Goal: Task Accomplishment & Management: Complete application form

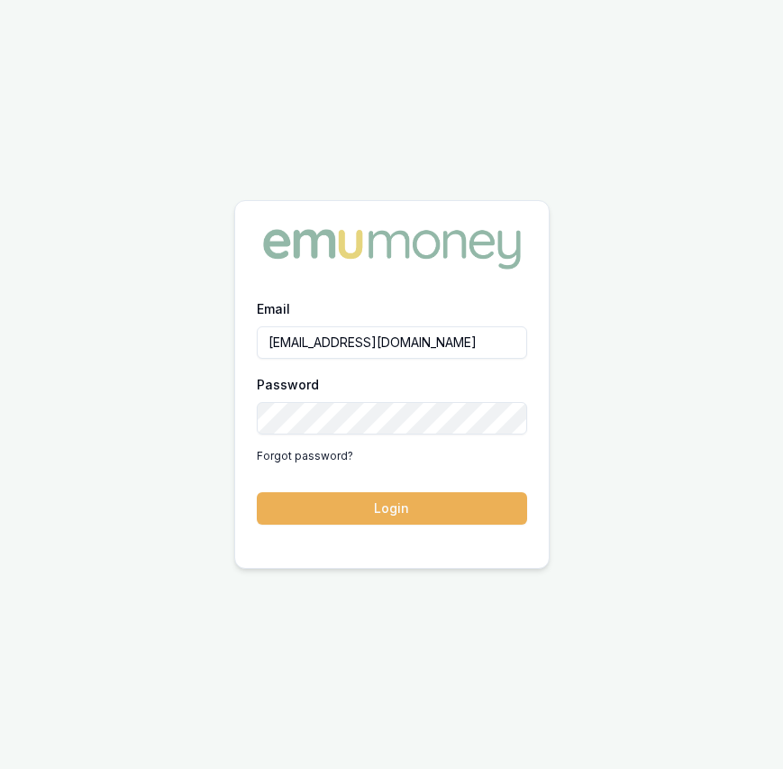
click at [355, 508] on button "Login" at bounding box center [392, 508] width 270 height 32
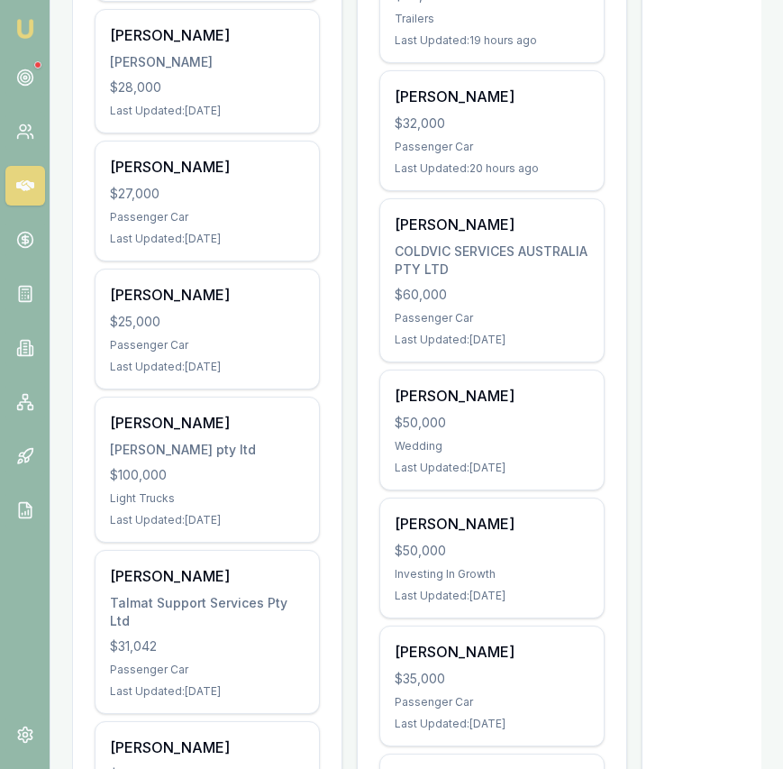
scroll to position [698, 0]
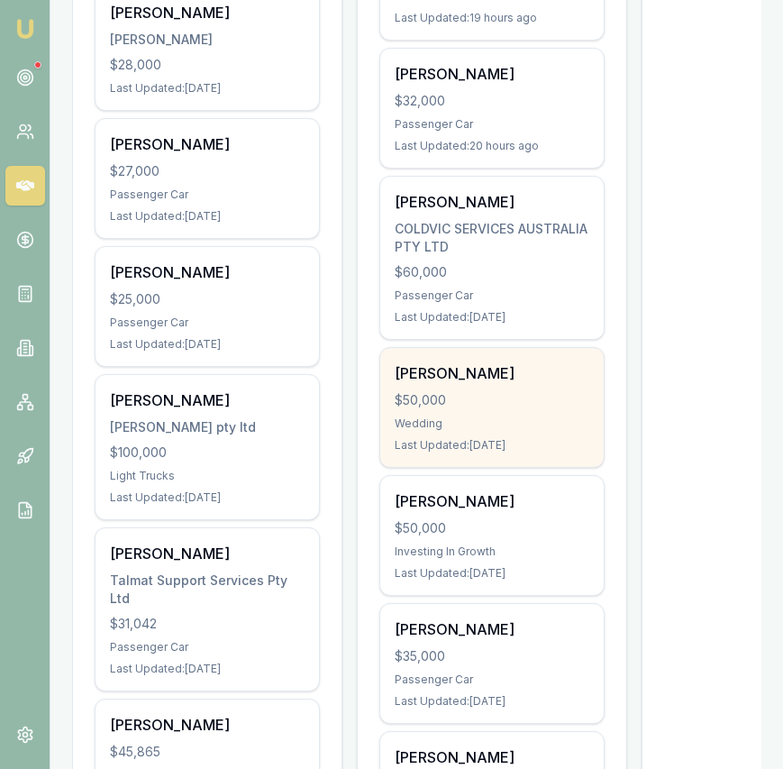
click at [444, 391] on div "$50,000" at bounding box center [492, 400] width 195 height 18
click at [0, 0] on div "Emu Broker Eujin Ooi Toggle Menu Your Deals Manage your deals and track your pr…" at bounding box center [391, 234] width 783 height 1864
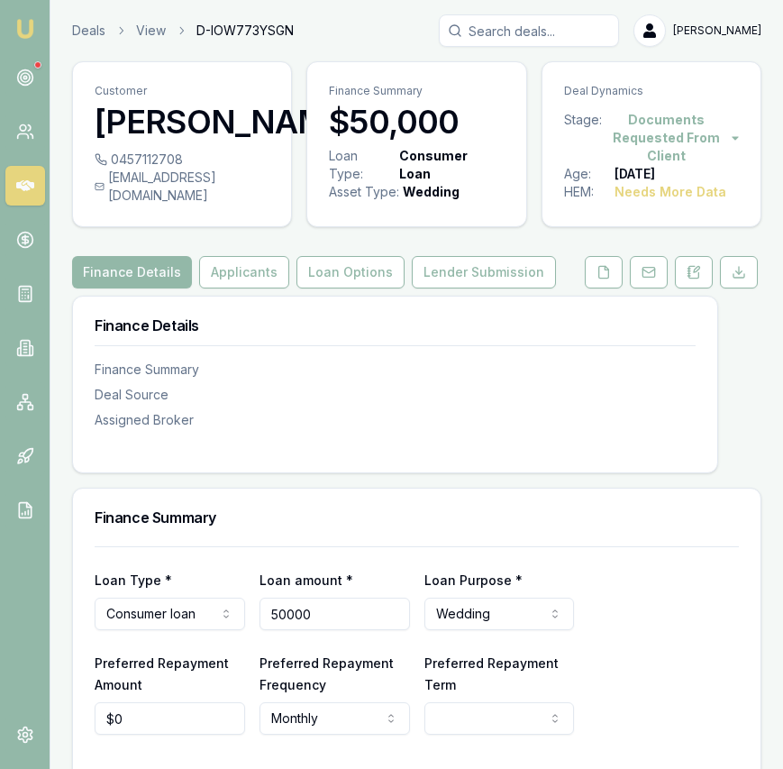
click at [351, 608] on input "50000" at bounding box center [335, 613] width 150 height 32
click at [351, 609] on input "50000" at bounding box center [335, 613] width 150 height 32
type input "$39,000"
select select "60"
type input "$39,000"
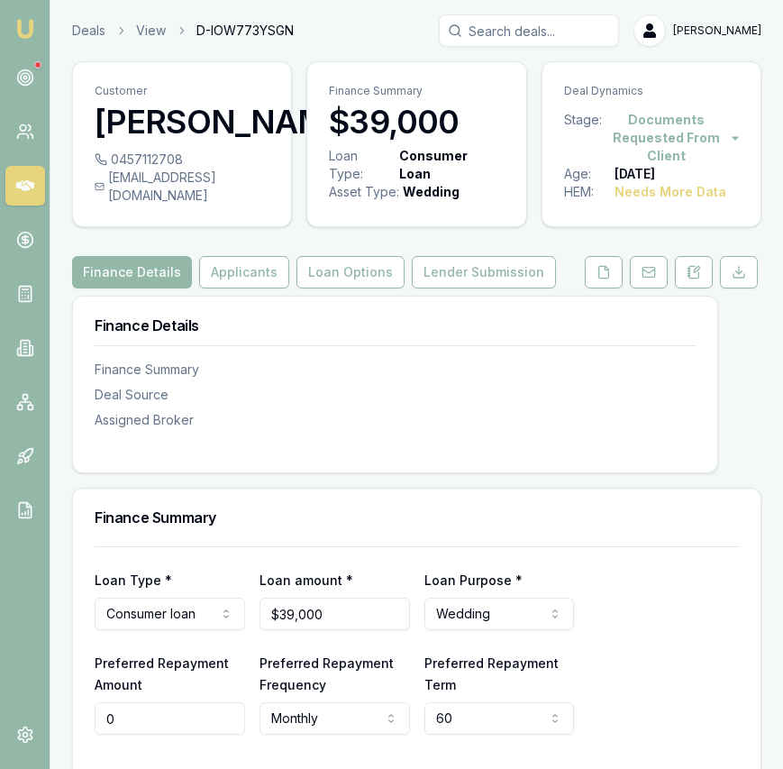
click at [151, 717] on input "0" at bounding box center [170, 718] width 150 height 32
click at [151, 718] on input "0" at bounding box center [170, 718] width 150 height 32
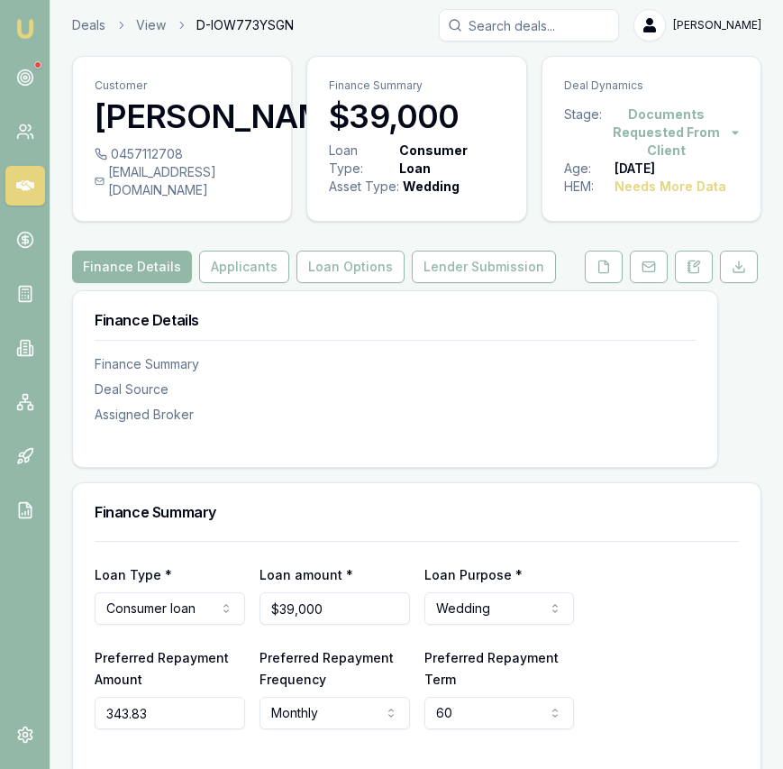
type input "$344"
click at [338, 704] on html "Emu Broker Deals View D-IOW773YSGN Eujin Ooi Toggle Menu Customer Avtar Singh 0…" at bounding box center [391, 379] width 783 height 769
select select "FORTNIGHTLY"
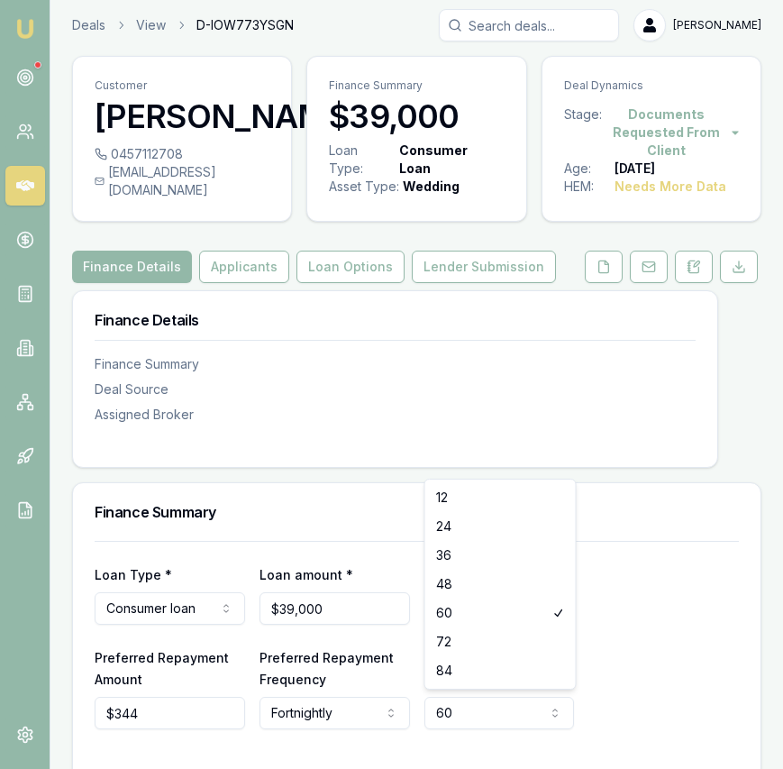
click at [493, 698] on html "Emu Broker Deals View D-IOW773YSGN Eujin Ooi Toggle Menu Customer Avtar Singh 0…" at bounding box center [391, 379] width 783 height 769
select select "84"
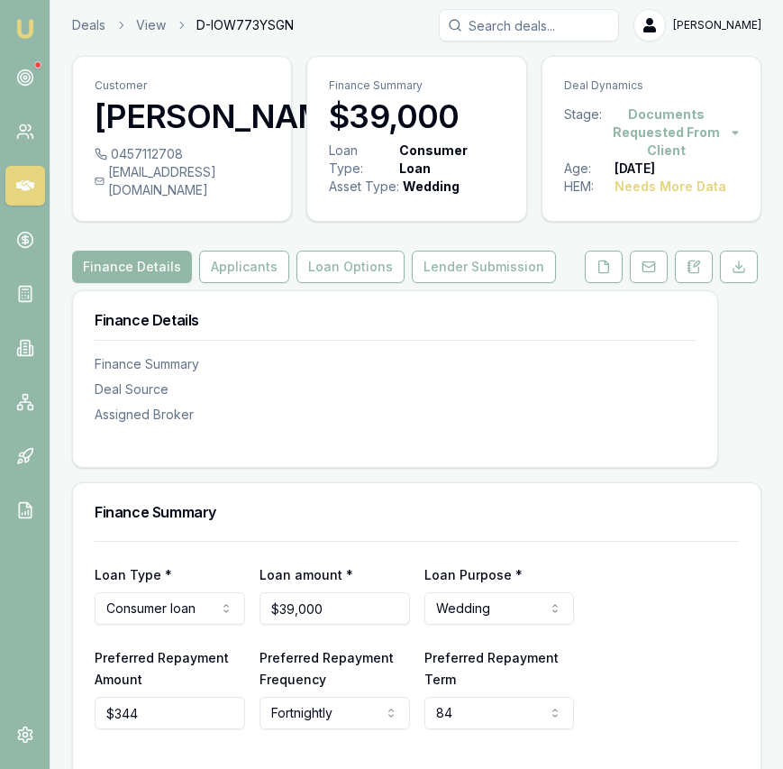
click at [631, 684] on div "Preferred Repayment Amount $344 Preferred Repayment Frequency Fortnightly Weekl…" at bounding box center [417, 687] width 644 height 83
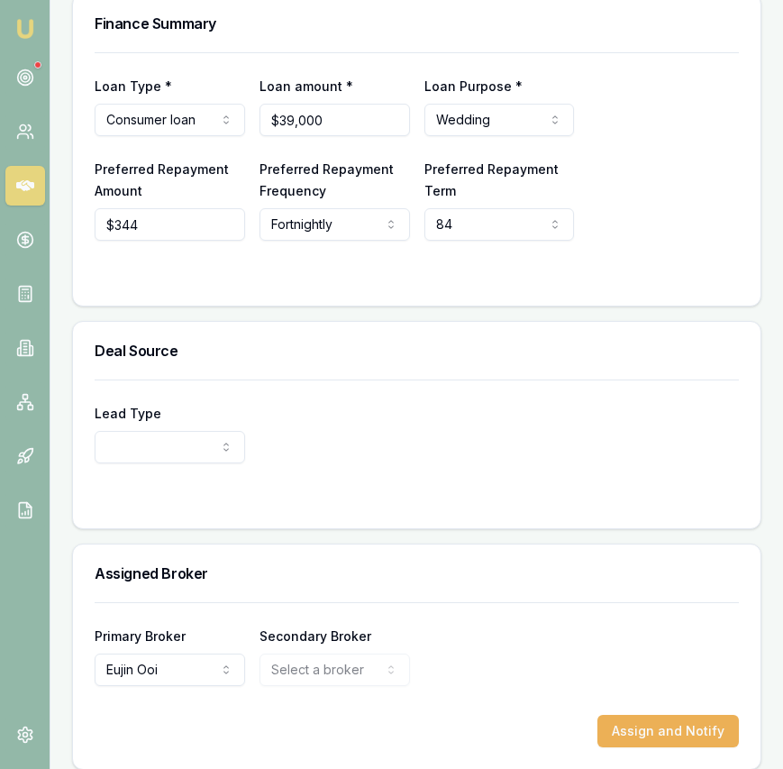
scroll to position [506, 0]
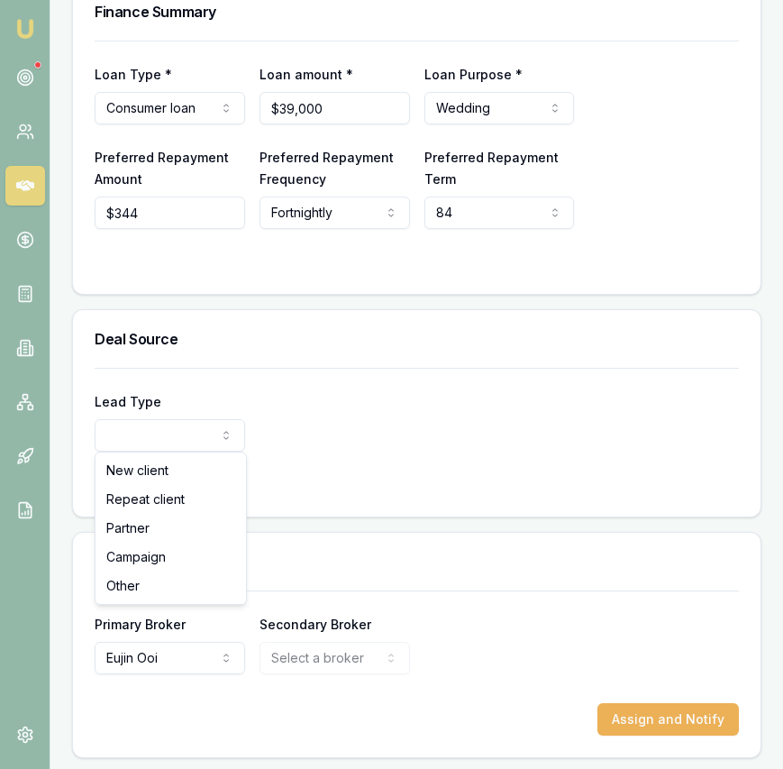
select select "PARTNER"
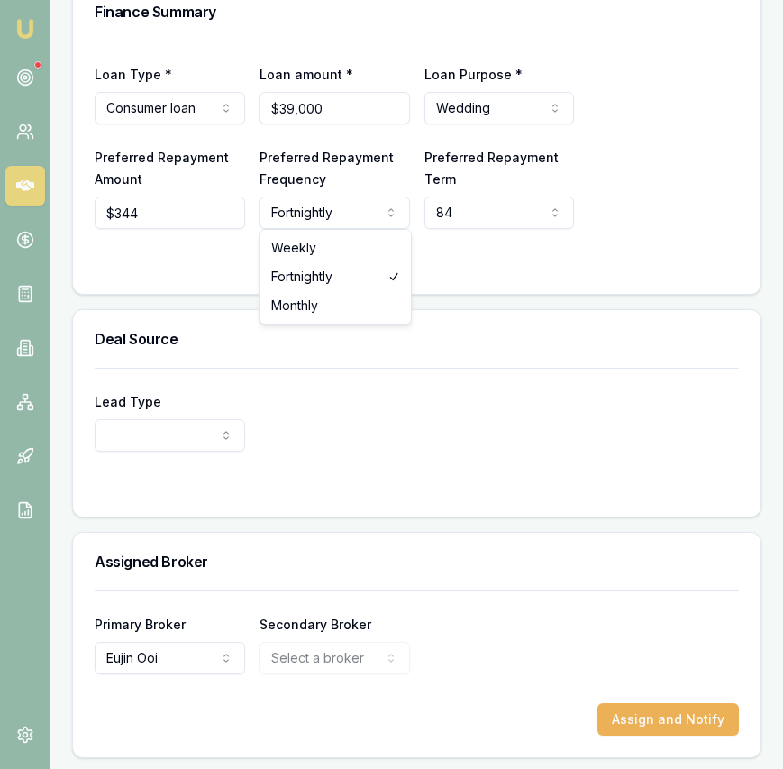
click at [206, 453] on form "Lead Type New client Repeat client Partner Campaign Other" at bounding box center [417, 431] width 644 height 127
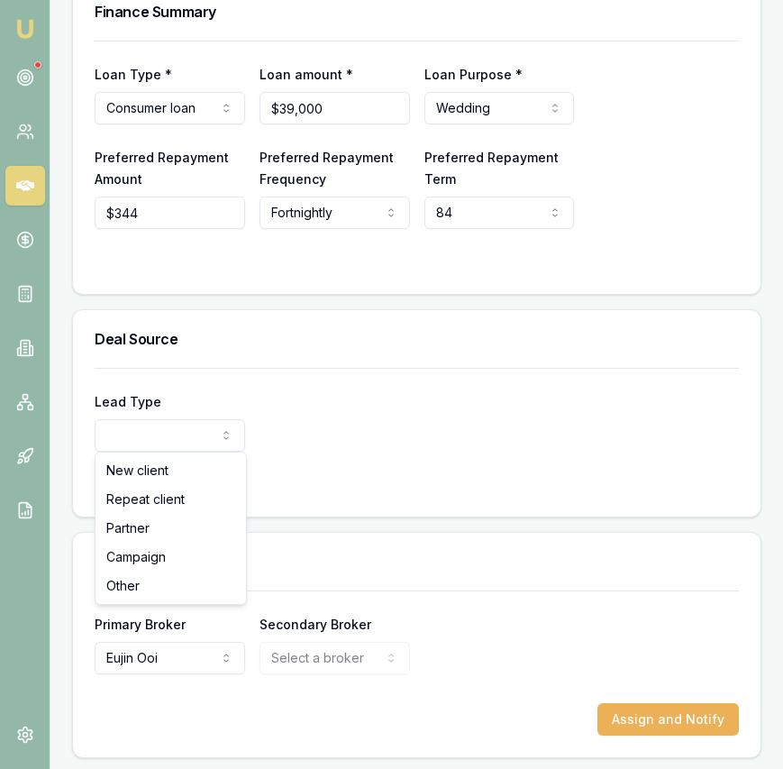
select select "PARTNER"
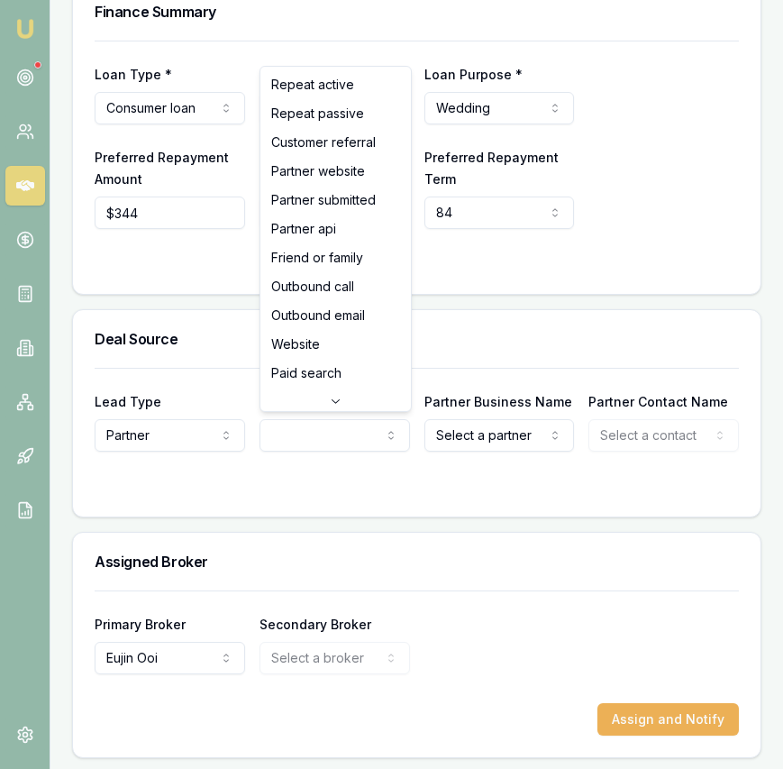
select select "PARTNER_SUBMITTED"
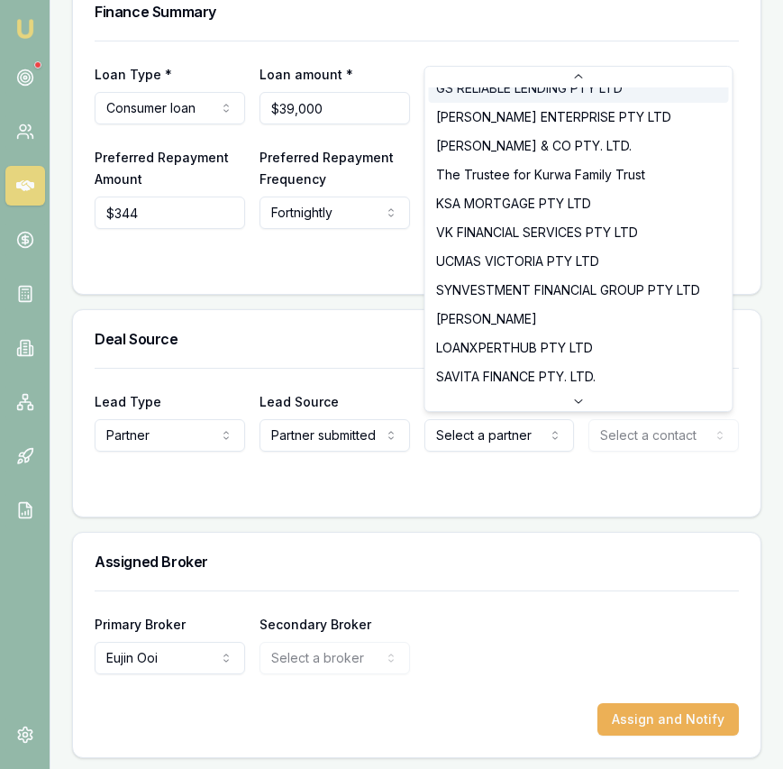
scroll to position [0, 0]
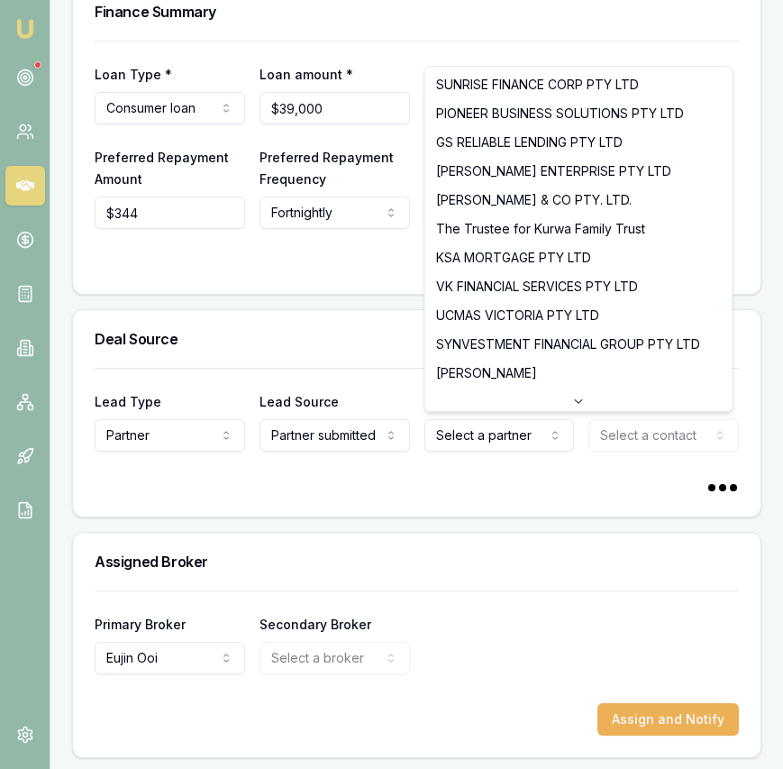
select select "GS RELIABLE LENDING PTY LTD"
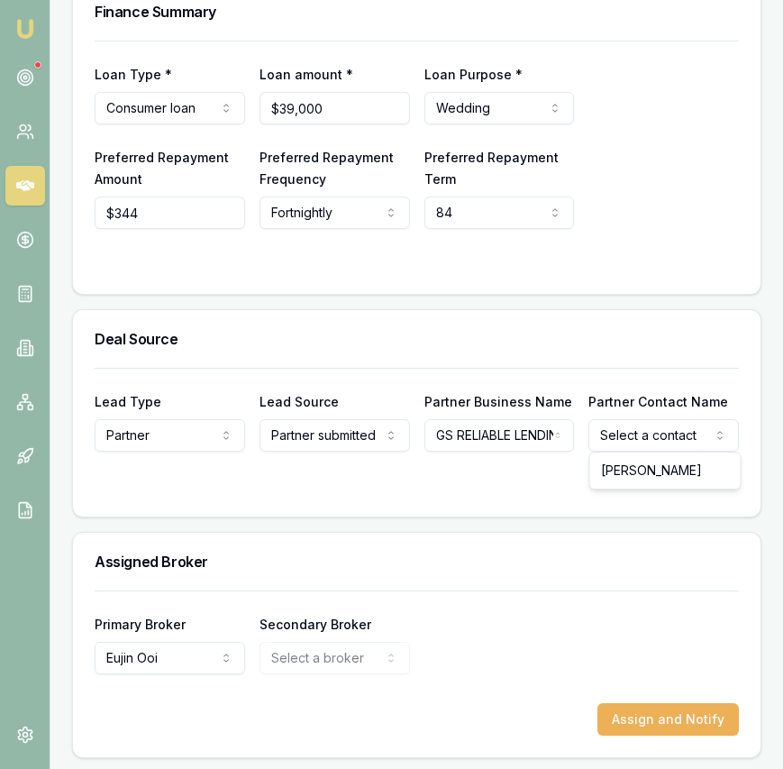
select select "Geeta Sethi"
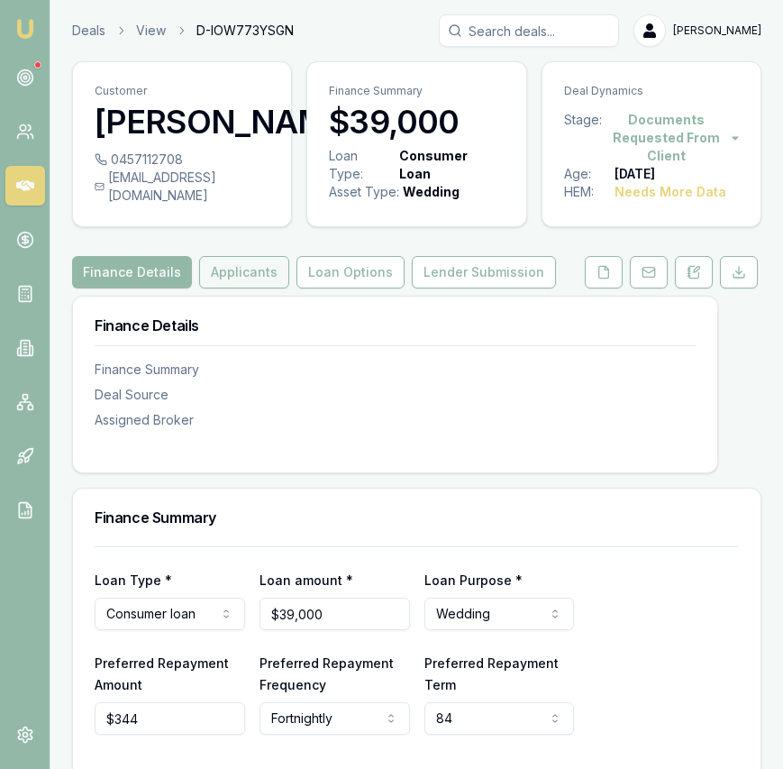
click at [251, 278] on button "Applicants" at bounding box center [244, 272] width 90 height 32
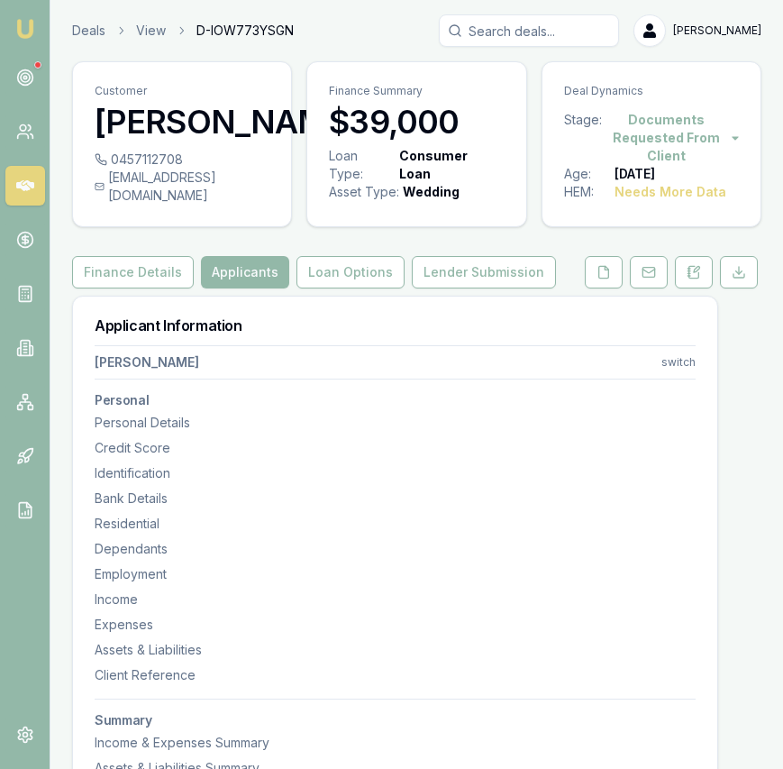
click at [251, 278] on button "Applicants" at bounding box center [245, 272] width 88 height 32
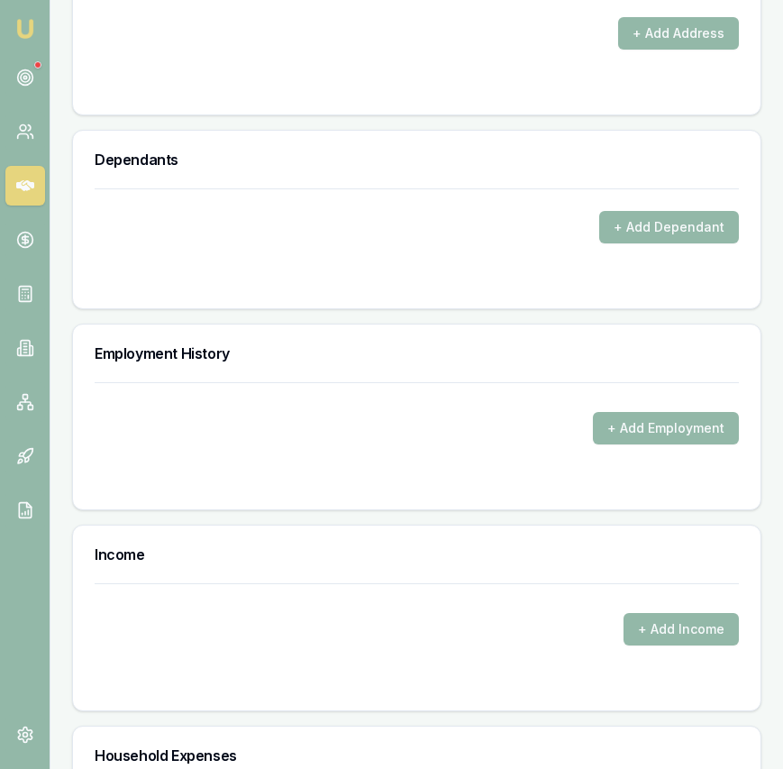
scroll to position [2698, 0]
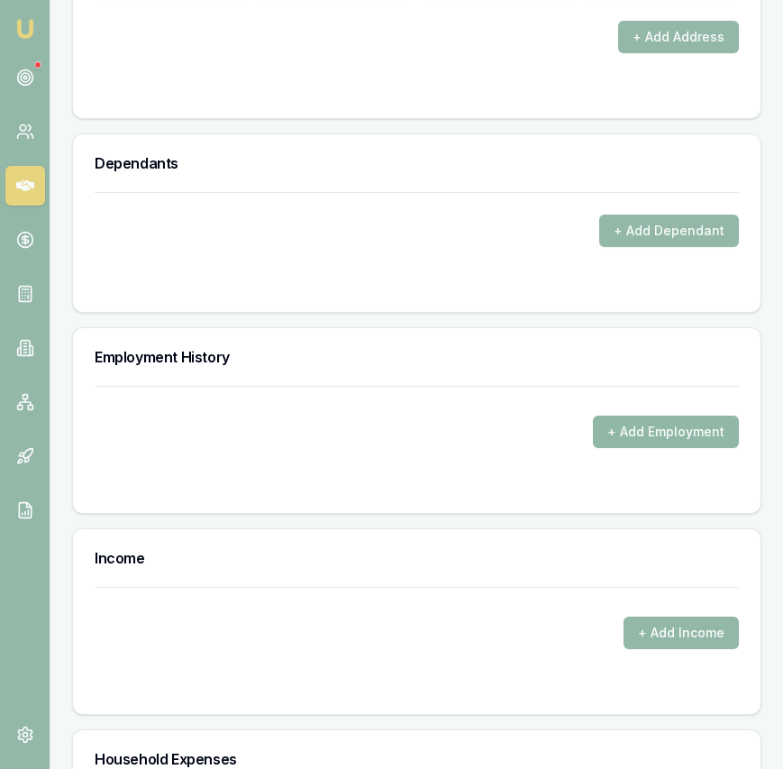
click at [625, 415] on button "+ Add Employment" at bounding box center [666, 431] width 146 height 32
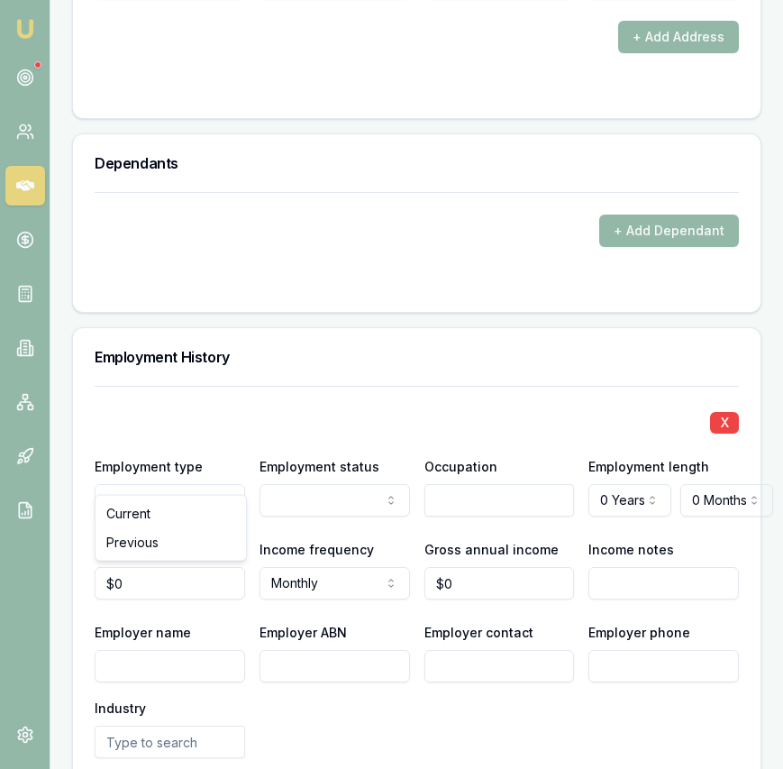
click at [449, 484] on input "text" at bounding box center [499, 500] width 150 height 32
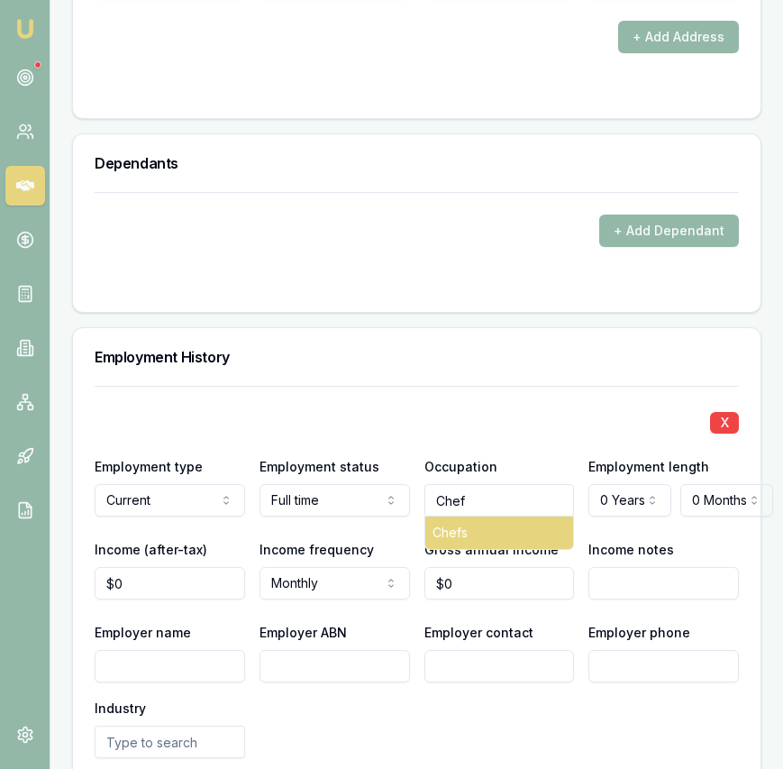
drag, startPoint x: 453, startPoint y: 503, endPoint x: 467, endPoint y: 502, distance: 13.5
click at [453, 516] on div "Chefs" at bounding box center [499, 532] width 149 height 32
type input "Chefs"
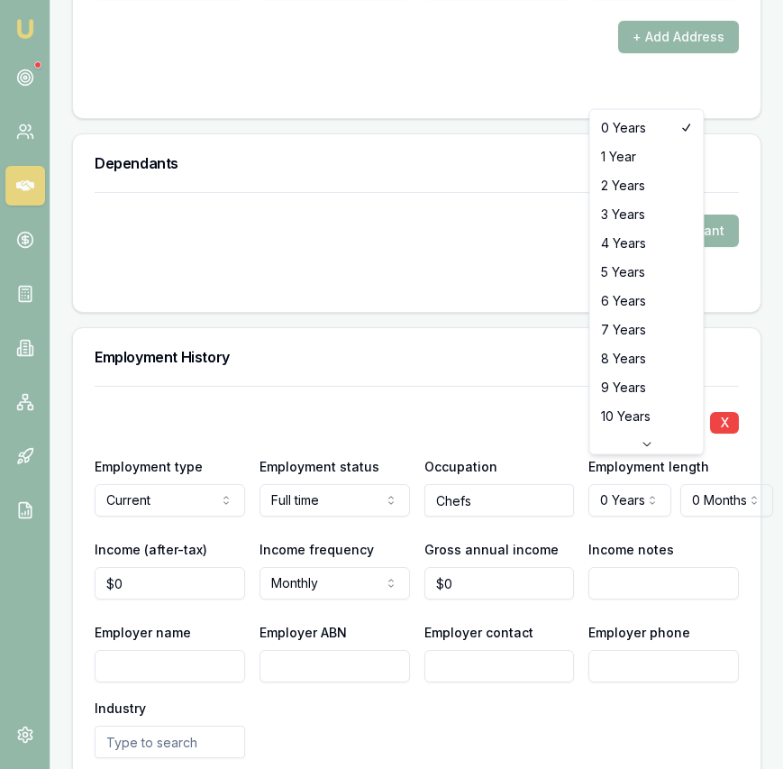
select select "4"
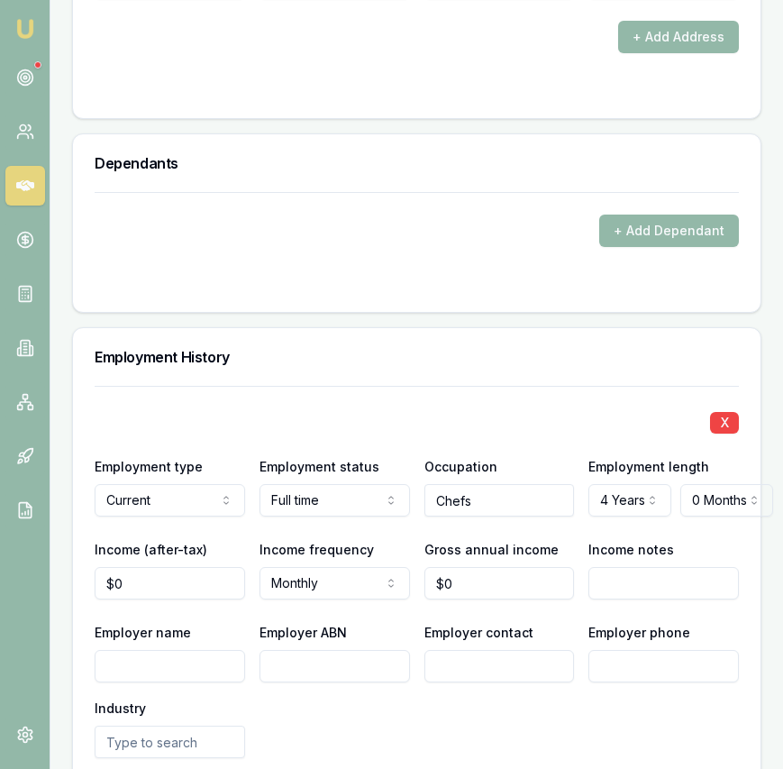
type input "0"
click at [169, 567] on input "0" at bounding box center [170, 583] width 150 height 32
select select "FORTNIGHTLY"
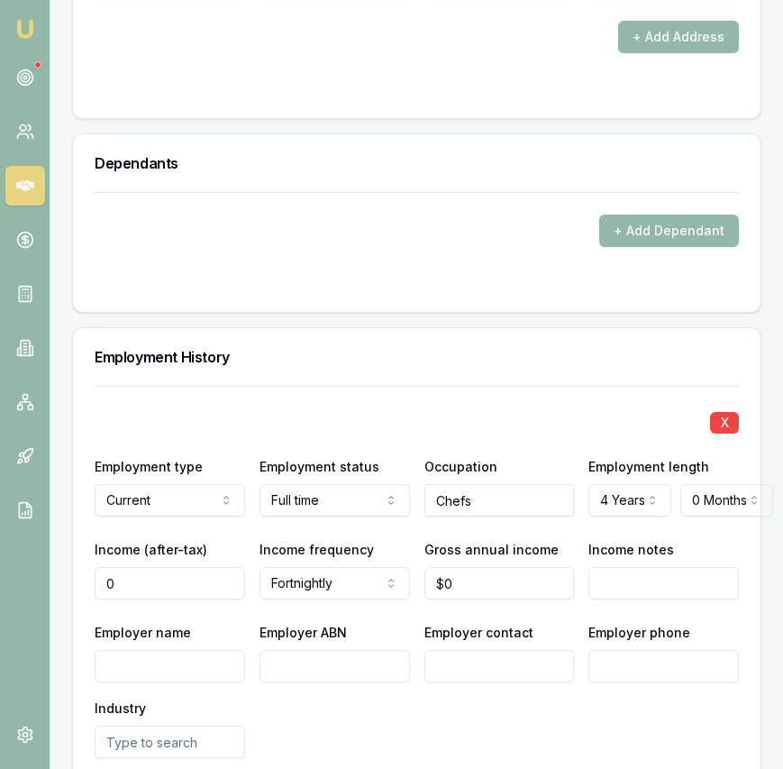
click at [182, 567] on input "0" at bounding box center [170, 583] width 150 height 32
type input "2707."
click at [511, 567] on input "0" at bounding box center [499, 583] width 150 height 32
click at [510, 567] on input "0" at bounding box center [499, 583] width 150 height 32
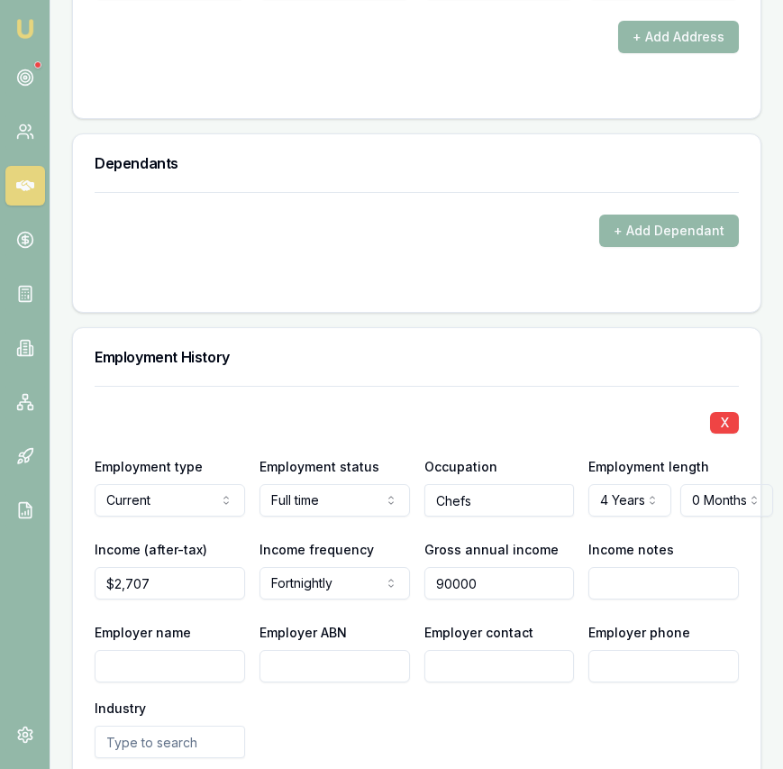
type input "$90,000"
click at [431, 653] on input "Employer contact" at bounding box center [499, 666] width 150 height 32
click at [140, 651] on input "Employer name" at bounding box center [170, 666] width 150 height 32
type input "Kilmore racing club"
paste input "55281255783"
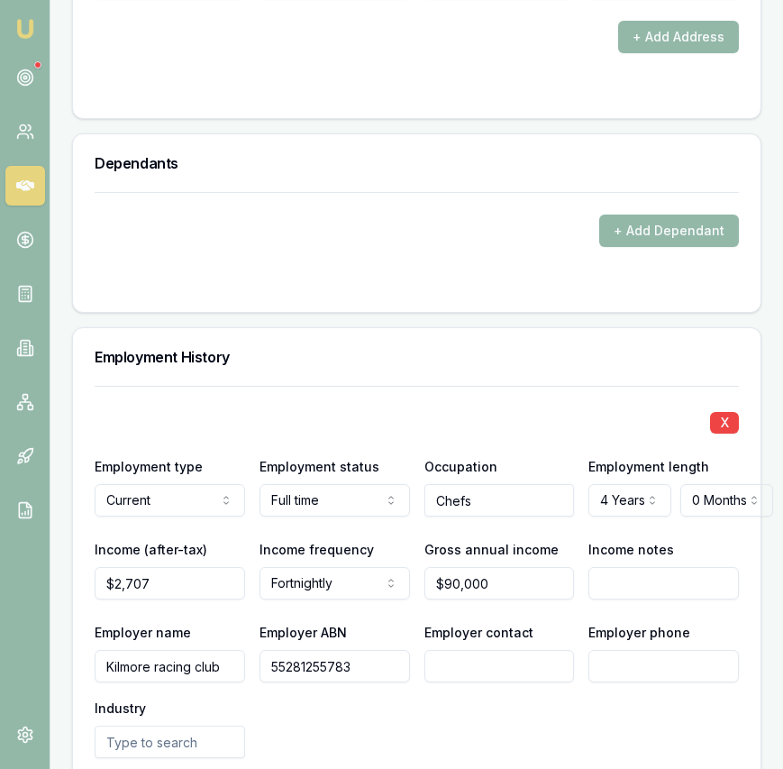
type input "55281255783"
click at [458, 652] on input "Employer contact" at bounding box center [499, 666] width 150 height 32
drag, startPoint x: 458, startPoint y: 652, endPoint x: 651, endPoint y: 643, distance: 193.1
paste input "0357 830 700"
type input "0357 830 700"
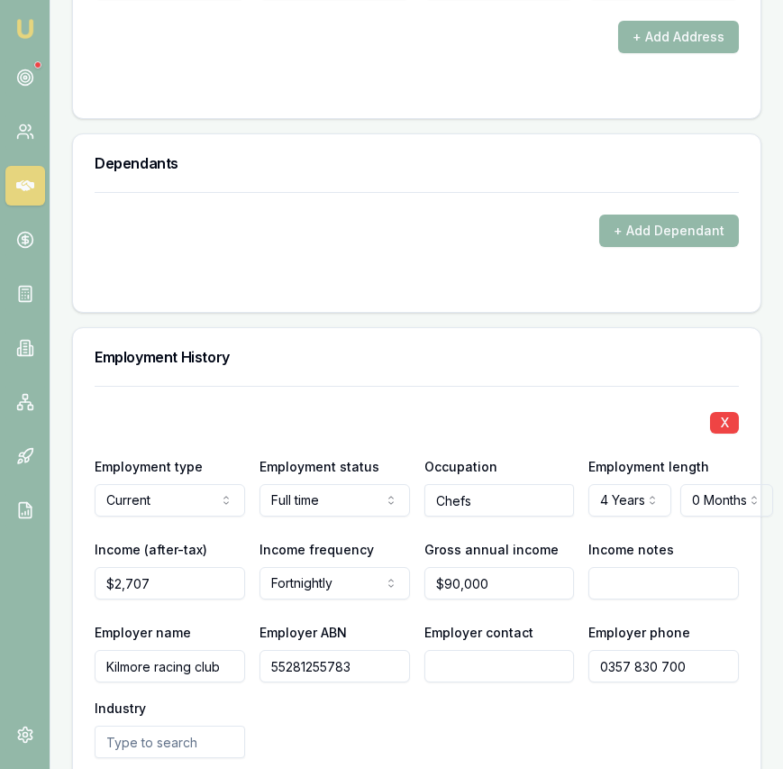
click at [503, 650] on input "Employer contact" at bounding box center [499, 666] width 150 height 32
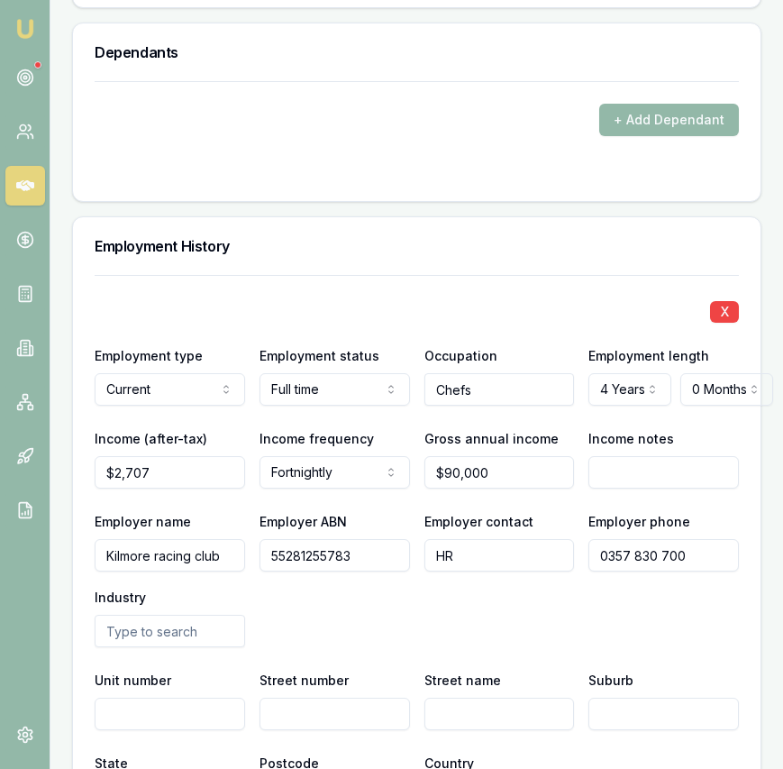
scroll to position [2838, 0]
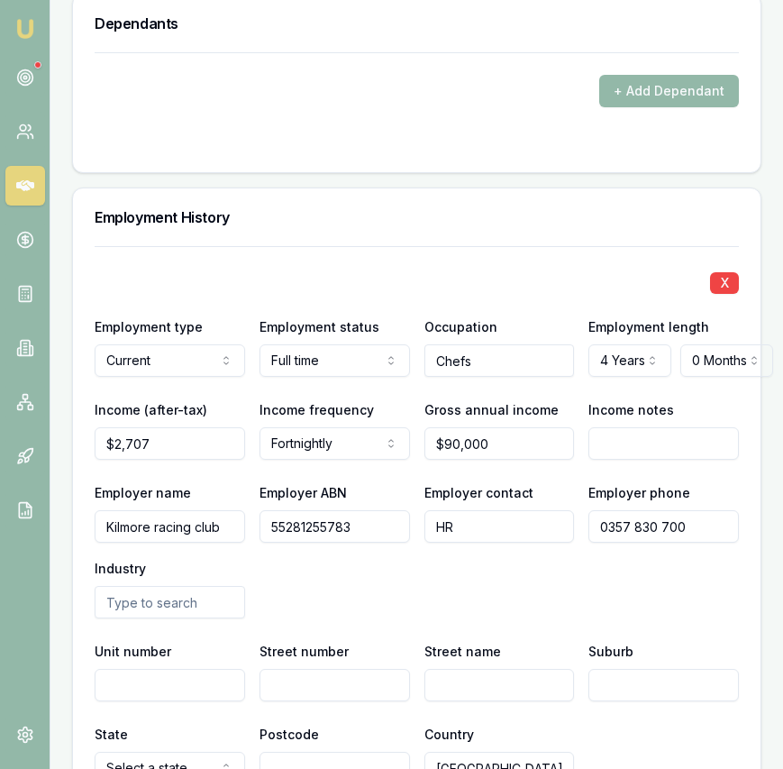
type input "HR"
click at [150, 586] on input "text" at bounding box center [170, 602] width 150 height 32
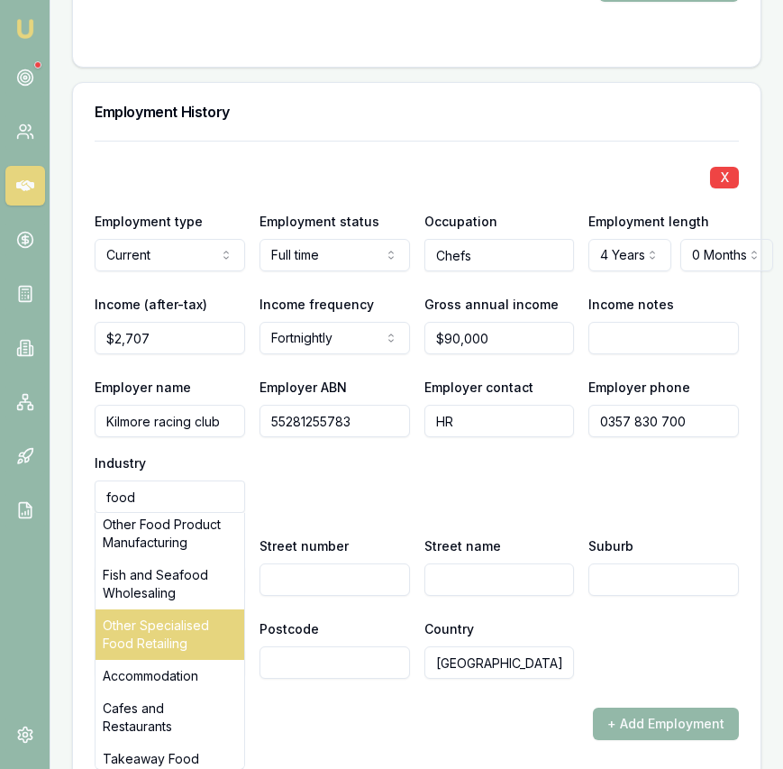
scroll to position [52, 0]
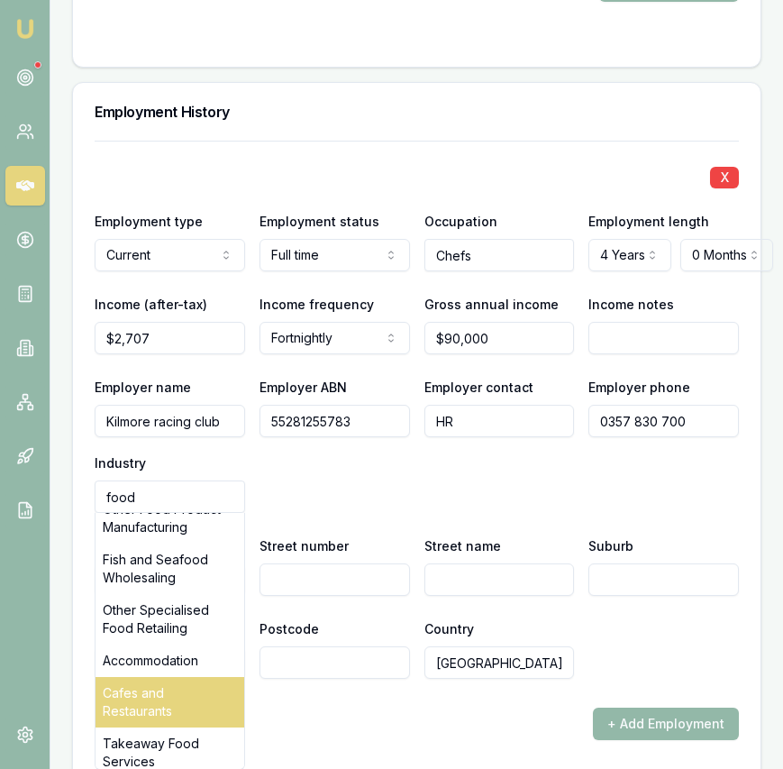
click at [161, 677] on div "Cafes and Restaurants" at bounding box center [170, 702] width 149 height 50
type input "Cafes and Restaurants"
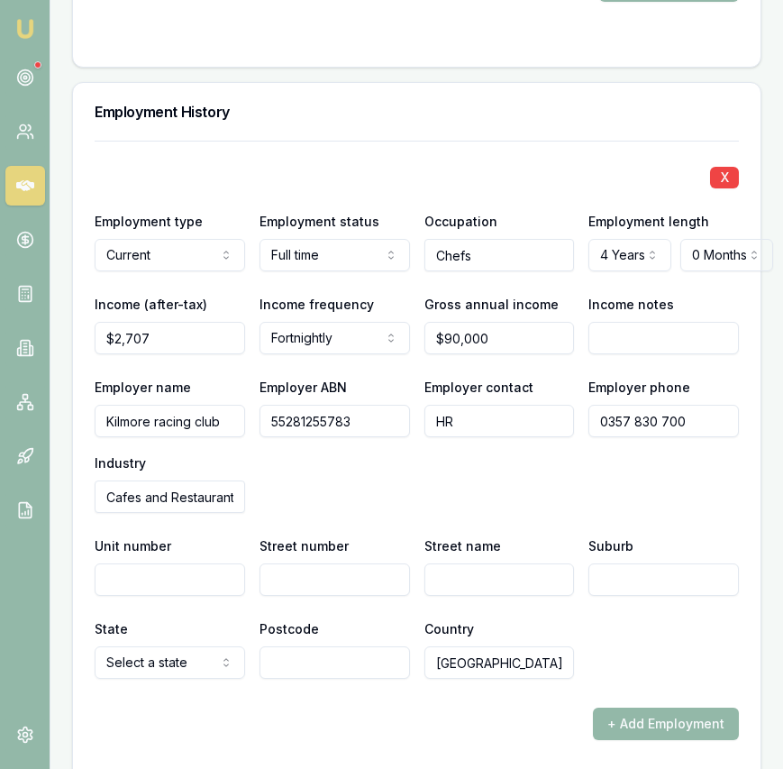
click at [355, 563] on input "Street number" at bounding box center [335, 579] width 150 height 32
type input "1"
click at [487, 563] on input "Street name" at bounding box center [499, 579] width 150 height 32
type input "East street"
type input "E"
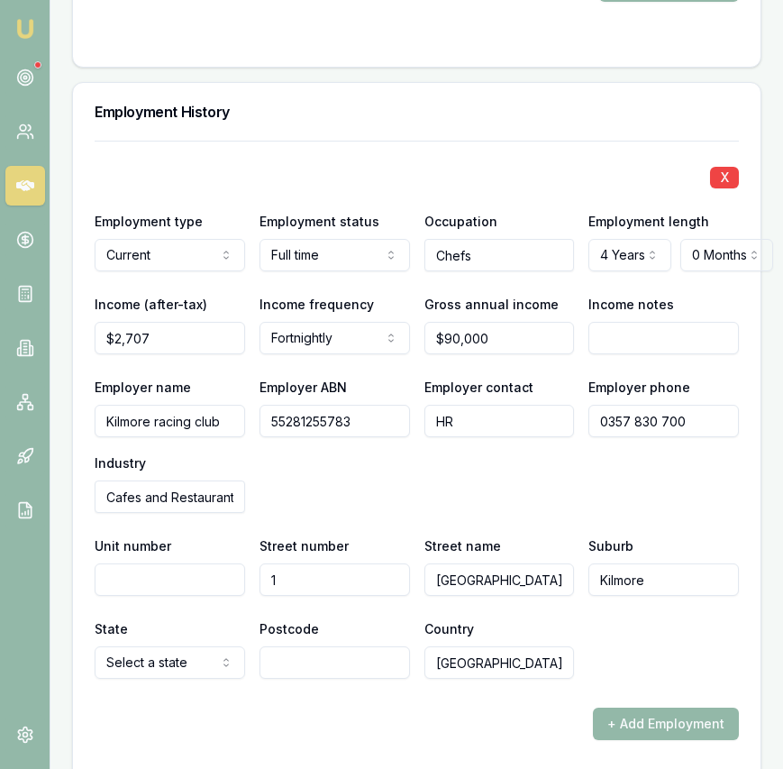
type input "Kilmore"
select select "VIC"
drag, startPoint x: 380, startPoint y: 655, endPoint x: 360, endPoint y: 639, distance: 26.3
click at [378, 652] on div "X Employment type Current Current Previous Employment status Full time Full tim…" at bounding box center [417, 440] width 644 height 599
click at [360, 646] on input "Postcode" at bounding box center [335, 662] width 150 height 32
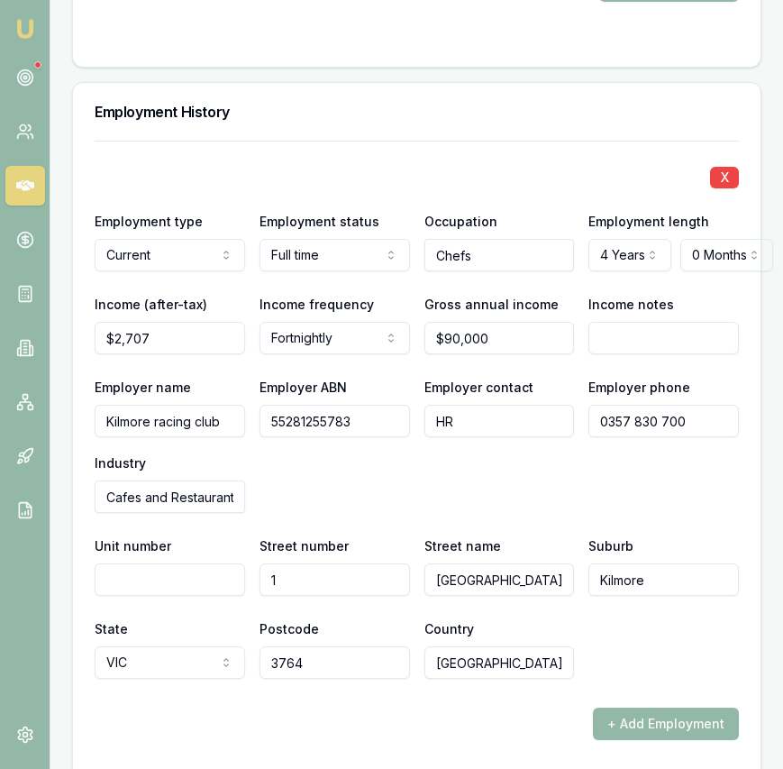
type input "3764"
click at [572, 707] on div "+ Add Employment" at bounding box center [417, 723] width 644 height 32
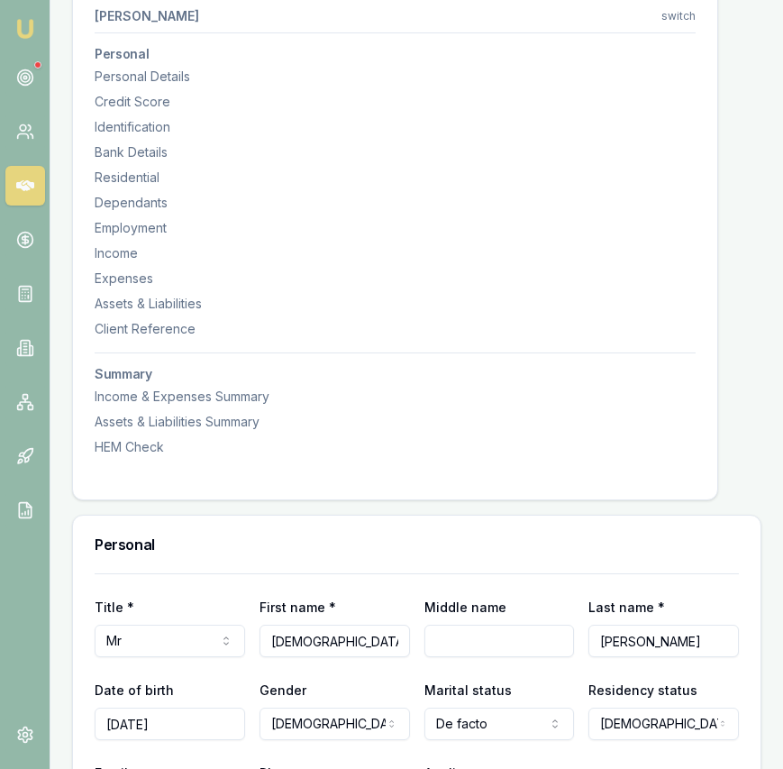
scroll to position [0, 0]
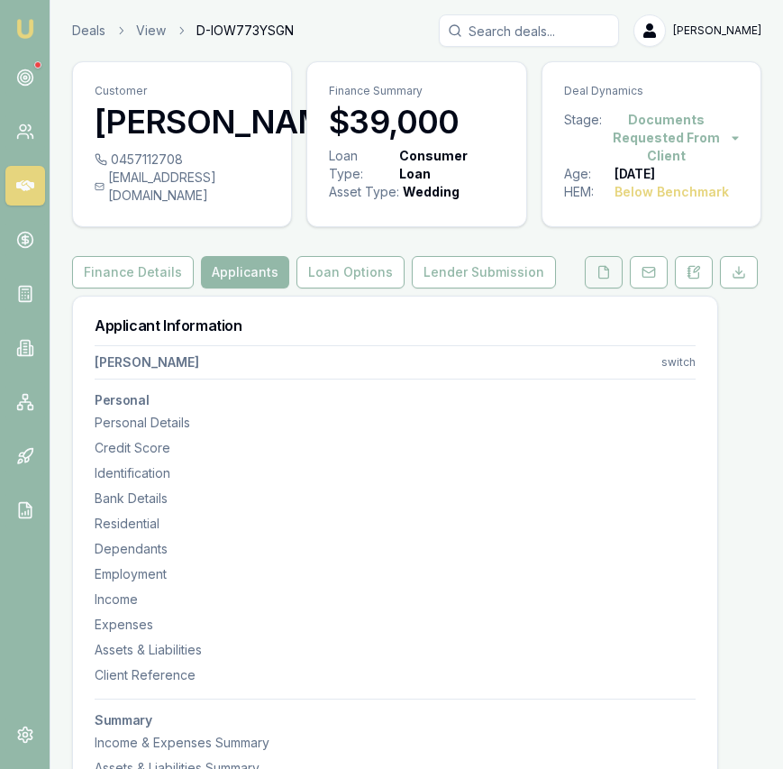
click at [610, 260] on button at bounding box center [604, 272] width 38 height 32
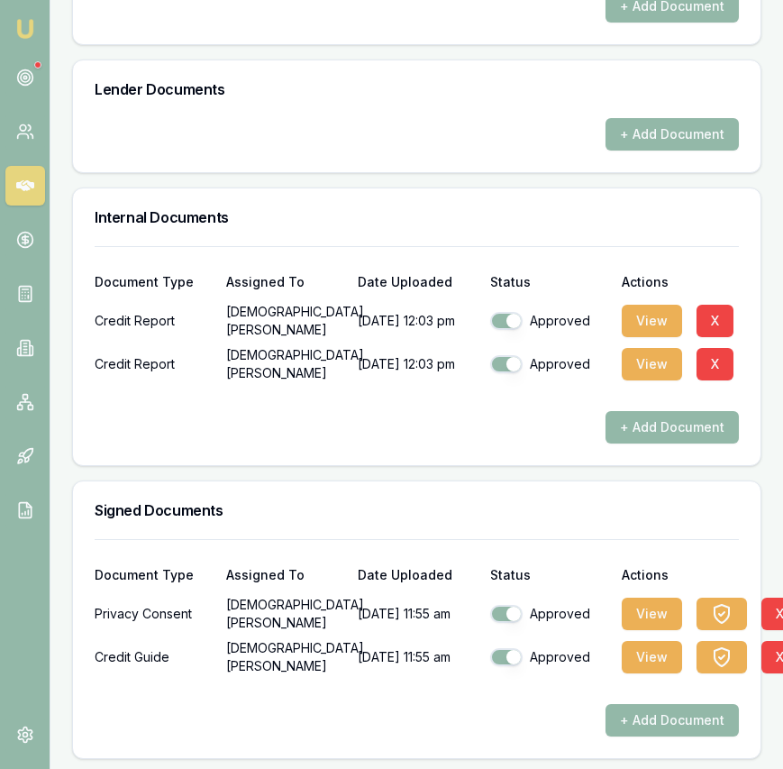
scroll to position [1036, 0]
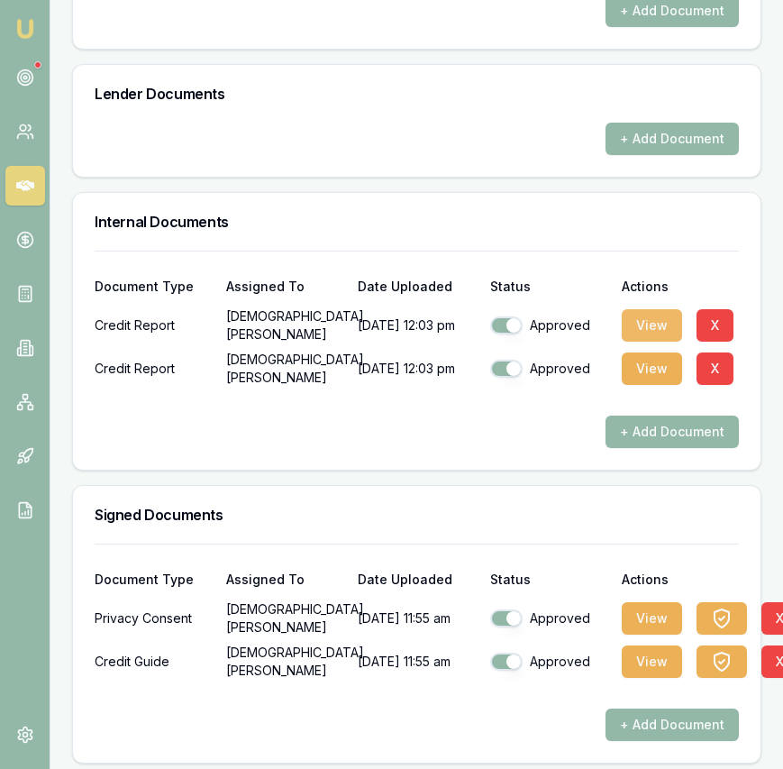
click at [644, 325] on button "View" at bounding box center [652, 325] width 60 height 32
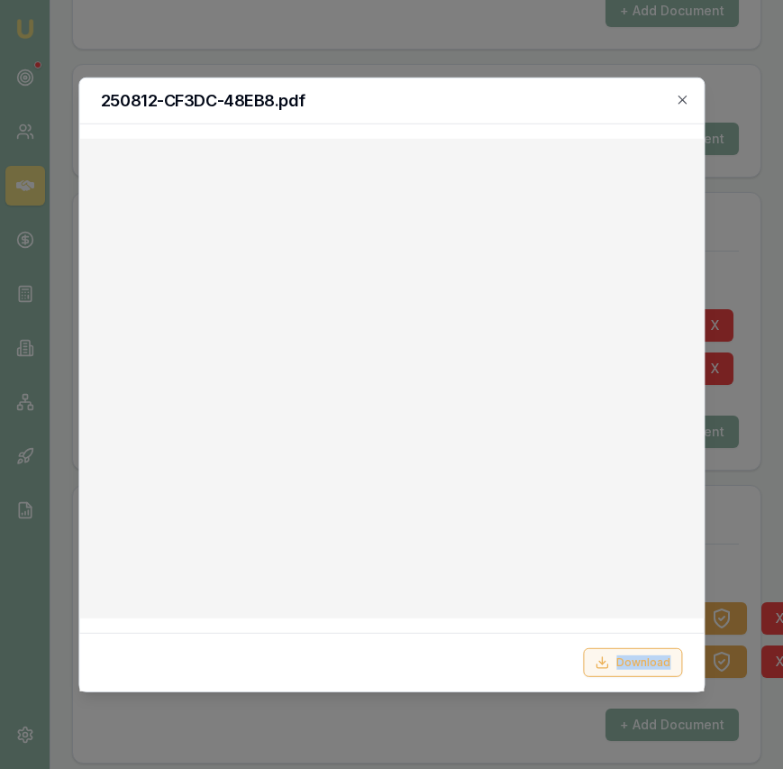
click at [626, 665] on button "Download" at bounding box center [632, 662] width 99 height 29
click at [679, 94] on icon "button" at bounding box center [682, 99] width 14 height 14
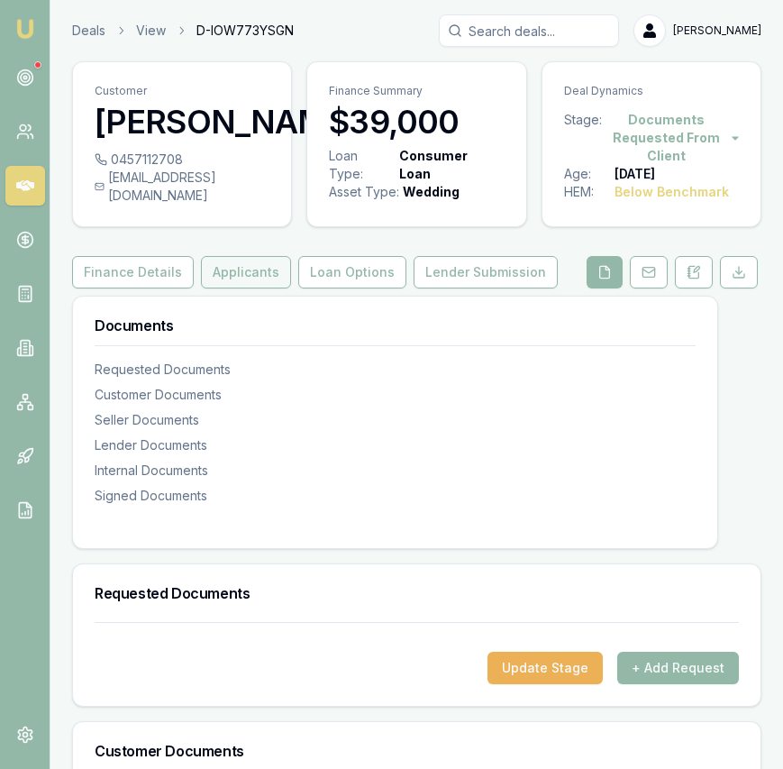
scroll to position [1, 0]
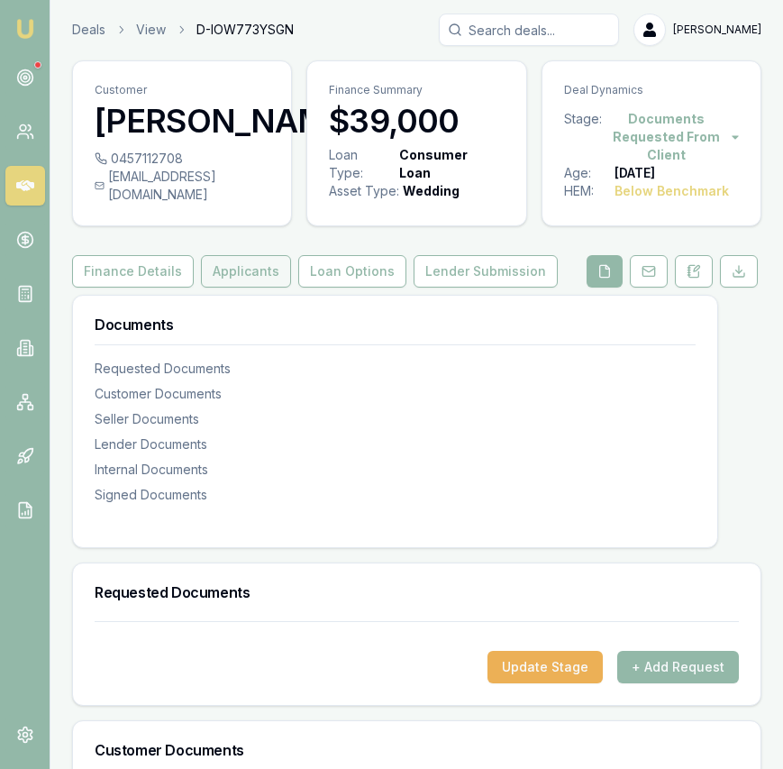
click at [220, 273] on button "Applicants" at bounding box center [246, 271] width 90 height 32
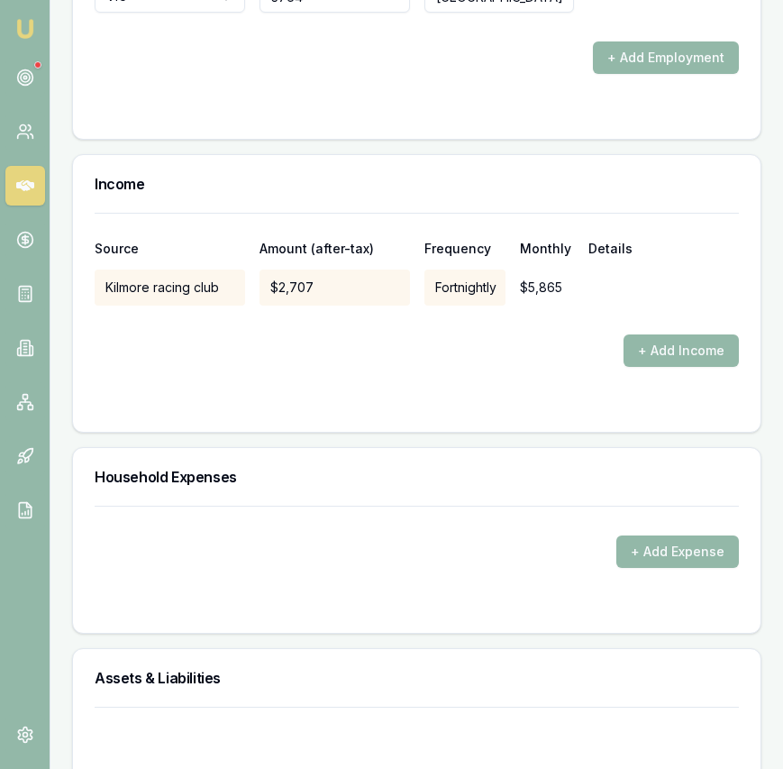
scroll to position [3614, 0]
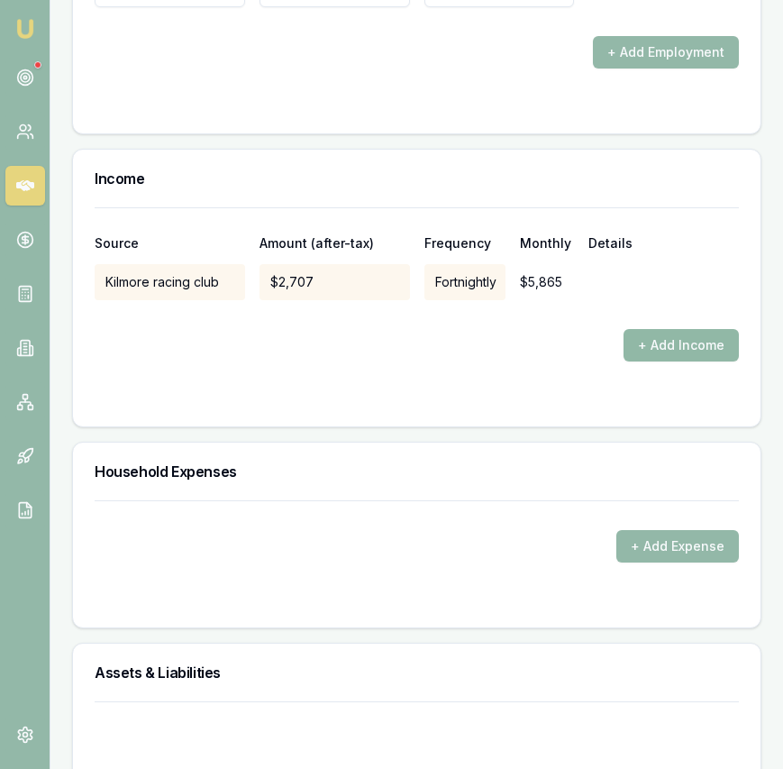
click at [648, 329] on button "+ Add Income" at bounding box center [681, 345] width 115 height 32
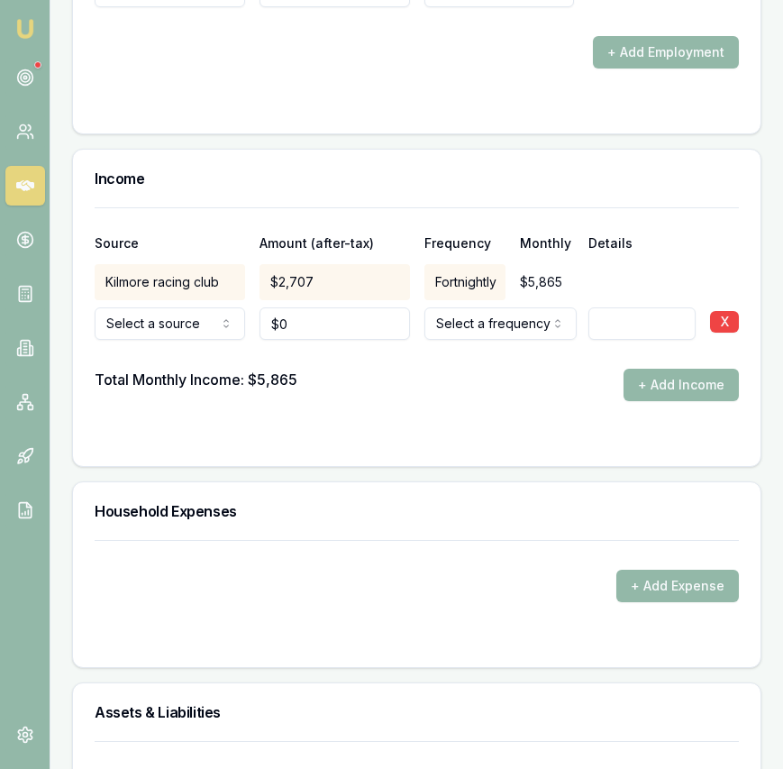
click at [287, 307] on input "0" at bounding box center [335, 323] width 150 height 32
type input "$4,600"
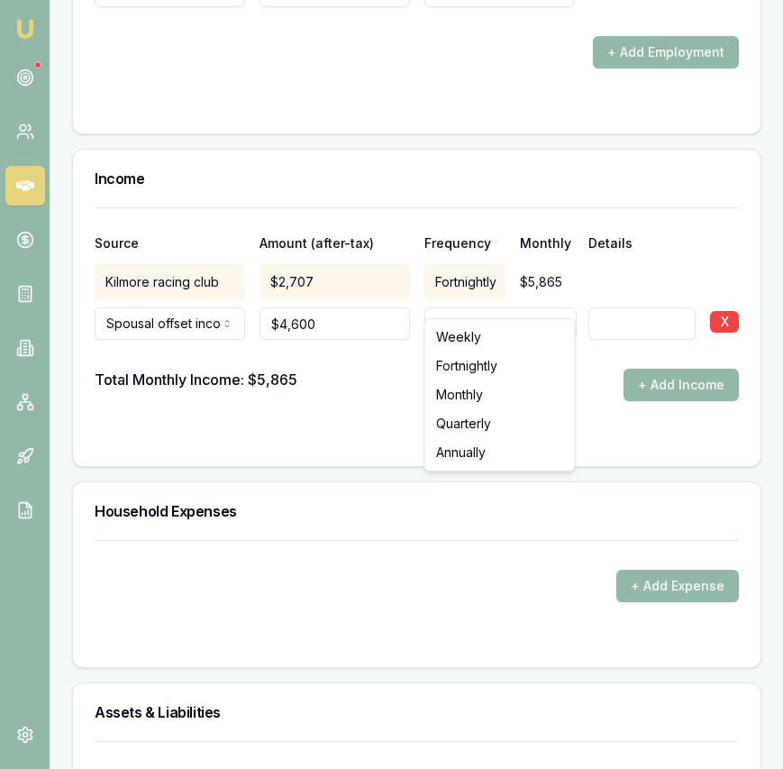
select select "MONTHLY"
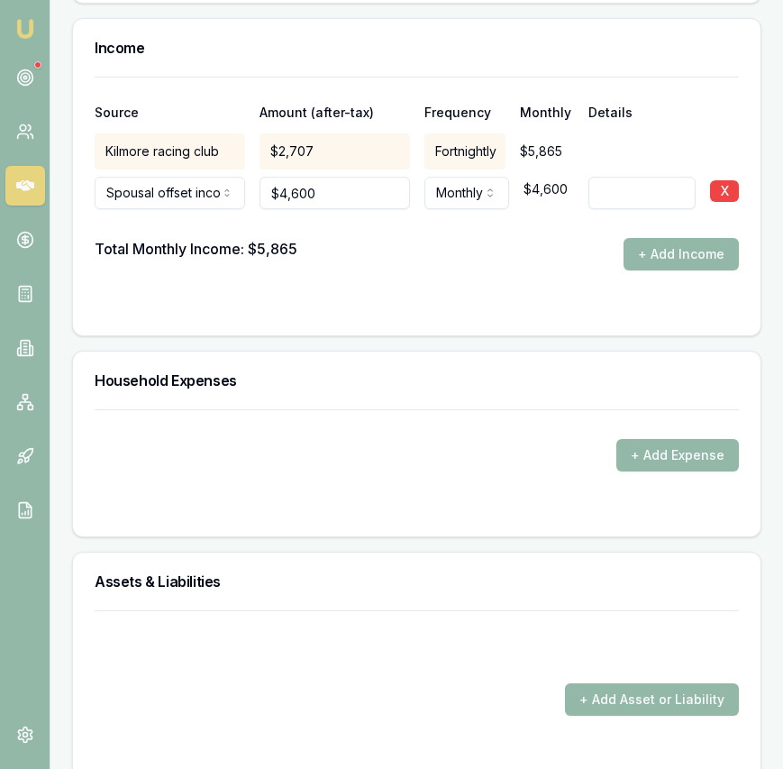
scroll to position [3747, 0]
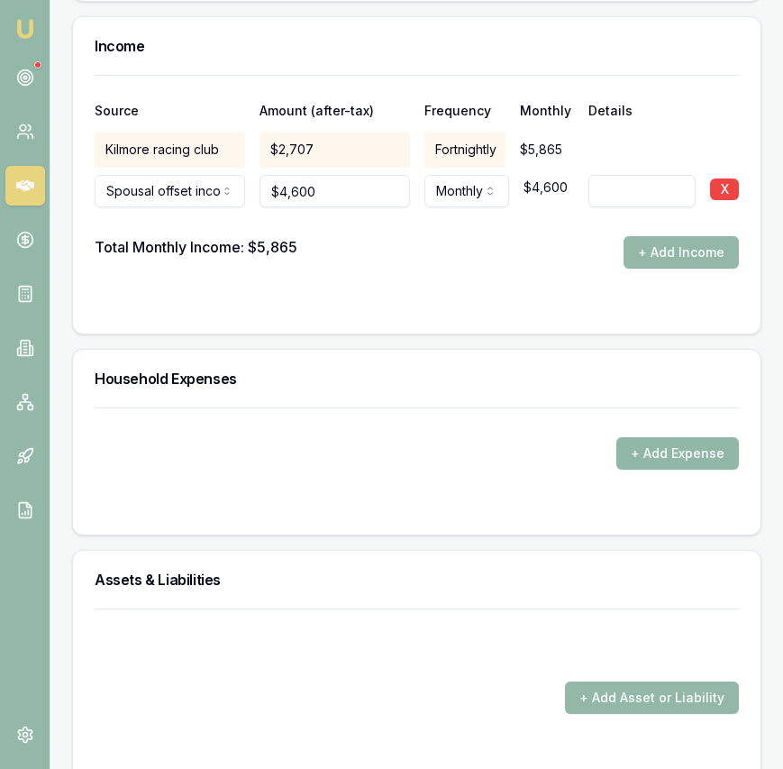
click at [661, 437] on button "+ Add Expense" at bounding box center [677, 453] width 123 height 32
click at [182, 468] on form "+ Add Expense" at bounding box center [417, 459] width 644 height 105
click at [658, 437] on button "+ Add Expense" at bounding box center [677, 453] width 123 height 32
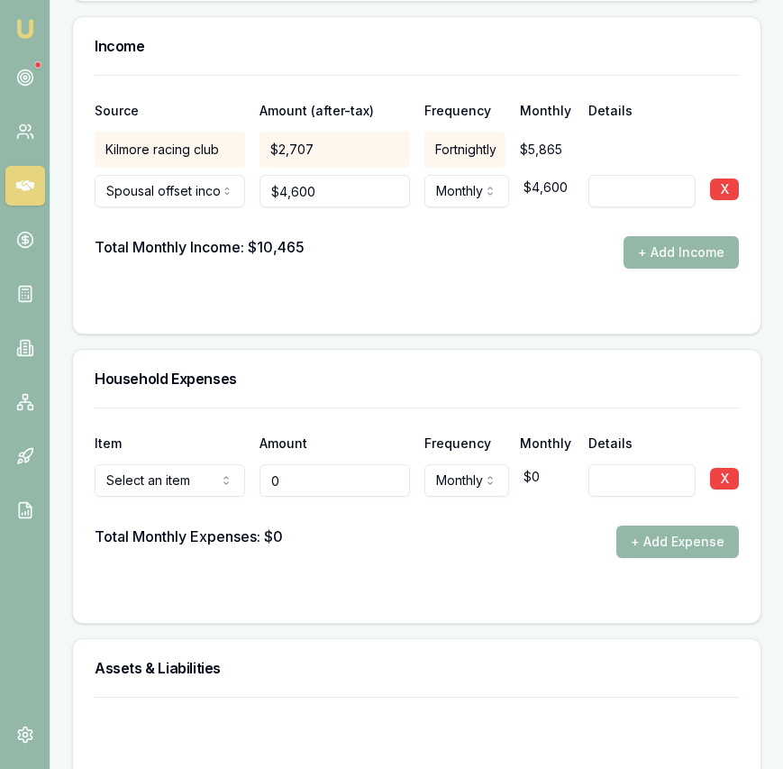
type input "$0"
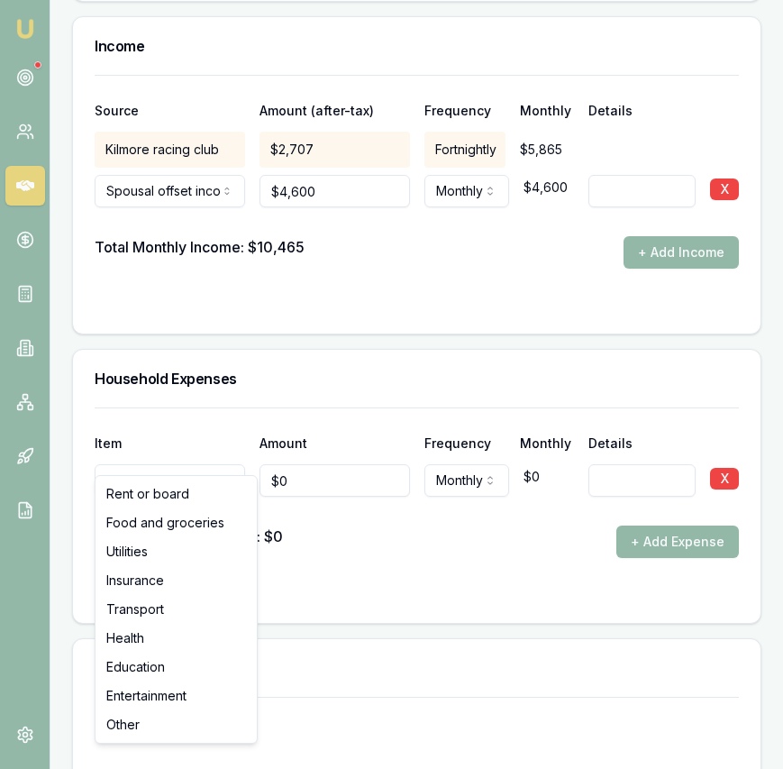
drag, startPoint x: 144, startPoint y: 497, endPoint x: 160, endPoint y: 492, distance: 17.1
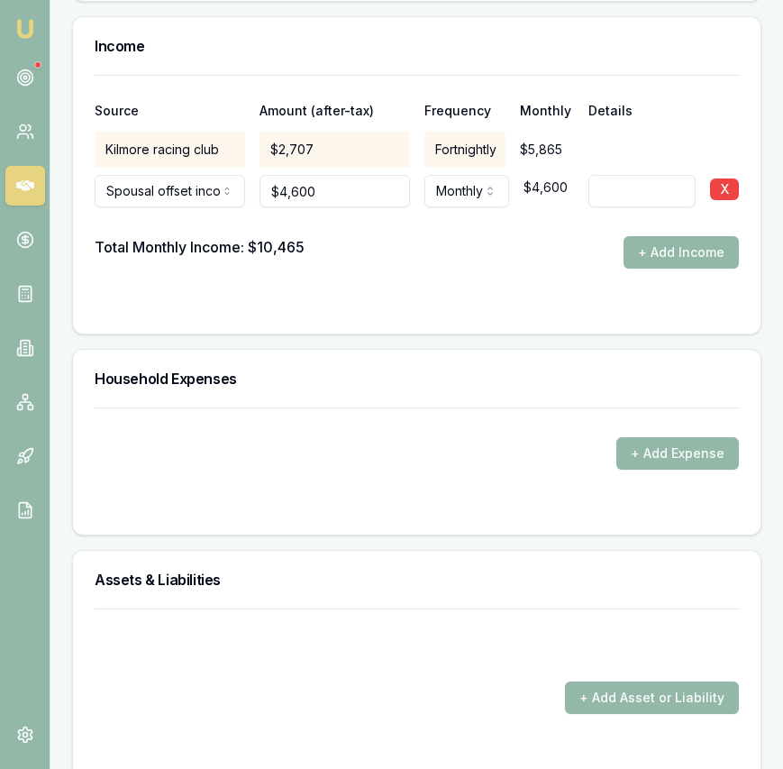
click at [287, 457] on form "+ Add Expense" at bounding box center [417, 459] width 644 height 105
click at [286, 456] on form "+ Add Expense" at bounding box center [417, 459] width 644 height 105
click at [674, 437] on button "+ Add Expense" at bounding box center [677, 453] width 123 height 32
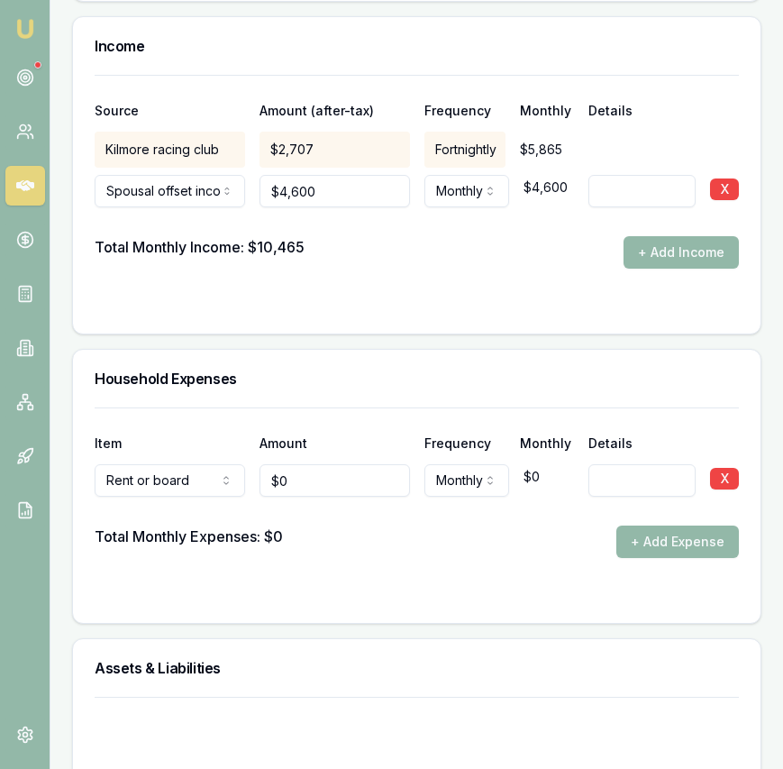
type input "0"
click at [314, 464] on input "0" at bounding box center [335, 480] width 150 height 32
type input "$1,000"
click at [391, 525] on div "Total Monthly Expenses: $0 + Add Expense" at bounding box center [417, 541] width 644 height 32
click at [654, 525] on button "+ Add Expense" at bounding box center [677, 541] width 123 height 32
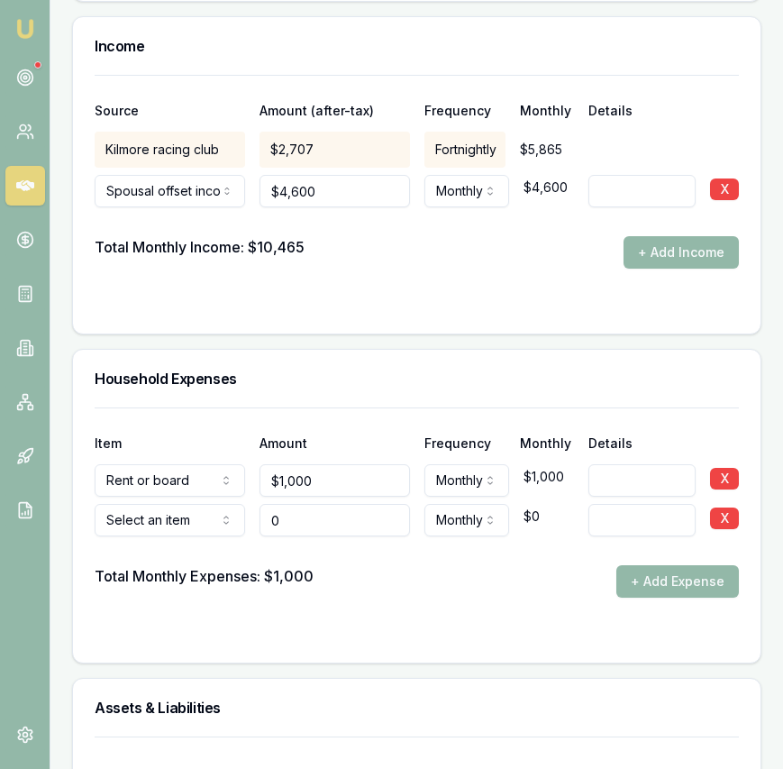
type input "$0"
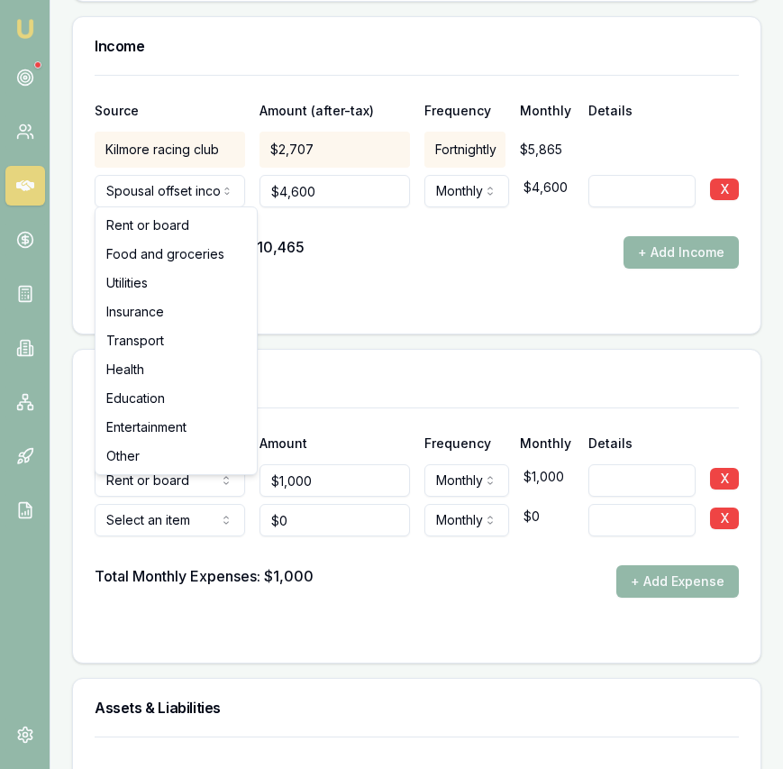
select select "FOOD_AND_GROCERIES"
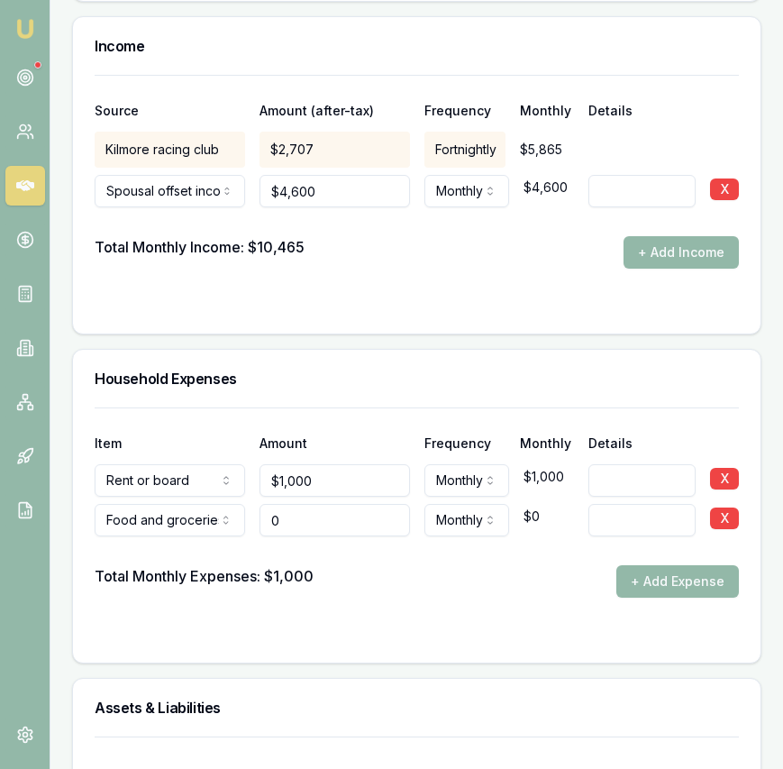
click at [305, 504] on input "0" at bounding box center [335, 520] width 150 height 32
type input "$1,600"
drag, startPoint x: 560, startPoint y: 588, endPoint x: 632, endPoint y: 573, distance: 73.5
click at [576, 583] on form "Item Amount Frequency Monthly Details Rent or board Rent or board Food and groc…" at bounding box center [417, 523] width 644 height 233
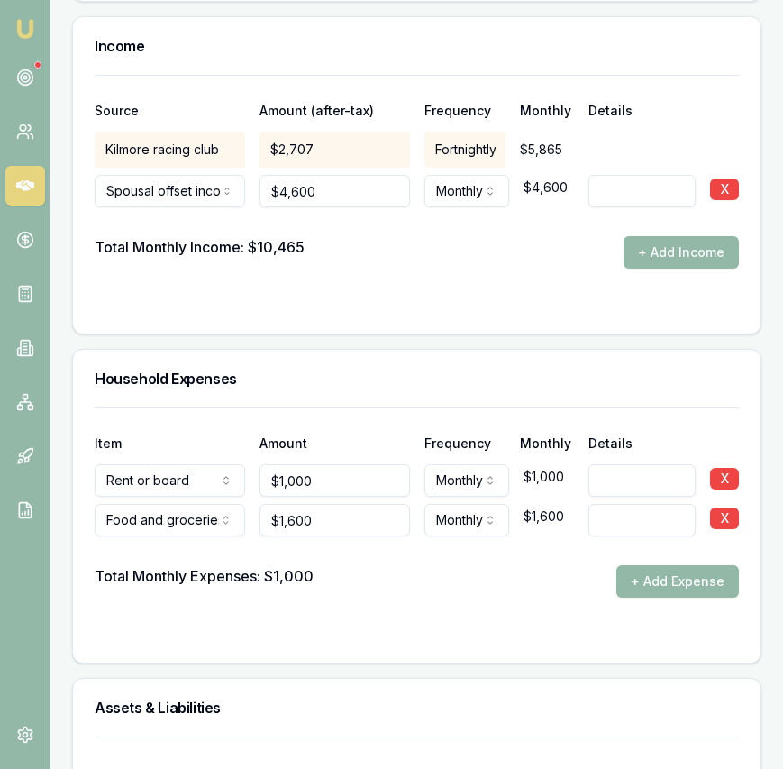
drag, startPoint x: 649, startPoint y: 562, endPoint x: 592, endPoint y: 559, distance: 56.9
click at [649, 565] on button "+ Add Expense" at bounding box center [677, 581] width 123 height 32
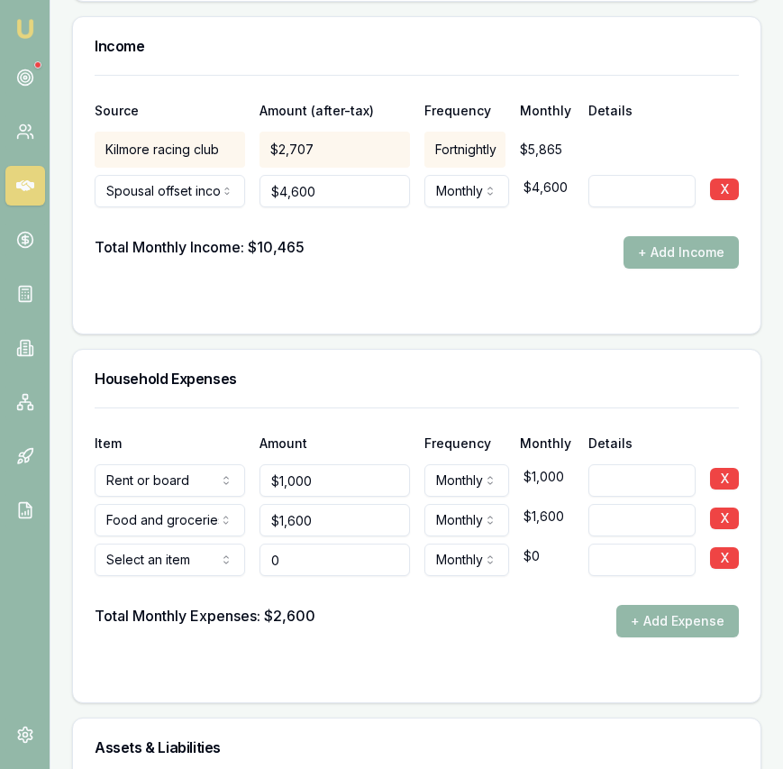
type input "$0"
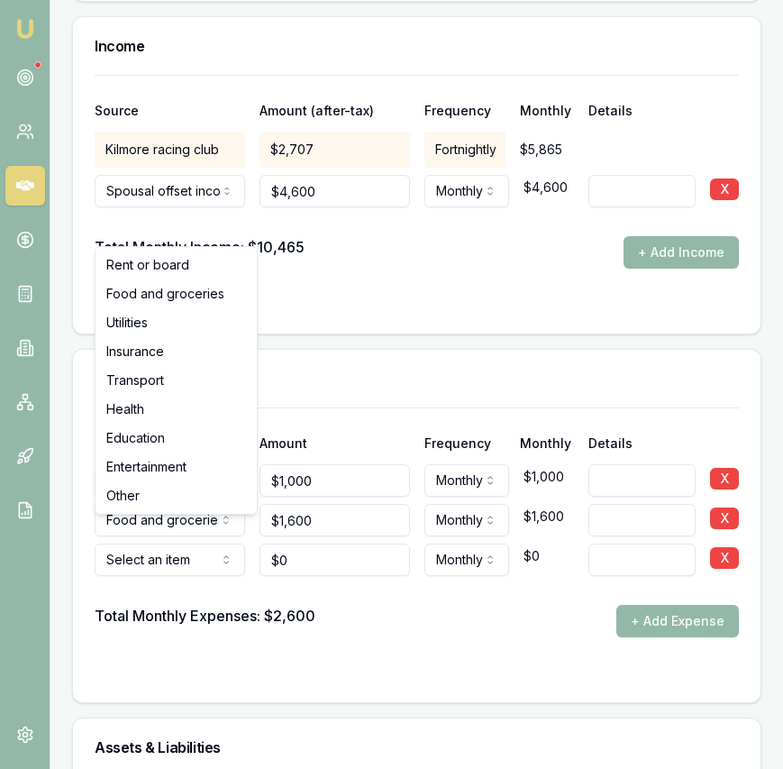
select select "UTILITIES"
drag, startPoint x: 172, startPoint y: 333, endPoint x: 171, endPoint y: 344, distance: 11.7
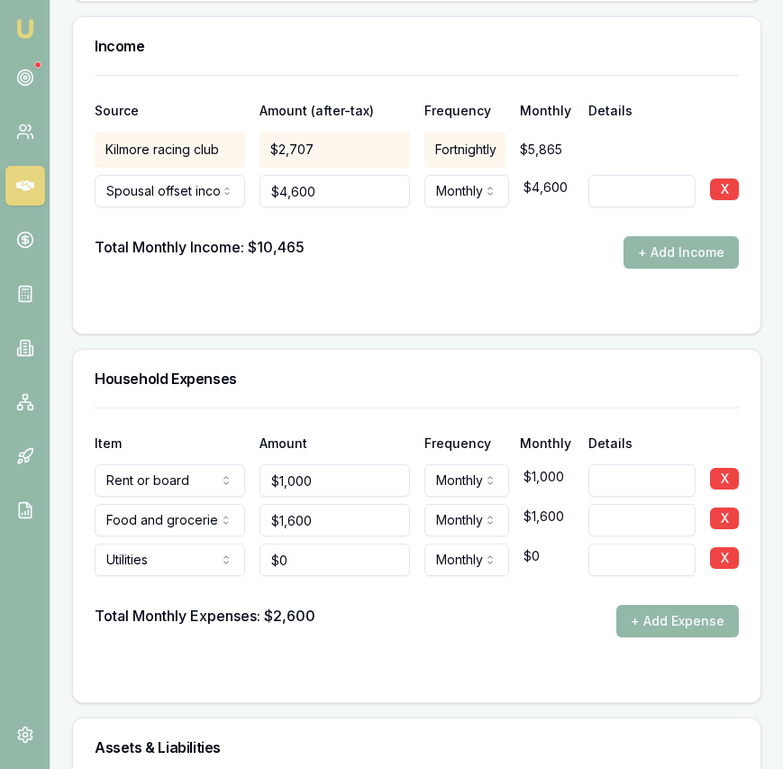
type input "0"
click at [292, 543] on input "0" at bounding box center [335, 559] width 150 height 32
type input "$600"
drag, startPoint x: 489, startPoint y: 586, endPoint x: 606, endPoint y: 583, distance: 117.2
click at [520, 605] on div "Total Monthly Expenses: $2,600 + Add Expense" at bounding box center [417, 621] width 644 height 32
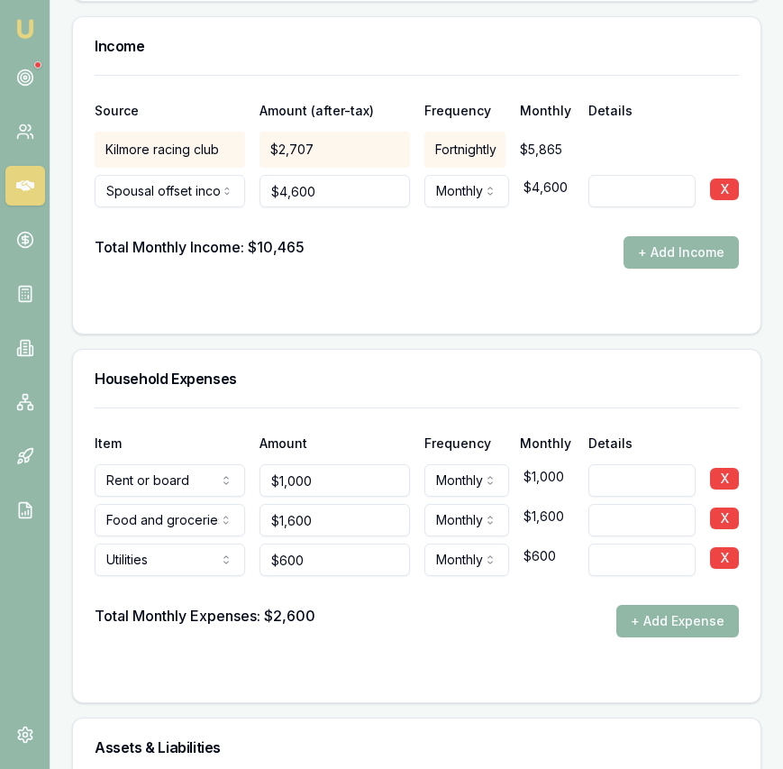
click at [652, 605] on button "+ Add Expense" at bounding box center [677, 621] width 123 height 32
click at [121, 605] on div "Total Monthly Expenses: $3,200" at bounding box center [205, 621] width 221 height 32
drag, startPoint x: 640, startPoint y: 583, endPoint x: 612, endPoint y: 562, distance: 34.8
click at [612, 562] on div "Item Amount Frequency Monthly Details Rent or board Rent or board Food and groc…" at bounding box center [417, 522] width 644 height 230
drag, startPoint x: 669, startPoint y: 597, endPoint x: 647, endPoint y: 596, distance: 21.7
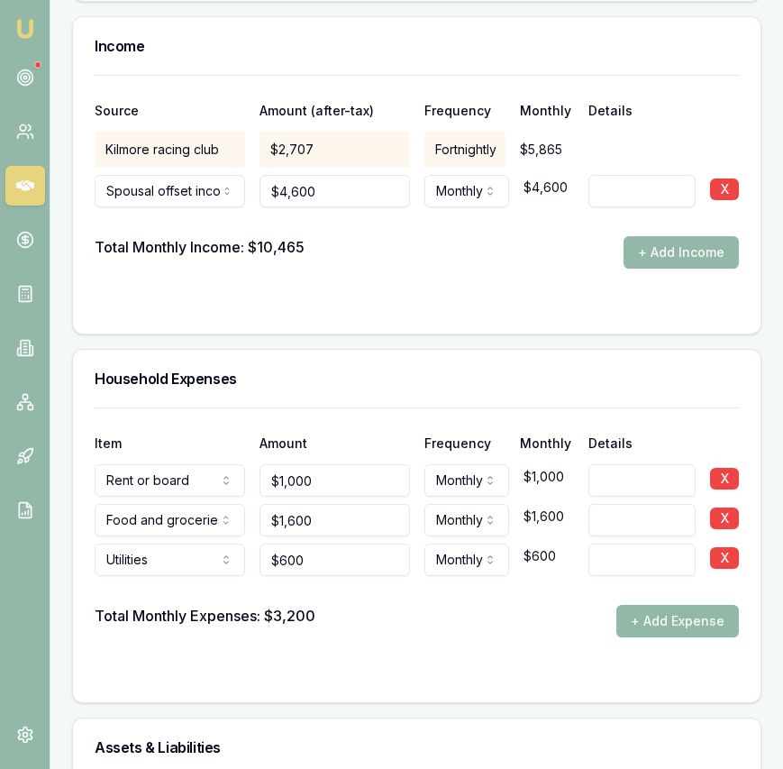
click at [665, 605] on button "+ Add Expense" at bounding box center [677, 621] width 123 height 32
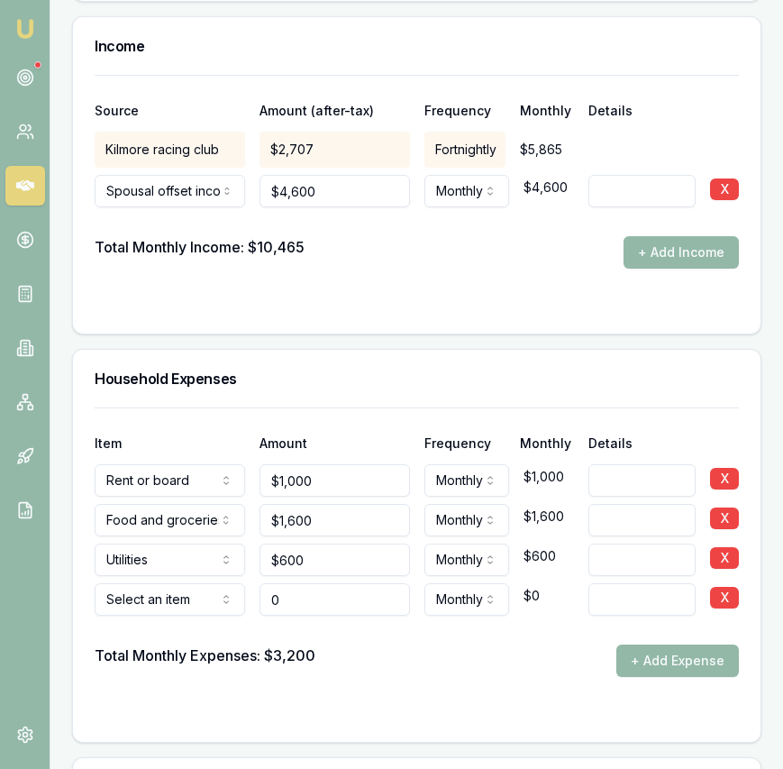
type input "$0"
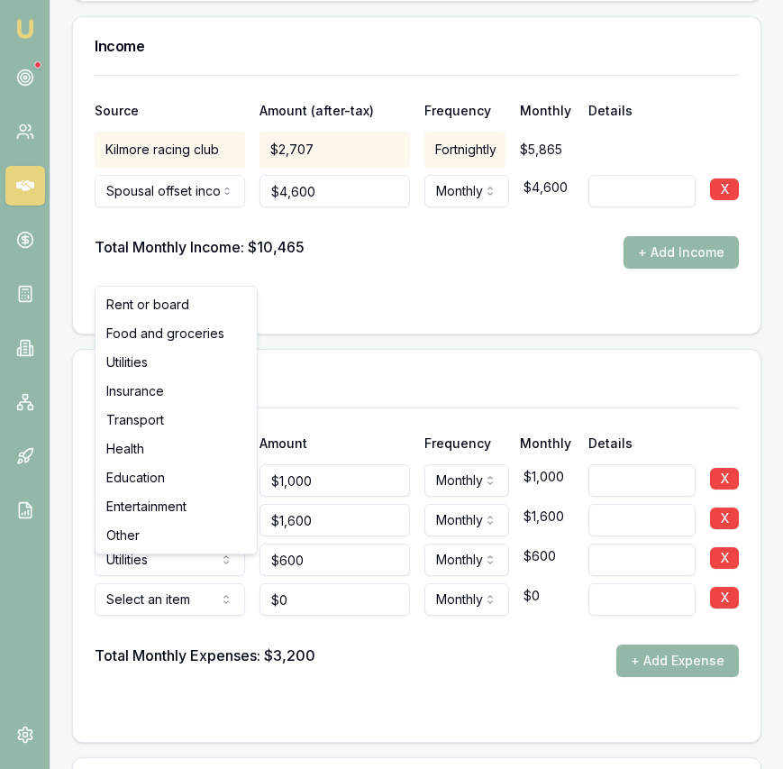
select select "INSURANCE"
drag, startPoint x: 177, startPoint y: 385, endPoint x: 189, endPoint y: 393, distance: 15.0
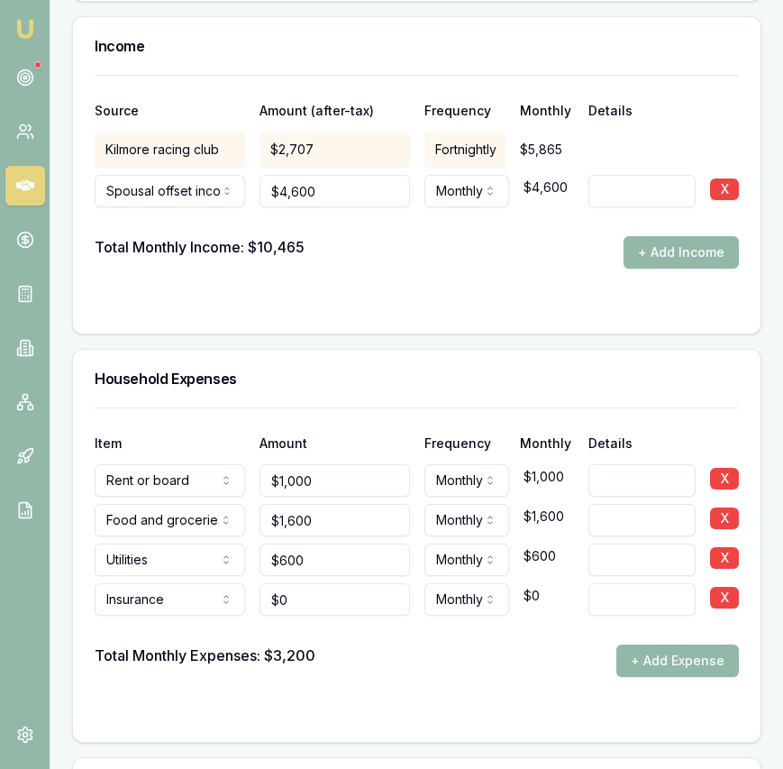
type input "0"
click at [311, 588] on input "0" at bounding box center [335, 599] width 150 height 32
type input "$100"
drag, startPoint x: 450, startPoint y: 652, endPoint x: 511, endPoint y: 647, distance: 61.4
click at [453, 652] on form "Item Amount Frequency Monthly Details Rent or board Rent or board Food and groc…" at bounding box center [417, 563] width 644 height 313
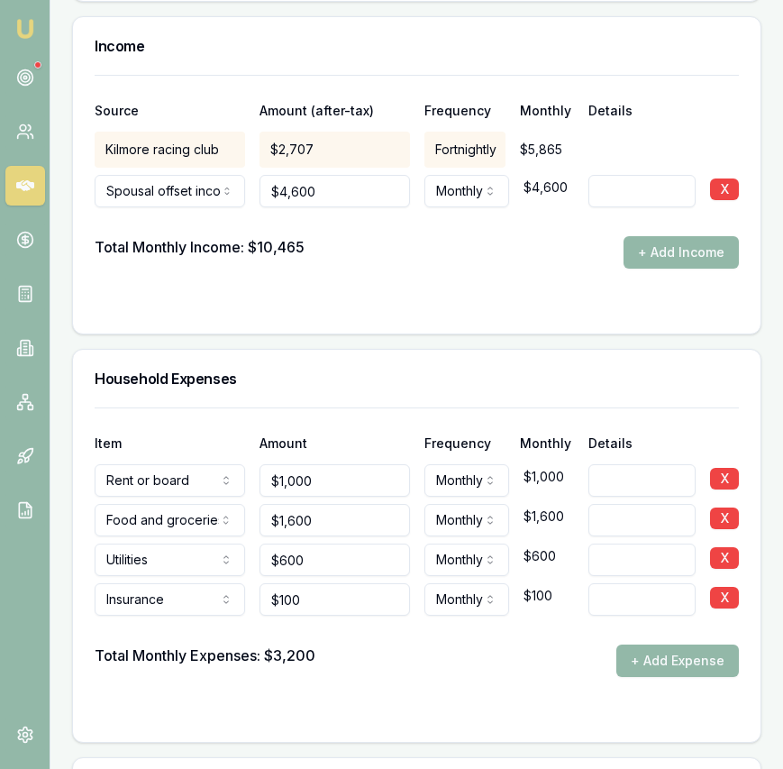
drag, startPoint x: 643, startPoint y: 636, endPoint x: 605, endPoint y: 636, distance: 38.7
click at [643, 644] on button "+ Add Expense" at bounding box center [677, 660] width 123 height 32
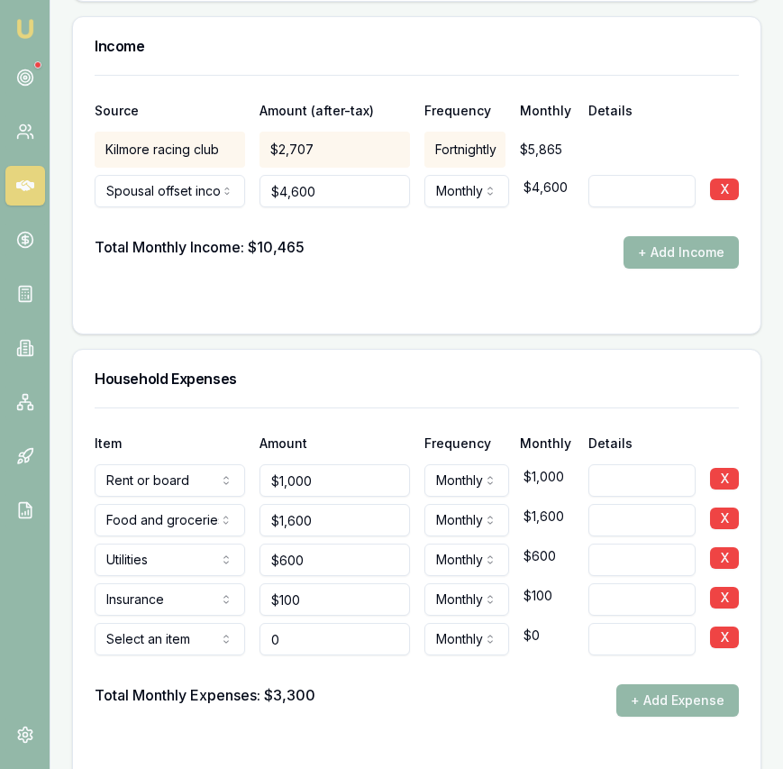
type input "$0"
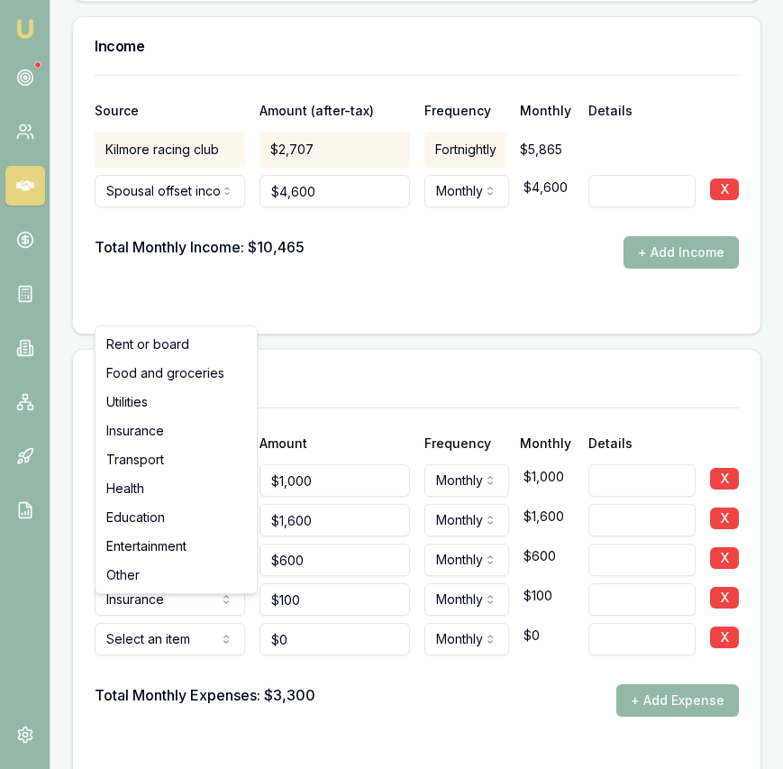
select select "TRANSPORT"
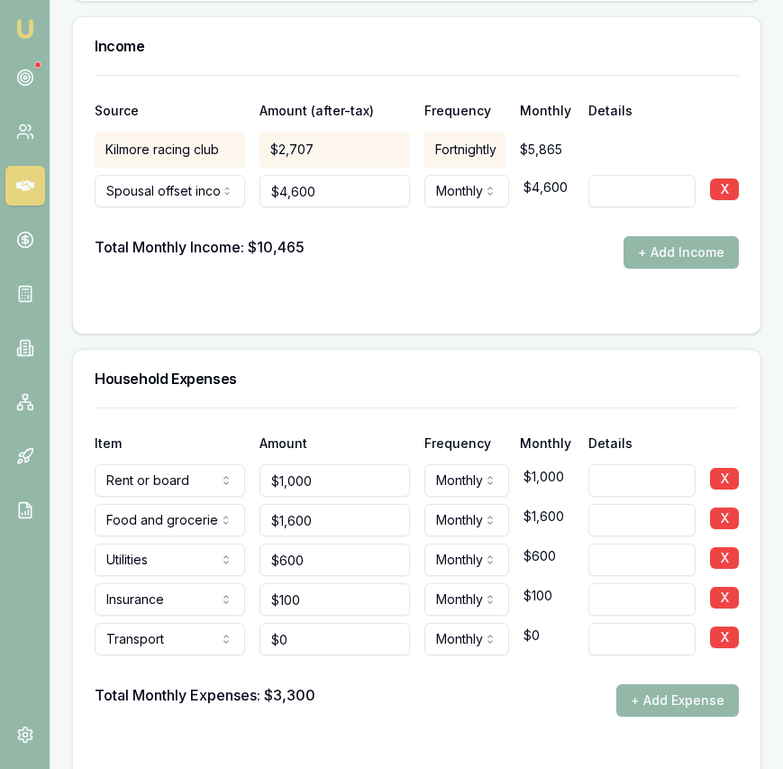
scroll to position [3746, 0]
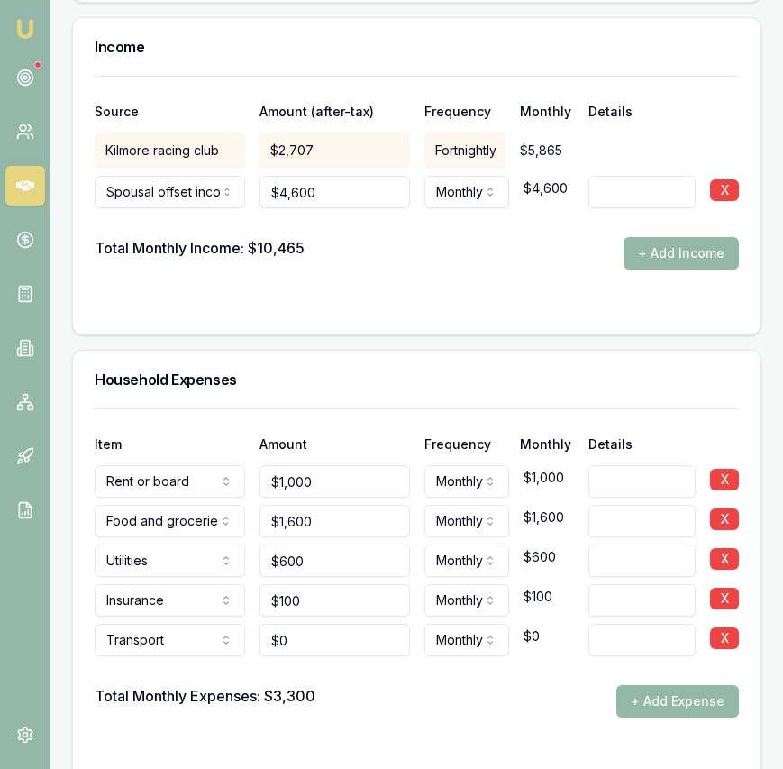
click at [300, 624] on input "$0" at bounding box center [335, 640] width 150 height 32
click at [300, 624] on input "0" at bounding box center [335, 640] width 150 height 32
type input "$400"
click at [387, 686] on div "Total Monthly Expenses: $3,300 + Add Expense" at bounding box center [417, 701] width 644 height 32
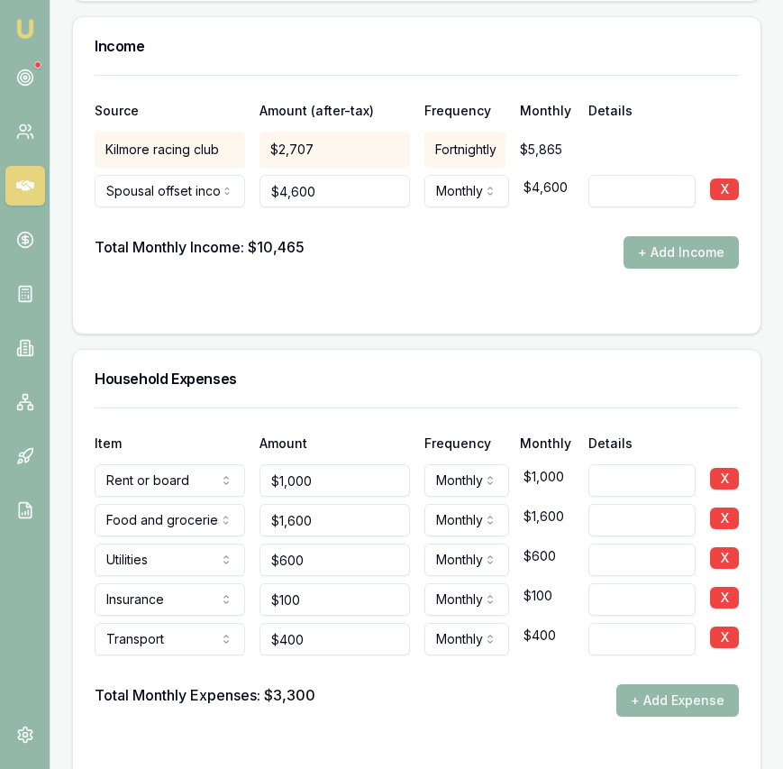
click at [679, 686] on button "+ Add Expense" at bounding box center [677, 700] width 123 height 32
click at [222, 655] on div at bounding box center [417, 669] width 644 height 29
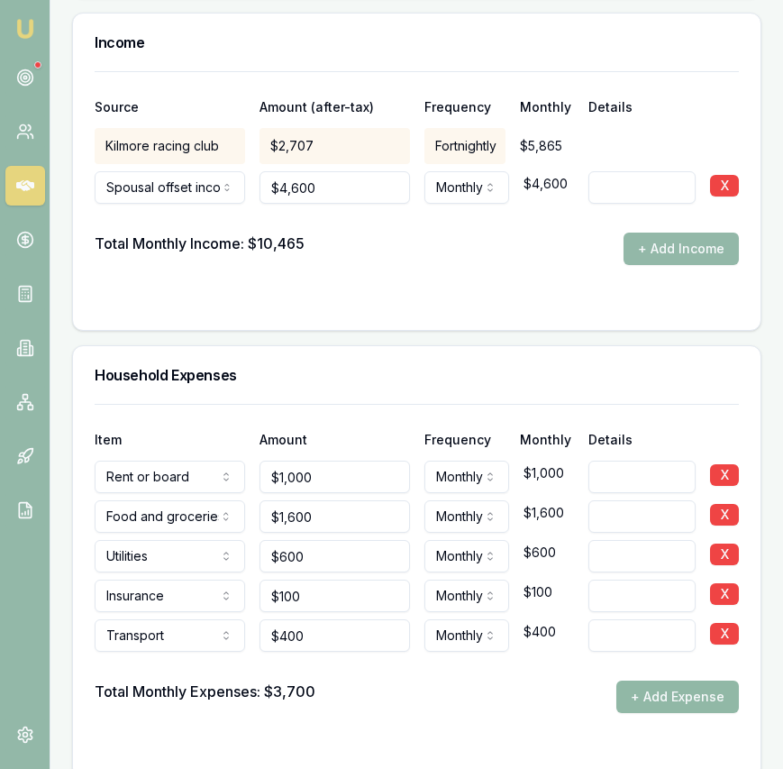
drag, startPoint x: 725, startPoint y: 668, endPoint x: 714, endPoint y: 669, distance: 11.7
click at [725, 680] on button "+ Add Expense" at bounding box center [677, 696] width 123 height 32
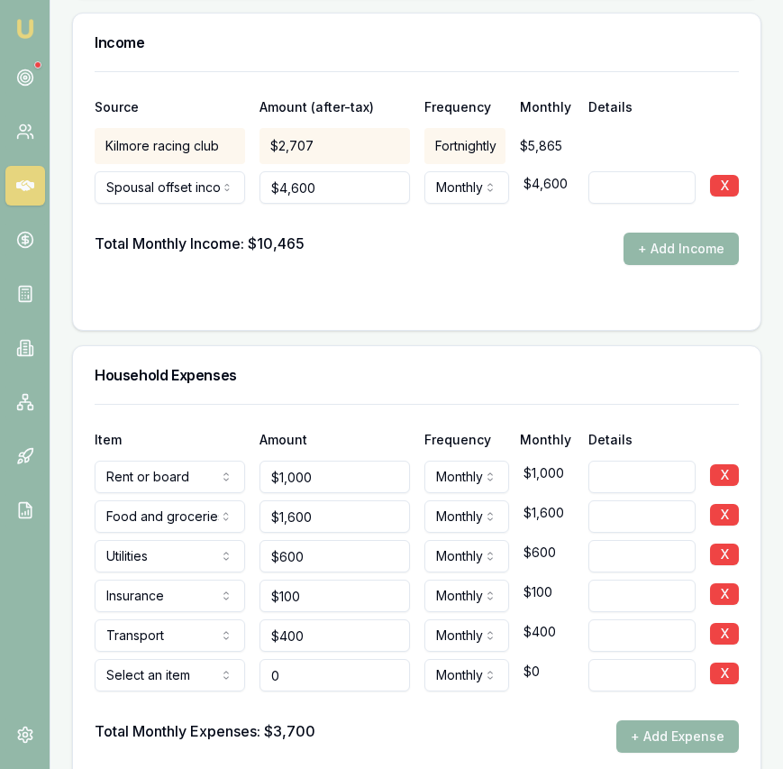
type input "$0"
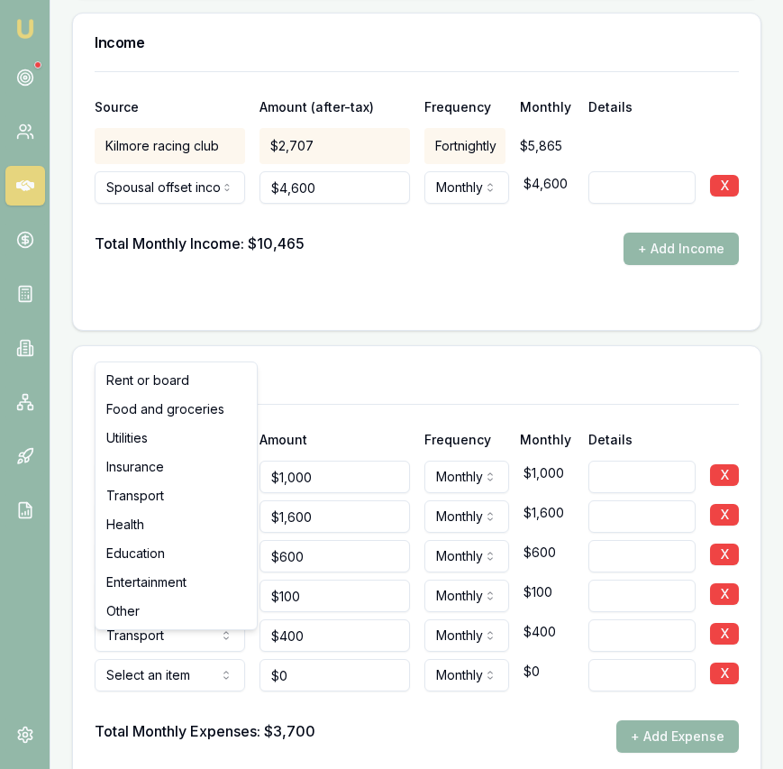
select select "ENTERTAINMENT"
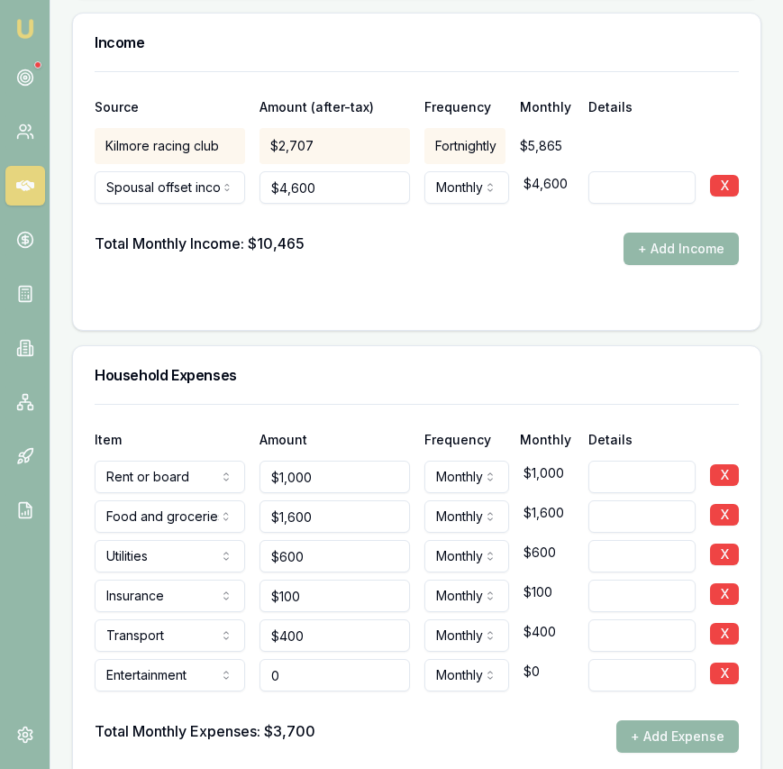
click at [339, 659] on input "0" at bounding box center [335, 675] width 150 height 32
click at [338, 659] on input "0" at bounding box center [335, 675] width 150 height 32
type input "$200"
click at [377, 720] on div "Total Monthly Expenses: $3,700 + Add Expense" at bounding box center [417, 736] width 644 height 32
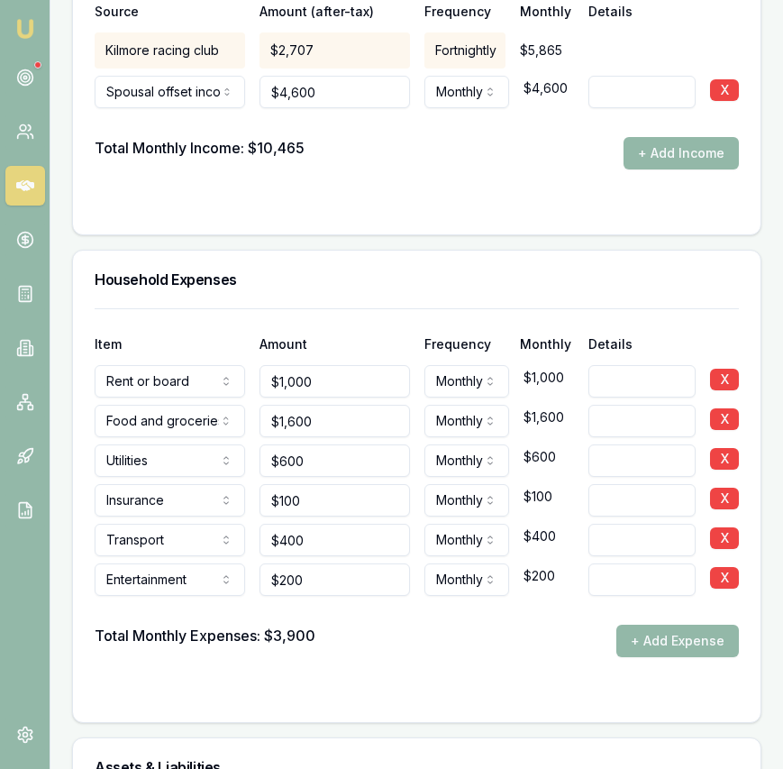
scroll to position [3843, 0]
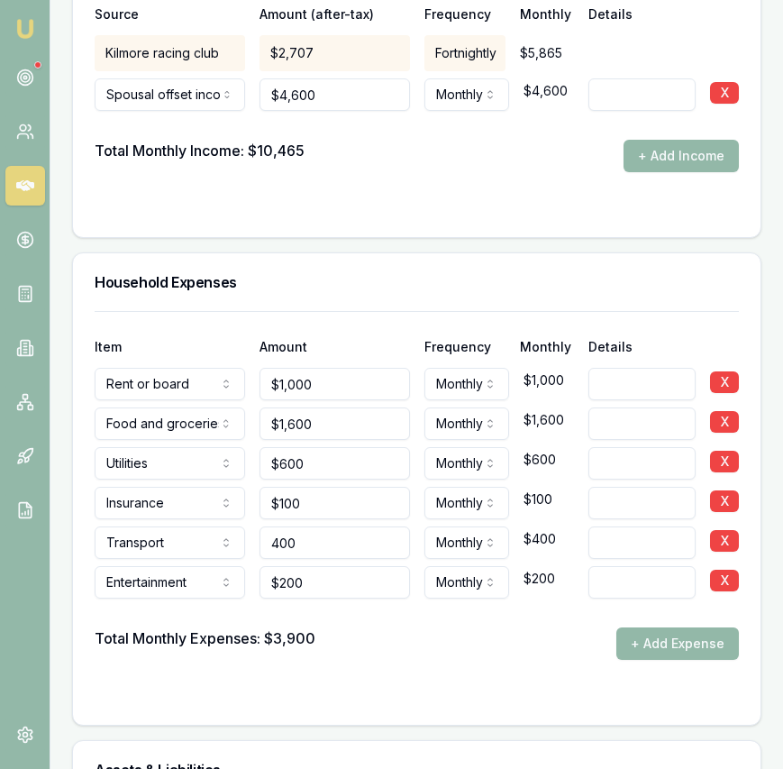
click at [318, 526] on input "400" at bounding box center [335, 542] width 150 height 32
type input "4"
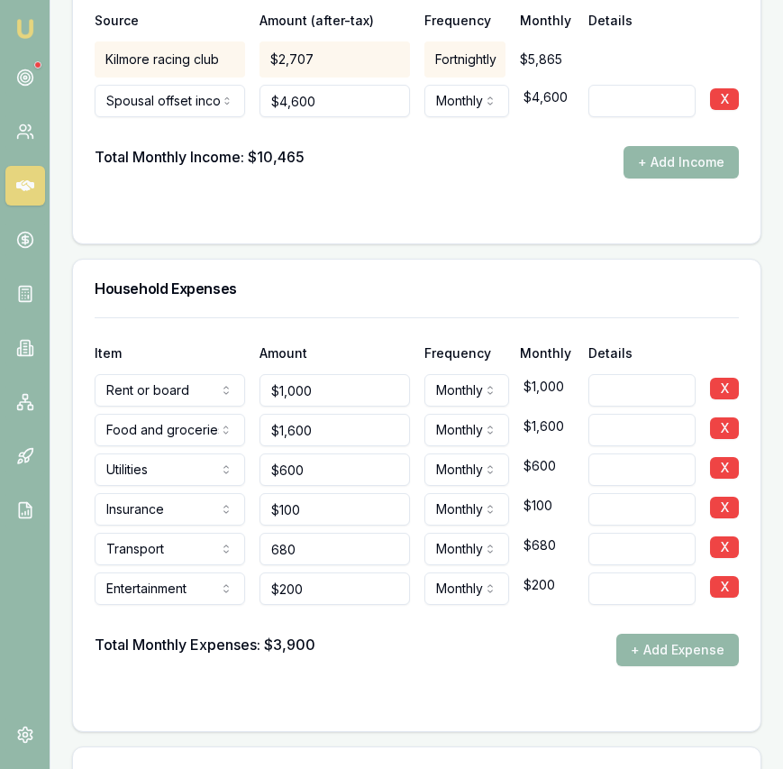
type input "$680"
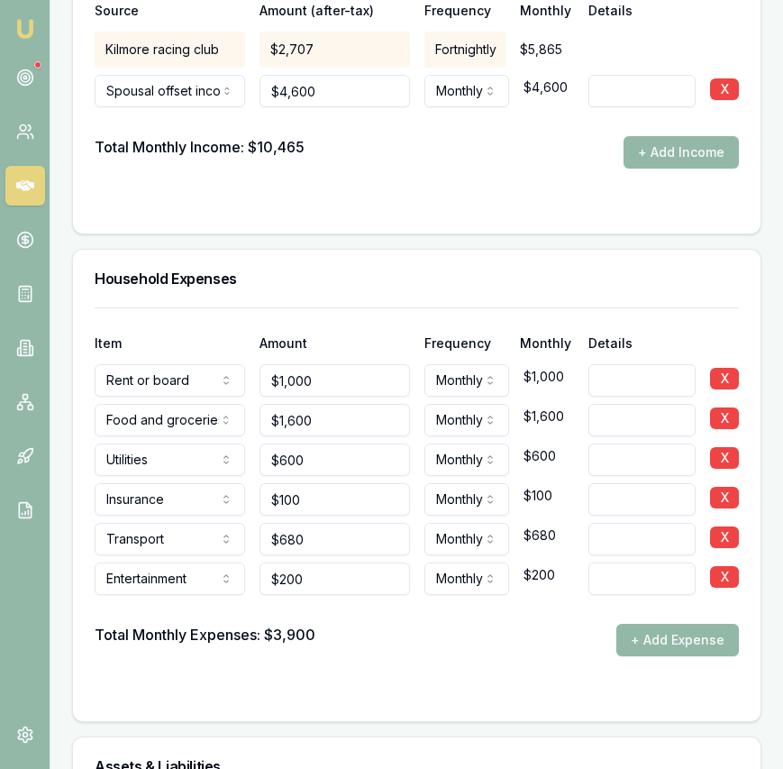
click at [408, 685] on div at bounding box center [417, 692] width 644 height 14
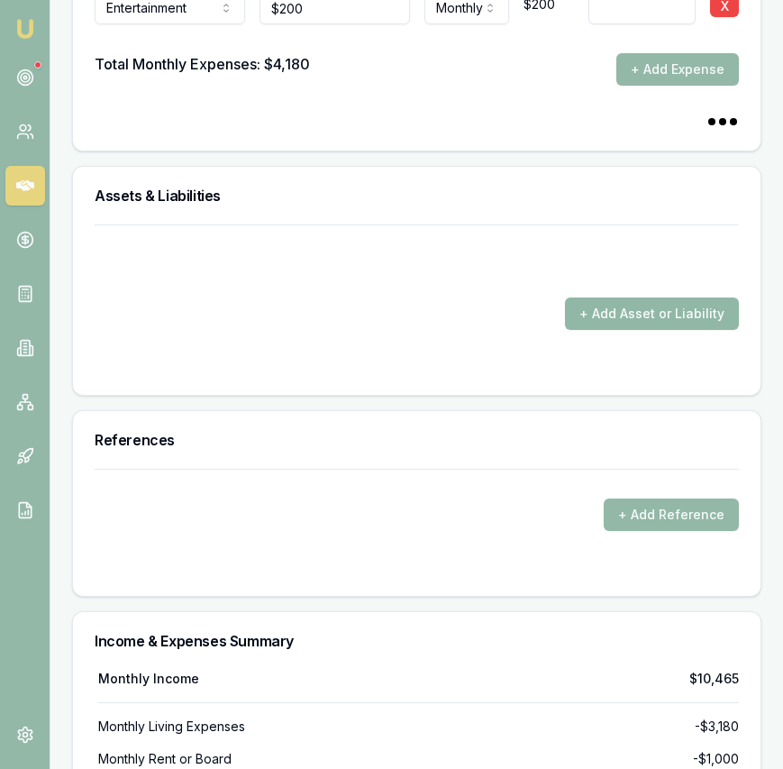
scroll to position [4418, 0]
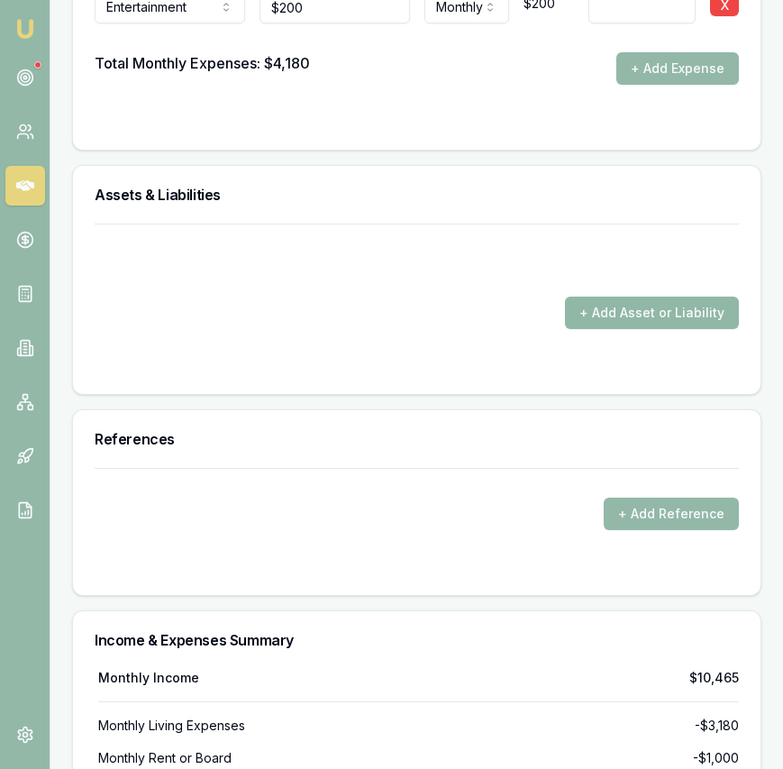
click at [664, 298] on button "+ Add Asset or Liability" at bounding box center [652, 312] width 174 height 32
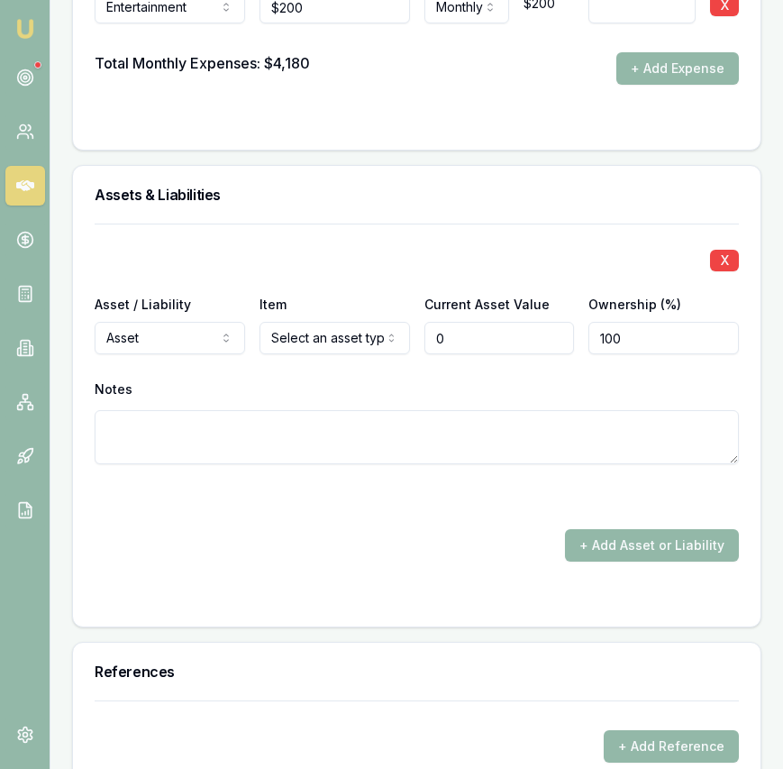
type input "$0"
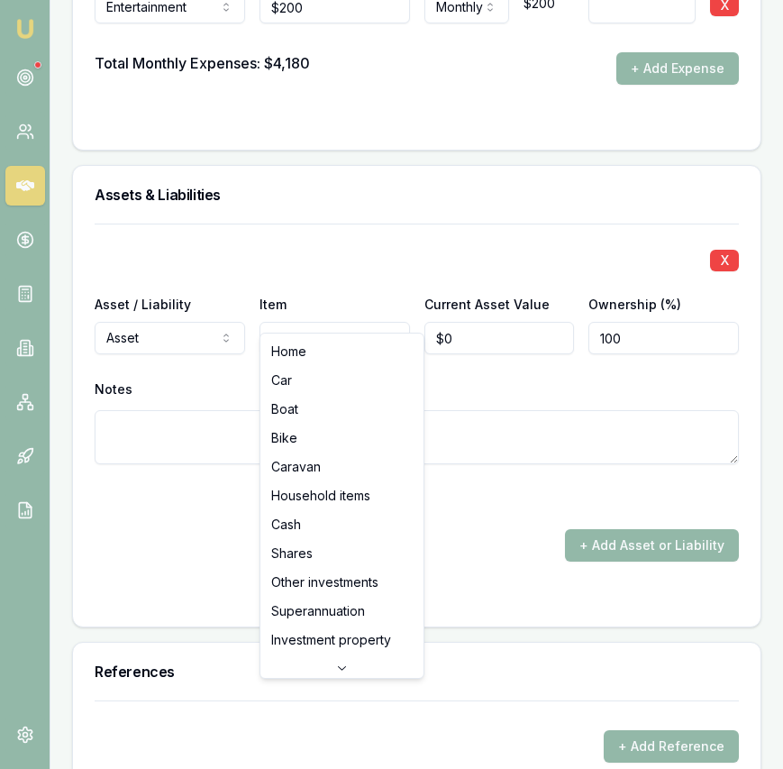
select select "HOUSEHOLD_ITEMS"
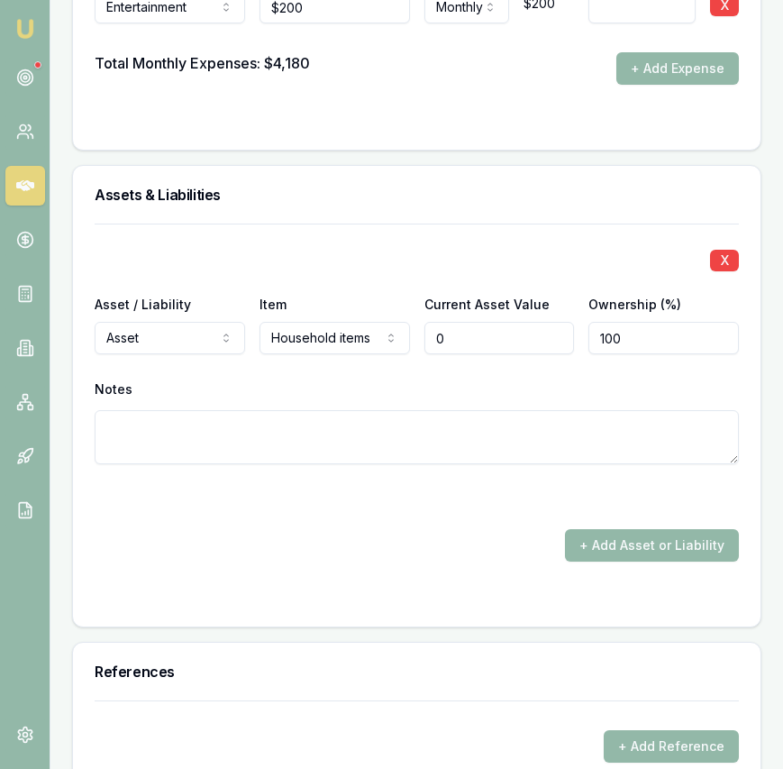
click at [471, 322] on input "0" at bounding box center [499, 338] width 150 height 32
type input "$100,000"
drag, startPoint x: 452, startPoint y: 517, endPoint x: 474, endPoint y: 522, distance: 22.1
click at [456, 529] on div "+ Add Asset or Liability" at bounding box center [417, 545] width 644 height 32
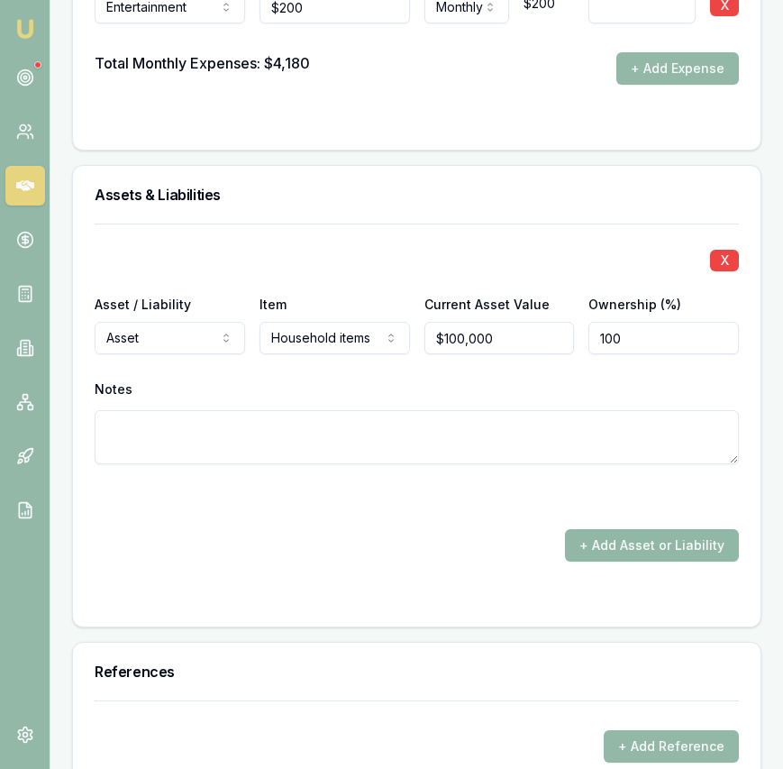
click at [639, 529] on button "+ Add Asset or Liability" at bounding box center [652, 545] width 174 height 32
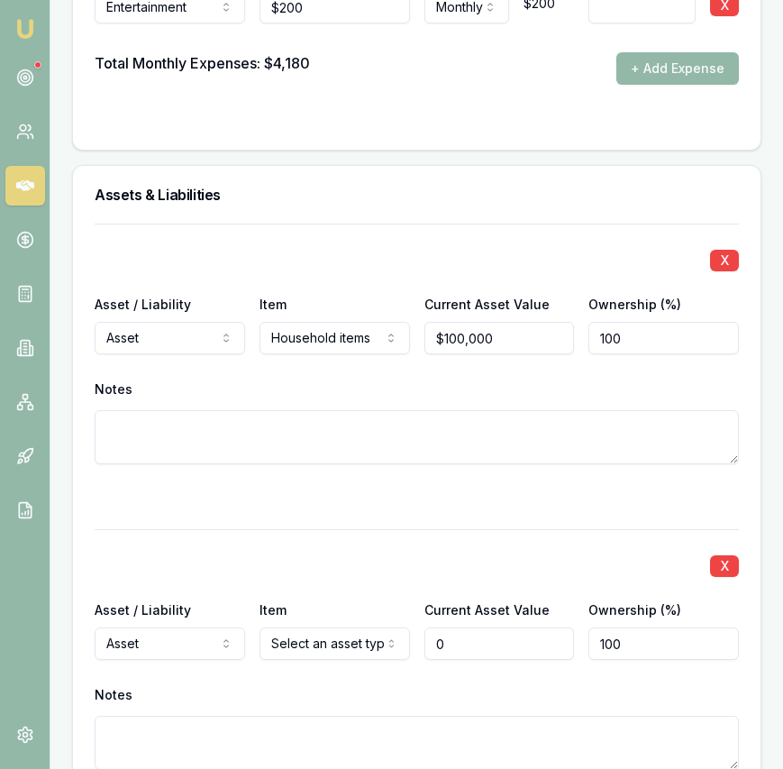
type input "$0"
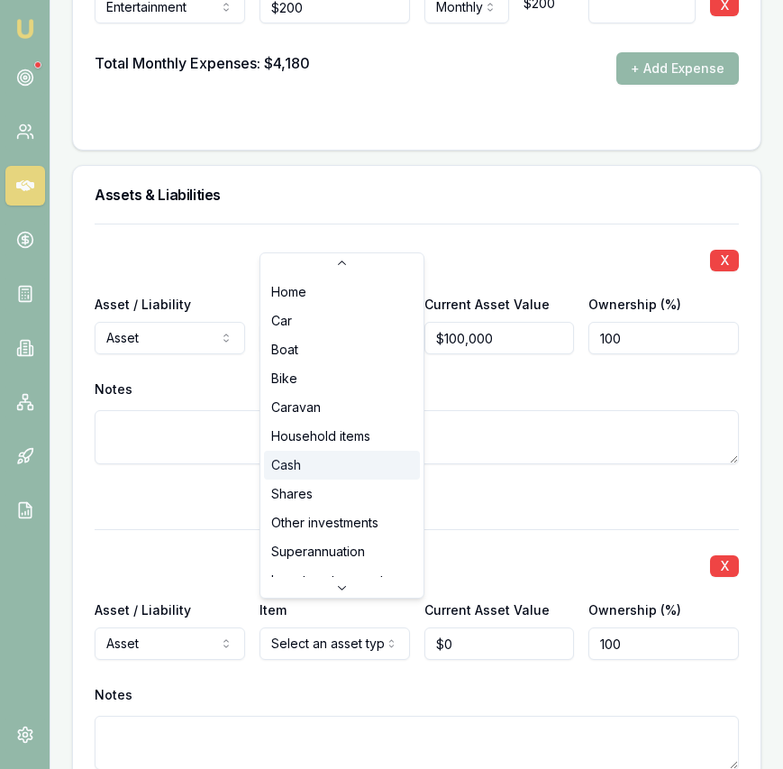
scroll to position [5, 0]
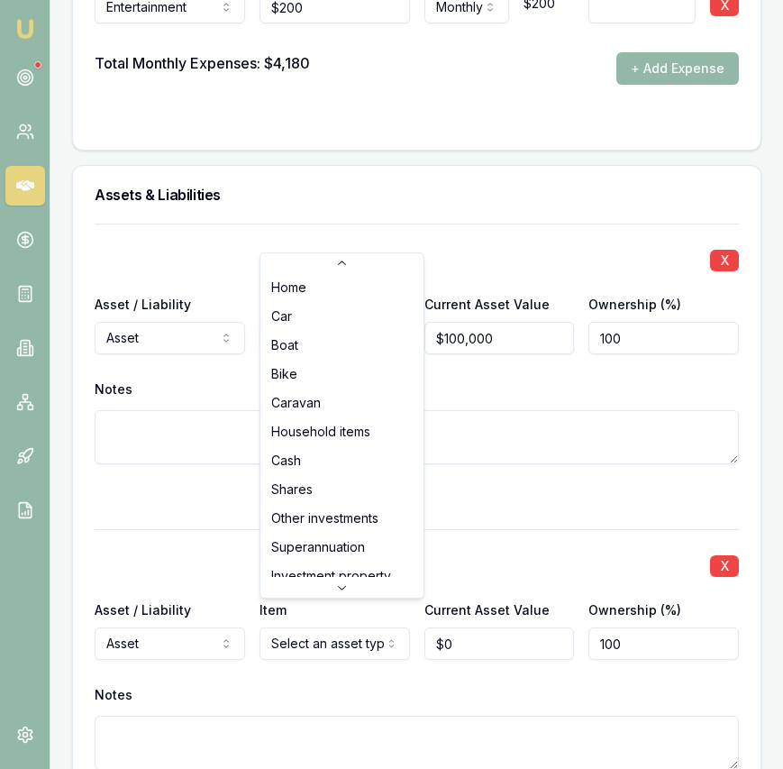
select select "HOUSEHOLD_ITEMS"
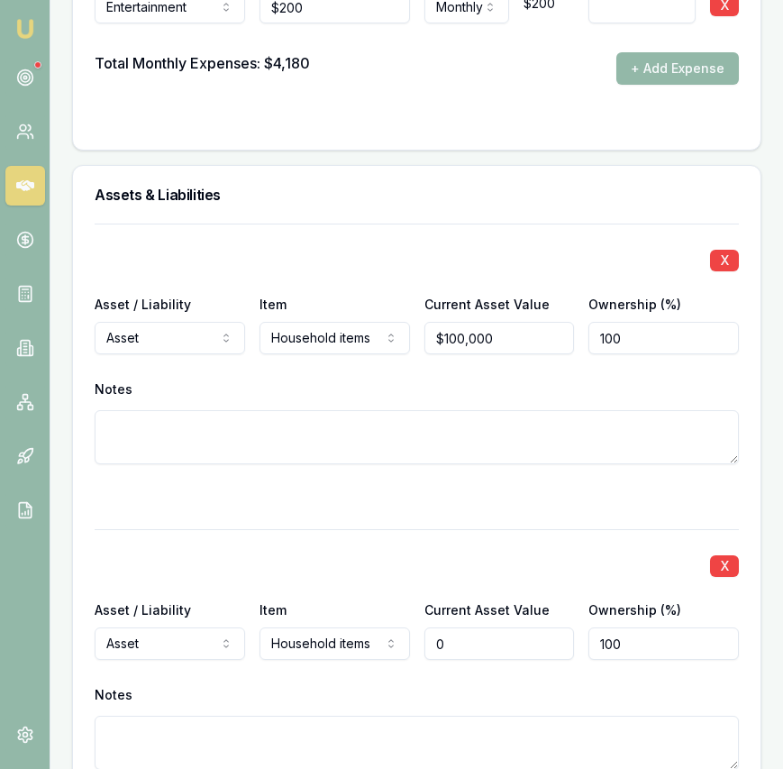
click at [464, 627] on input "0" at bounding box center [499, 643] width 150 height 32
type input "$0"
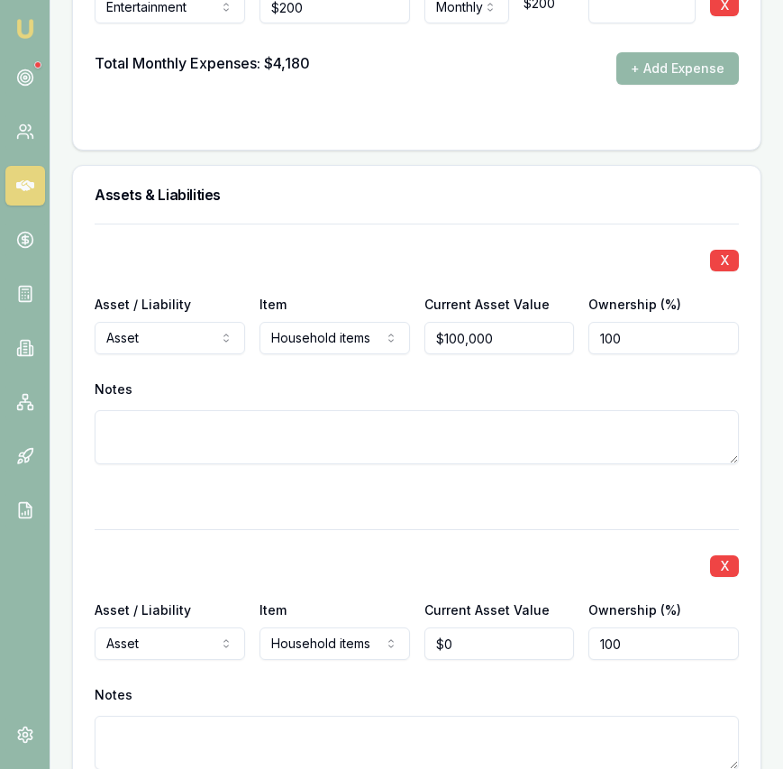
click at [338, 443] on div "X Asset / Liability Asset Asset Liability Item Household items Home Car Boat Bi…" at bounding box center [417, 365] width 644 height 284
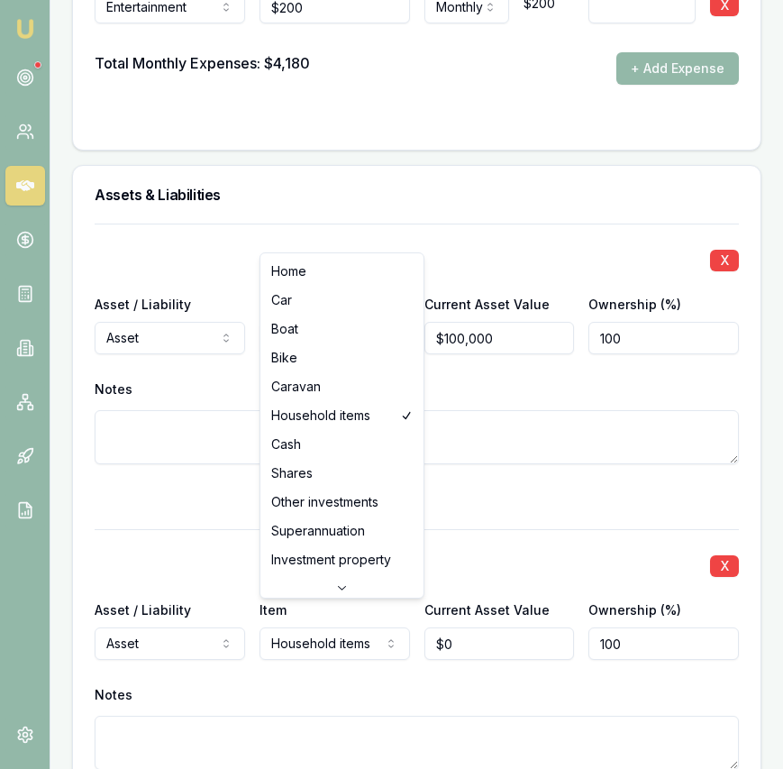
select select "CASH"
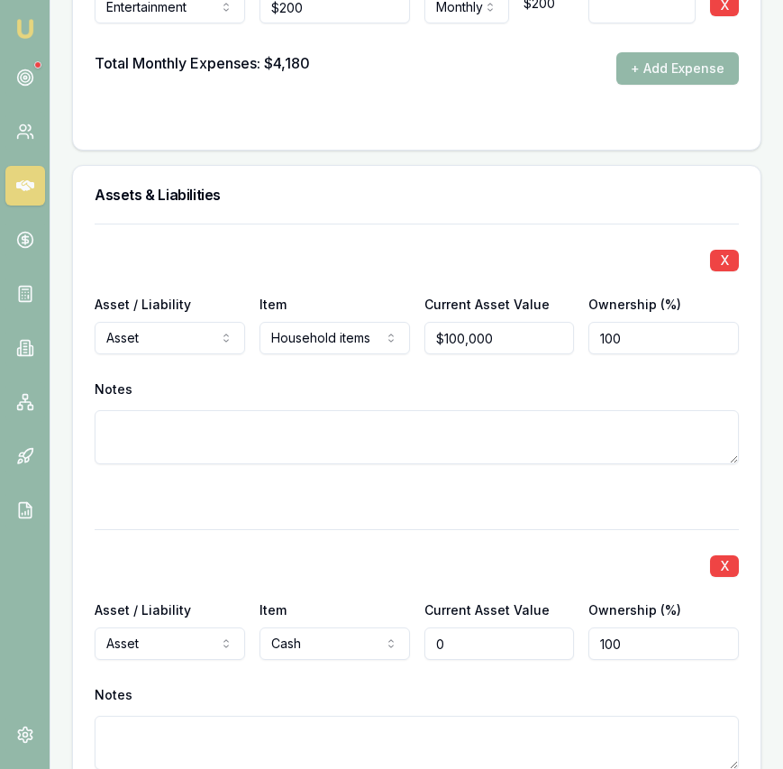
click at [460, 628] on input "0" at bounding box center [499, 643] width 150 height 32
type input "$10,000"
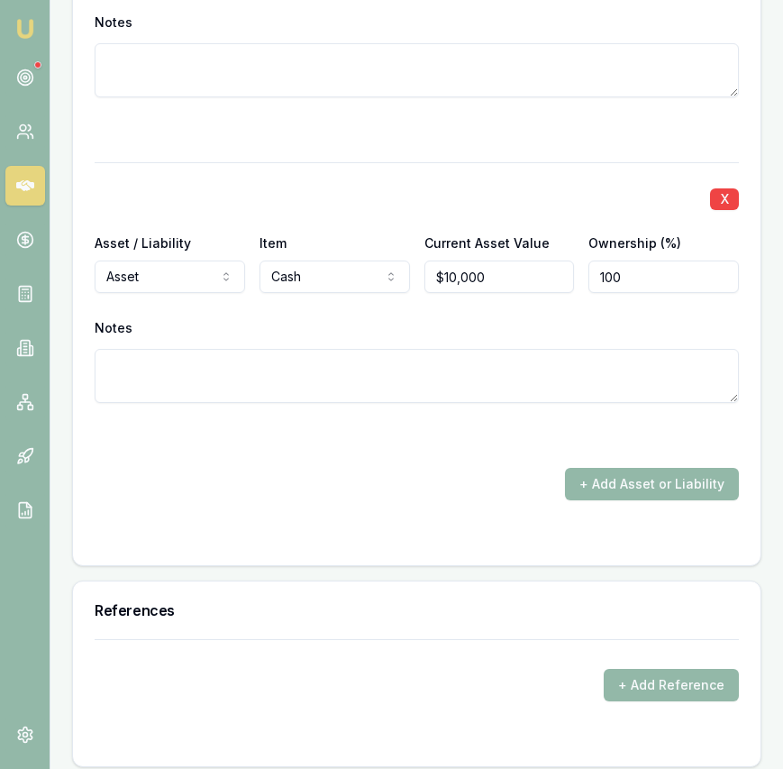
scroll to position [4841, 0]
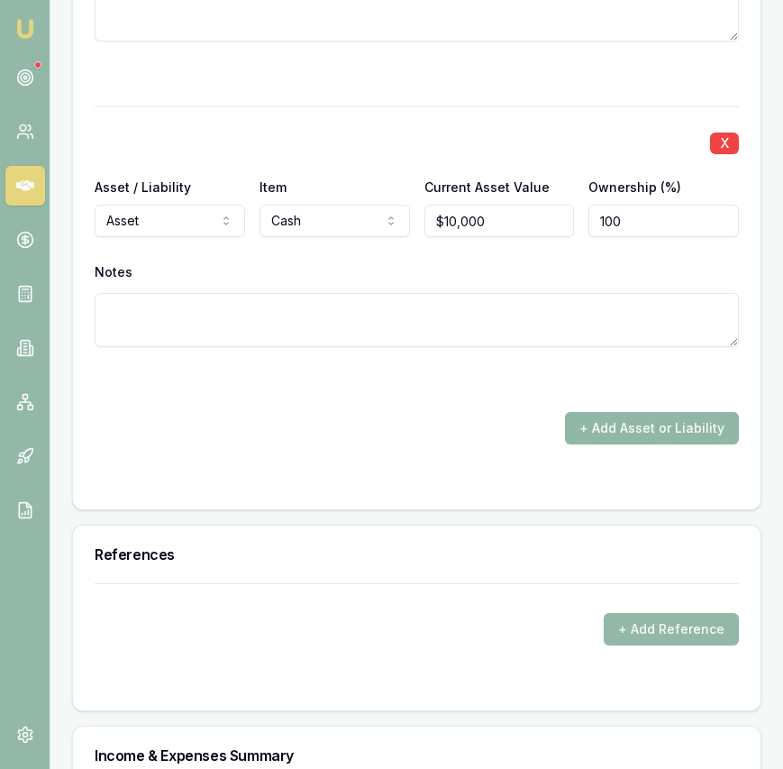
click at [695, 412] on button "+ Add Asset or Liability" at bounding box center [652, 428] width 174 height 32
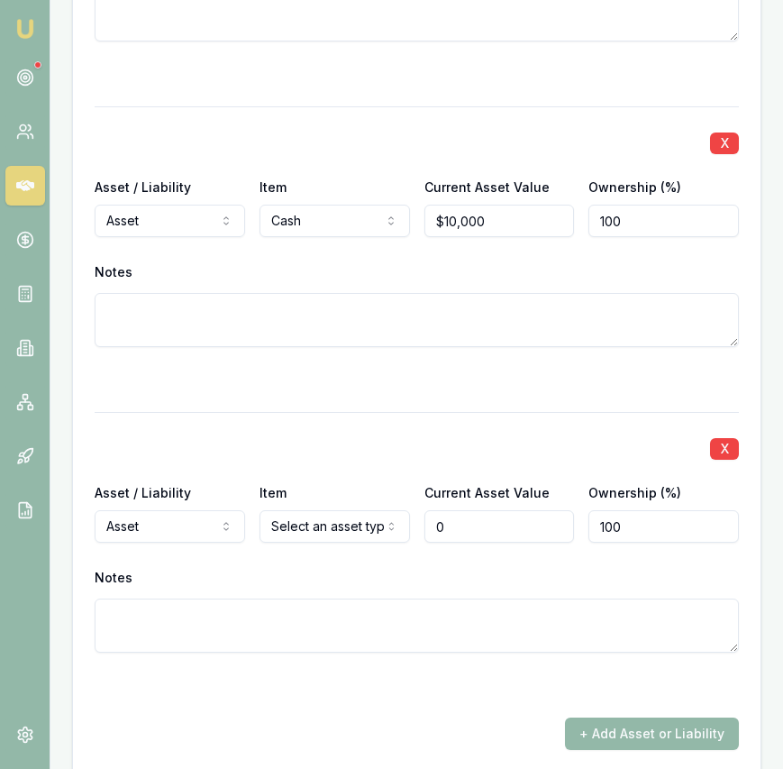
scroll to position [4841, 9]
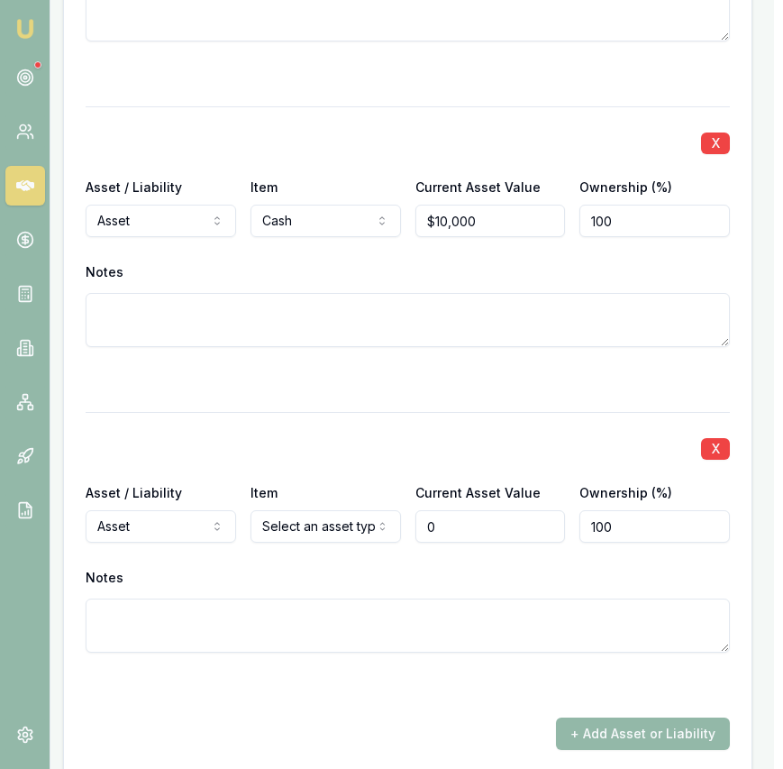
type input "$0"
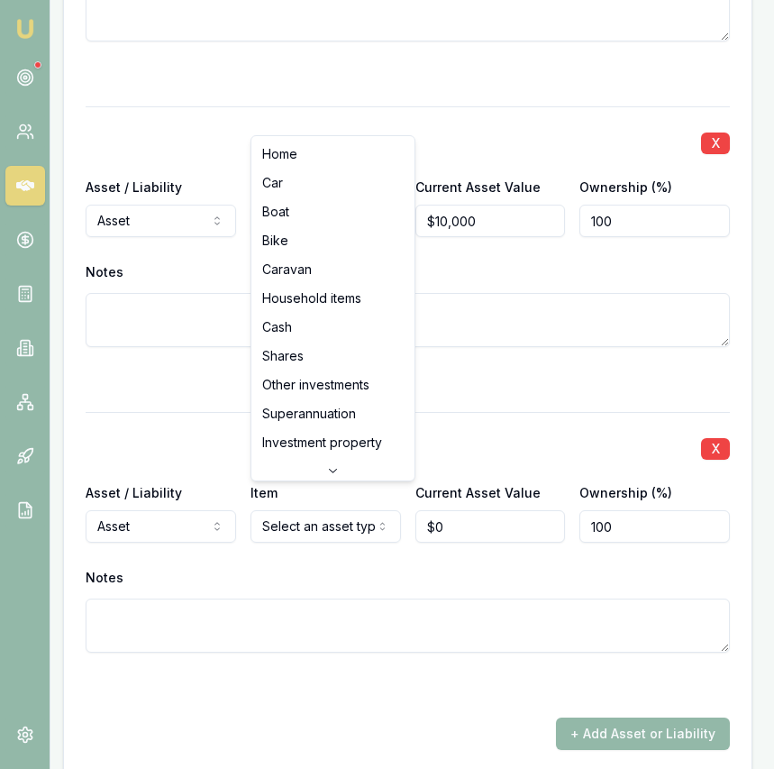
select select "CAR"
drag, startPoint x: 301, startPoint y: 188, endPoint x: 321, endPoint y: 217, distance: 35.0
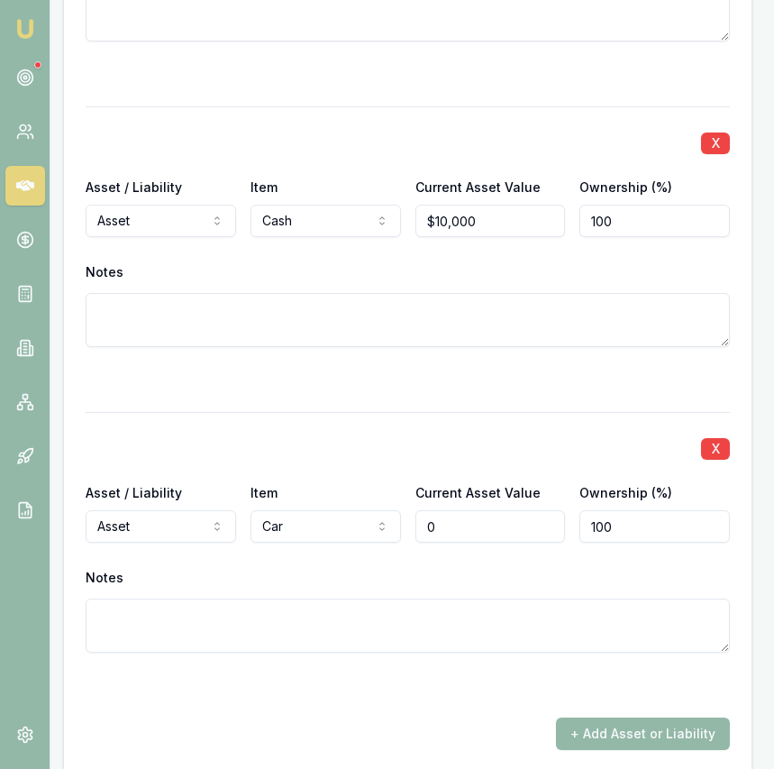
click at [464, 510] on input "0" at bounding box center [490, 526] width 150 height 32
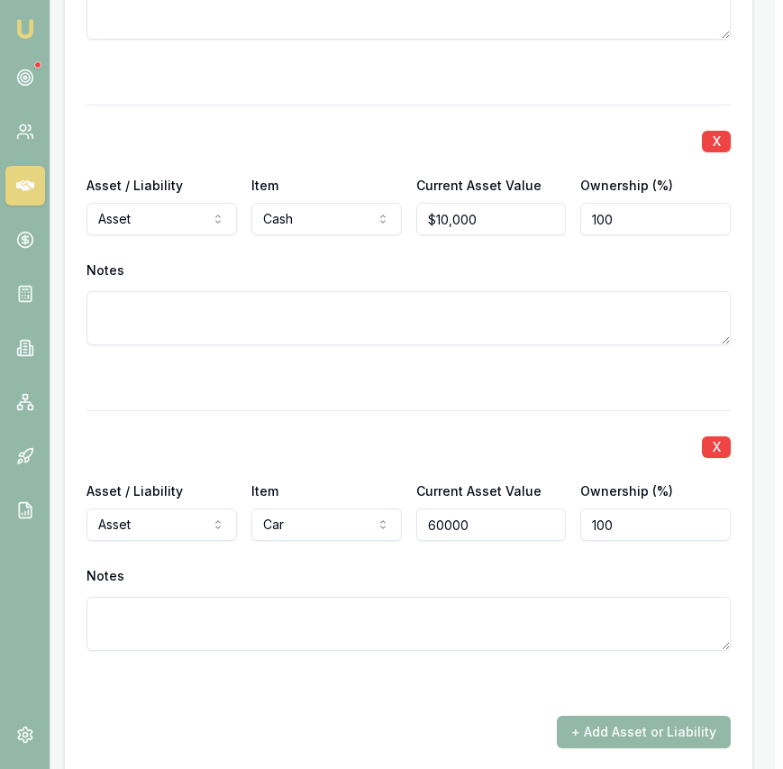
type input "$60,000"
click at [483, 672] on div at bounding box center [409, 683] width 644 height 22
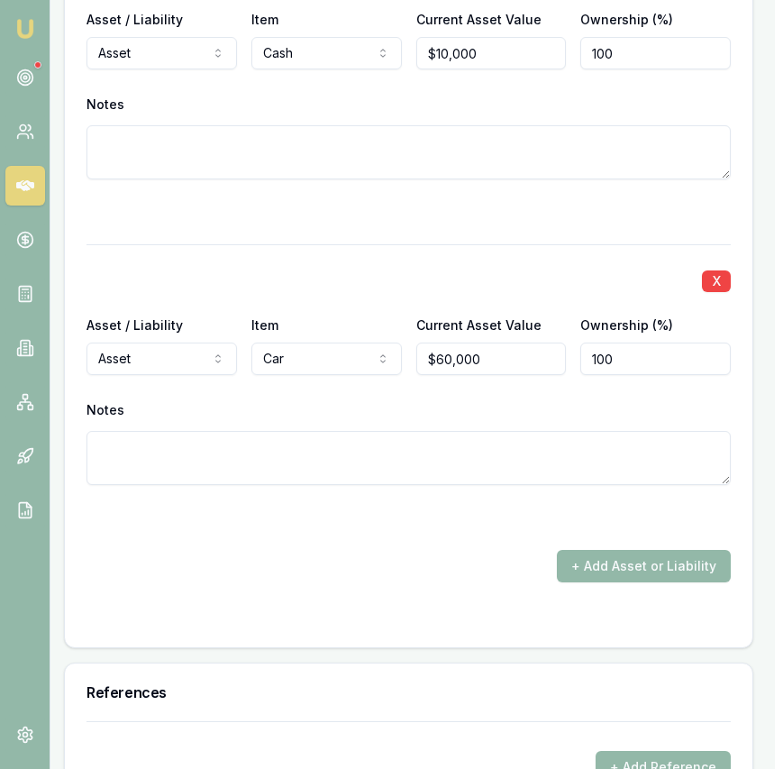
scroll to position [5007, 8]
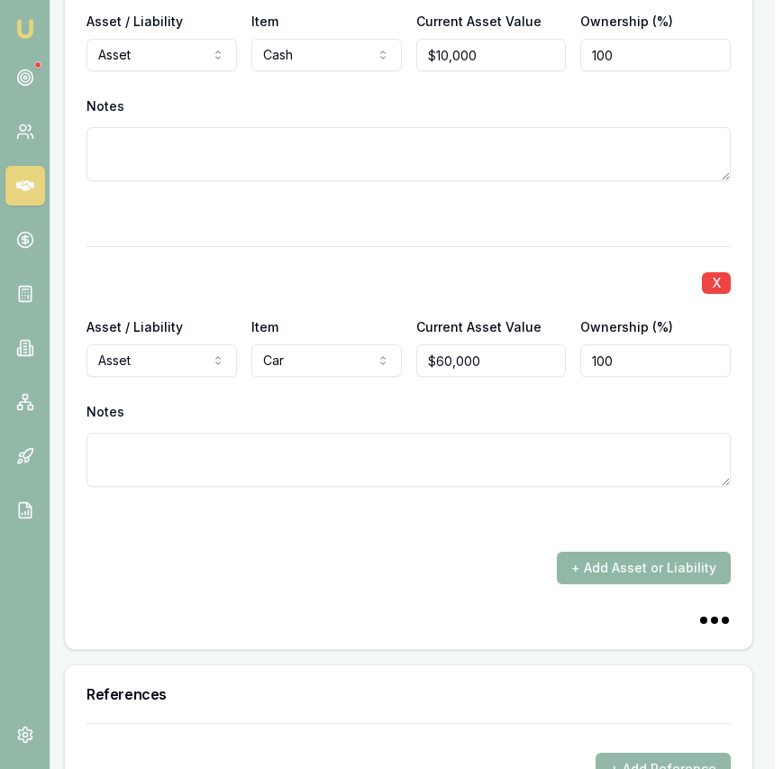
click at [615, 551] on button "+ Add Asset or Liability" at bounding box center [644, 567] width 174 height 32
click at [606, 551] on button "+ Add Asset or Liability" at bounding box center [644, 567] width 174 height 32
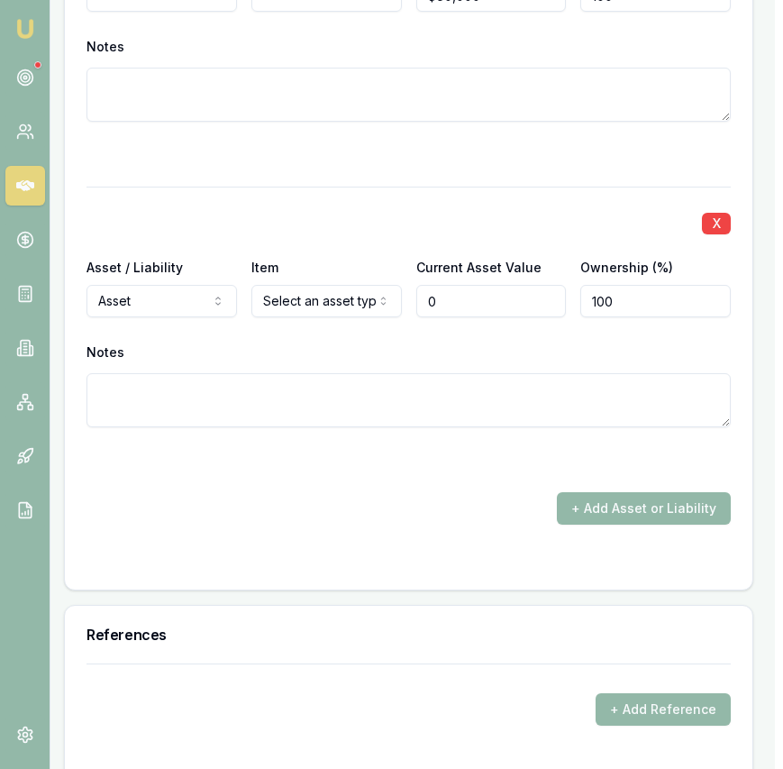
scroll to position [5375, 8]
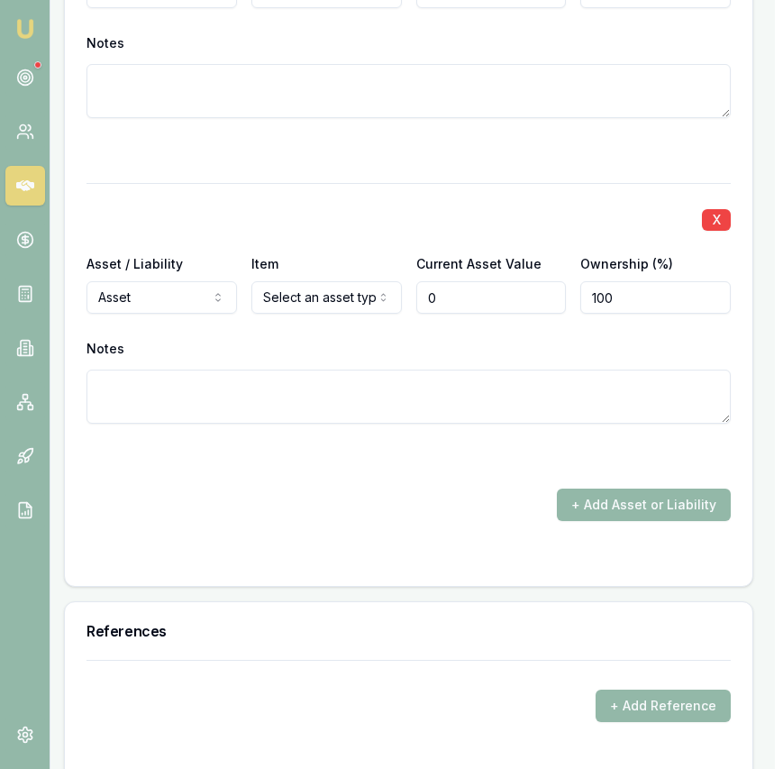
type input "$0"
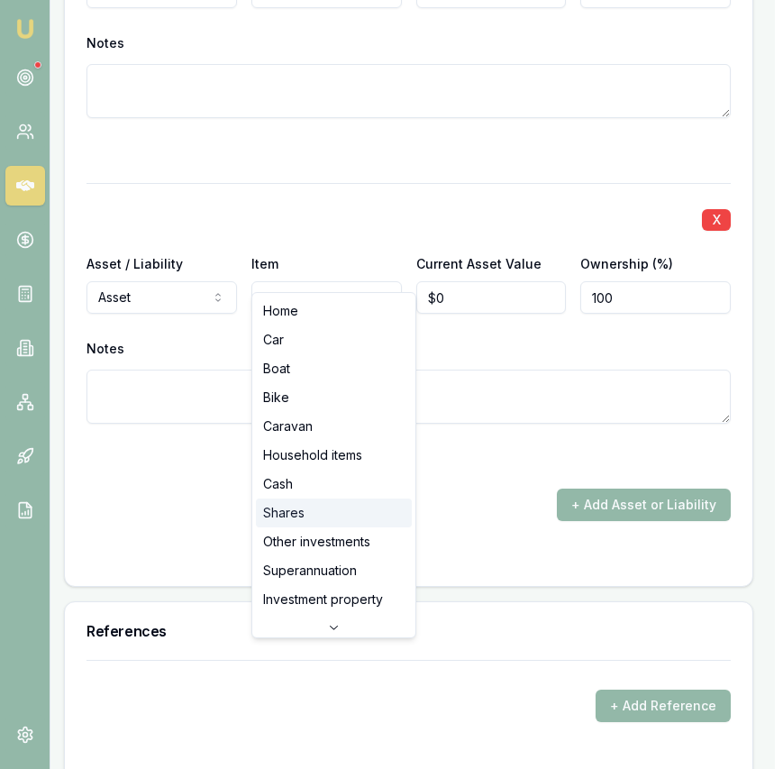
scroll to position [6, 0]
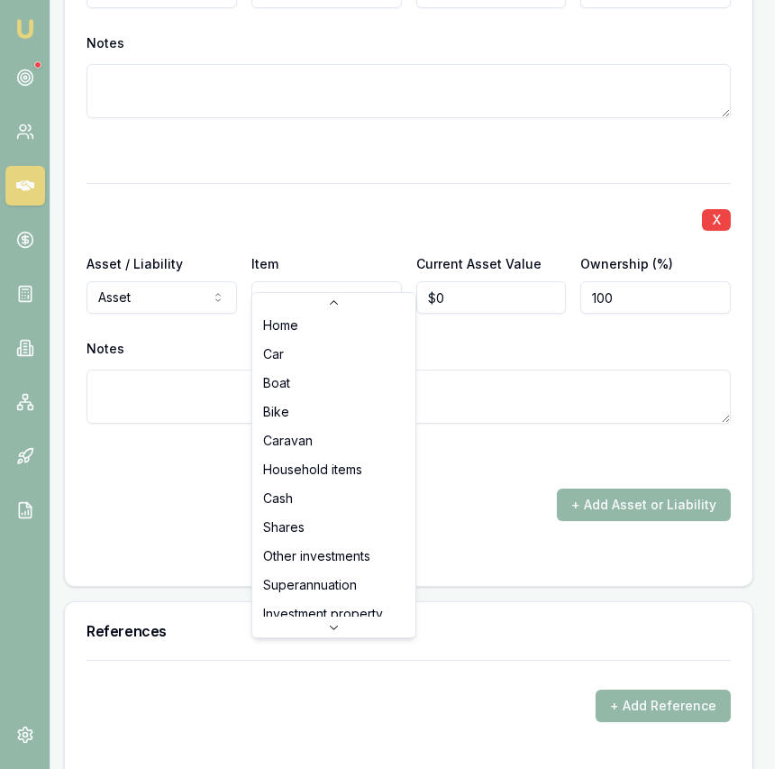
select select "SUPERANNUATION"
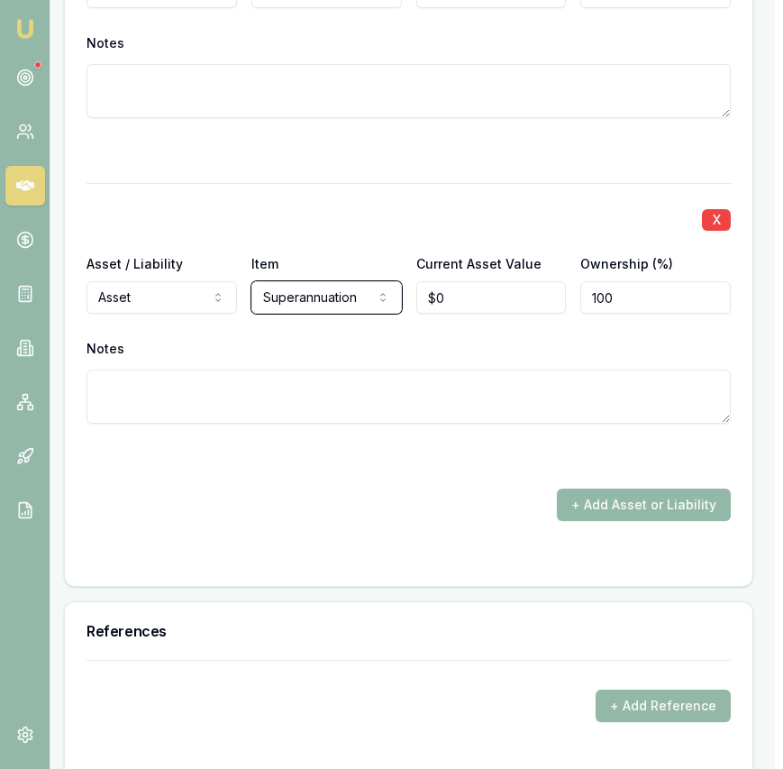
scroll to position [5375, 7]
click at [451, 281] on input "0" at bounding box center [492, 297] width 150 height 32
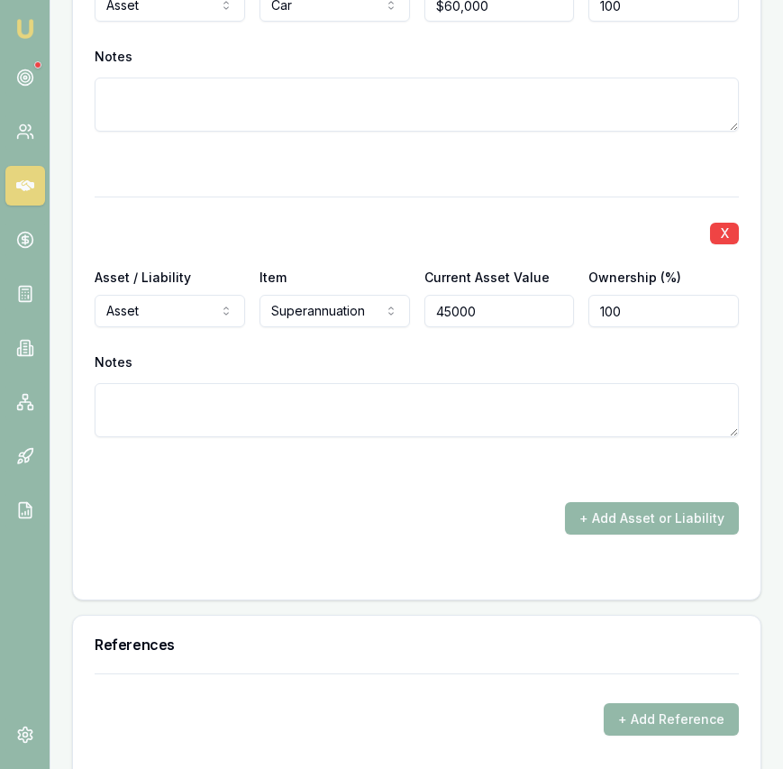
type input "$45,000"
click at [378, 615] on div "References" at bounding box center [417, 644] width 688 height 58
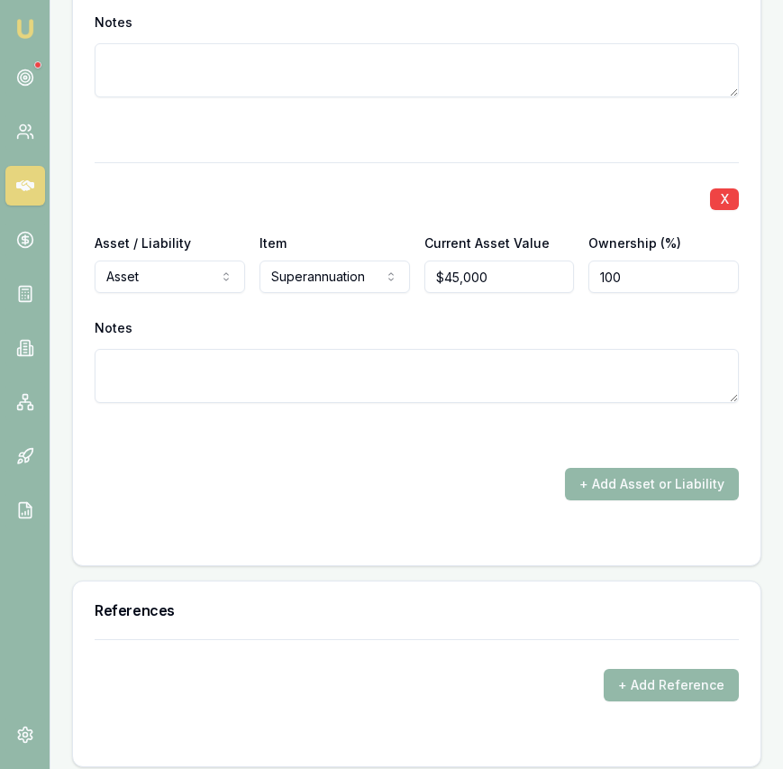
scroll to position [5512, 0]
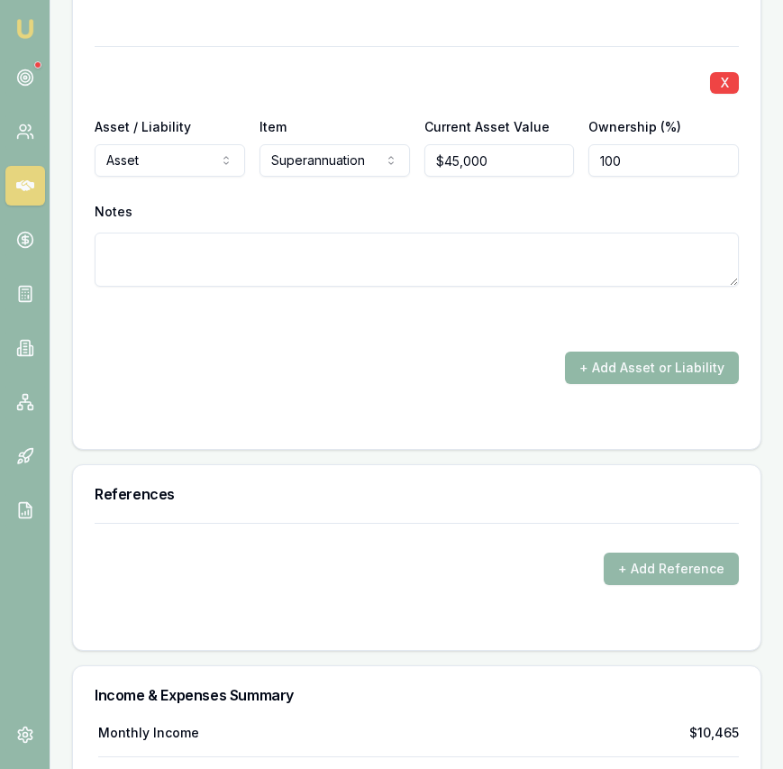
click at [614, 351] on button "+ Add Asset or Liability" at bounding box center [652, 367] width 174 height 32
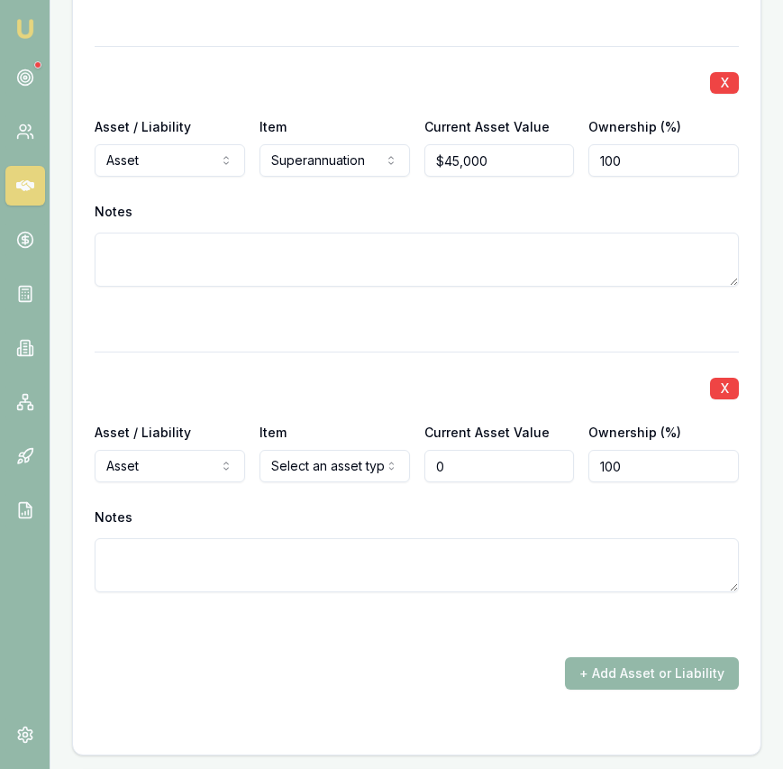
type input "$0"
select select "LIABILITY"
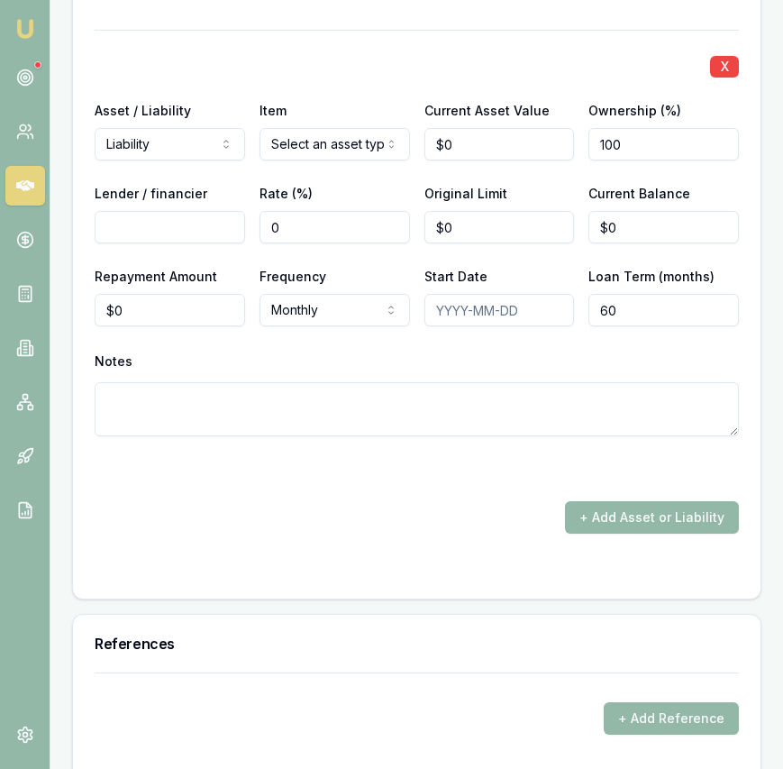
scroll to position [5879, 0]
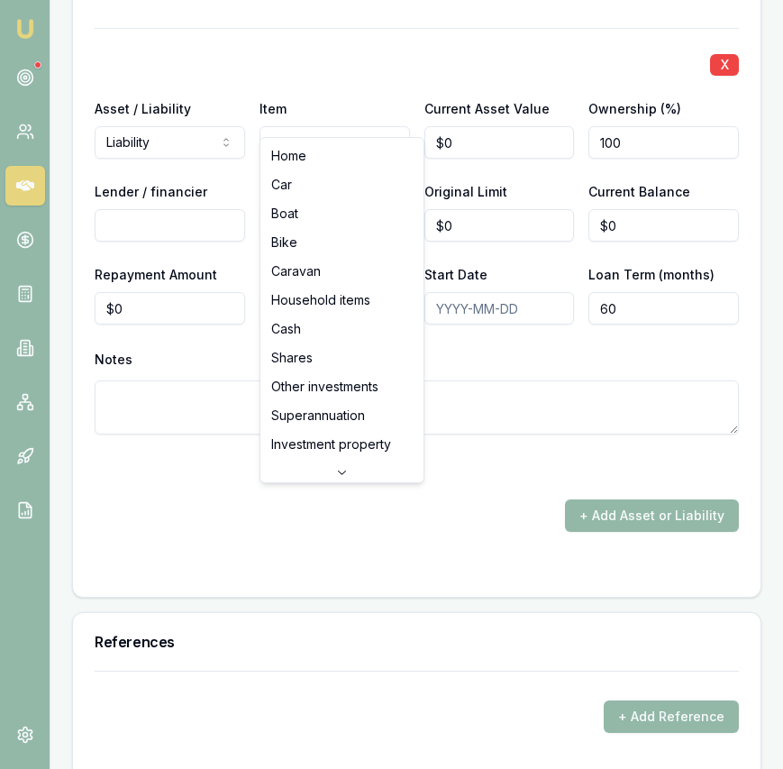
select select "CAR"
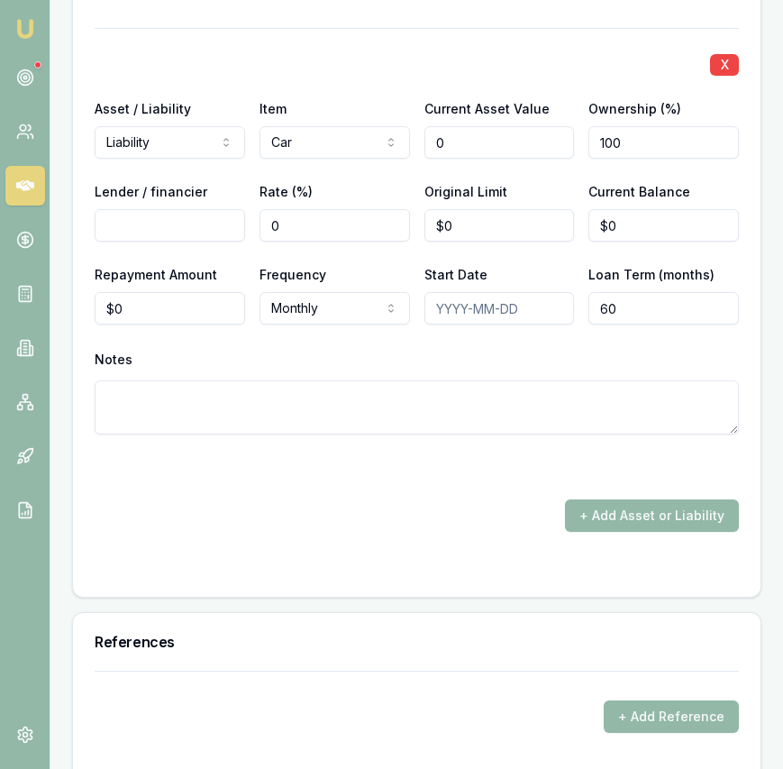
click at [497, 126] on input "0" at bounding box center [499, 142] width 150 height 32
type input "$50,000"
click at [218, 209] on input "Lender / financier" at bounding box center [170, 225] width 150 height 32
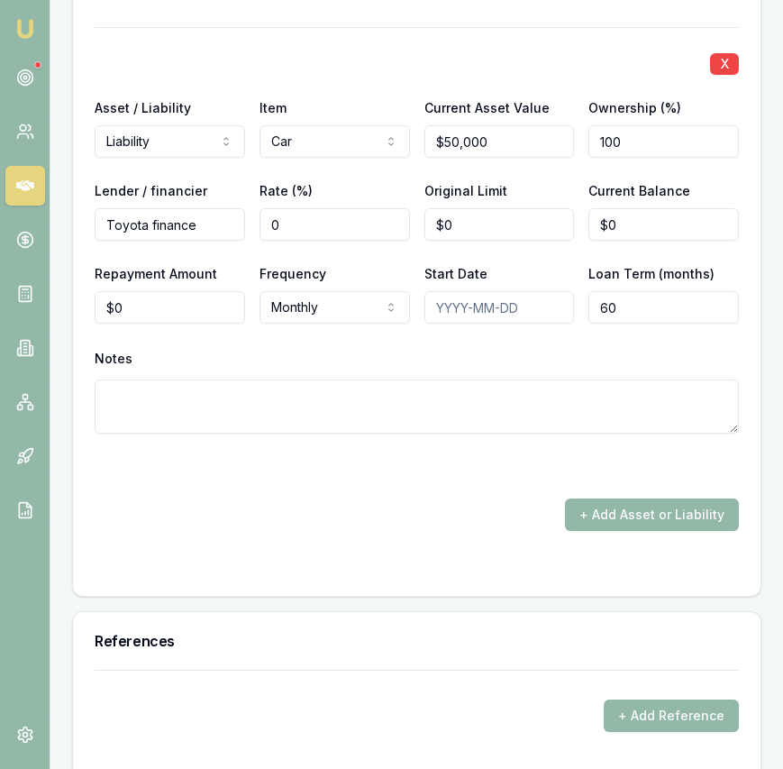
type input "Toyota finance"
click at [467, 208] on input "0" at bounding box center [499, 224] width 150 height 32
type input "$17,000"
click at [211, 291] on input "0" at bounding box center [170, 307] width 150 height 32
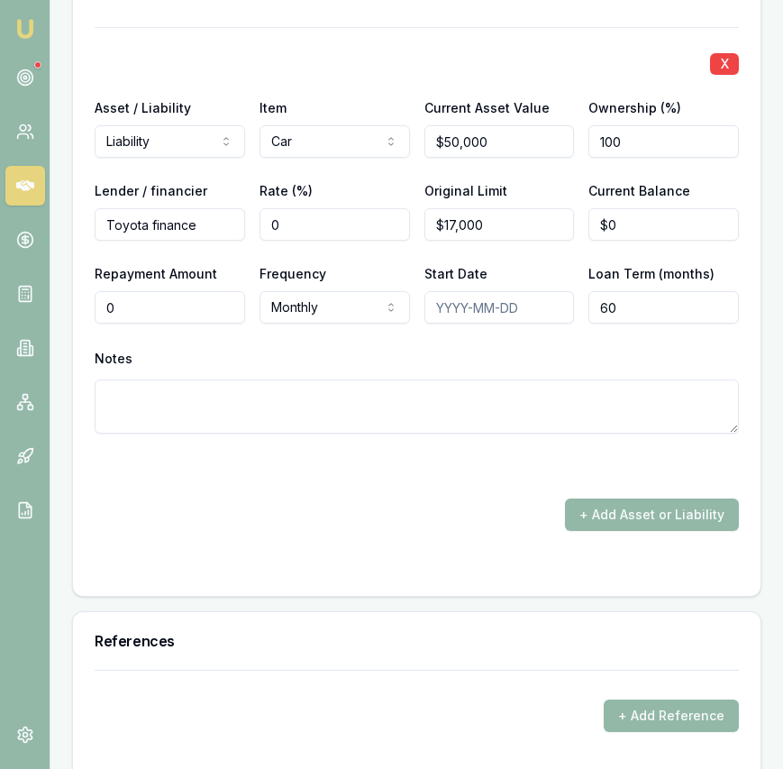
click at [211, 291] on input "0" at bounding box center [170, 307] width 150 height 32
type input "566"
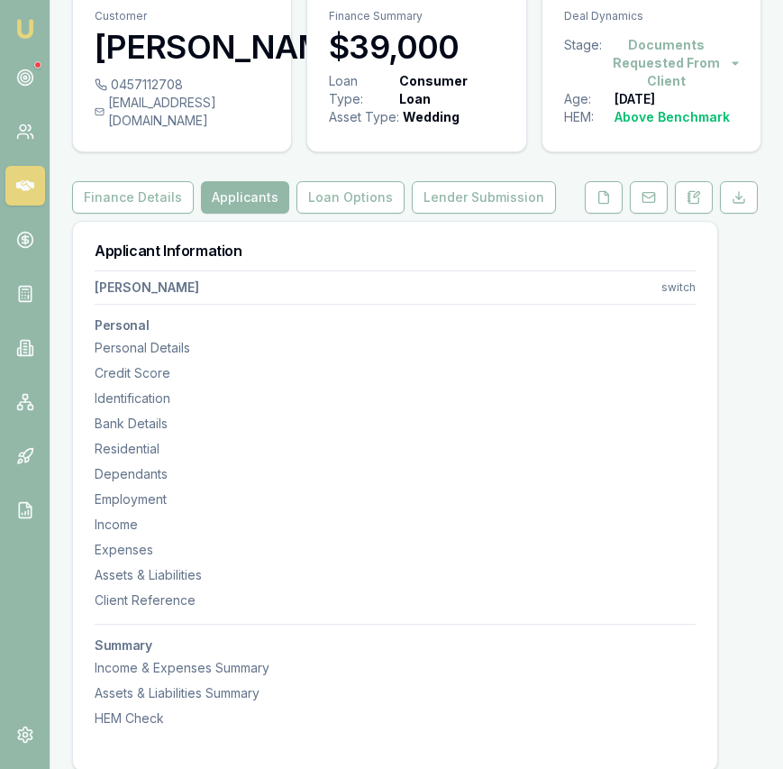
scroll to position [0, 0]
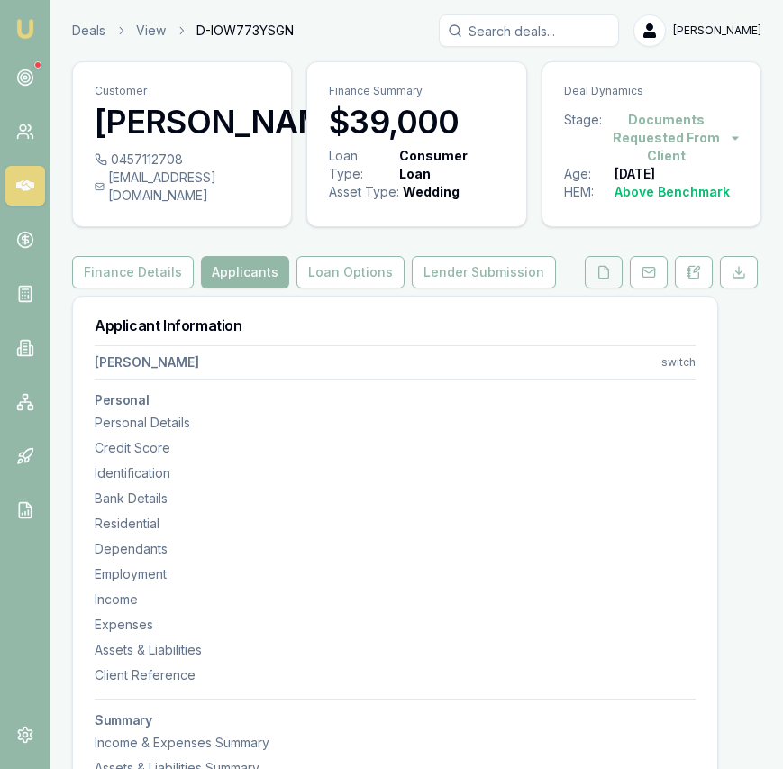
click at [611, 272] on button at bounding box center [604, 272] width 38 height 32
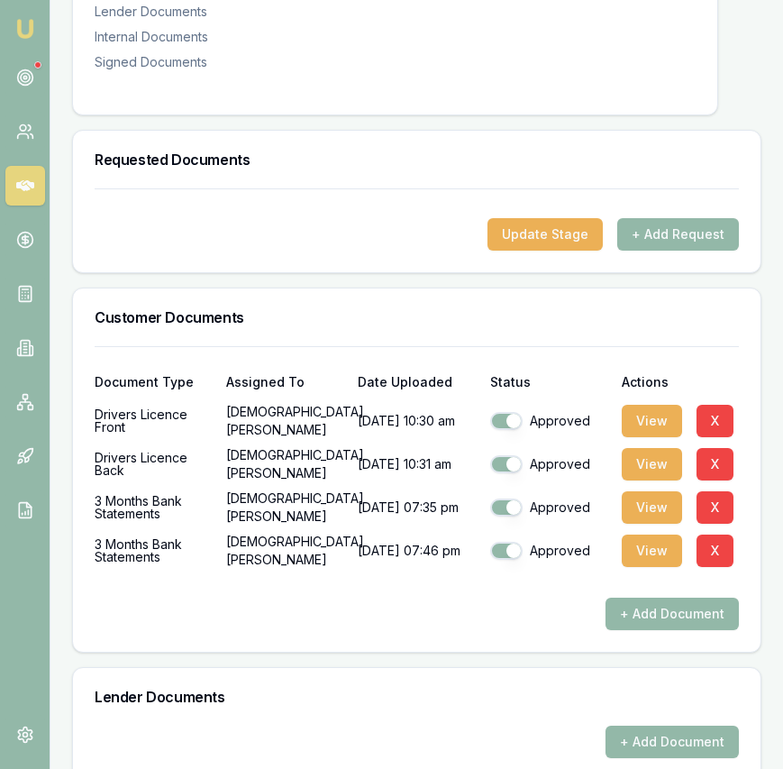
scroll to position [438, 0]
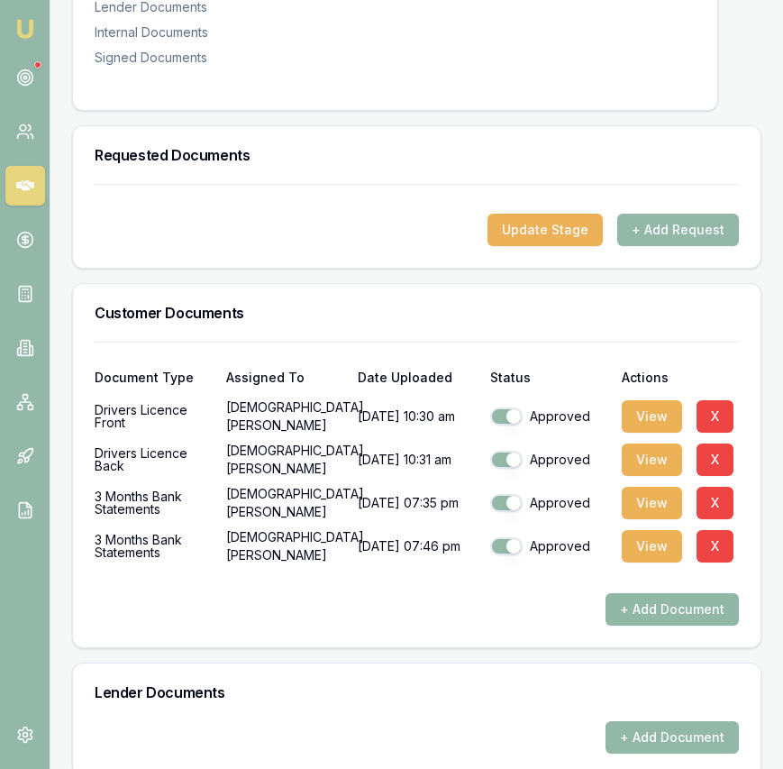
click at [683, 608] on button "+ Add Document" at bounding box center [672, 609] width 133 height 32
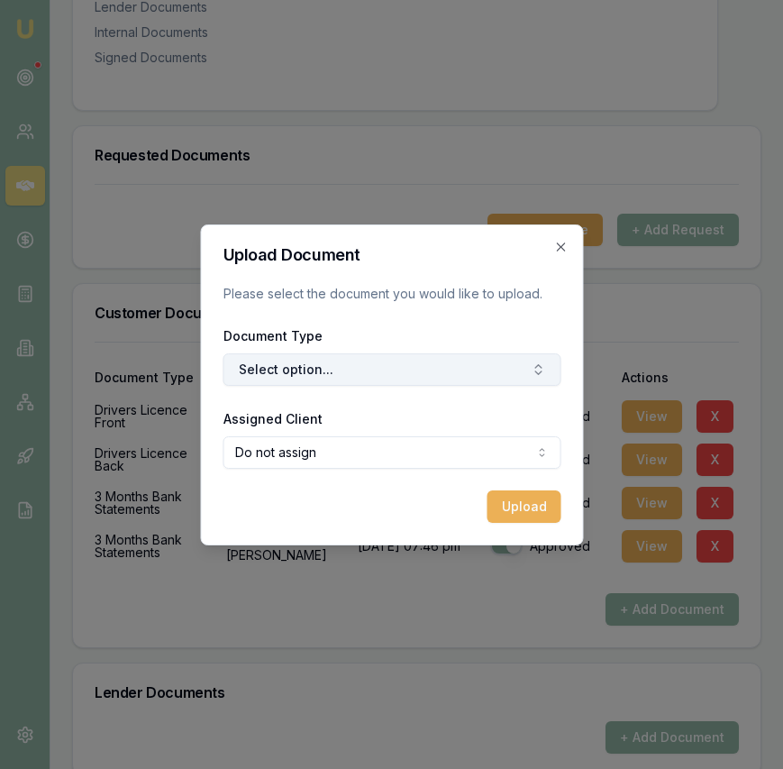
click at [426, 381] on button "Select option..." at bounding box center [392, 369] width 338 height 32
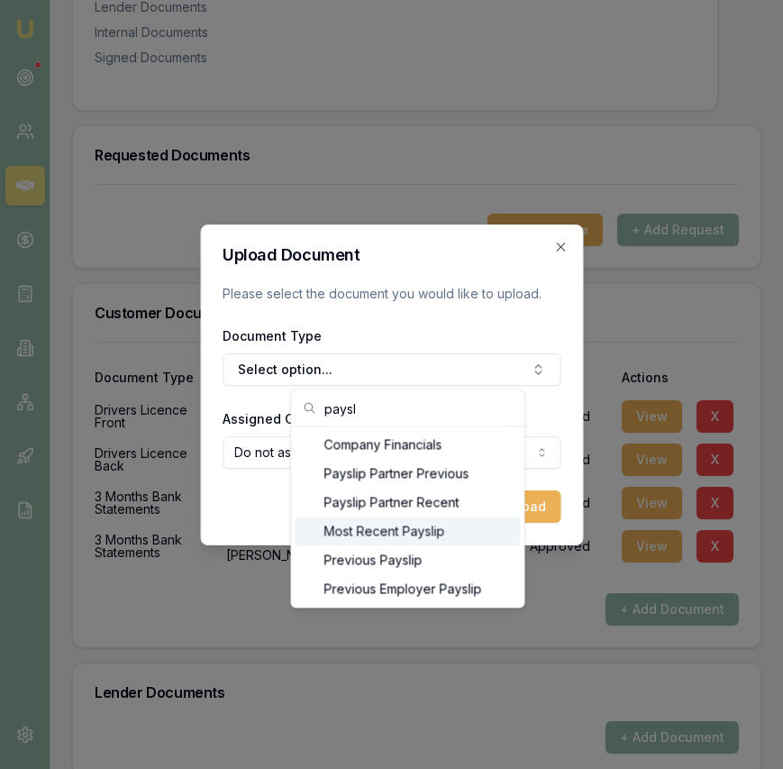
type input "paysl"
click at [433, 533] on div "Most Recent Payslip" at bounding box center [408, 531] width 225 height 29
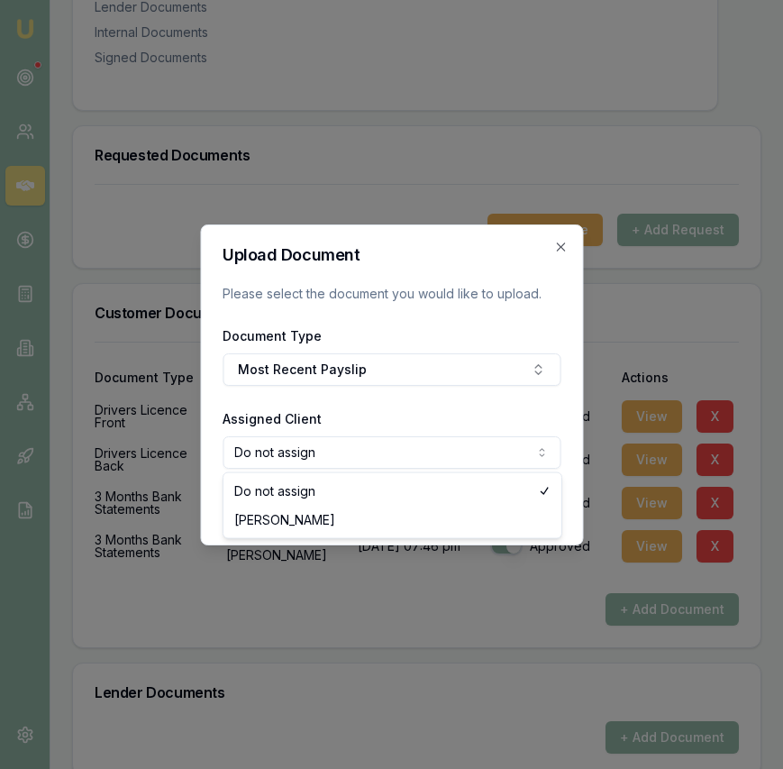
select select "U-CO3FPP197Z"
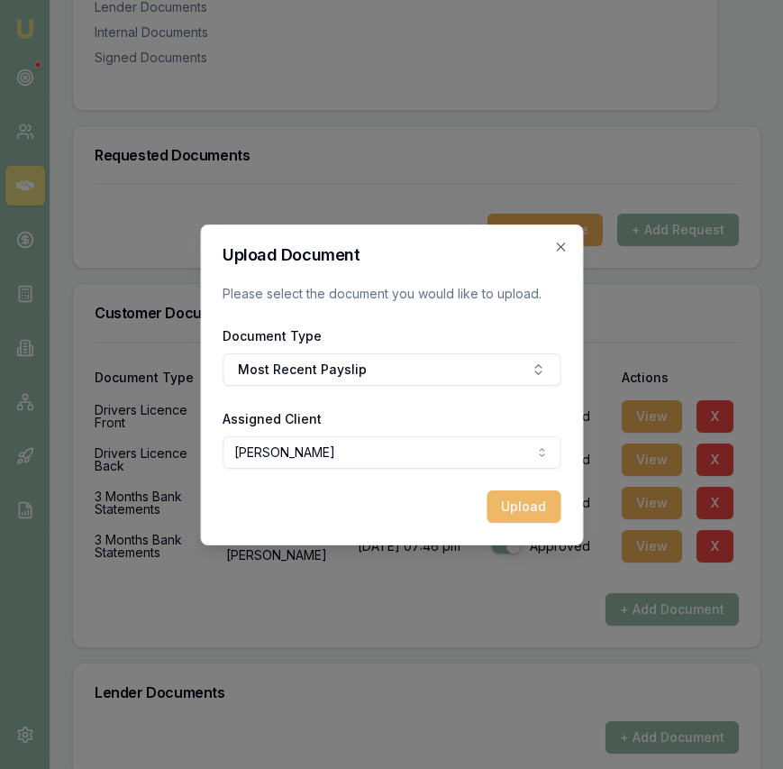
click at [510, 507] on button "Upload" at bounding box center [524, 506] width 74 height 32
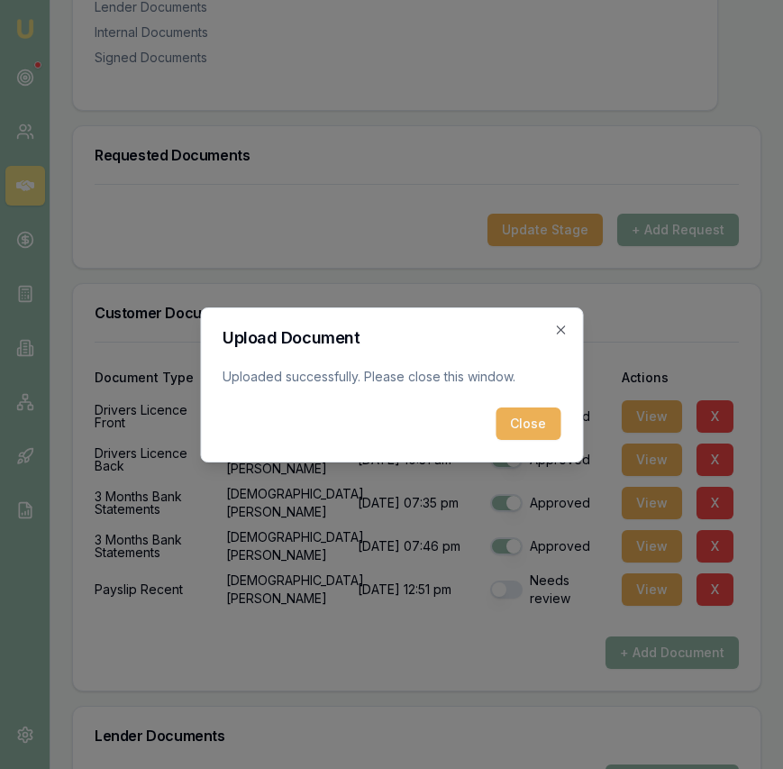
click at [547, 415] on button "Close" at bounding box center [528, 423] width 65 height 32
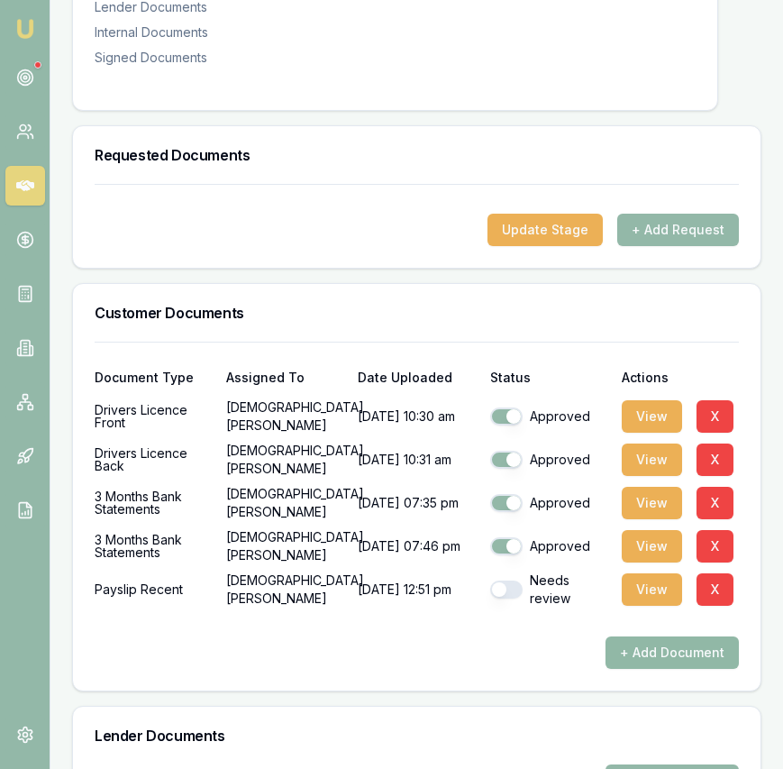
click at [668, 652] on button "+ Add Document" at bounding box center [672, 652] width 133 height 32
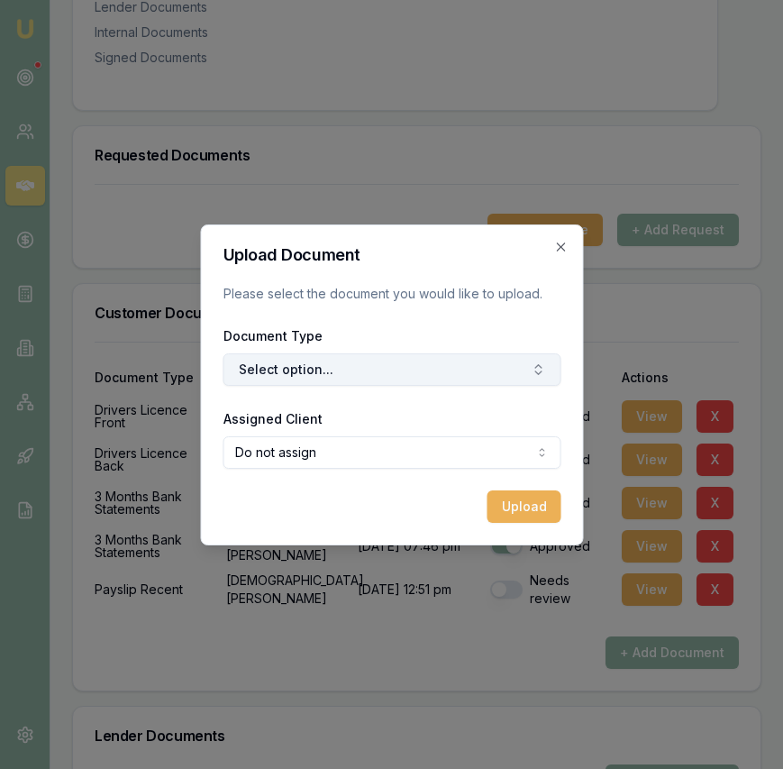
click at [362, 364] on button "Select option..." at bounding box center [392, 369] width 338 height 32
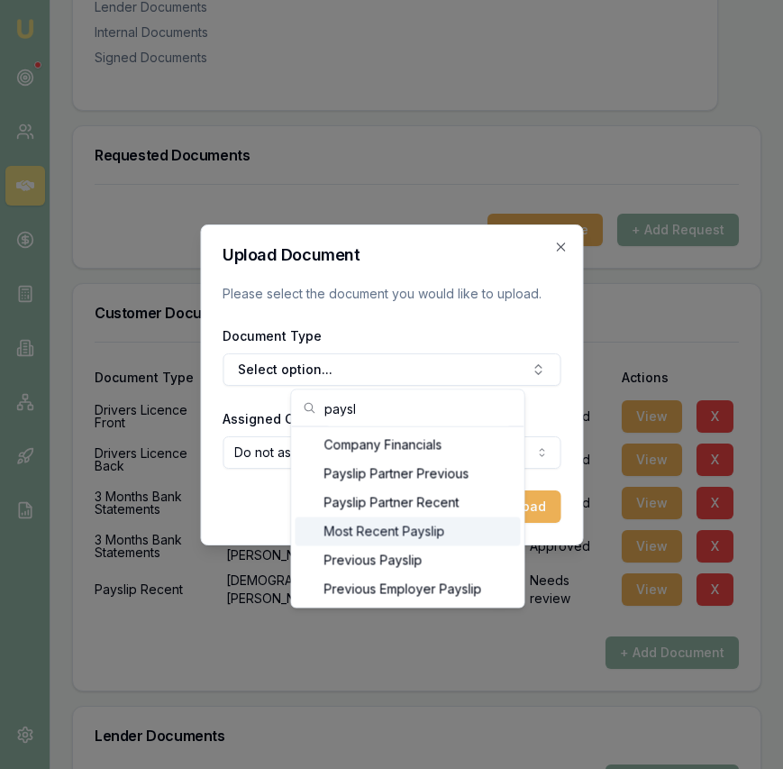
type input "paysl"
click at [370, 526] on div "Most Recent Payslip" at bounding box center [408, 531] width 225 height 29
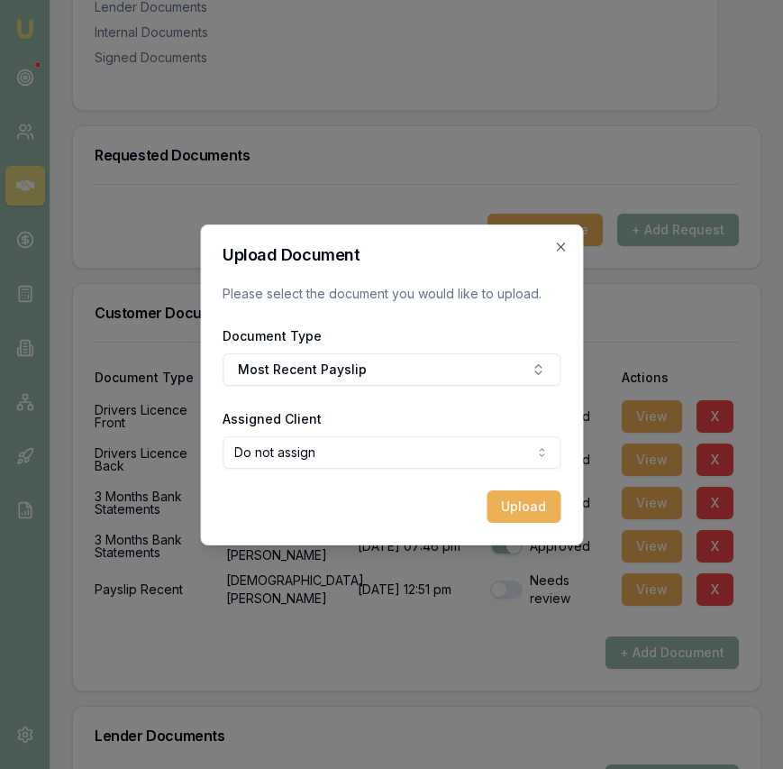
select select "U-CO3FPP197Z"
click at [528, 500] on button "Upload" at bounding box center [524, 506] width 74 height 32
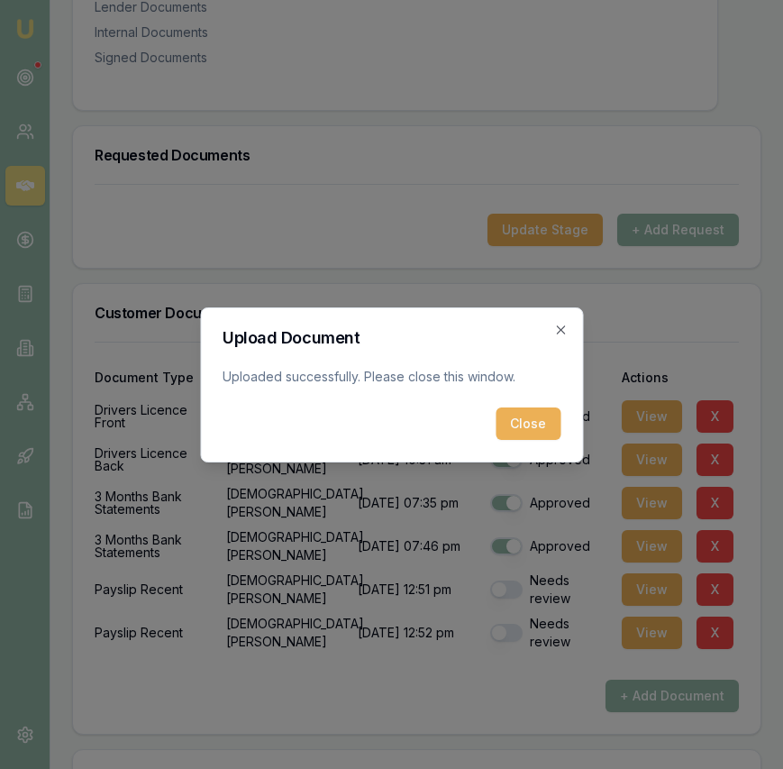
drag, startPoint x: 533, startPoint y: 424, endPoint x: 551, endPoint y: 457, distance: 37.9
click at [533, 424] on button "Close" at bounding box center [528, 423] width 65 height 32
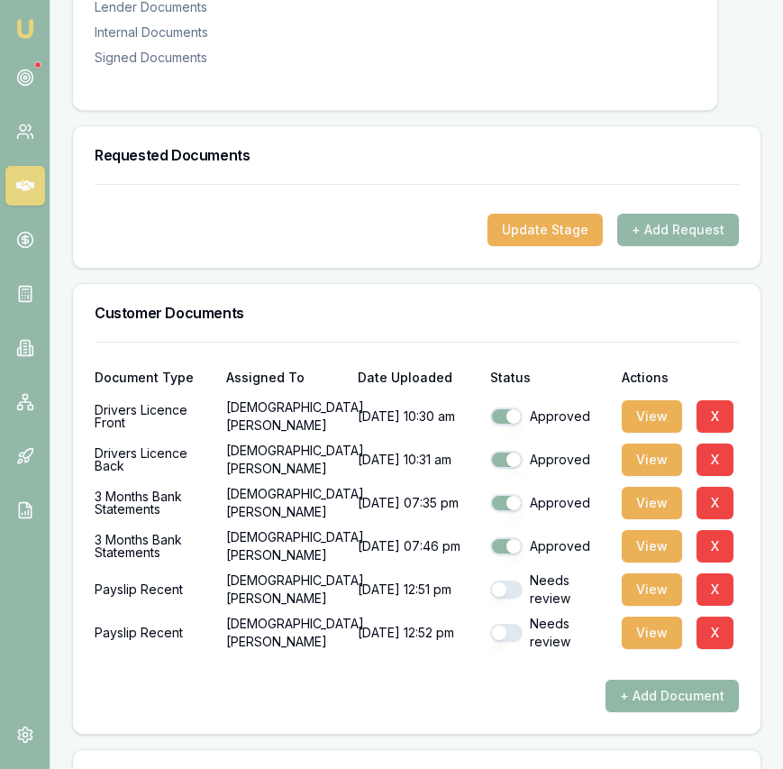
click at [659, 695] on button "+ Add Document" at bounding box center [672, 695] width 133 height 32
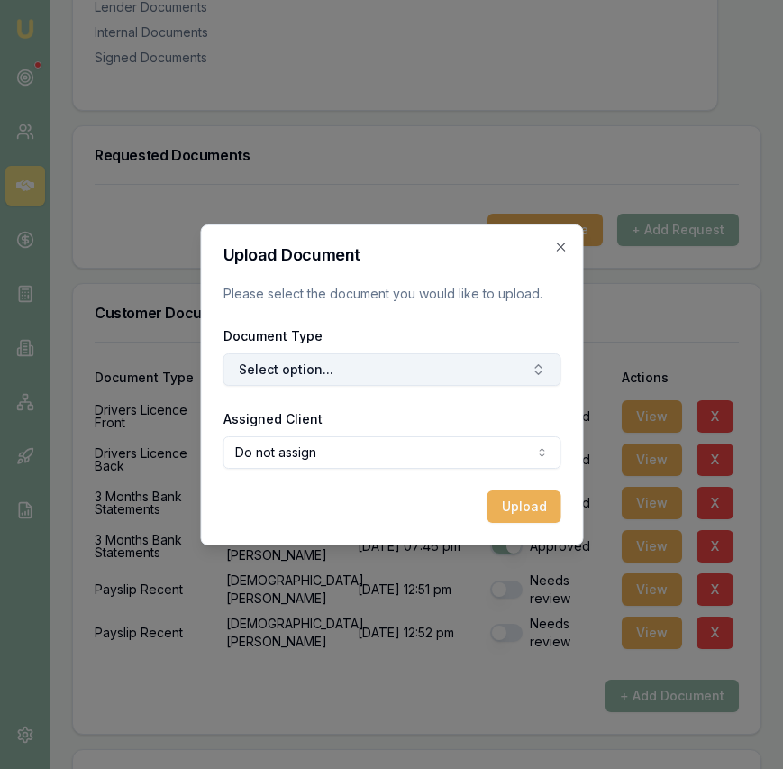
click at [364, 355] on button "Select option..." at bounding box center [392, 369] width 338 height 32
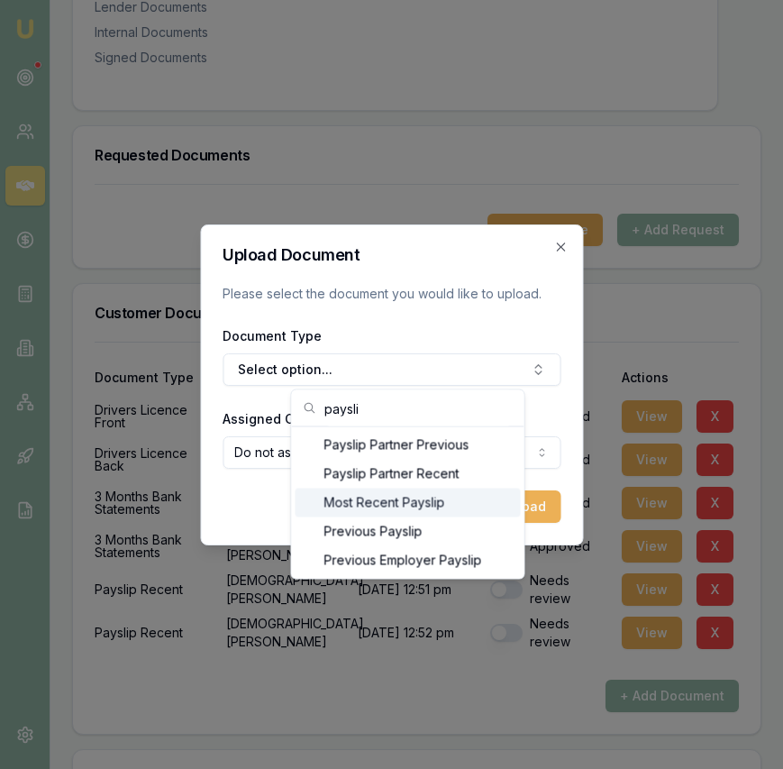
type input "paysli"
click at [393, 506] on div "Most Recent Payslip" at bounding box center [408, 502] width 225 height 29
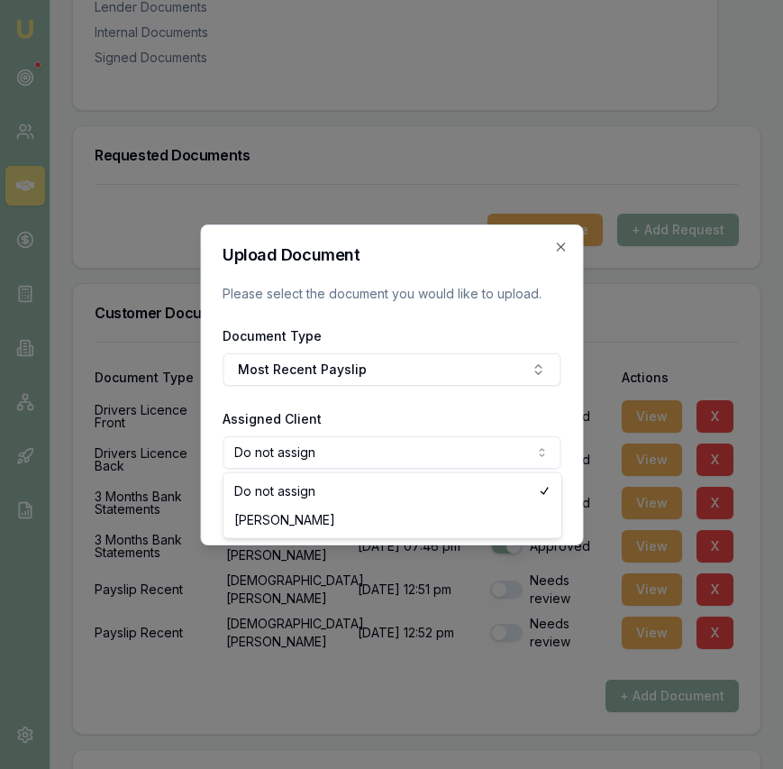
select select "U-CO3FPP197Z"
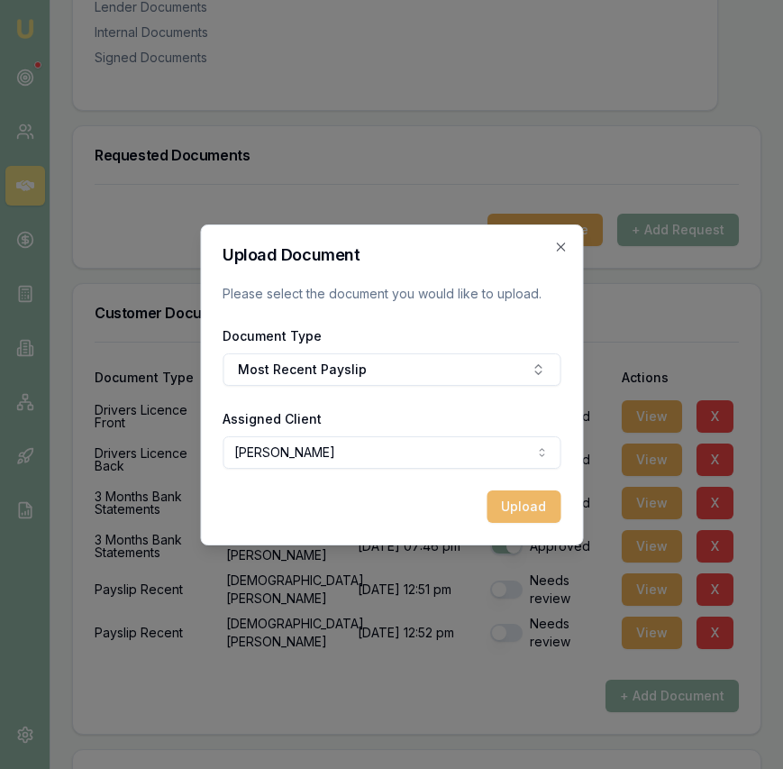
click at [533, 514] on button "Upload" at bounding box center [524, 506] width 74 height 32
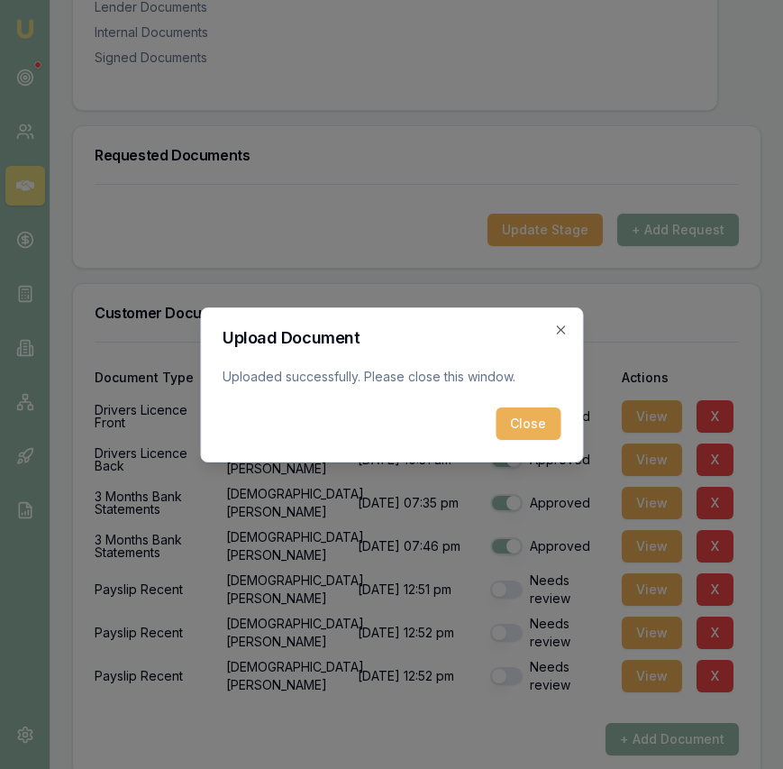
drag, startPoint x: 545, startPoint y: 425, endPoint x: 542, endPoint y: 438, distance: 13.1
click at [545, 425] on button "Close" at bounding box center [528, 423] width 65 height 32
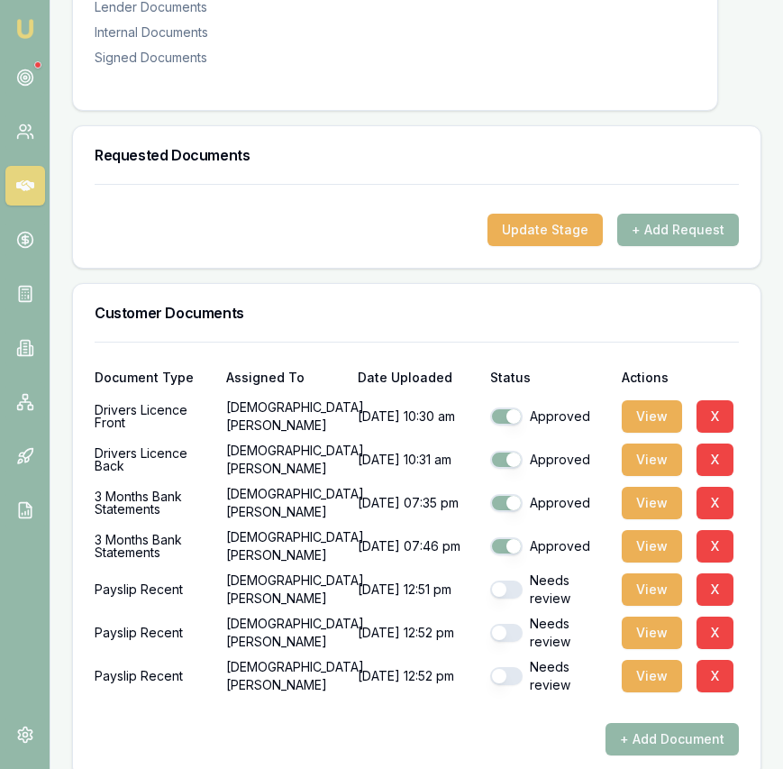
click at [523, 589] on div "Needs review" at bounding box center [548, 589] width 117 height 36
click at [516, 588] on button "button" at bounding box center [506, 589] width 32 height 18
checkbox input "true"
click at [516, 624] on button "button" at bounding box center [506, 633] width 32 height 18
checkbox input "true"
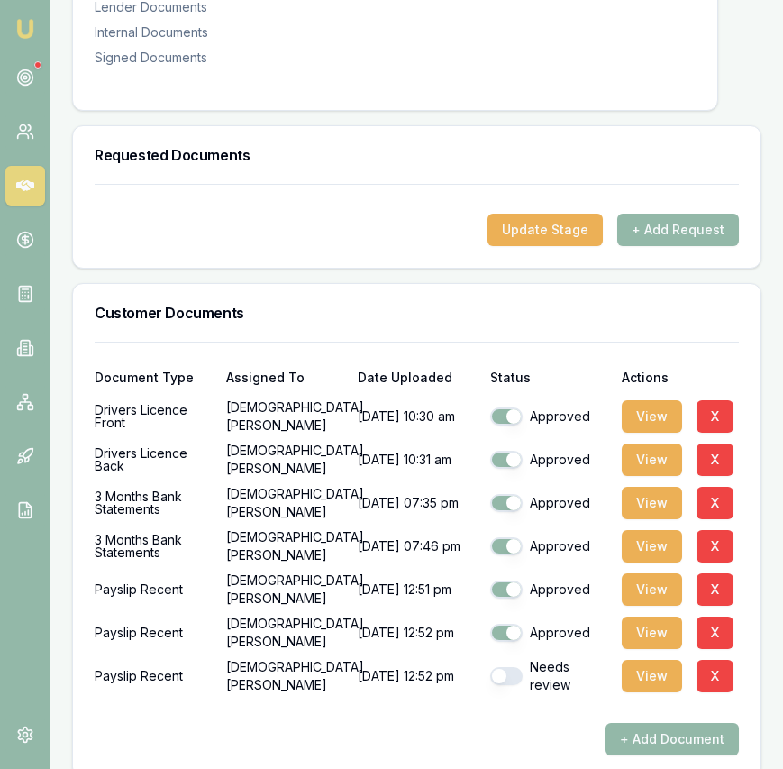
click at [508, 663] on div "Needs review" at bounding box center [548, 676] width 117 height 36
click at [509, 667] on button "button" at bounding box center [506, 676] width 32 height 18
checkbox input "true"
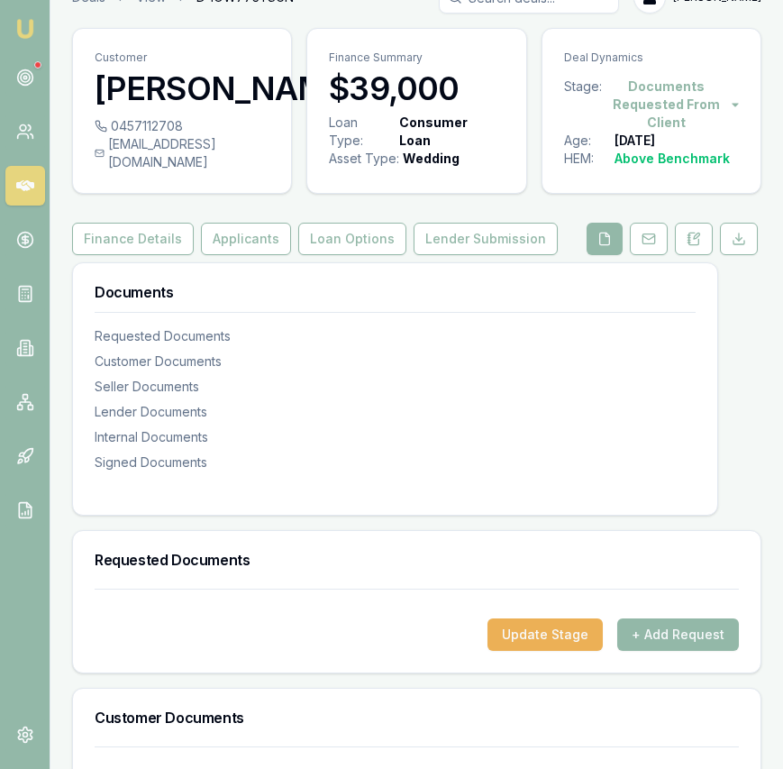
scroll to position [0, 0]
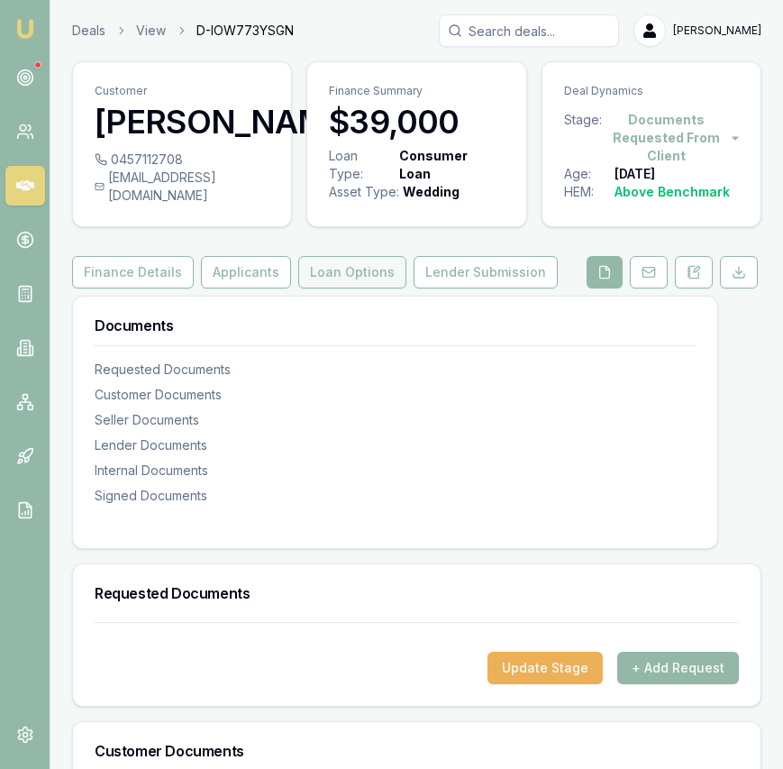
click at [339, 270] on button "Loan Options" at bounding box center [352, 272] width 108 height 32
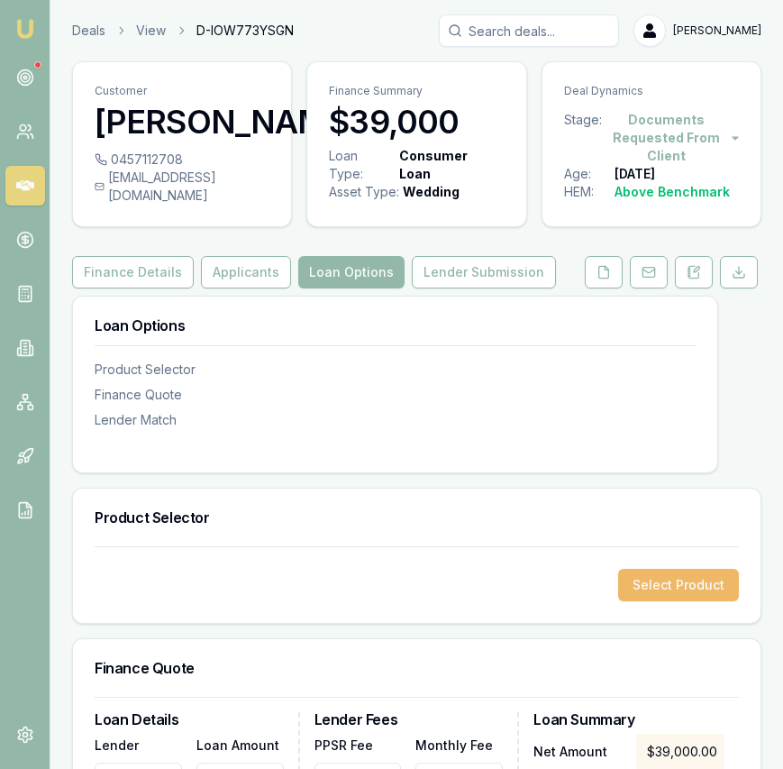
click at [692, 569] on button "Select Product" at bounding box center [678, 585] width 121 height 32
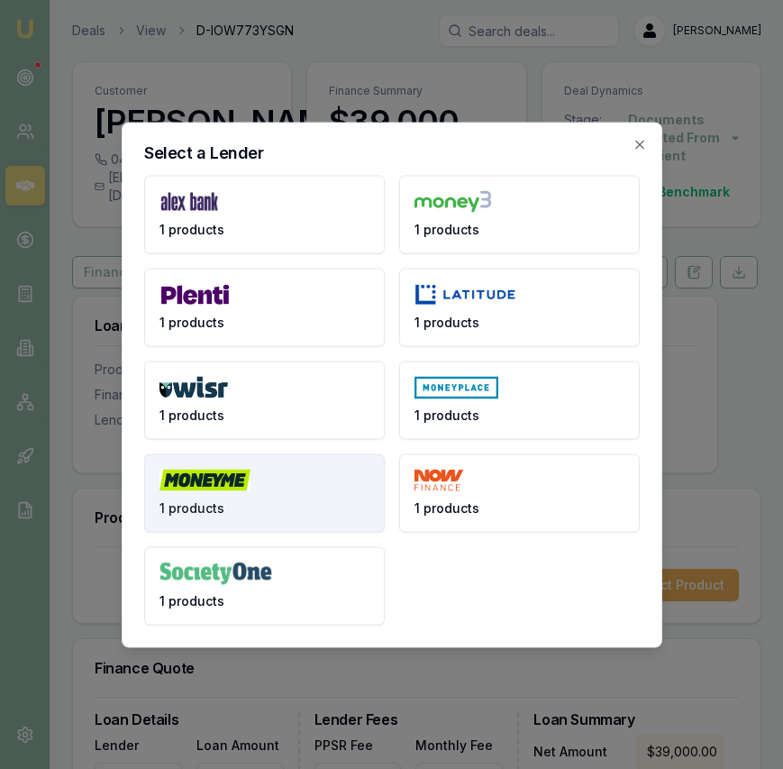
click at [278, 513] on button "1 products" at bounding box center [264, 492] width 241 height 78
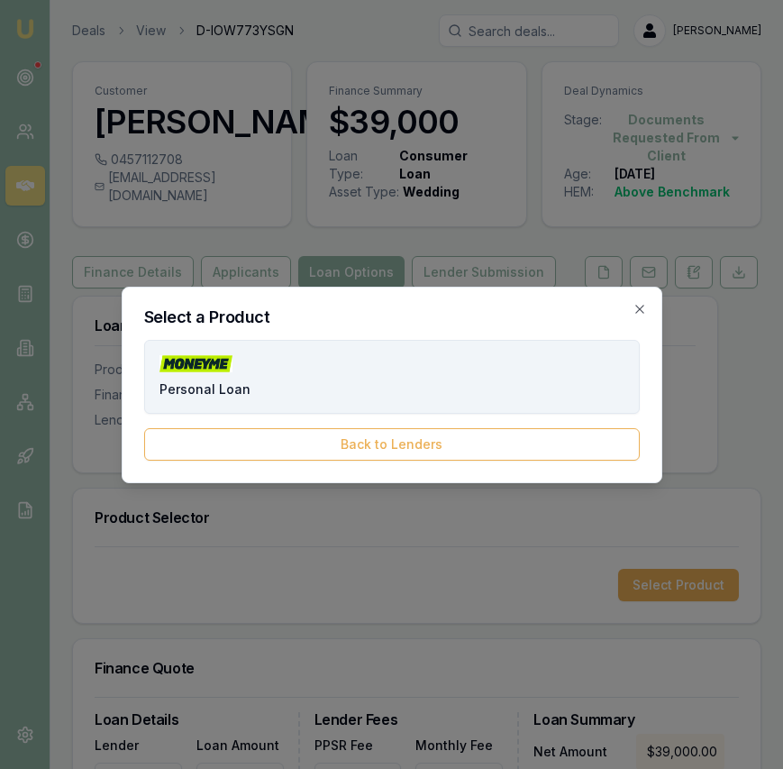
click at [319, 390] on button "Personal Loan" at bounding box center [392, 377] width 496 height 74
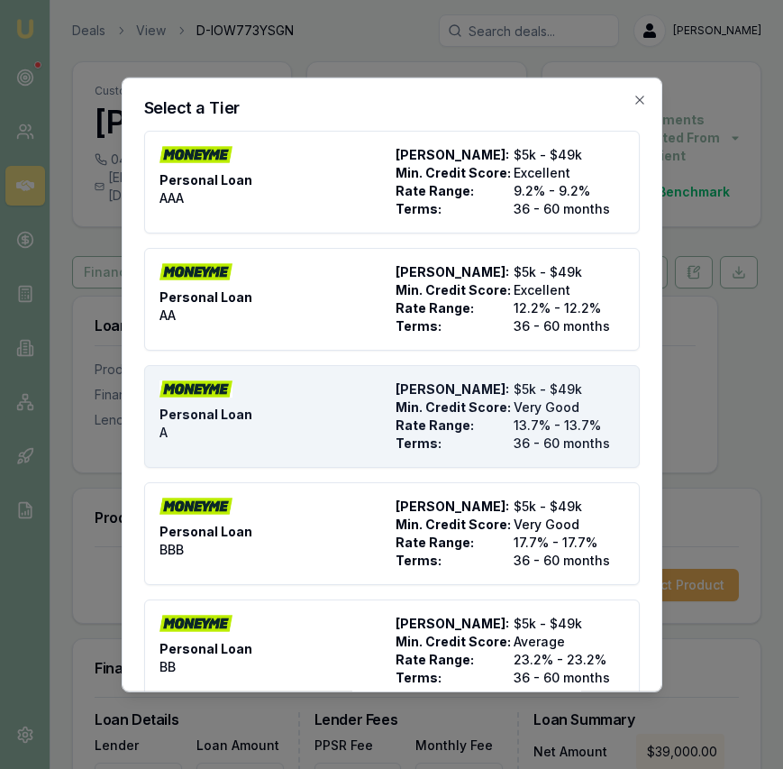
click at [314, 397] on div "Personal Loan A" at bounding box center [274, 415] width 229 height 72
type input "Money Me"
type input "Personal Loan"
type input "A"
type input "13.7"
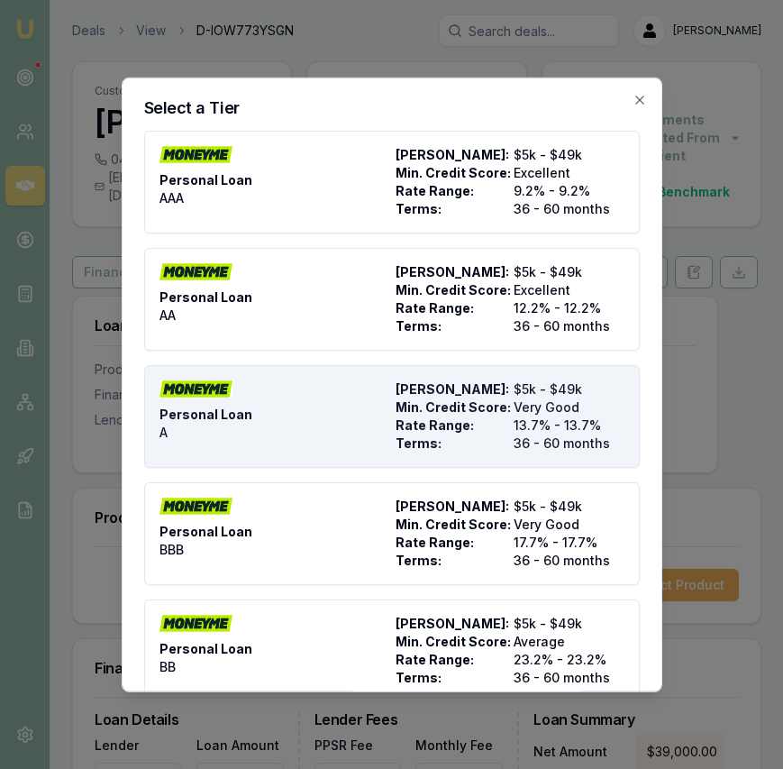
type input "36"
type input "$10.00"
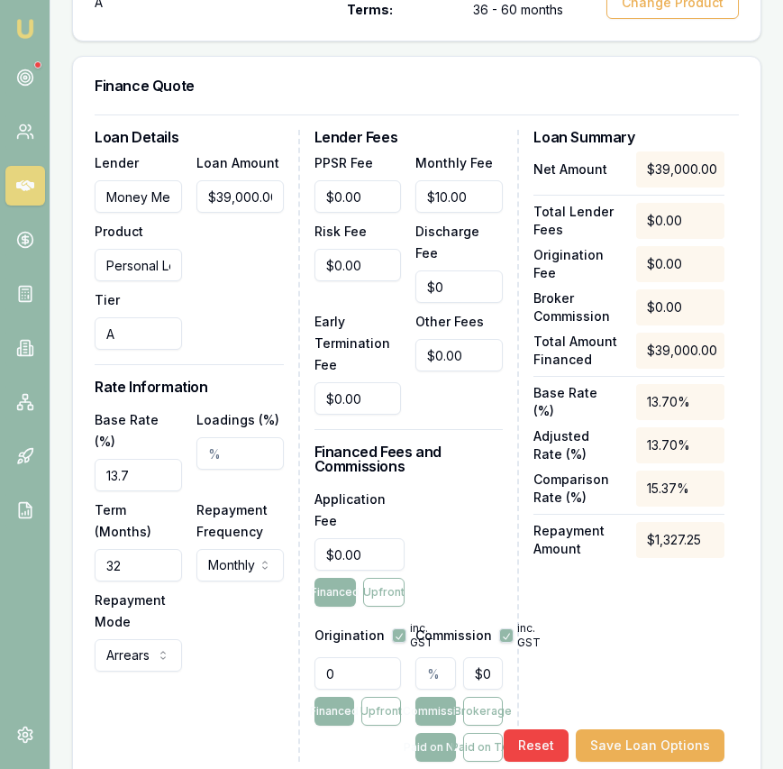
click at [136, 549] on input "32" at bounding box center [138, 565] width 87 height 32
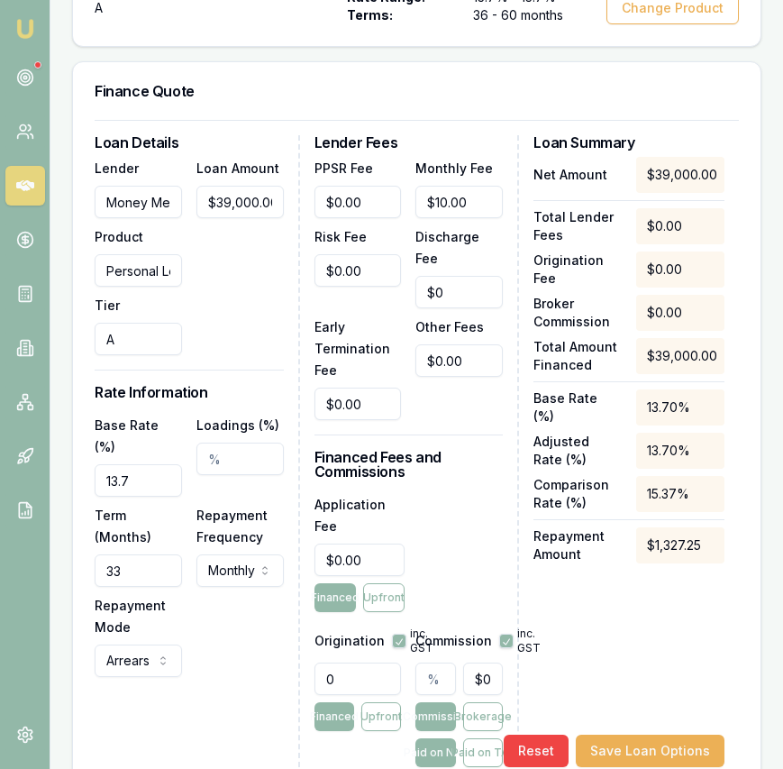
scroll to position [620, 0]
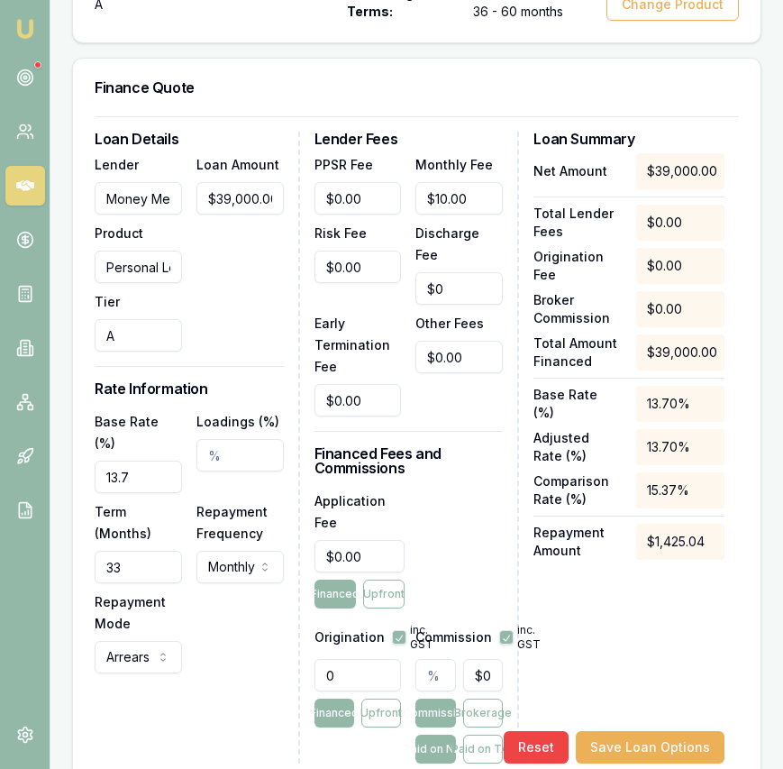
click at [142, 551] on input "33" at bounding box center [138, 567] width 87 height 32
click at [141, 551] on input "33" at bounding box center [138, 567] width 87 height 32
click at [142, 551] on input "33" at bounding box center [138, 567] width 87 height 32
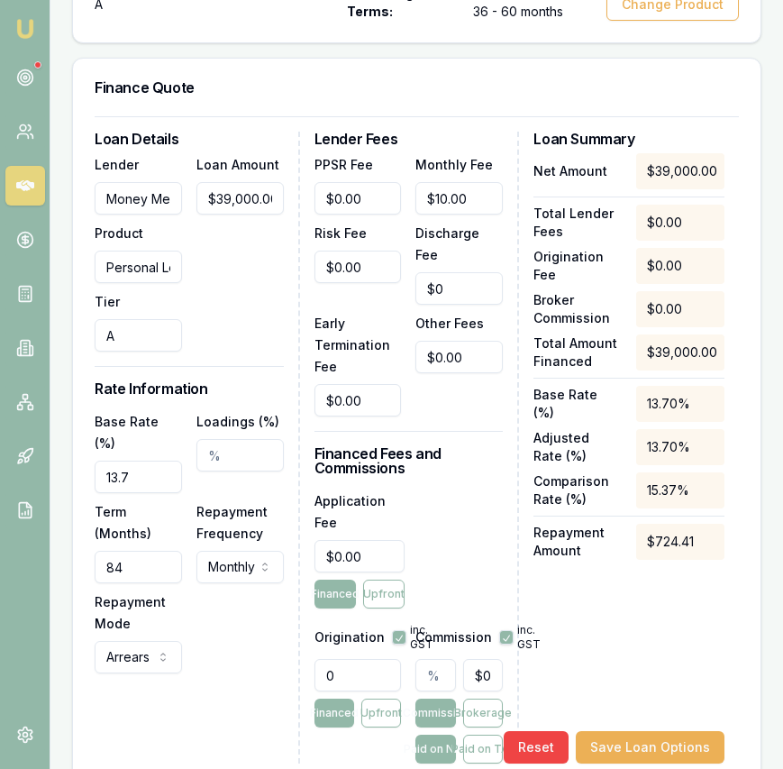
type input "84"
click at [231, 606] on div "Base Rate (%) 13.7 Loadings (%) Term (Months) 84 Repayment Frequency Monthly We…" at bounding box center [189, 541] width 189 height 263
click at [141, 460] on input "13.7" at bounding box center [138, 476] width 87 height 32
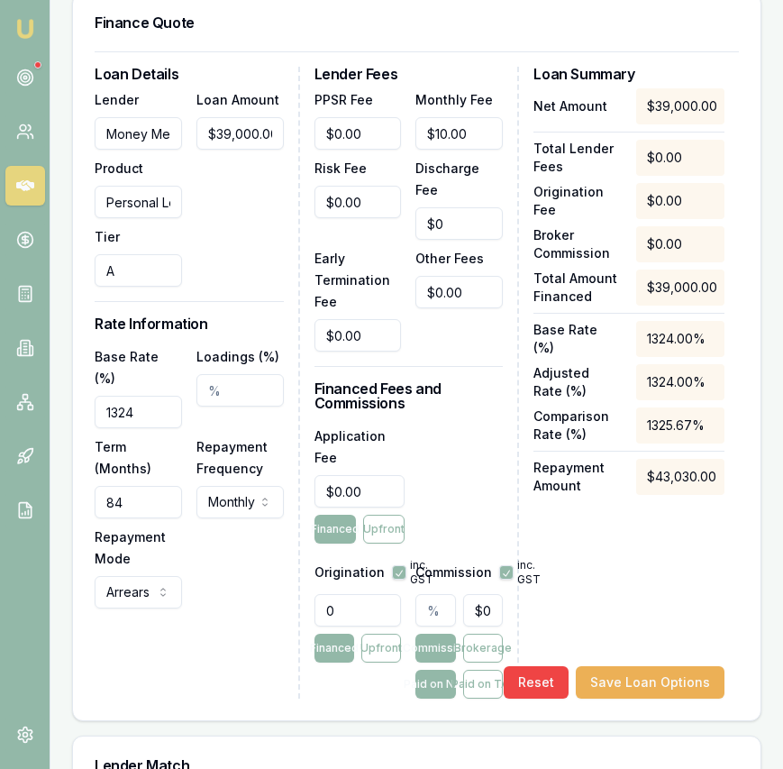
scroll to position [697, 0]
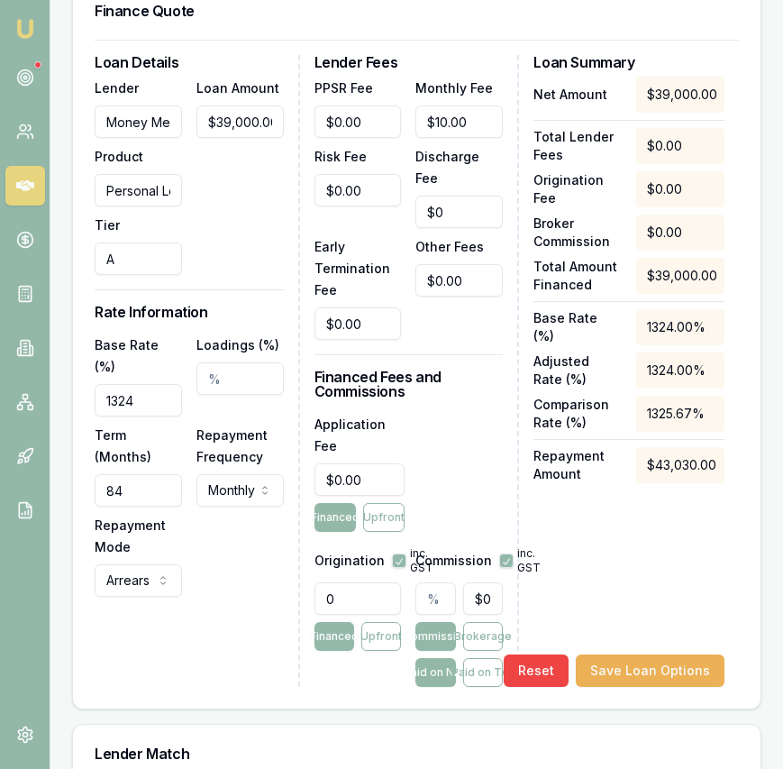
type input "1324.00%"
click at [370, 463] on input "0" at bounding box center [359, 479] width 91 height 32
type input "$795.00"
click at [453, 469] on div "Application Fee $795.00 Financed Upfront" at bounding box center [408, 472] width 189 height 119
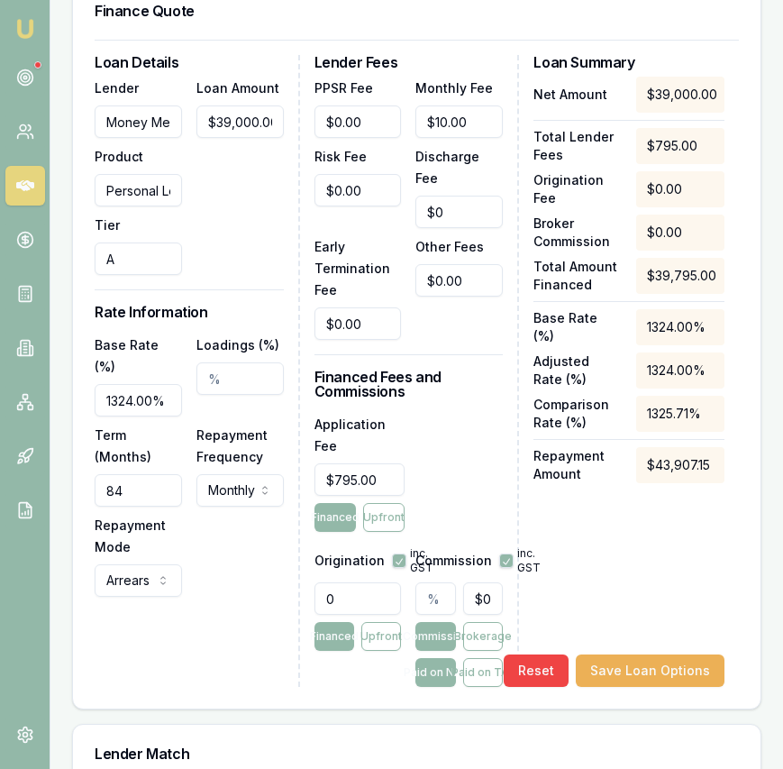
click at [428, 582] on input "text" at bounding box center [435, 598] width 40 height 32
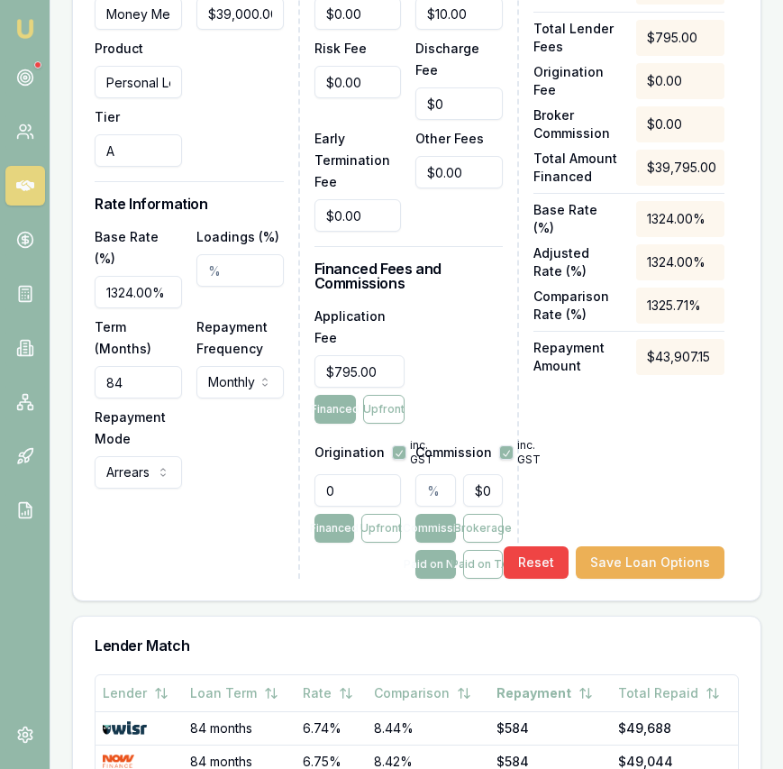
scroll to position [800, 0]
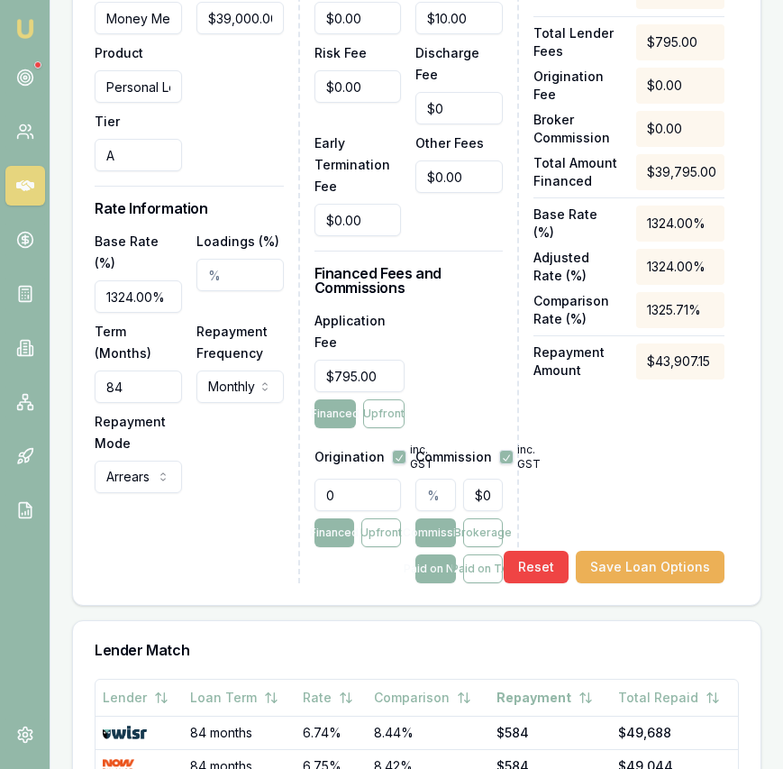
type input "1"
type input "$390.00"
click at [444, 479] on input "1" at bounding box center [435, 495] width 40 height 32
type input "1.00%"
click at [497, 554] on button "Paid on TAF" at bounding box center [483, 568] width 40 height 29
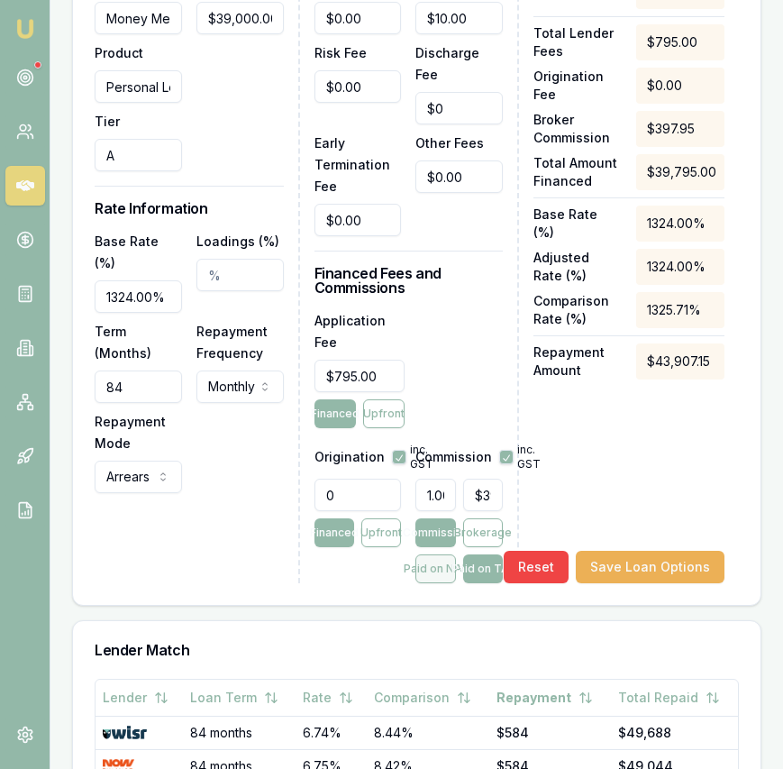
click at [442, 554] on button "Paid on NAF" at bounding box center [435, 568] width 40 height 29
click at [479, 554] on button "Paid on TAF" at bounding box center [483, 568] width 40 height 29
type input "$390.00"
click at [508, 450] on button "button" at bounding box center [506, 457] width 14 height 14
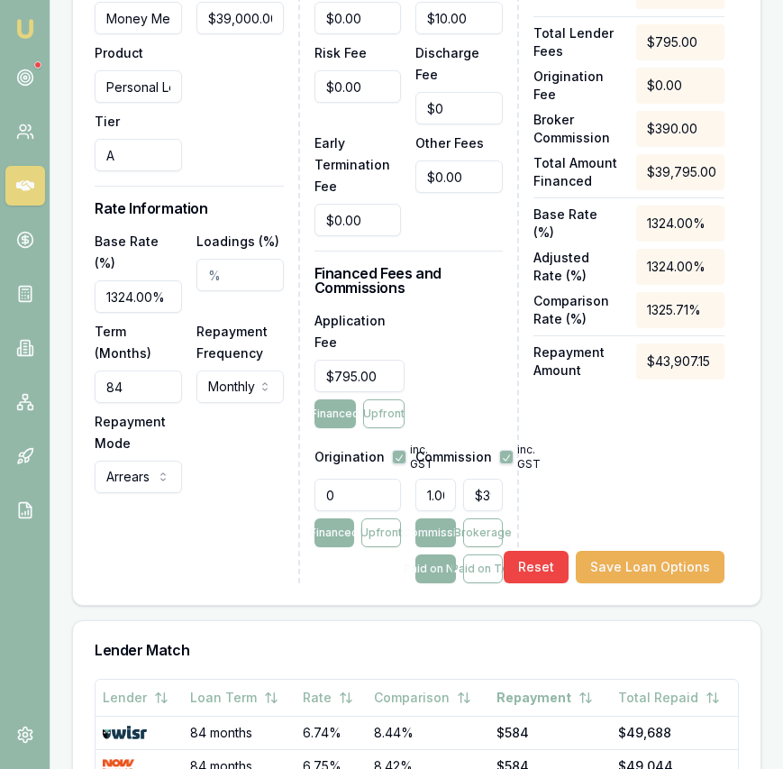
checkbox input "false"
click at [485, 554] on button "Paid on TAF" at bounding box center [483, 568] width 40 height 29
click at [482, 518] on button "Brokerage" at bounding box center [483, 532] width 40 height 29
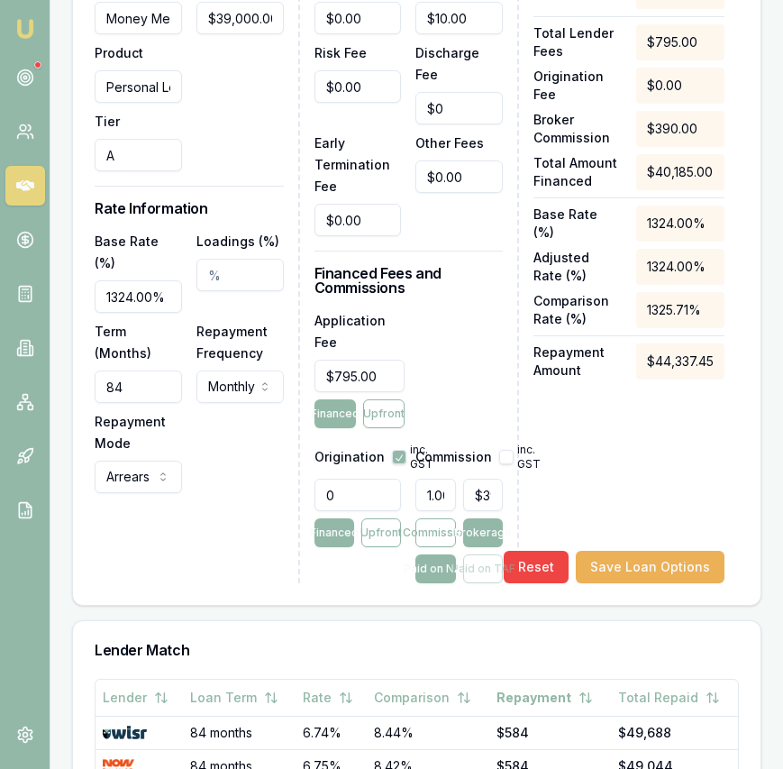
click at [470, 554] on div "Paid on NAF Paid on TAF" at bounding box center [458, 568] width 87 height 29
click at [477, 554] on div "Paid on NAF Paid on TAF" at bounding box center [458, 568] width 87 height 29
click at [433, 518] on button "Commission" at bounding box center [435, 532] width 40 height 29
click at [480, 554] on button "Paid on TAF" at bounding box center [483, 568] width 40 height 29
type input "$397.95"
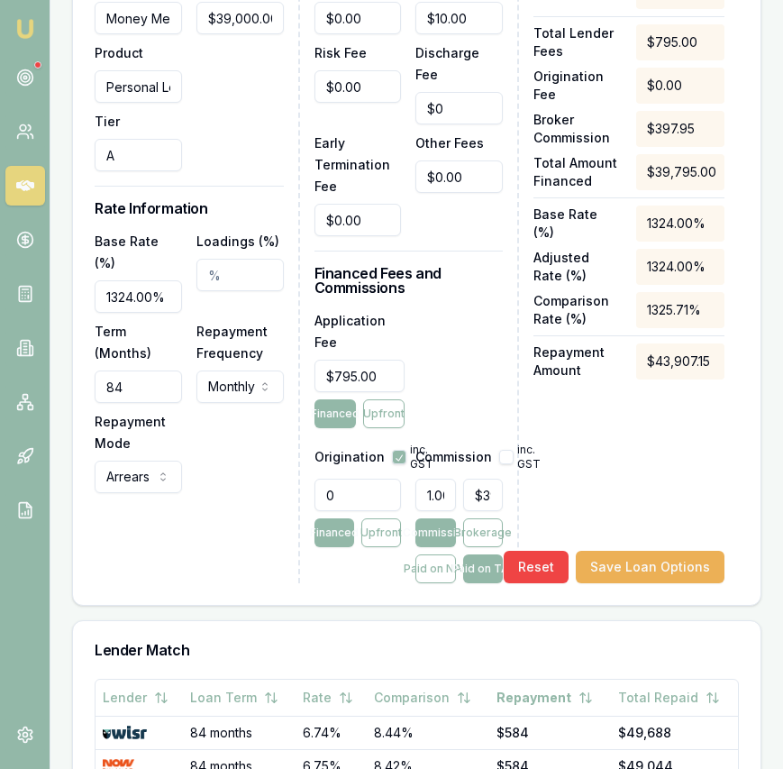
click at [351, 479] on input "0" at bounding box center [357, 495] width 87 height 32
type input "1"
type input "$397.96"
type input "10"
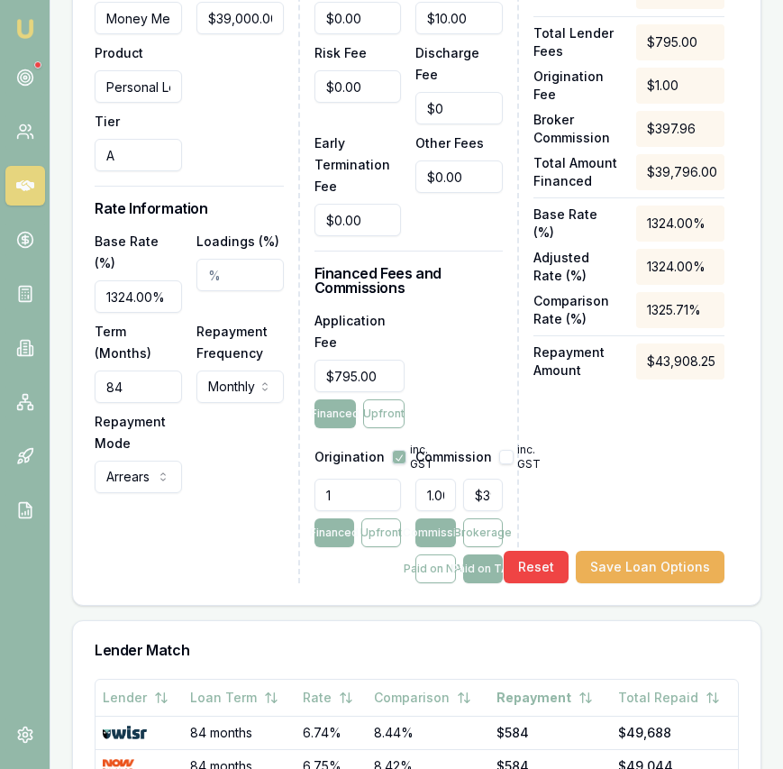
type input "$398.05"
type input "100"
type input "$398.95"
type input "1000"
type input "$407.95"
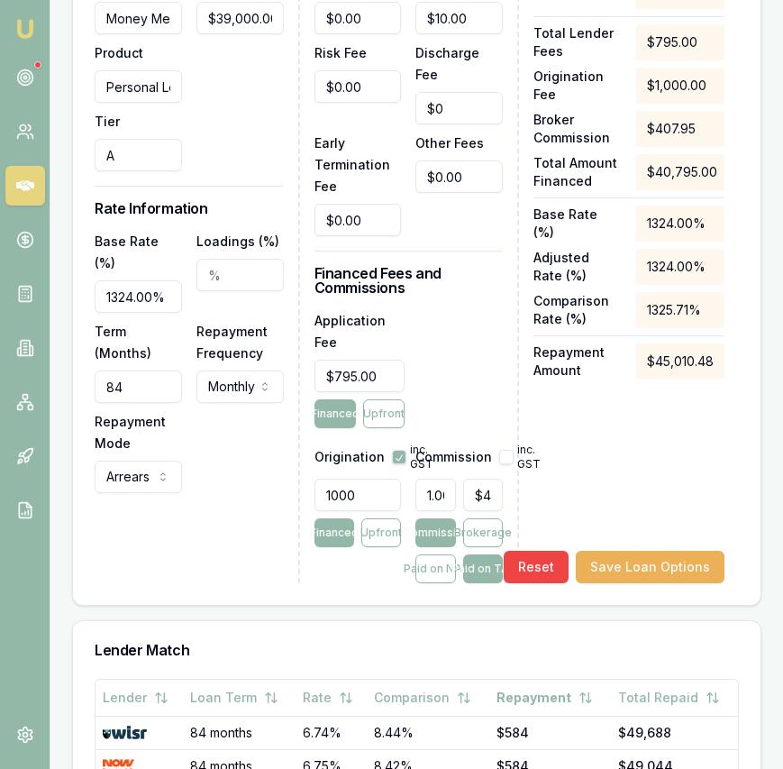
type input "1000.00"
click at [576, 459] on div "Net Amount $39,000.00 Total Lender Fees $795.00 Origination Fee $1,000.00 Broke…" at bounding box center [628, 278] width 191 height 610
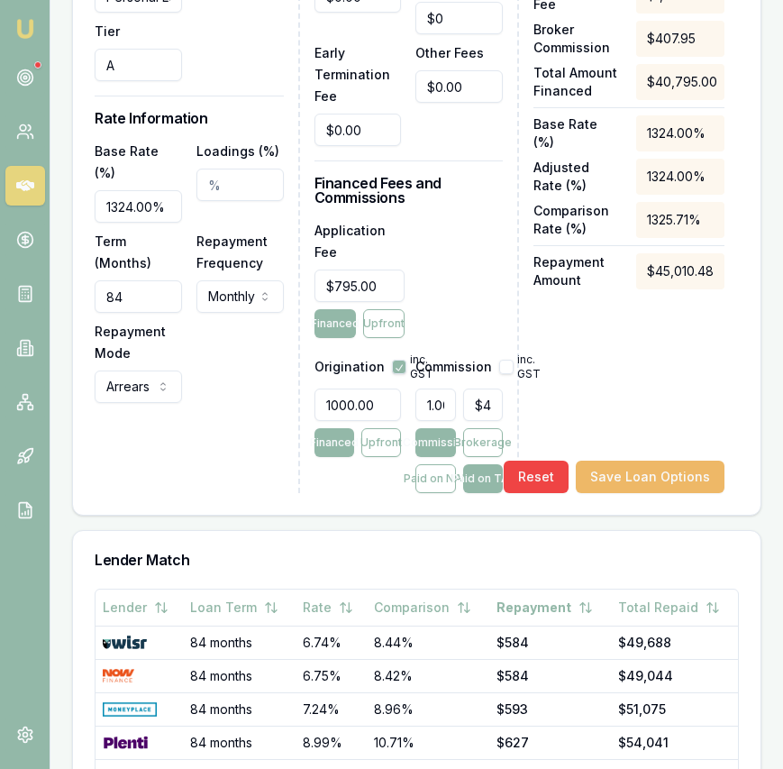
scroll to position [894, 0]
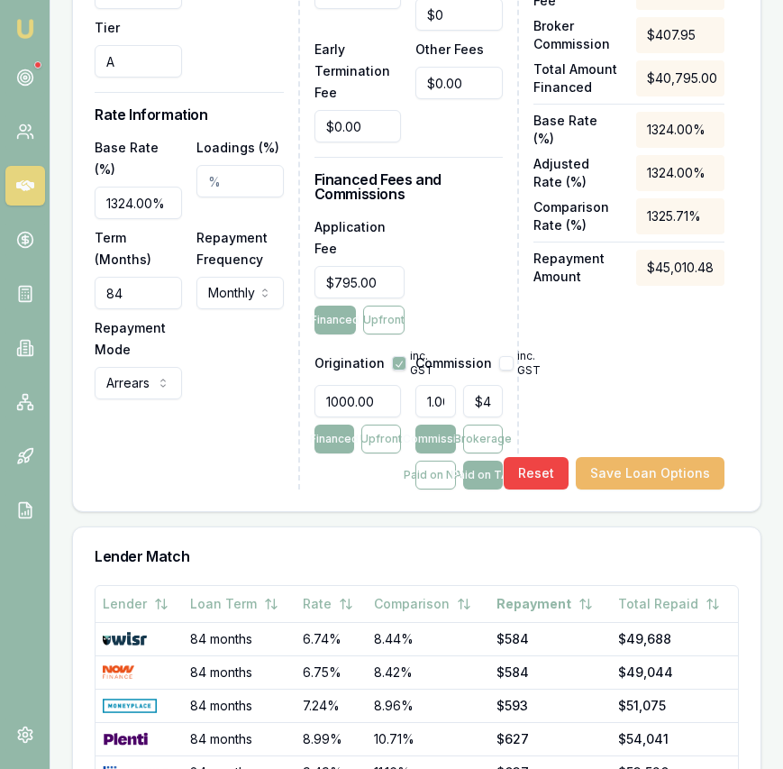
click at [659, 457] on button "Save Loan Options" at bounding box center [650, 473] width 149 height 32
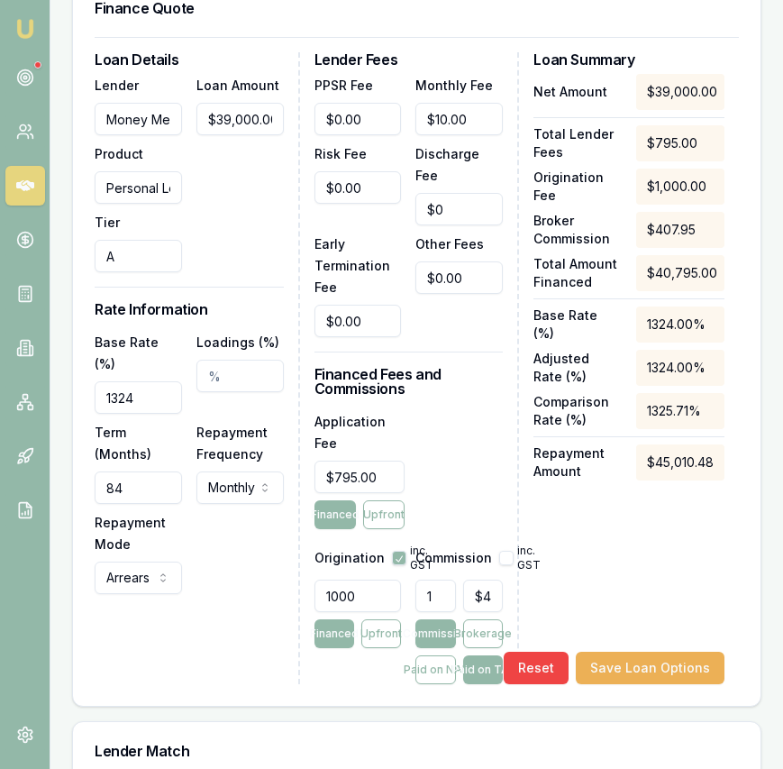
scroll to position [704, 0]
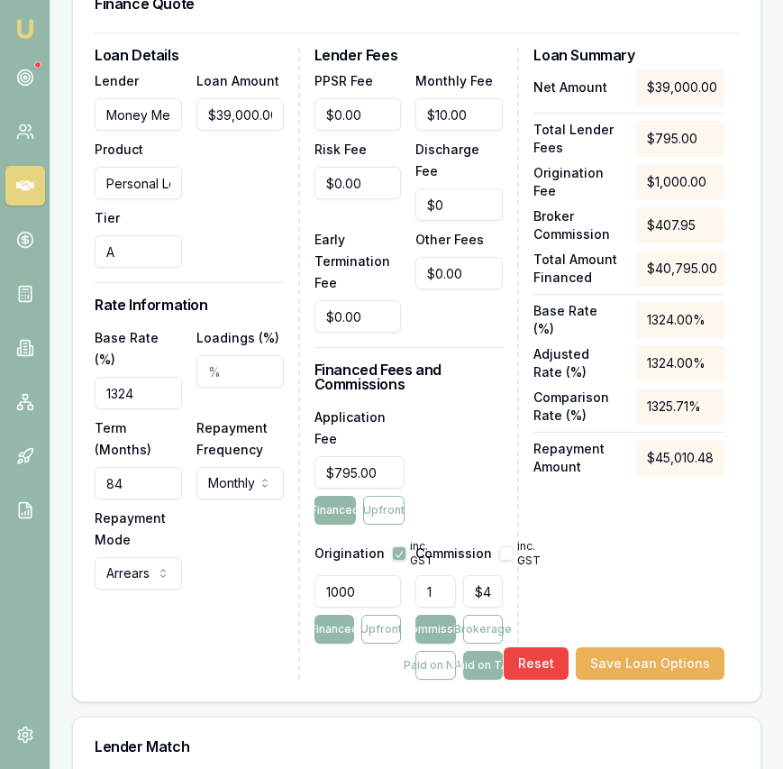
drag, startPoint x: 119, startPoint y: 368, endPoint x: 147, endPoint y: 366, distance: 28.0
click at [119, 377] on input "1324" at bounding box center [138, 393] width 87 height 32
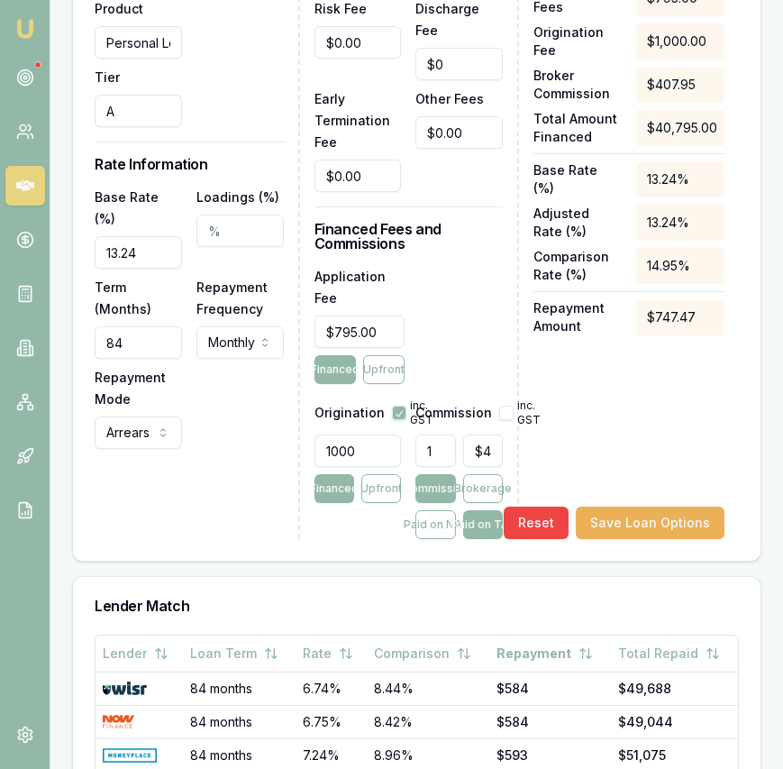
scroll to position [850, 0]
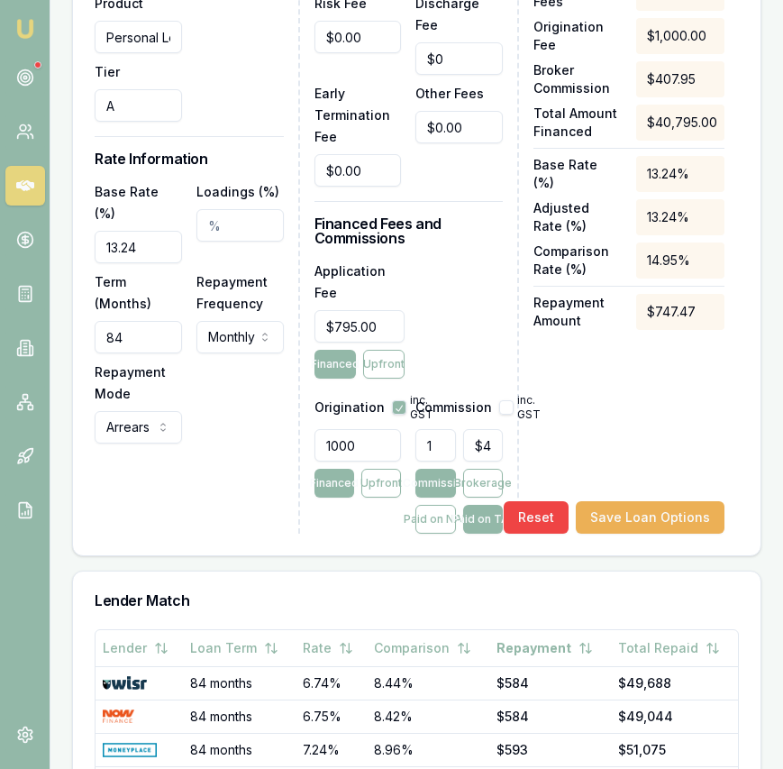
type input "13.24%"
click at [617, 398] on div "Net Amount $39,000.00 Total Lender Fees $795.00 Origination Fee $1,000.00 Broke…" at bounding box center [628, 228] width 191 height 610
click at [661, 502] on button "Save Loan Options" at bounding box center [650, 517] width 149 height 32
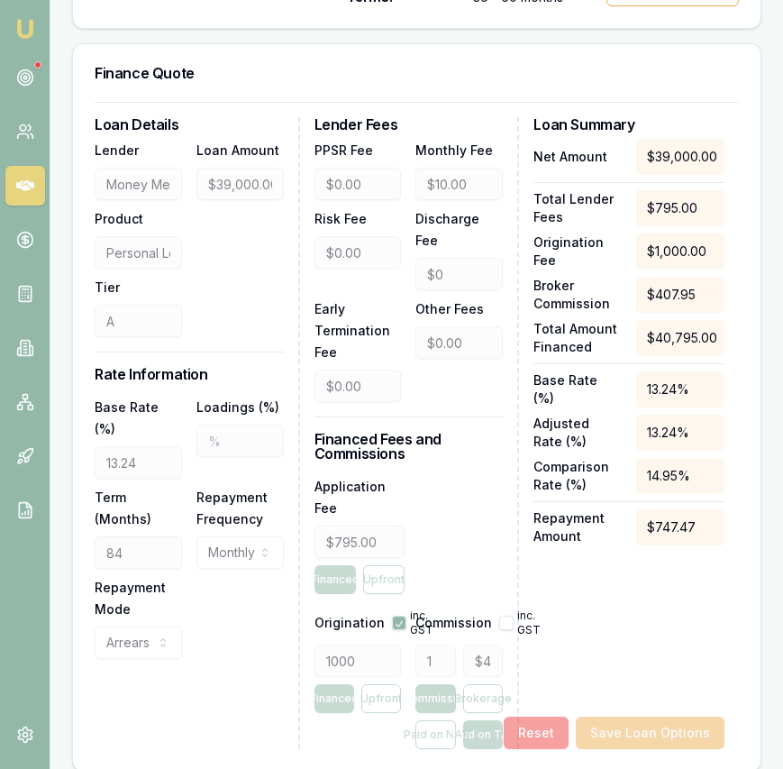
scroll to position [0, 0]
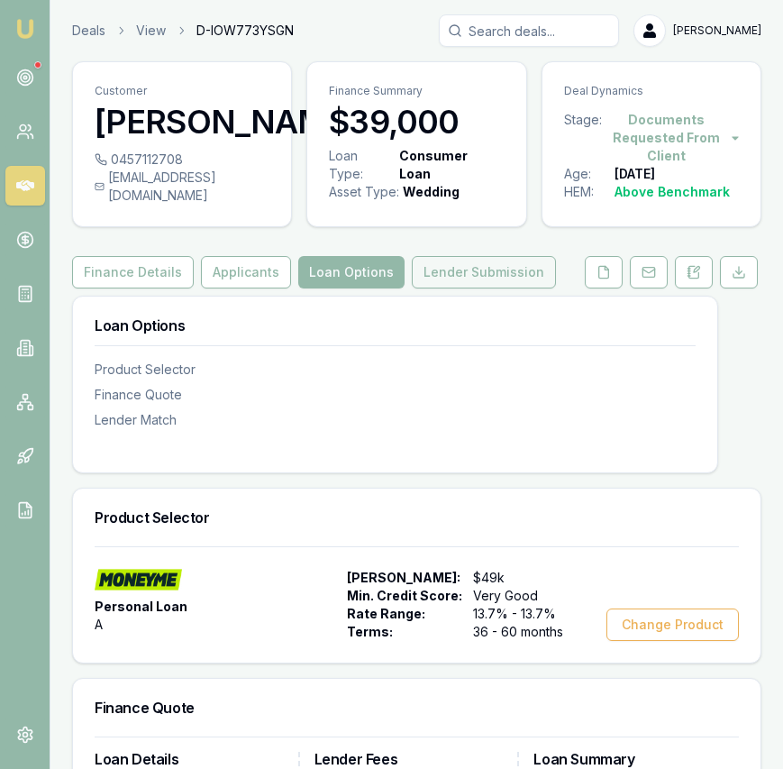
click at [476, 271] on button "Lender Submission" at bounding box center [484, 272] width 144 height 32
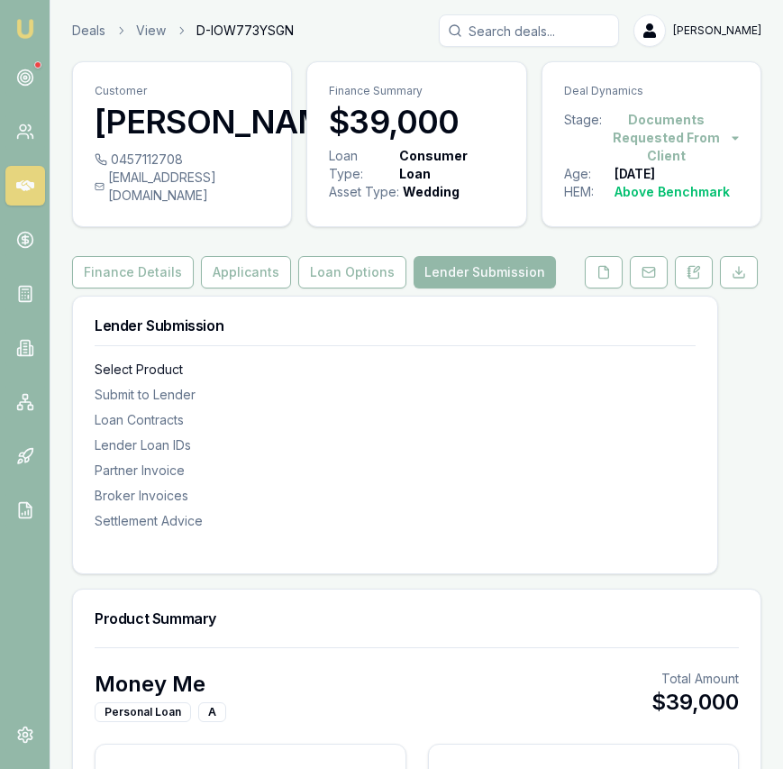
type input "$450"
type input "$202"
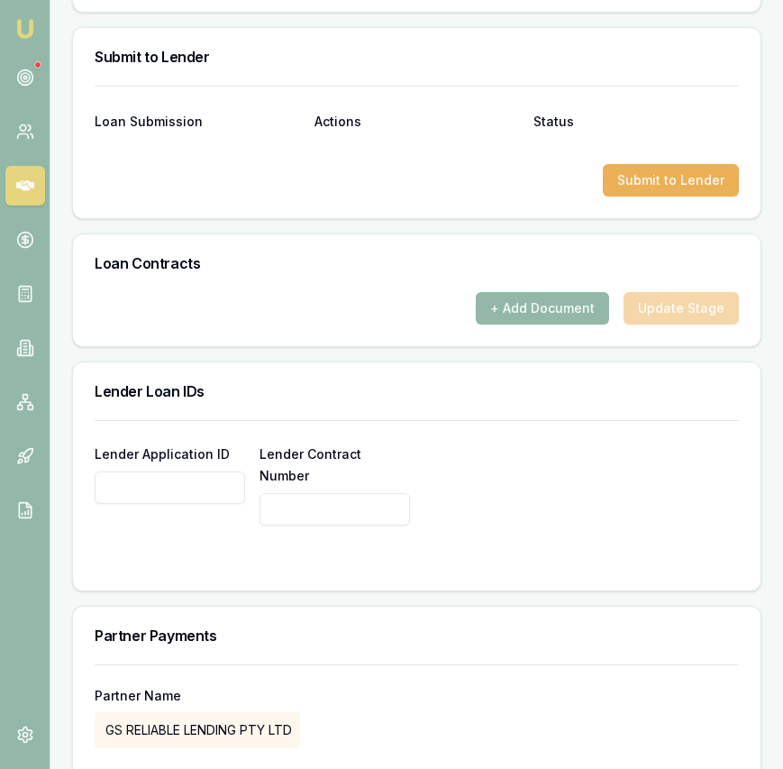
scroll to position [1245, 0]
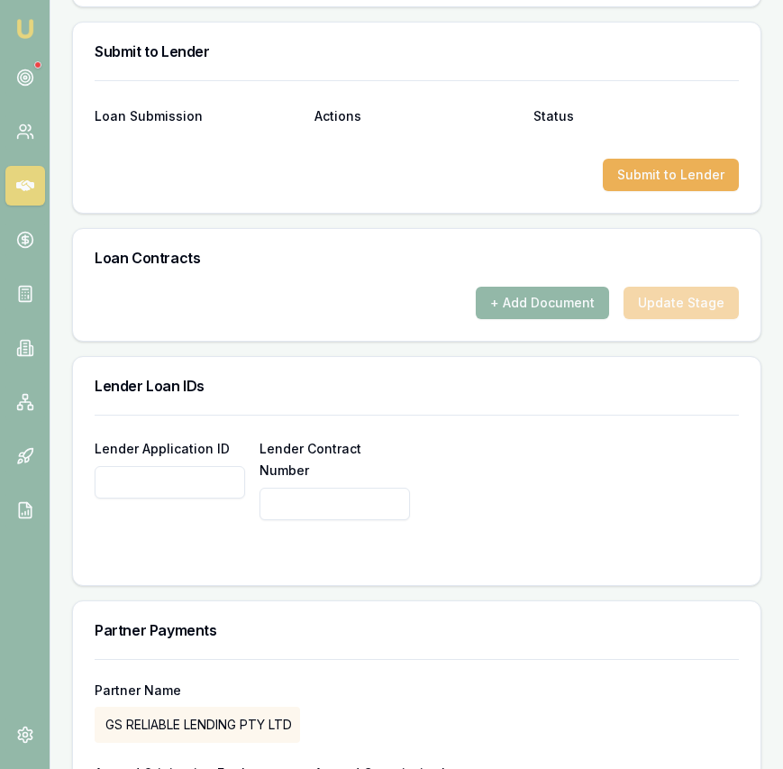
click at [150, 475] on input "Lender Application ID" at bounding box center [170, 482] width 150 height 32
paste input "10002531472"
type input "10002531472"
paste input "10002531472"
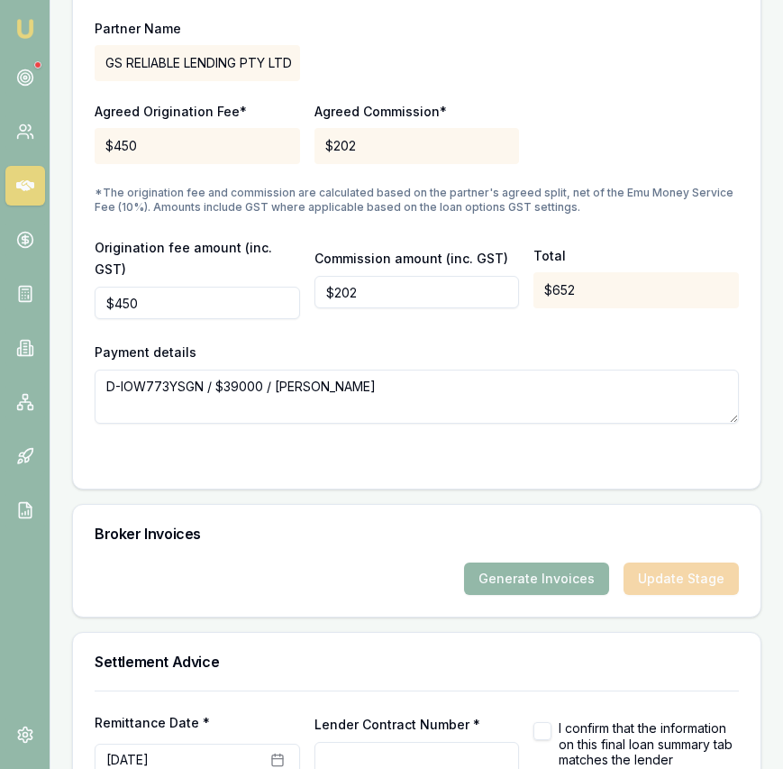
scroll to position [1987, 0]
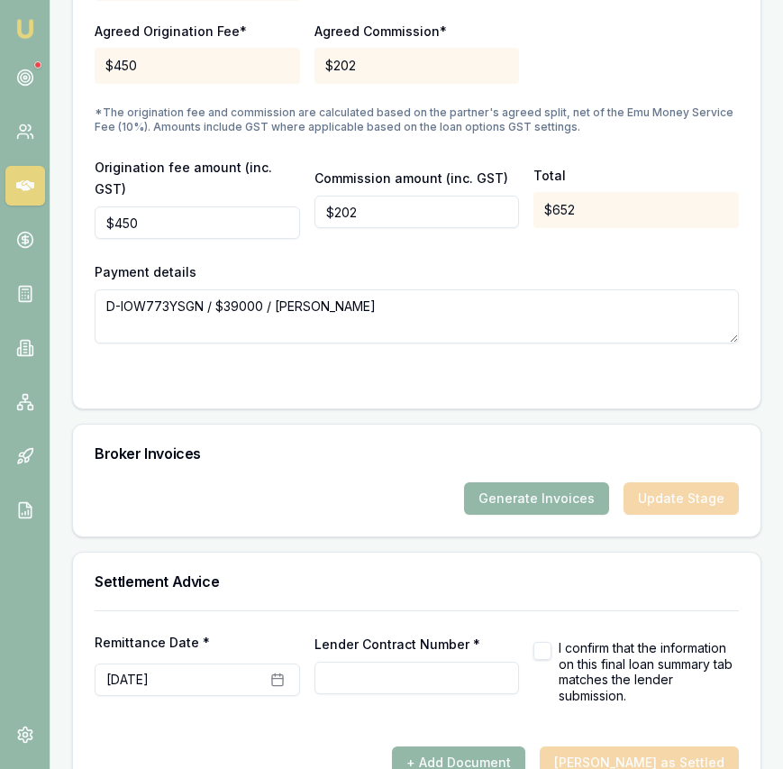
type input "10002531472"
paste input "10002531472"
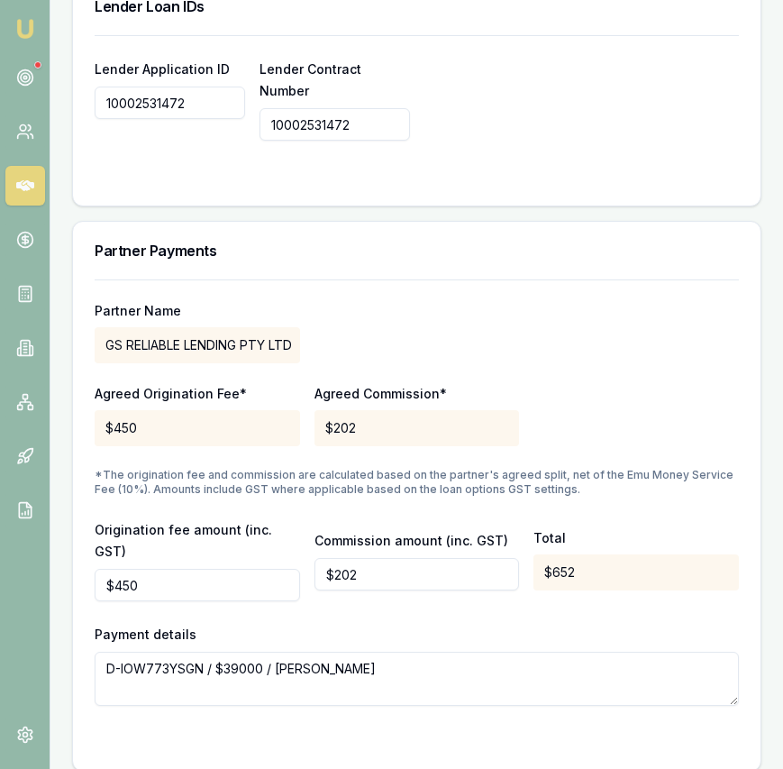
scroll to position [1602, 0]
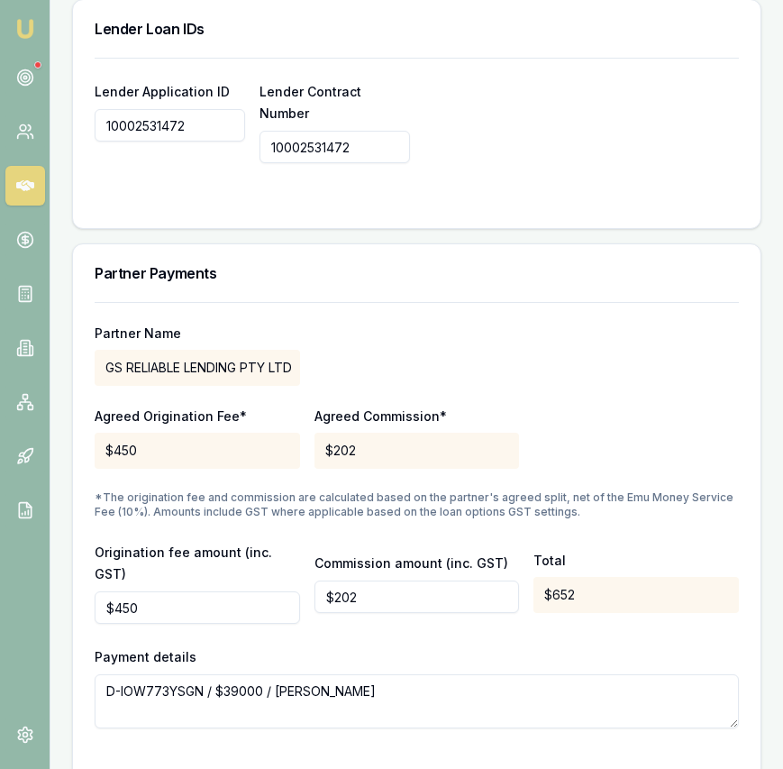
type input "10002531472"
click at [207, 591] on input "450" at bounding box center [197, 607] width 205 height 32
click at [208, 591] on input "450" at bounding box center [197, 607] width 205 height 32
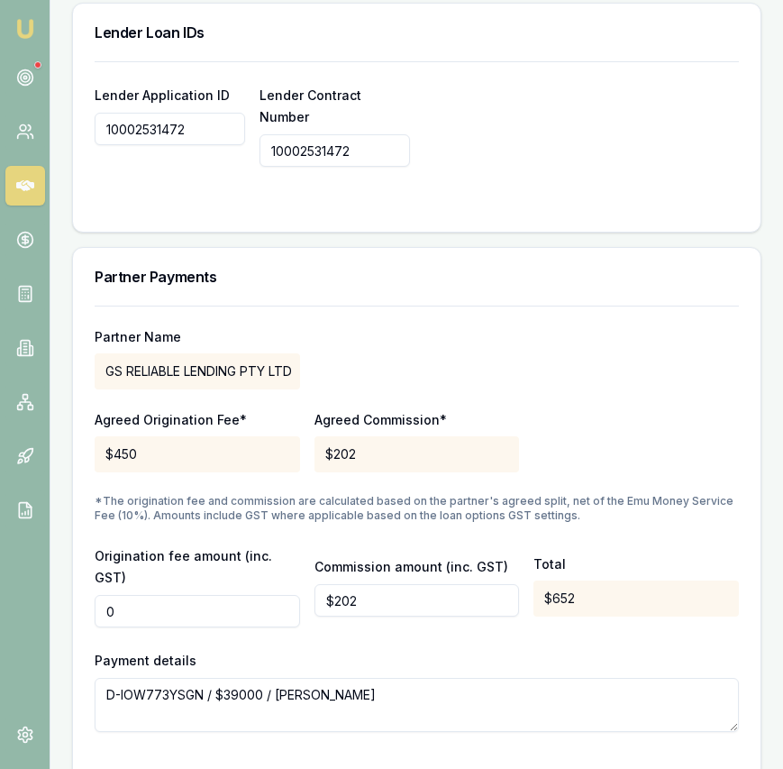
scroll to position [1600, 0]
type input "$450"
click at [401, 583] on input "201.93525" at bounding box center [416, 599] width 205 height 32
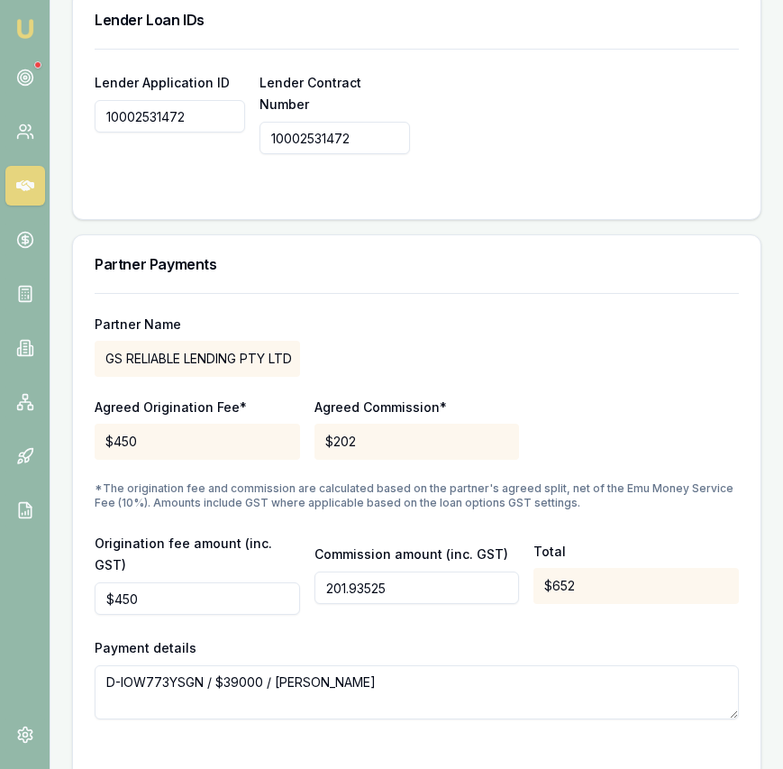
scroll to position [1612, 0]
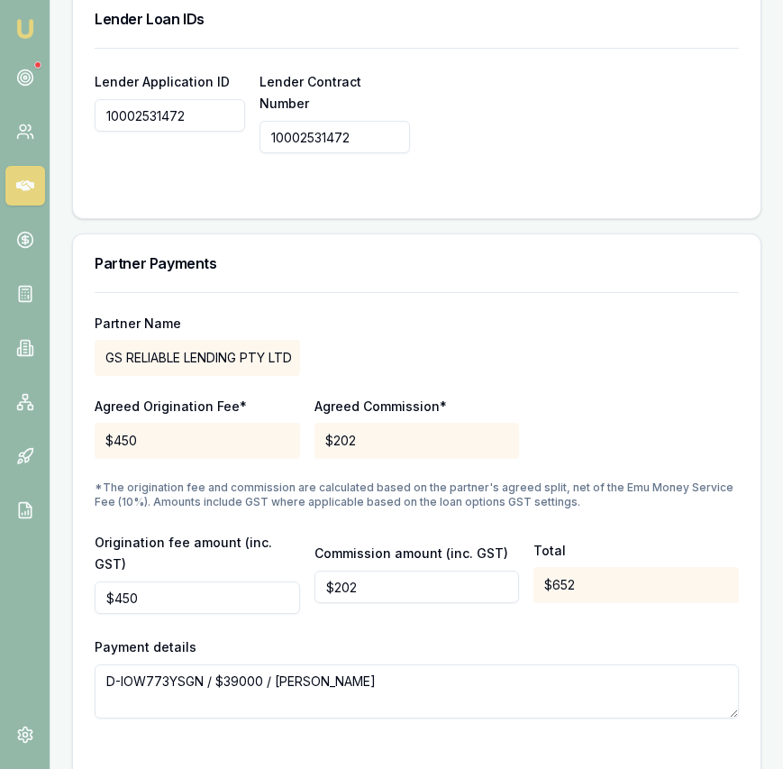
type input "201.93525"
click at [154, 581] on input "$450" at bounding box center [197, 597] width 205 height 32
type input "450"
type input "$202"
click at [154, 581] on input "450" at bounding box center [197, 597] width 205 height 32
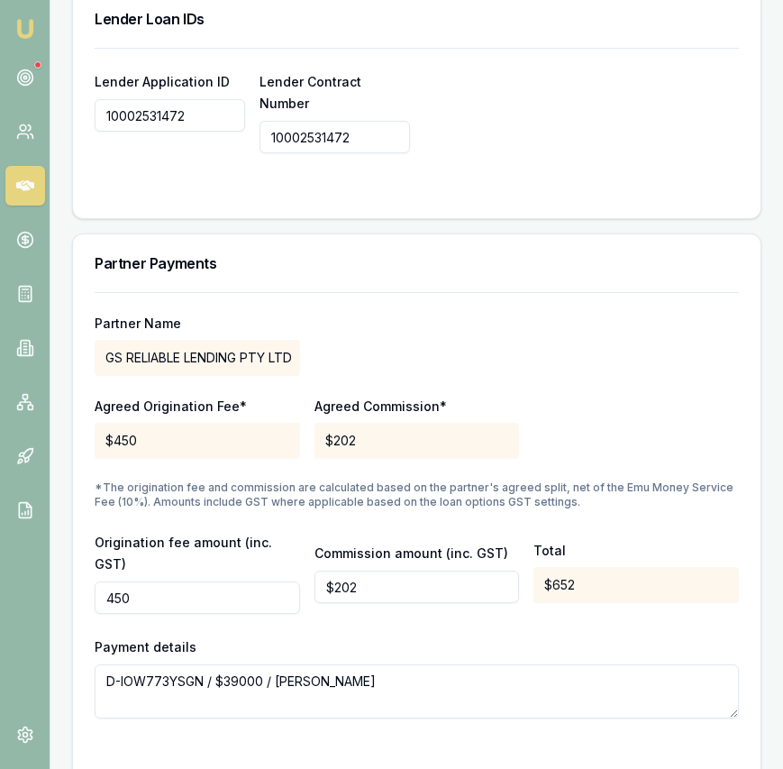
click at [154, 581] on input "450" at bounding box center [197, 597] width 205 height 32
type input "$0"
click at [394, 570] on input "201.93525" at bounding box center [416, 586] width 205 height 32
drag, startPoint x: 408, startPoint y: 551, endPoint x: 288, endPoint y: 552, distance: 119.9
click at [289, 551] on div "Origination fee amount (inc. GST) $0 Commission amount (inc. GST) 201.93525 Tot…" at bounding box center [417, 572] width 644 height 83
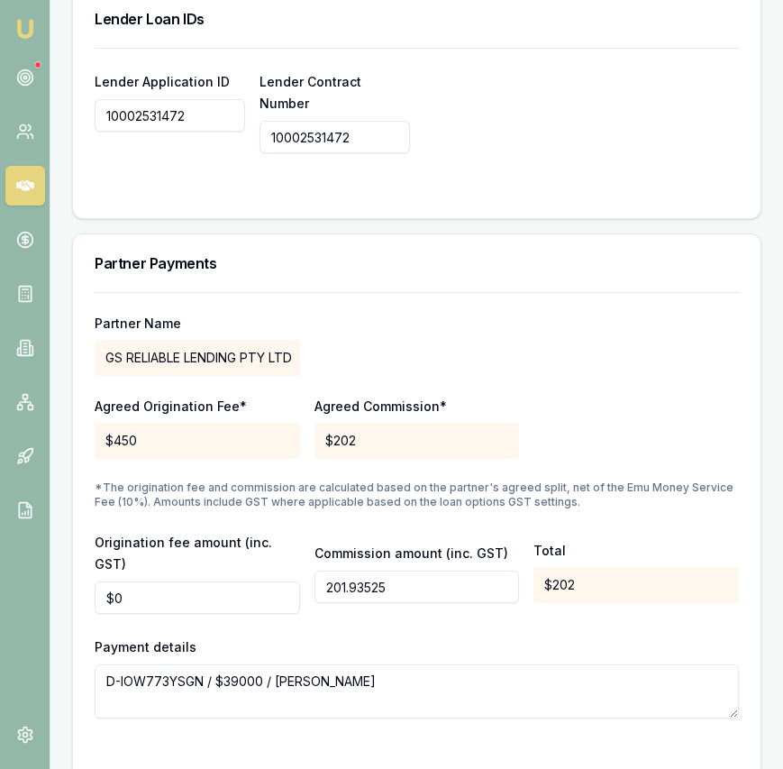
click at [361, 570] on input "201.93525" at bounding box center [416, 586] width 205 height 32
type input "$326"
click at [588, 480] on p "*The origination fee and commission are calculated based on the partner's agree…" at bounding box center [417, 494] width 644 height 29
click at [599, 446] on div "Partner Name GS RELIABLE LENDING PTY LTD Agreed Origination Fee* $450 Agreed Co…" at bounding box center [417, 505] width 644 height 426
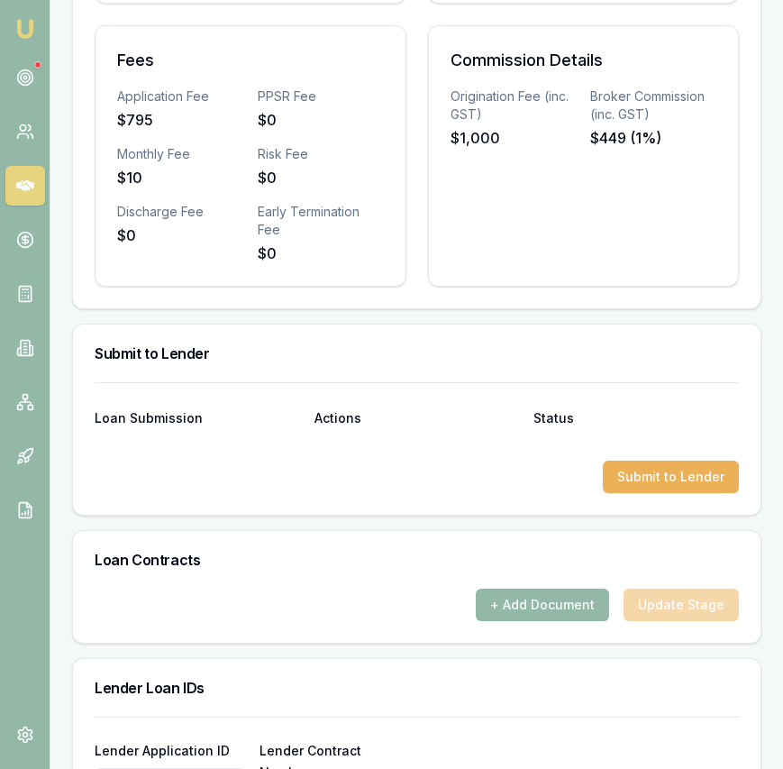
scroll to position [946, 0]
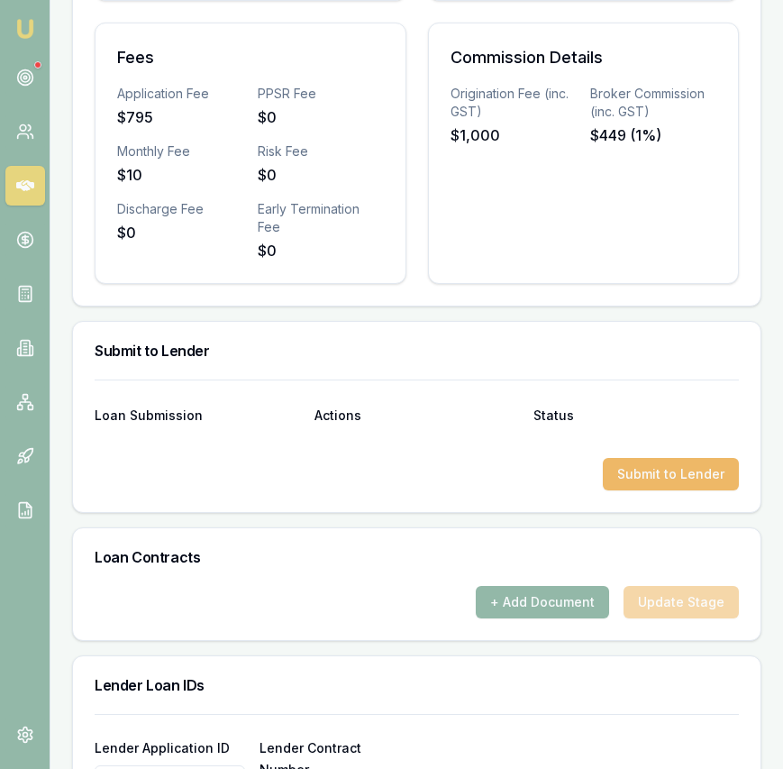
click at [657, 471] on button "Submit to Lender" at bounding box center [671, 474] width 136 height 32
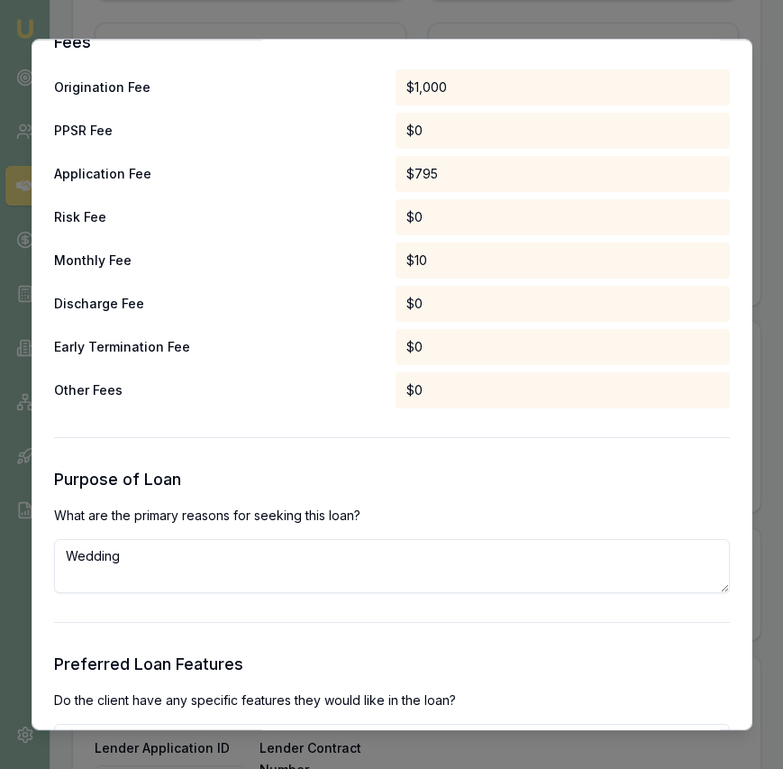
scroll to position [1410, 0]
click at [387, 561] on textarea "Wedding" at bounding box center [392, 565] width 676 height 54
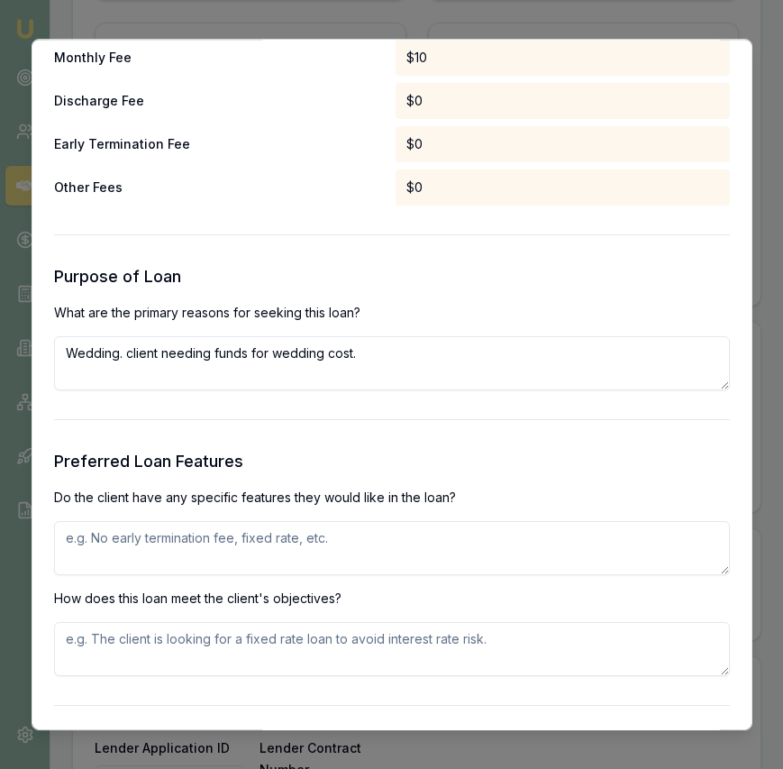
scroll to position [1615, 0]
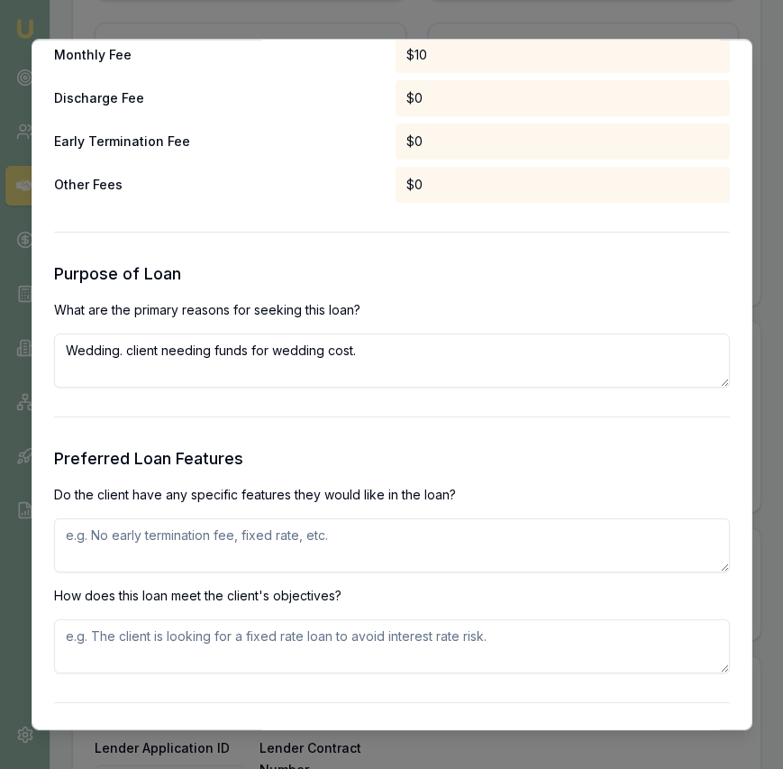
type textarea "Wedding. client needing funds for wedding cost."
click at [282, 556] on textarea at bounding box center [392, 545] width 676 height 54
type textarea "wants variable rate as plan to pay off loan in next 2 years. doesnt want to inc…"
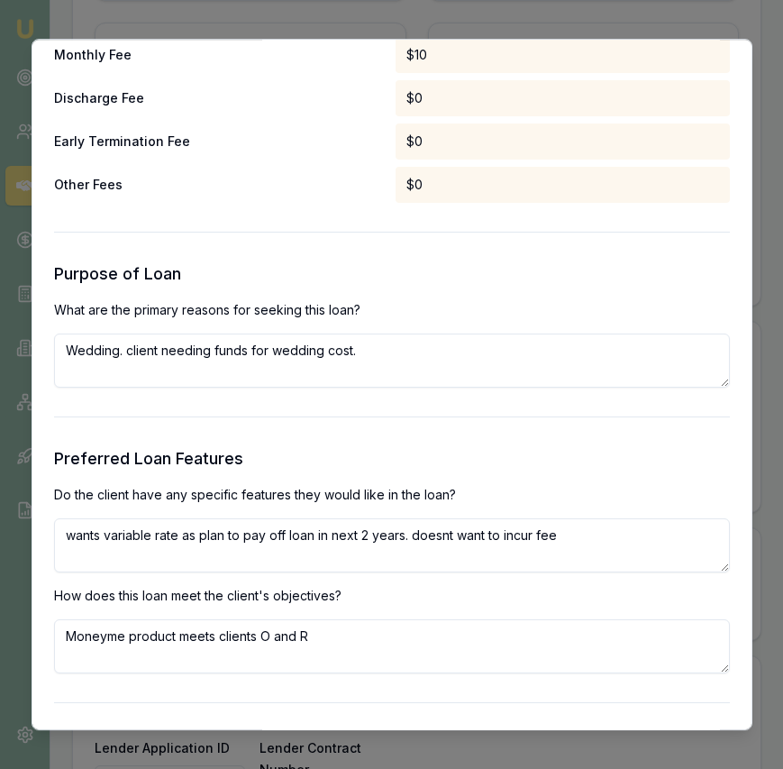
scroll to position [1783, 0]
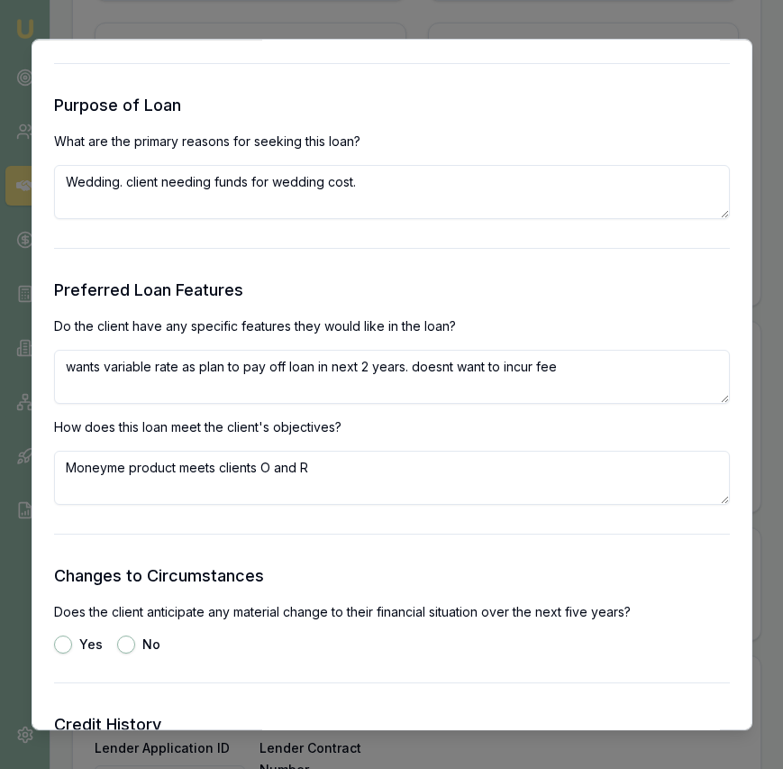
type textarea "Moneyme product meets clients O and R"
click at [125, 647] on button "No" at bounding box center [126, 644] width 18 height 18
radio input "true"
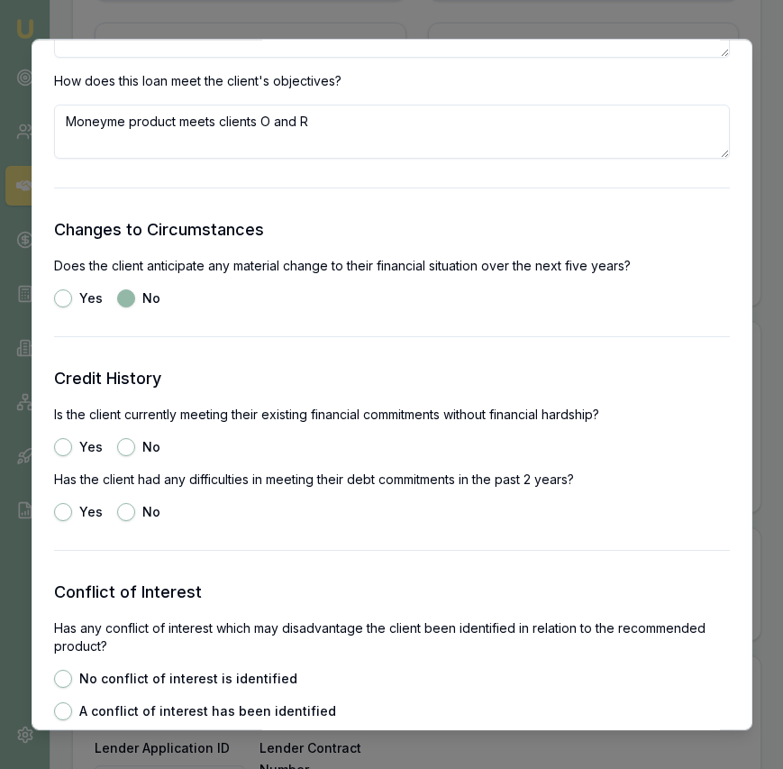
scroll to position [2172, 0]
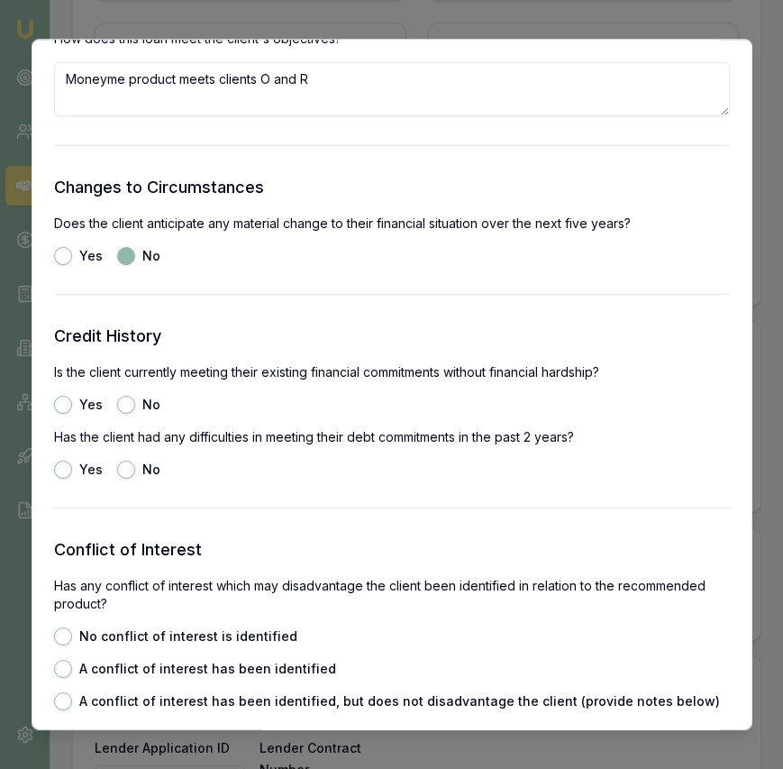
click at [58, 401] on button "Yes" at bounding box center [63, 405] width 18 height 18
radio input "true"
drag, startPoint x: 125, startPoint y: 467, endPoint x: 130, endPoint y: 494, distance: 27.4
click at [125, 467] on button "No" at bounding box center [126, 469] width 18 height 18
radio input "true"
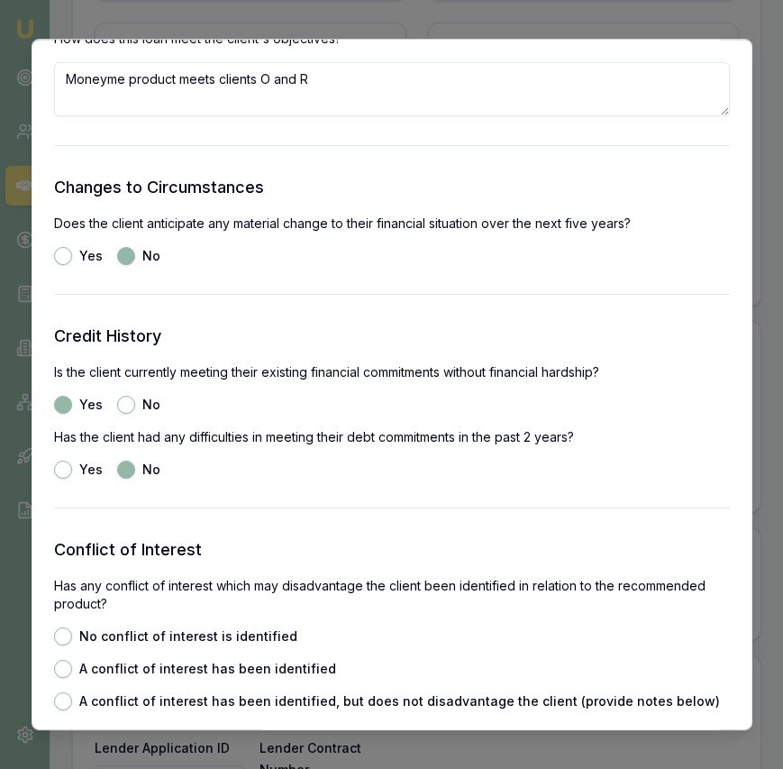
click at [69, 636] on button "No conflict of interest is identified" at bounding box center [63, 636] width 18 height 18
radio input "true"
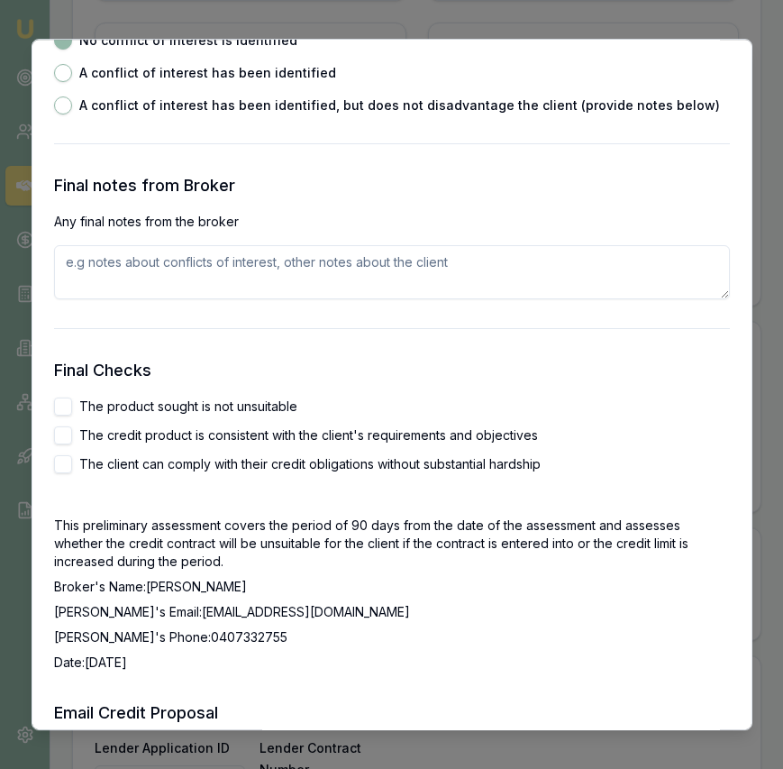
scroll to position [2779, 0]
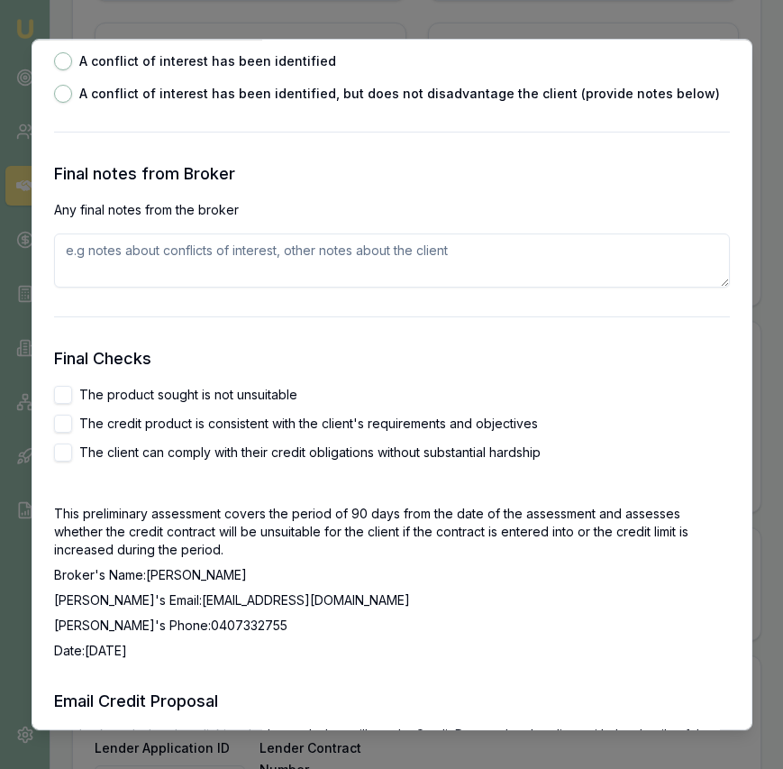
click at [61, 398] on button "The product sought is not unsuitable" at bounding box center [63, 395] width 18 height 18
checkbox input "true"
click at [60, 430] on button "The credit product is consistent with the client's requirements and objectives" at bounding box center [63, 424] width 18 height 18
checkbox input "true"
drag, startPoint x: 62, startPoint y: 450, endPoint x: 98, endPoint y: 453, distance: 36.2
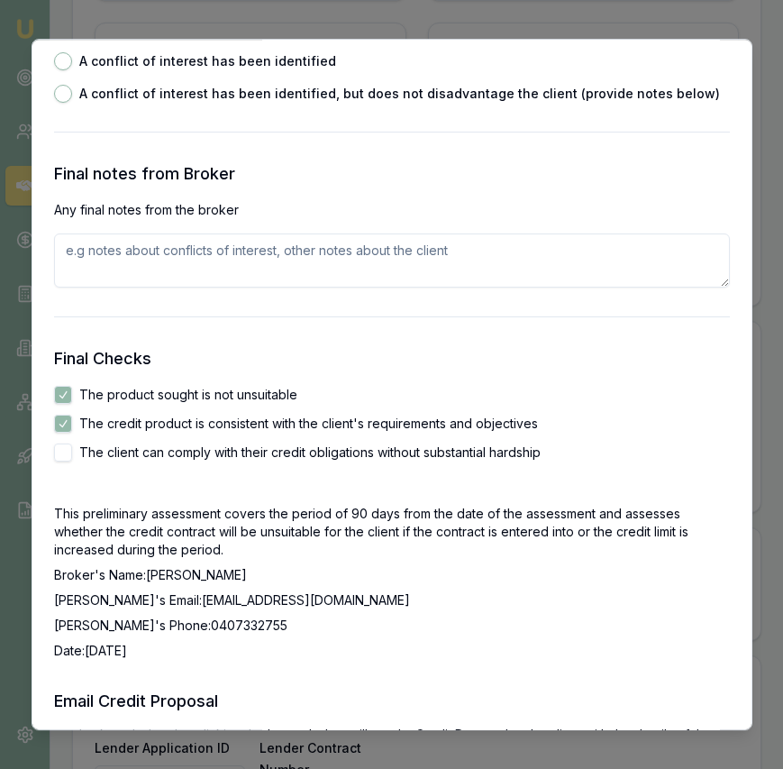
click at [62, 450] on button "The client can comply with their credit obligations without substantial hardship" at bounding box center [63, 452] width 18 height 18
checkbox input "true"
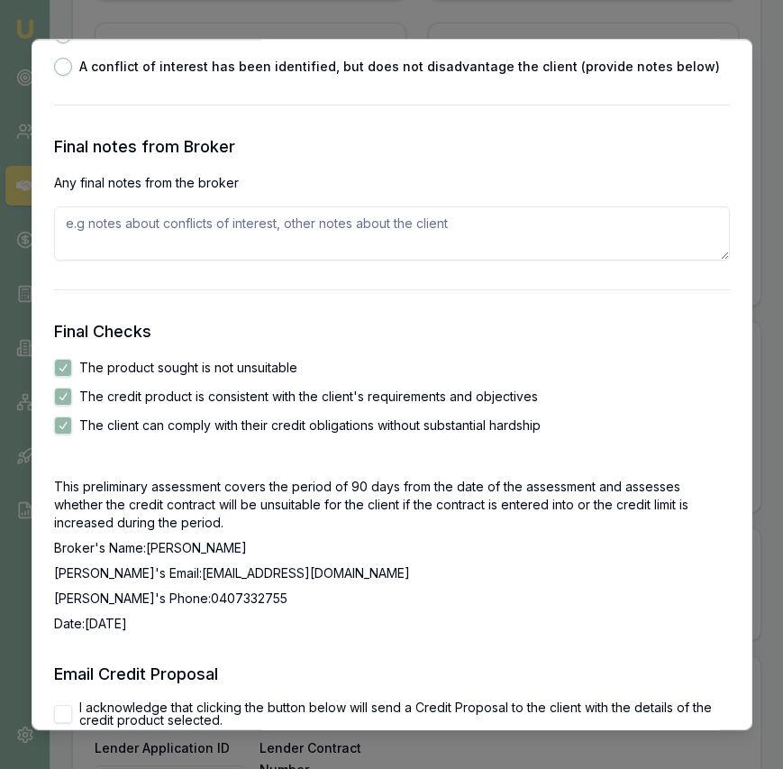
scroll to position [2965, 0]
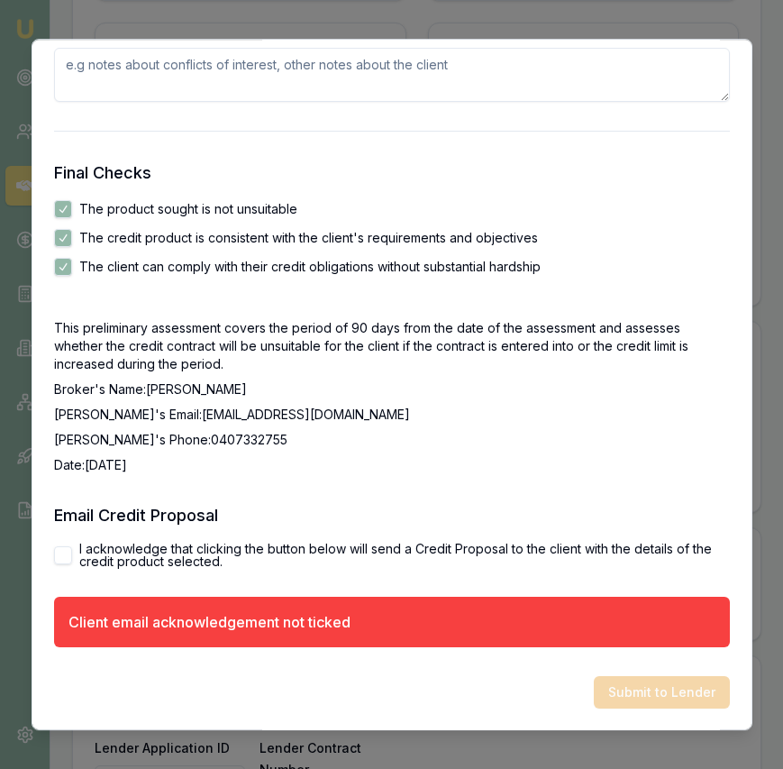
click at [64, 553] on button "I acknowledge that clicking the button below will send a Credit Proposal to the…" at bounding box center [63, 555] width 18 height 18
checkbox input "true"
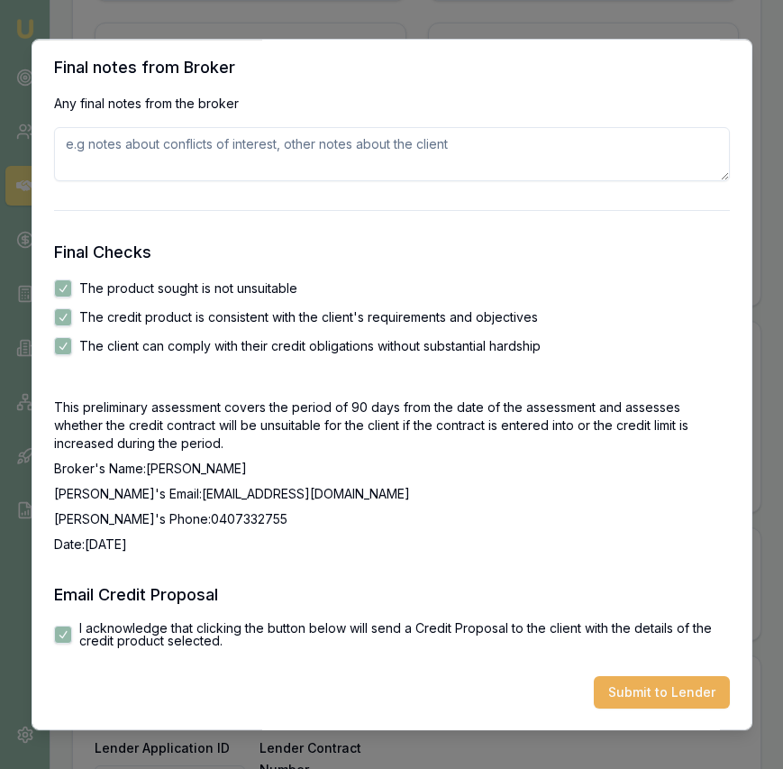
scroll to position [2885, 0]
click at [619, 688] on button "Submit to Lender" at bounding box center [662, 692] width 136 height 32
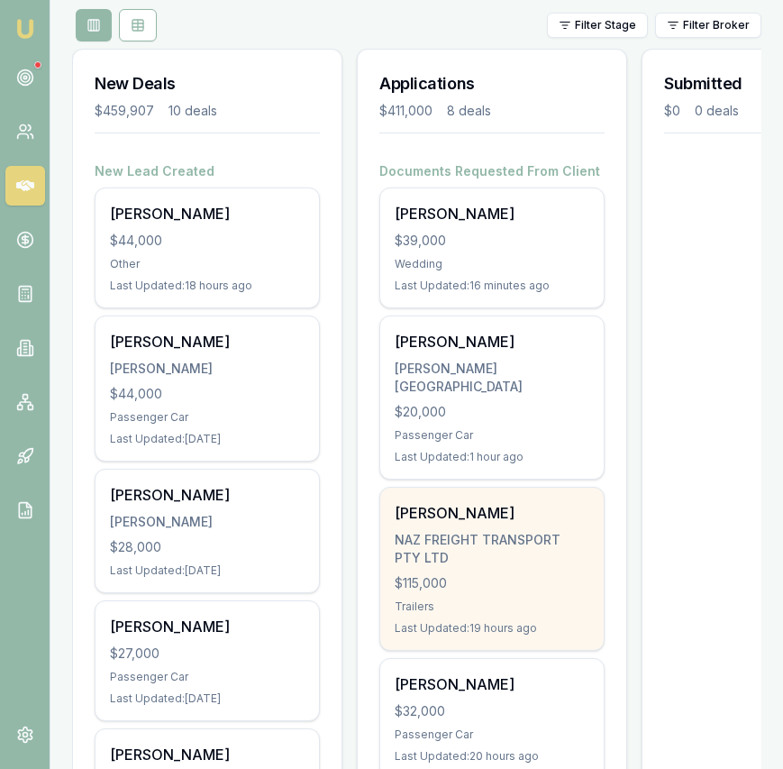
scroll to position [229, 0]
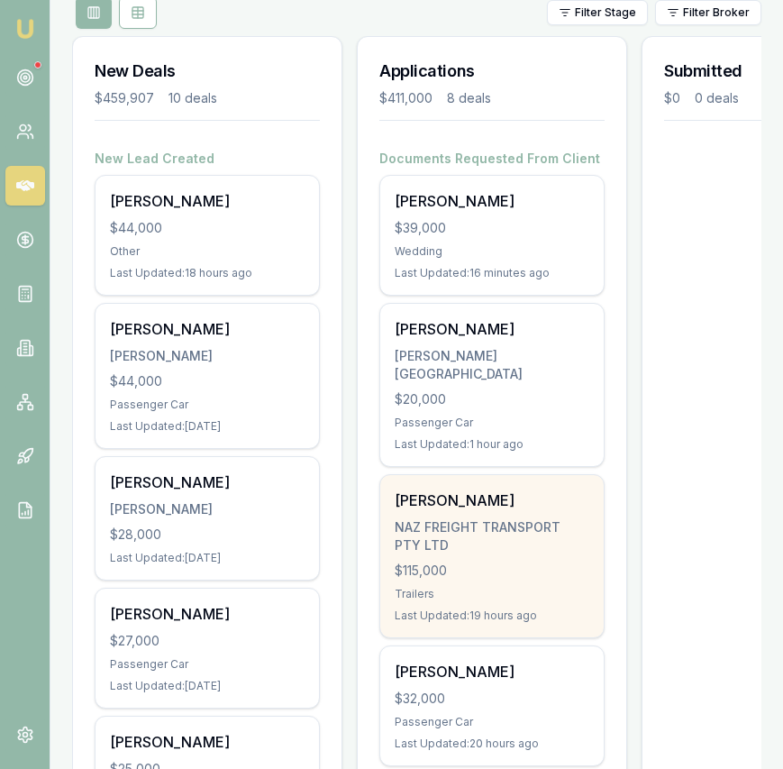
click at [489, 518] on div "NAZ FREIGHT TRANSPORT PTY LTD" at bounding box center [492, 536] width 195 height 36
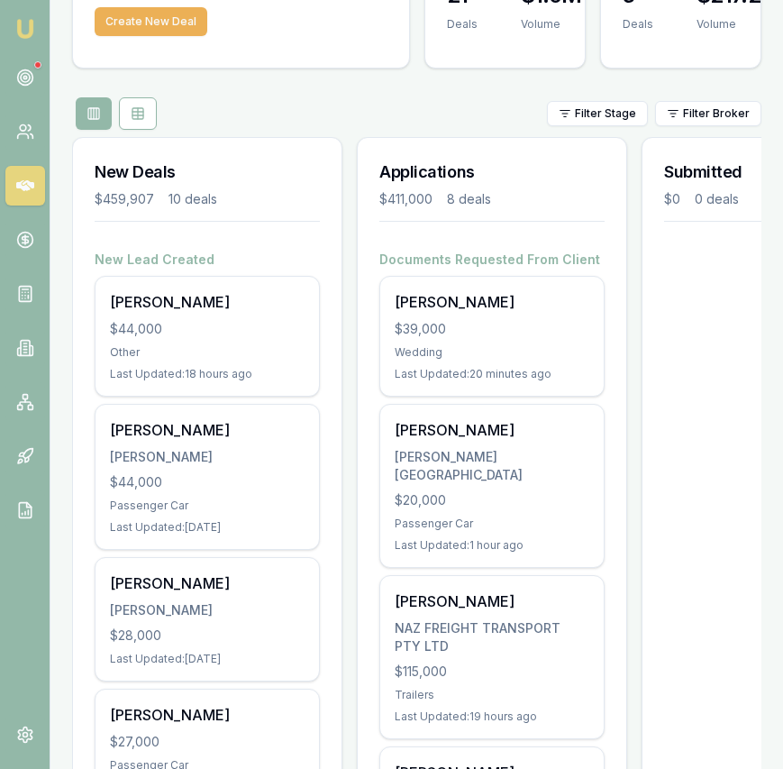
scroll to position [127, 0]
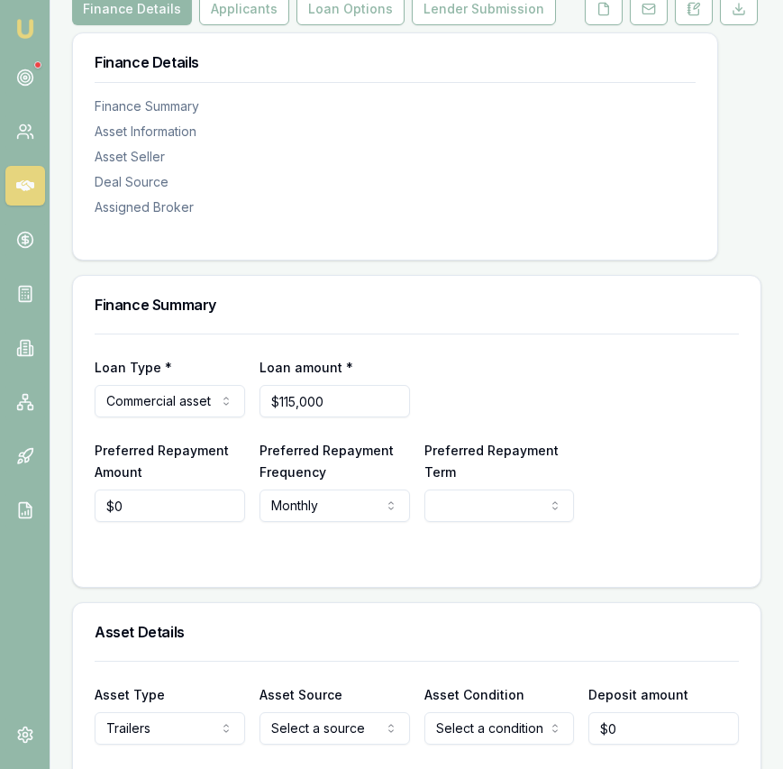
scroll to position [267, 0]
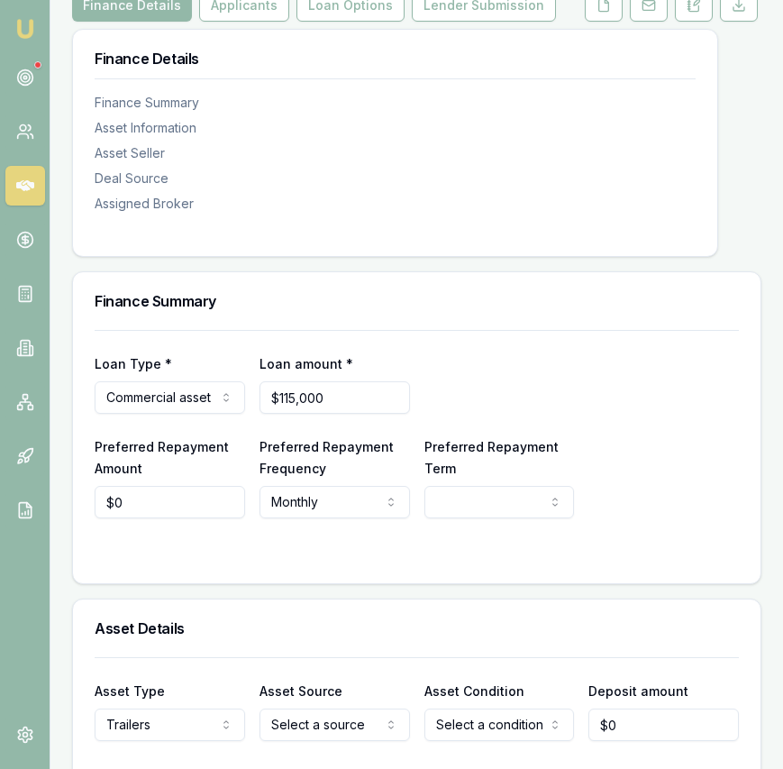
click at [447, 502] on html "Emu Broker Deals View D-S7TD95KBAE Eujin Ooi Toggle Menu Customer Lakhwinder Si…" at bounding box center [391, 117] width 783 height 769
select select "60"
click at [163, 518] on input "0" at bounding box center [170, 502] width 150 height 32
click at [162, 518] on input "0" at bounding box center [170, 502] width 150 height 32
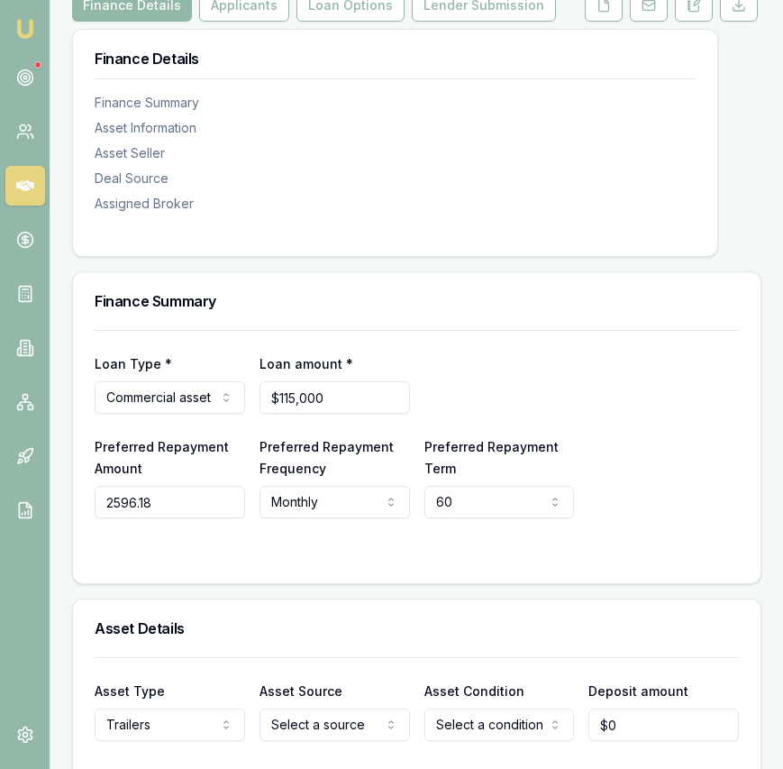
type input "$2,596"
drag, startPoint x: 524, startPoint y: 563, endPoint x: 511, endPoint y: 543, distance: 24.0
click at [524, 561] on form "Loan Type * Commercial asset Consumer loan Consumer asset Commercial loan Comme…" at bounding box center [417, 446] width 644 height 232
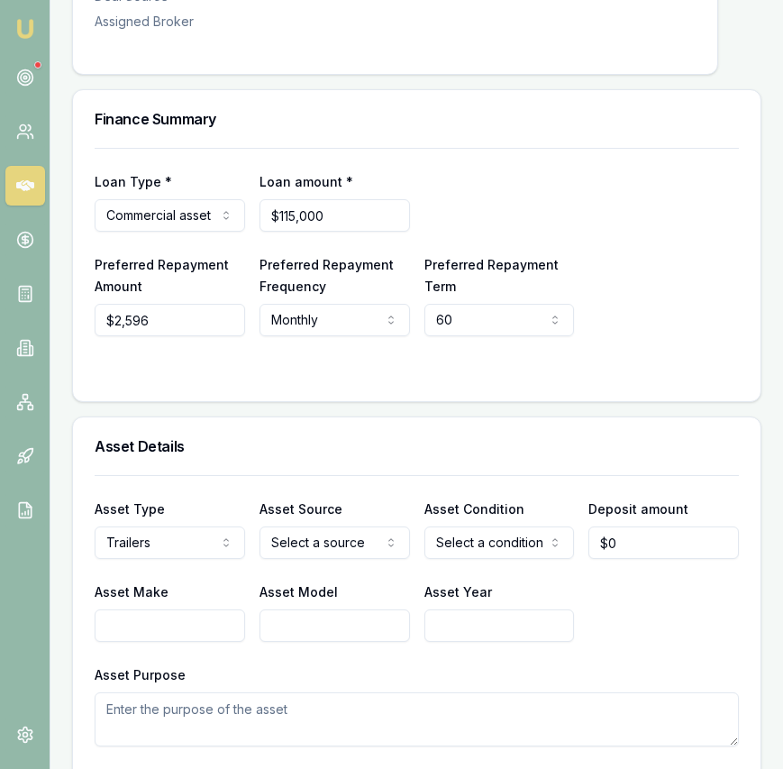
scroll to position [469, 0]
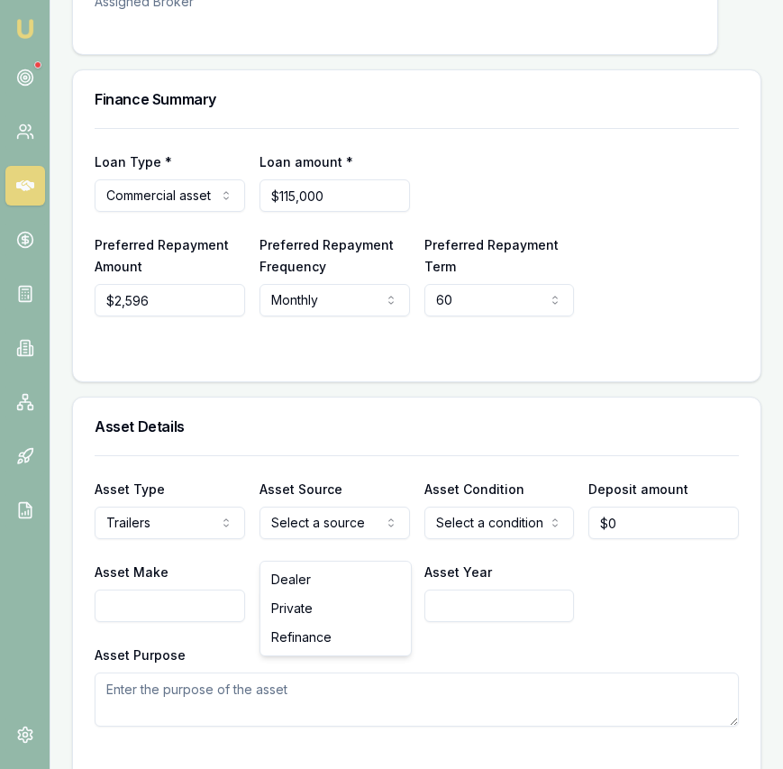
select select "PRIVATE"
drag, startPoint x: 346, startPoint y: 607, endPoint x: 500, endPoint y: 559, distance: 161.6
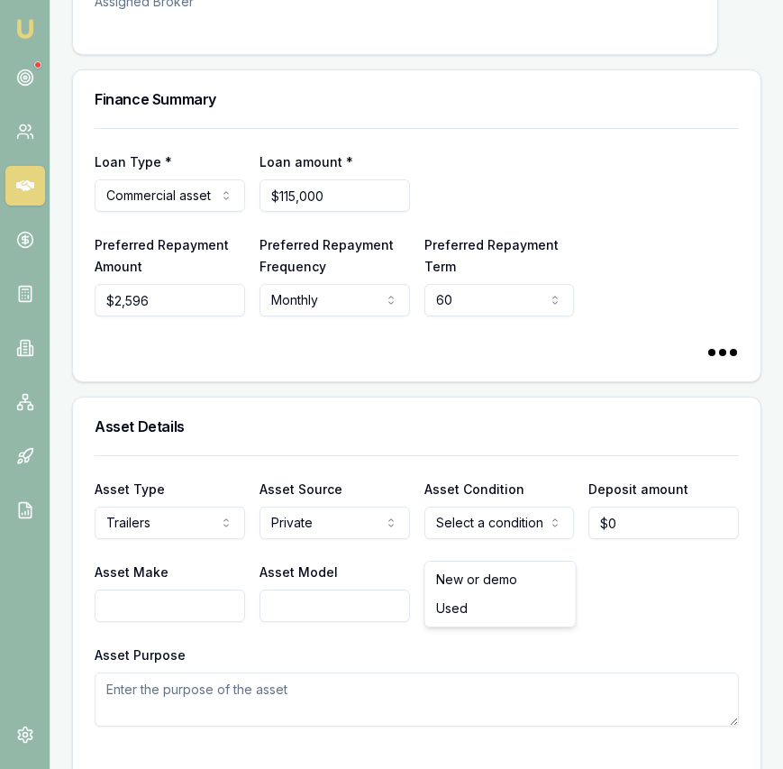
select select
select select "USED"
click at [182, 622] on input "Asset Make" at bounding box center [170, 605] width 150 height 32
type input "trout"
type input "river trailer"
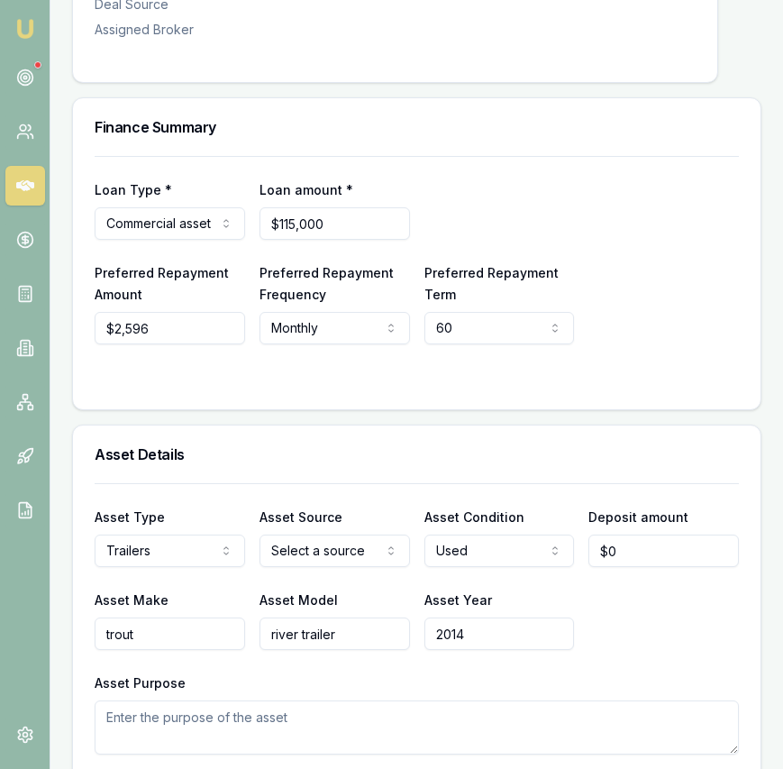
scroll to position [0, 0]
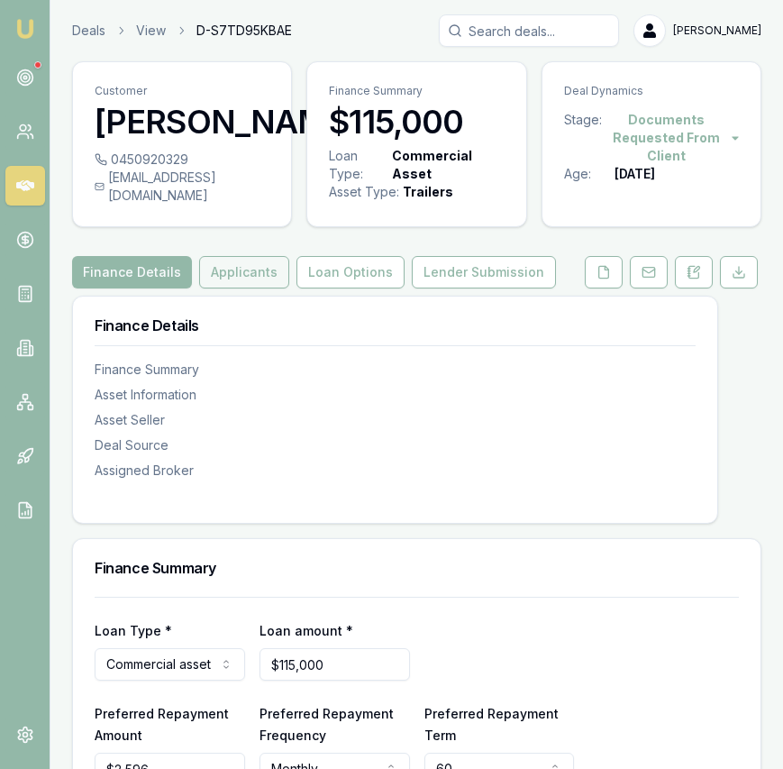
type input "2014"
click at [260, 276] on button "Applicants" at bounding box center [244, 272] width 90 height 32
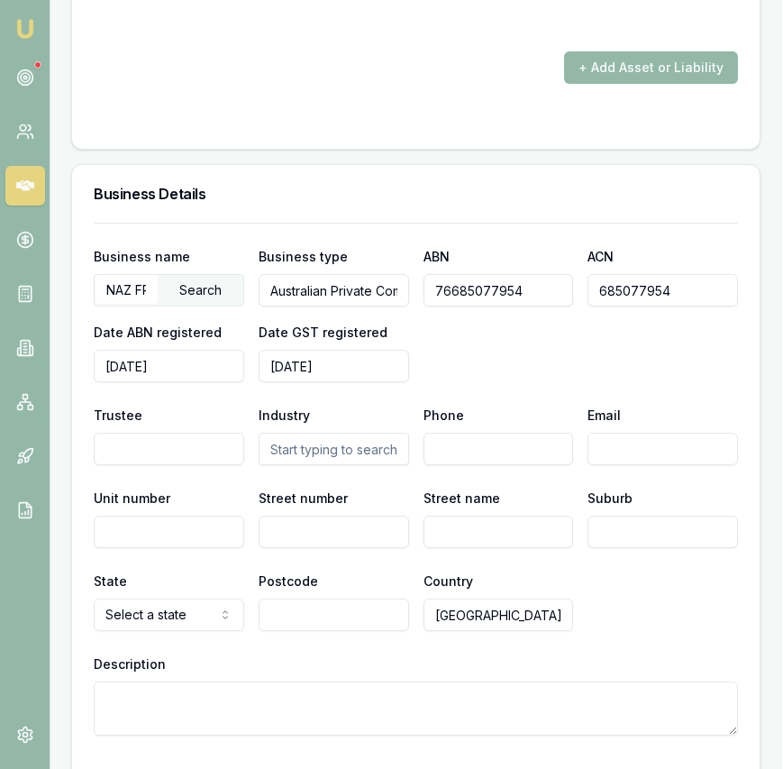
scroll to position [2907, 1]
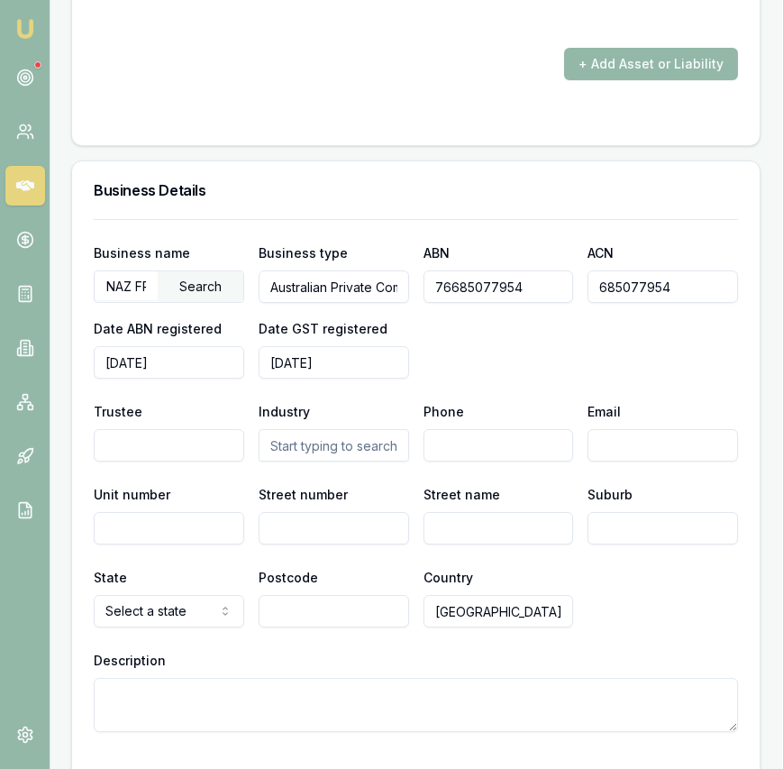
click at [335, 450] on input "text" at bounding box center [334, 445] width 150 height 32
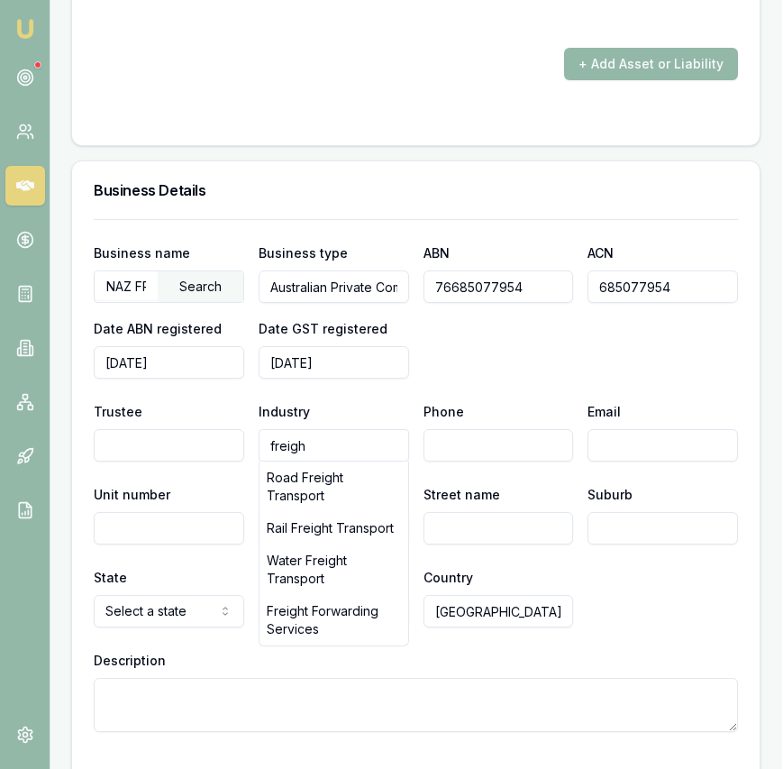
click at [338, 475] on div "Road Freight Transport" at bounding box center [334, 486] width 149 height 50
type input "Road Freight Transport"
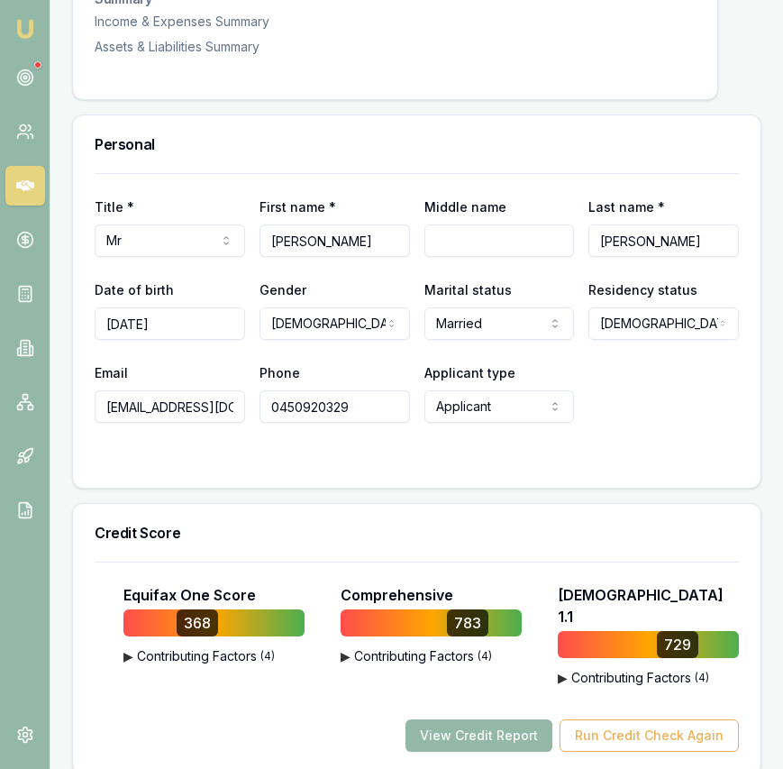
scroll to position [0, 0]
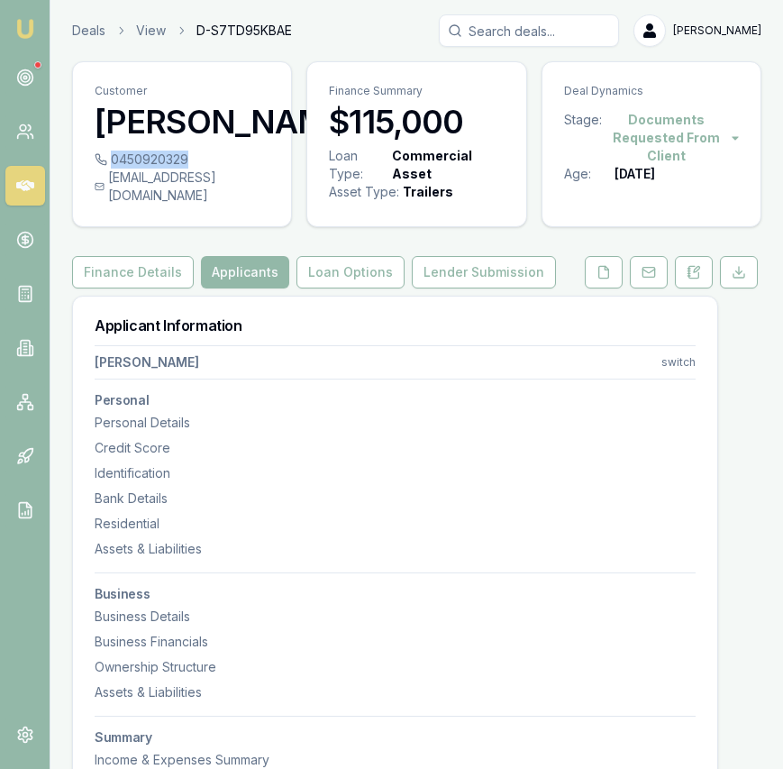
click at [187, 169] on div "0450920329" at bounding box center [182, 159] width 175 height 18
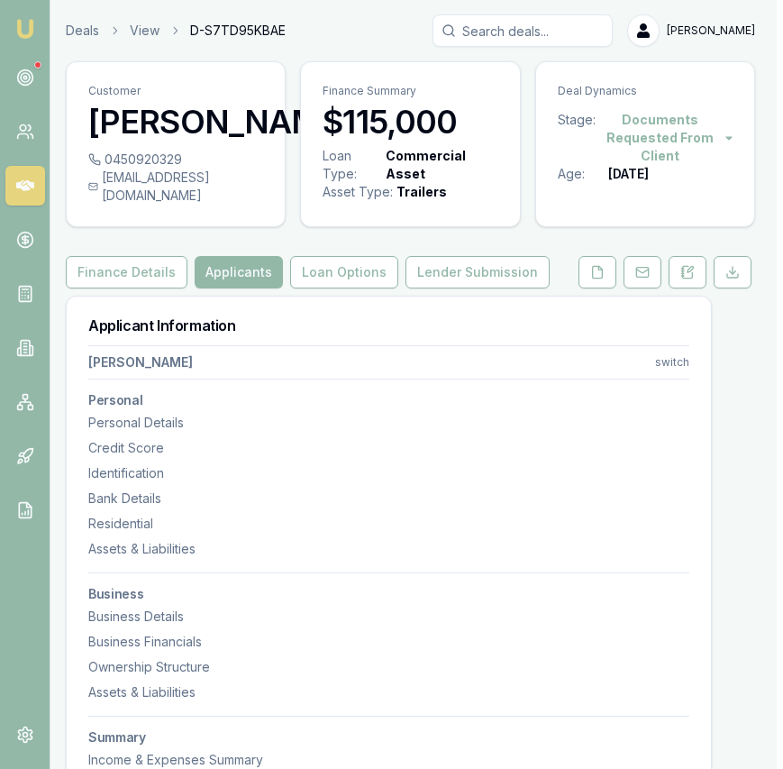
drag, startPoint x: 186, startPoint y: 196, endPoint x: 149, endPoint y: 196, distance: 37.0
click at [149, 169] on div "0450920329" at bounding box center [175, 159] width 175 height 18
copy div "0450920329"
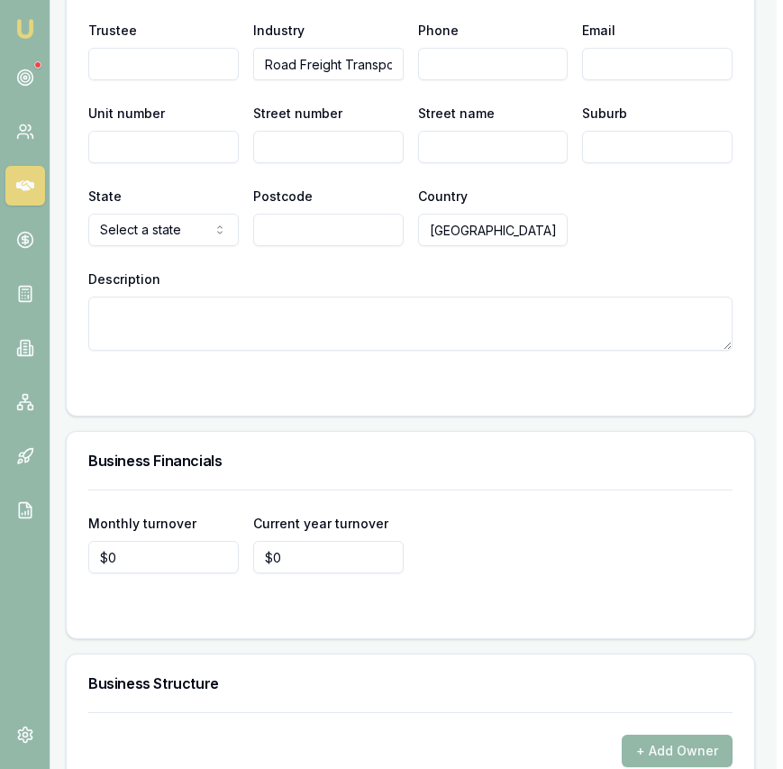
scroll to position [3289, 6]
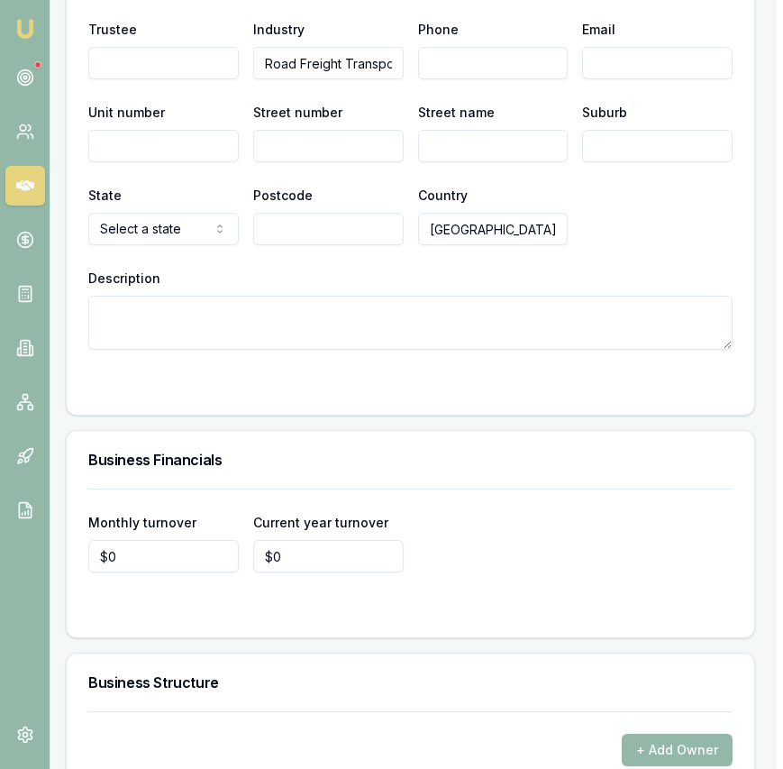
click at [464, 57] on input "Phone" at bounding box center [493, 63] width 150 height 32
paste input "0450 920 329"
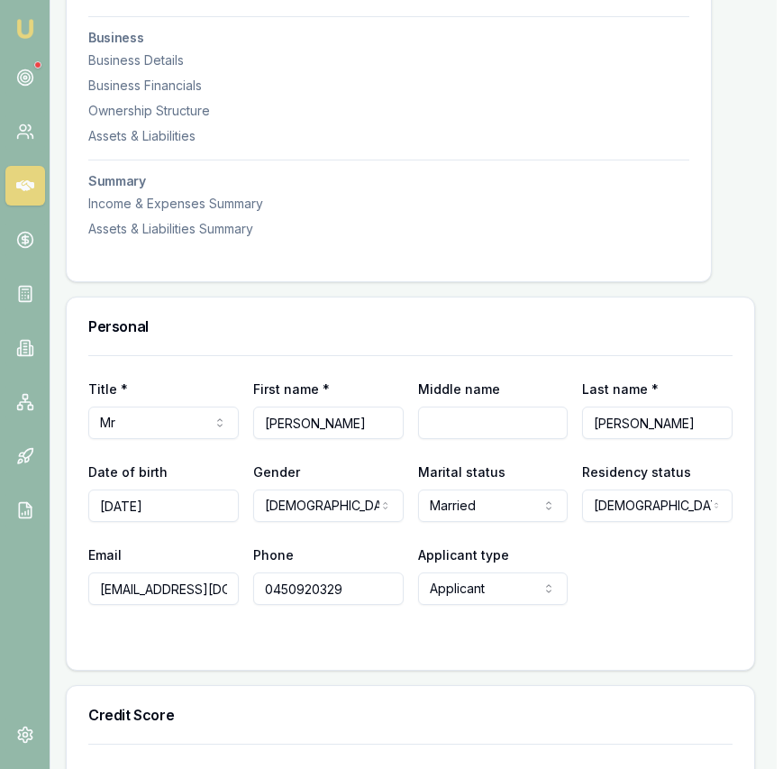
scroll to position [0, 6]
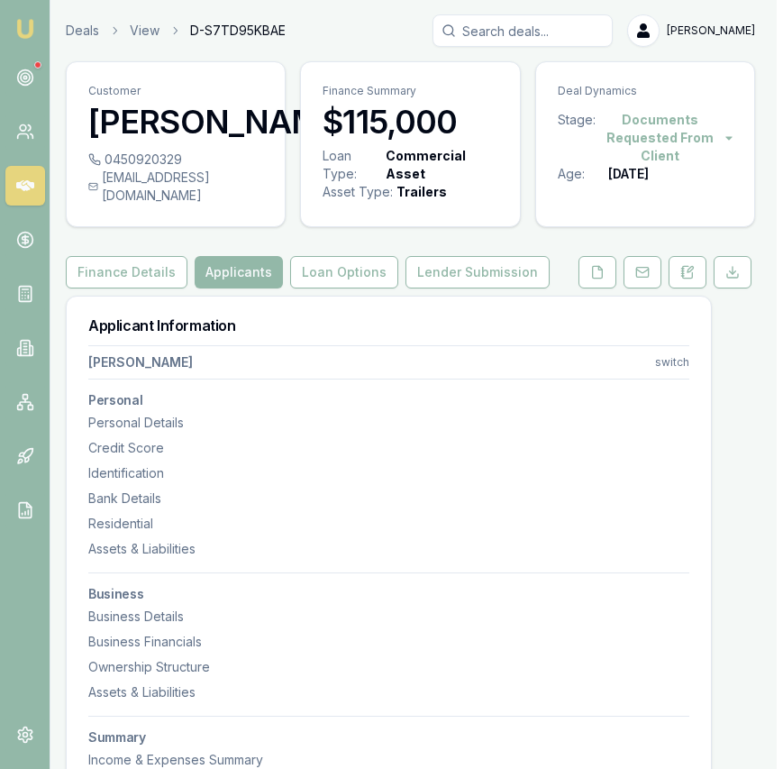
type input "0450 920 329"
click at [260, 217] on div "0450920329 mrsinghlucky9@gmail.com" at bounding box center [176, 188] width 218 height 76
copy div "mrsinghlucky9@gmail.com"
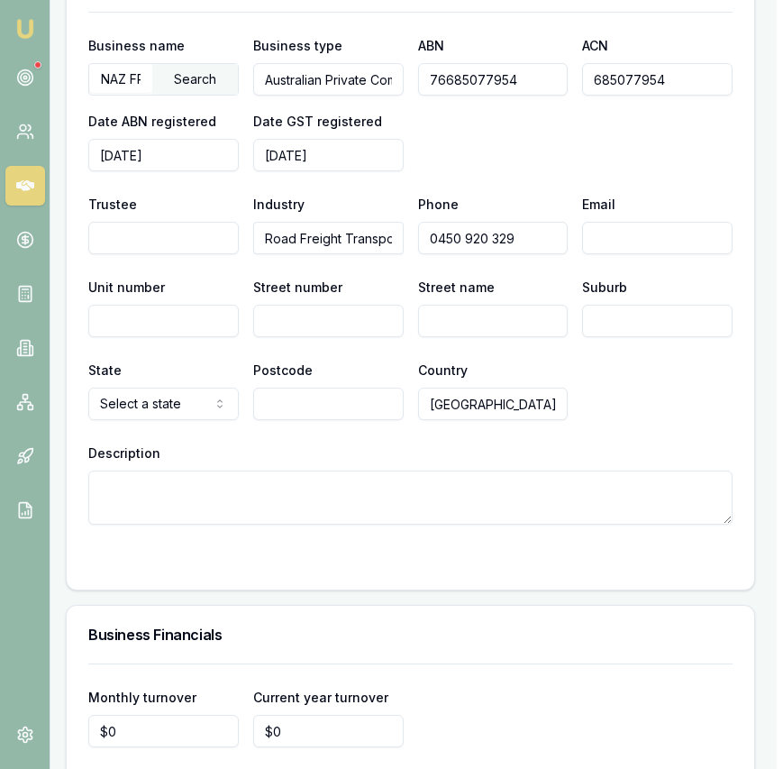
scroll to position [3117, 6]
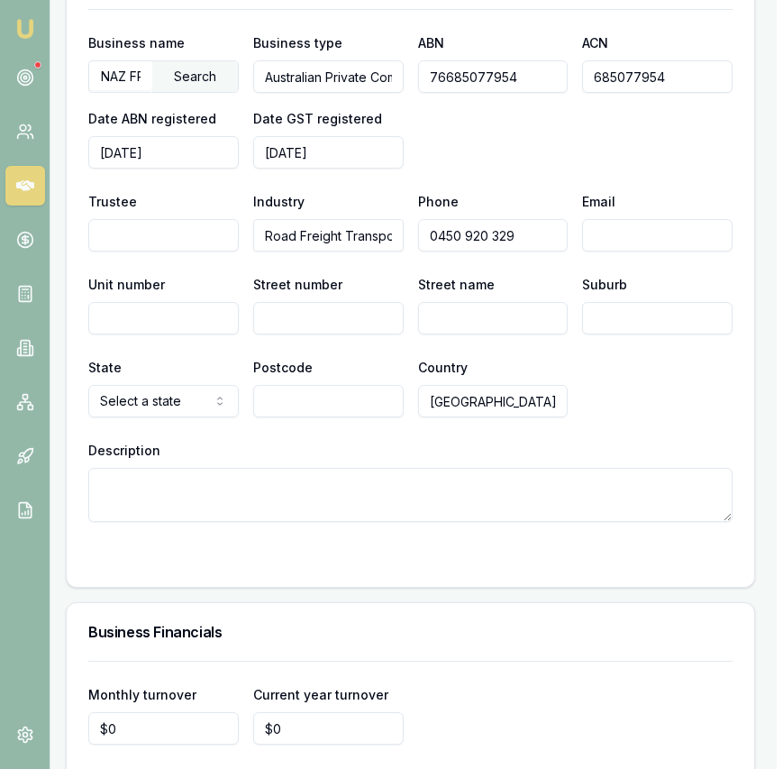
click at [612, 227] on input "Email" at bounding box center [657, 235] width 150 height 32
paste input "mrsinghlucky9@gmail.com"
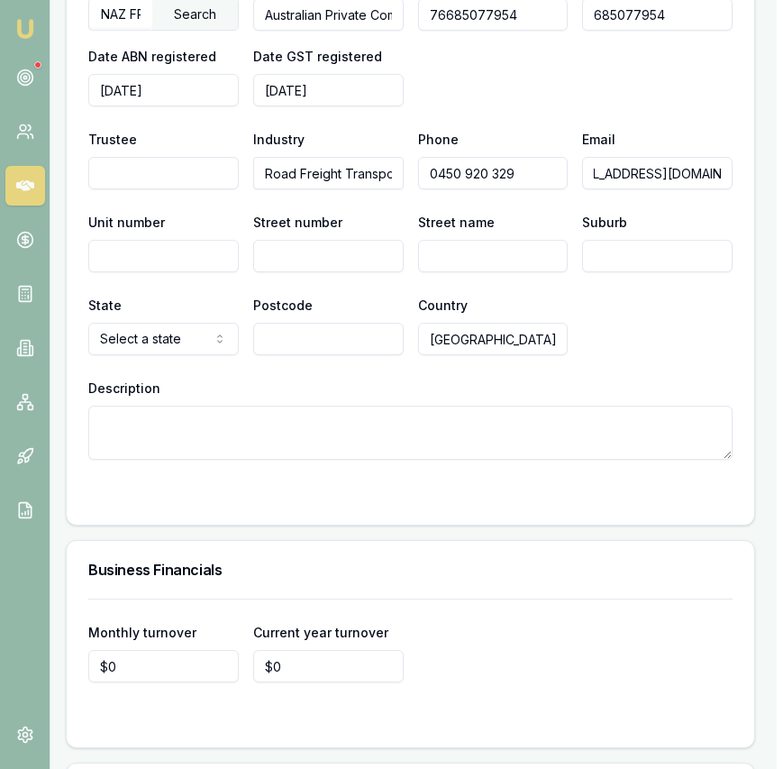
scroll to position [3165, 6]
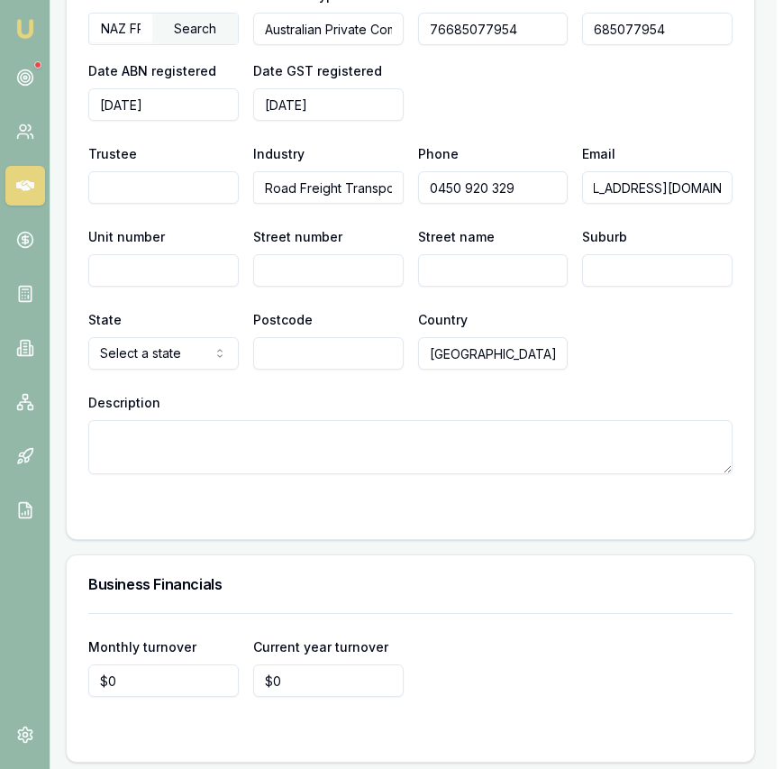
type input "mrsinghlucky9@gmail.com"
click at [347, 265] on input "Street number" at bounding box center [328, 270] width 150 height 32
type input "3"
type input "Wardell Street"
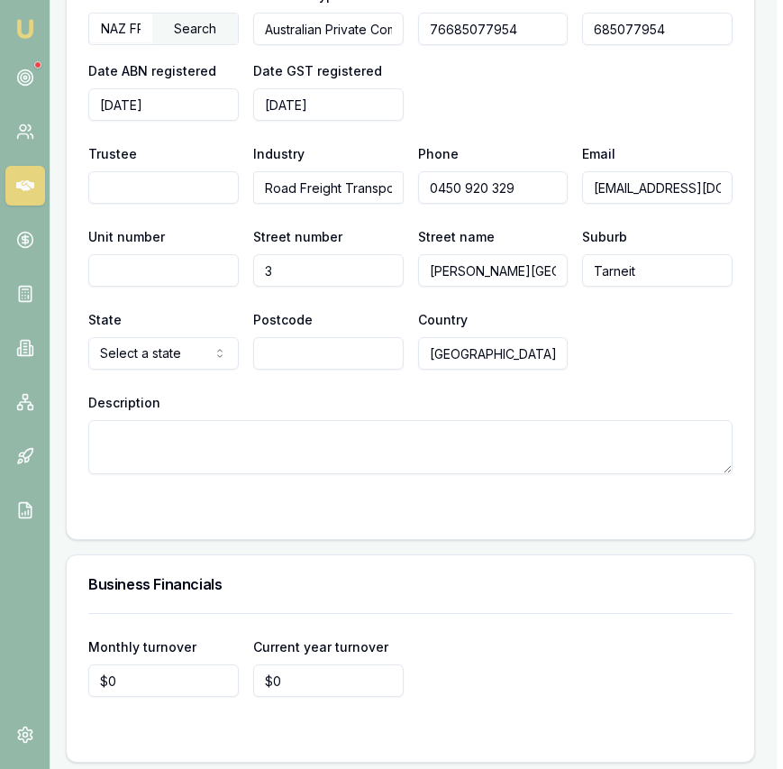
type input "Tarneit"
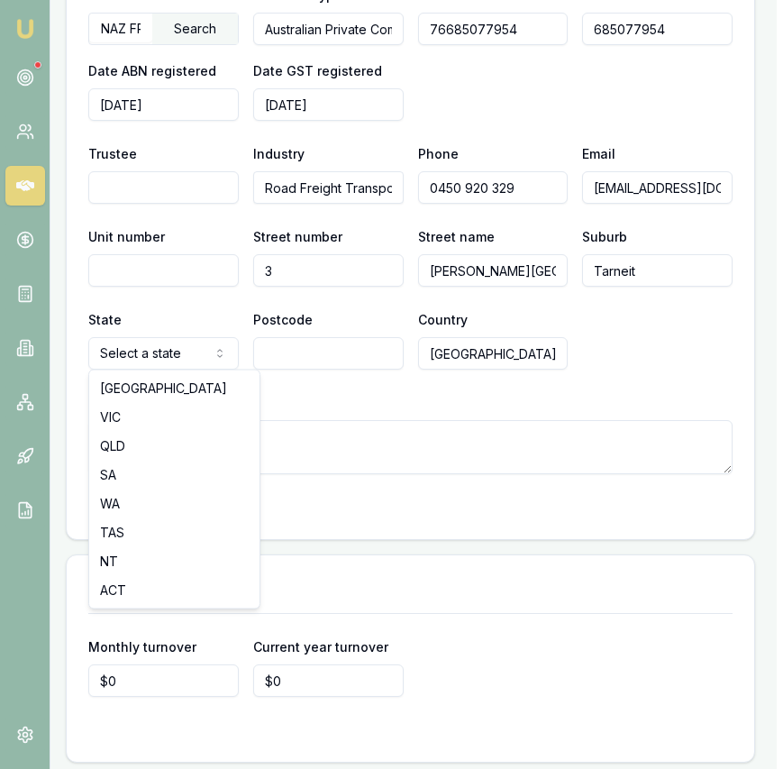
select select "VIC"
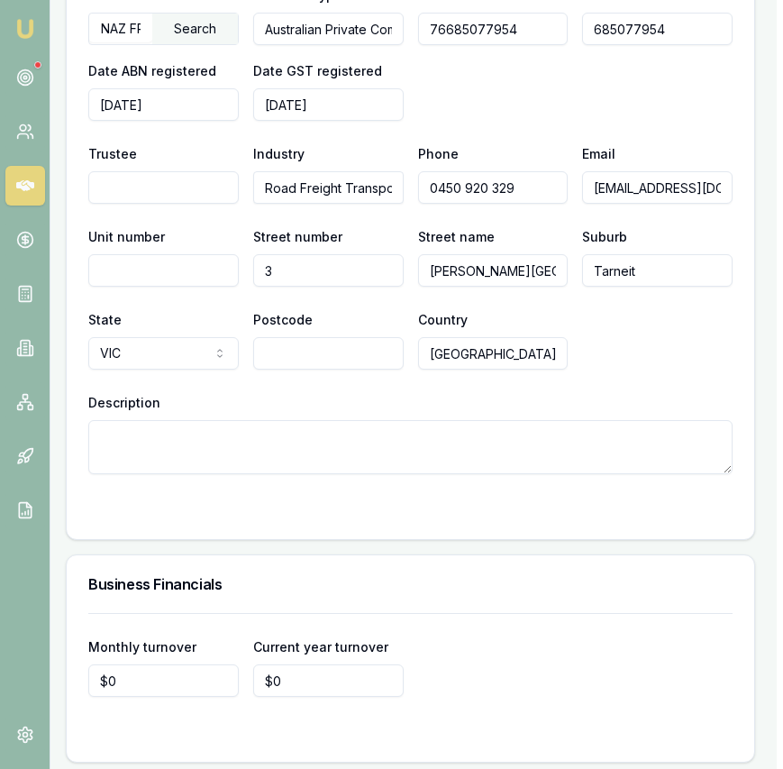
click at [337, 350] on input "Postcode" at bounding box center [328, 353] width 150 height 32
type input "3029"
drag, startPoint x: 360, startPoint y: 510, endPoint x: 330, endPoint y: 522, distance: 32.0
click at [360, 510] on div at bounding box center [410, 510] width 644 height 14
click at [157, 676] on input "0" at bounding box center [163, 680] width 150 height 32
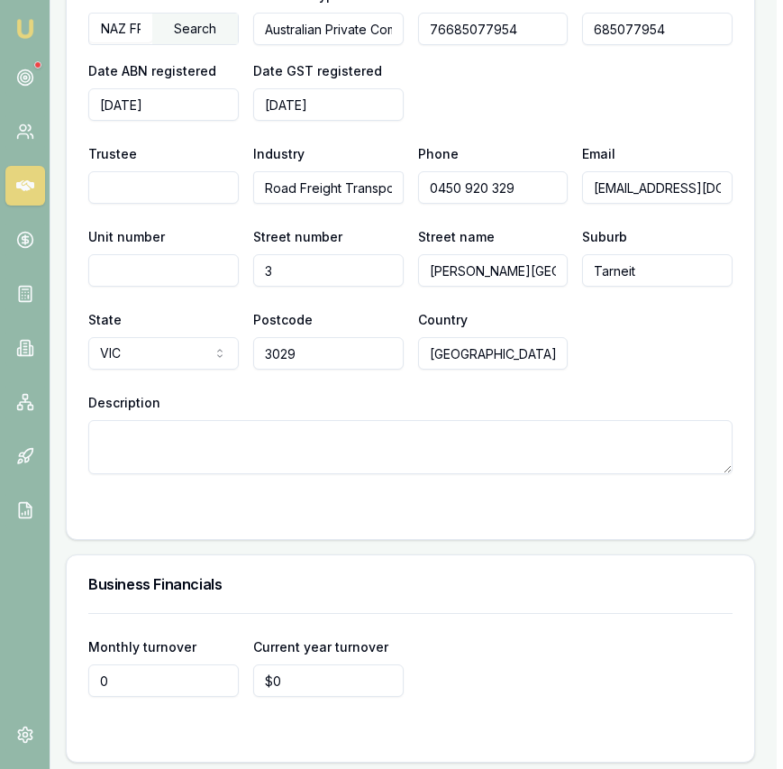
click at [156, 677] on input "0" at bounding box center [163, 680] width 150 height 32
type input "$15,000"
type input "0"
type input "$0"
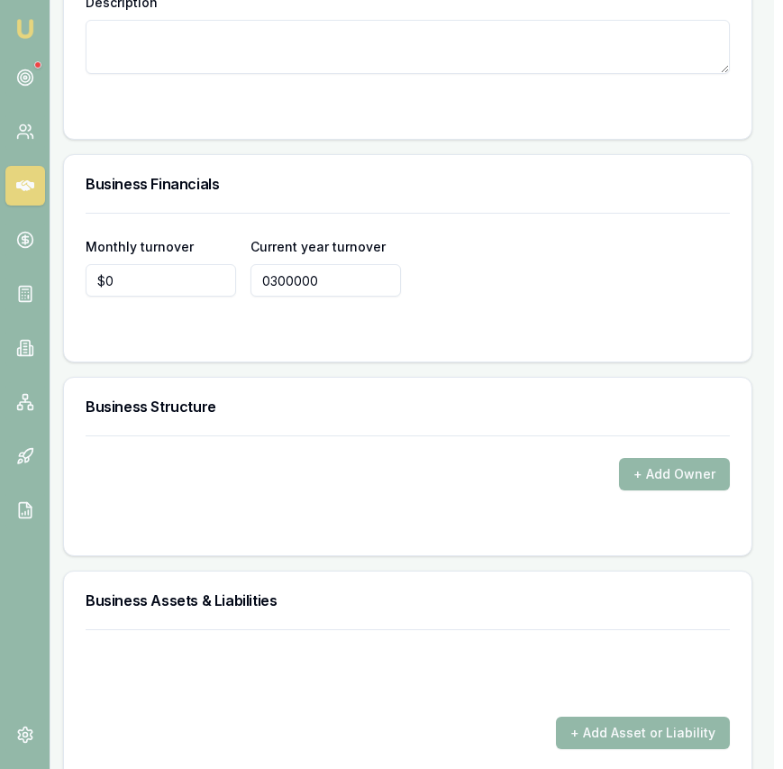
scroll to position [3604, 9]
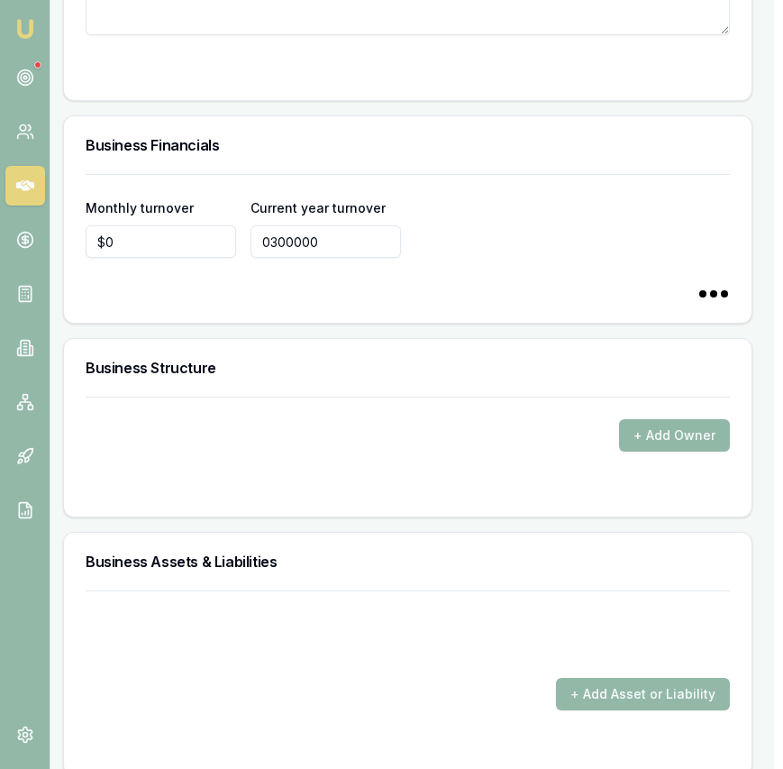
type input "$300,000"
click at [675, 425] on button "+ Add Owner" at bounding box center [674, 435] width 111 height 32
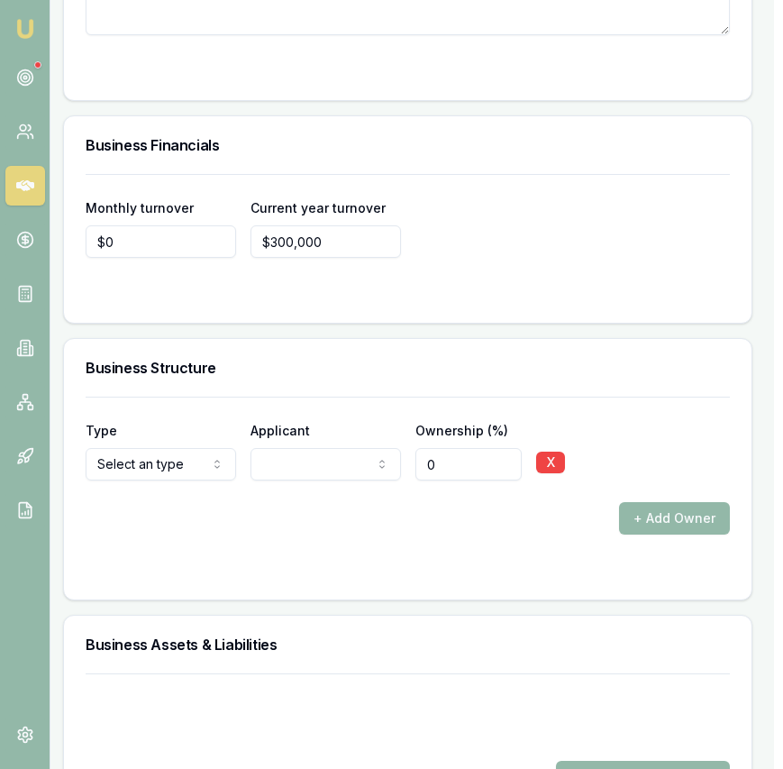
click at [453, 455] on input "0" at bounding box center [468, 464] width 107 height 32
type input "0100"
drag, startPoint x: 502, startPoint y: 506, endPoint x: 656, endPoint y: 508, distance: 154.1
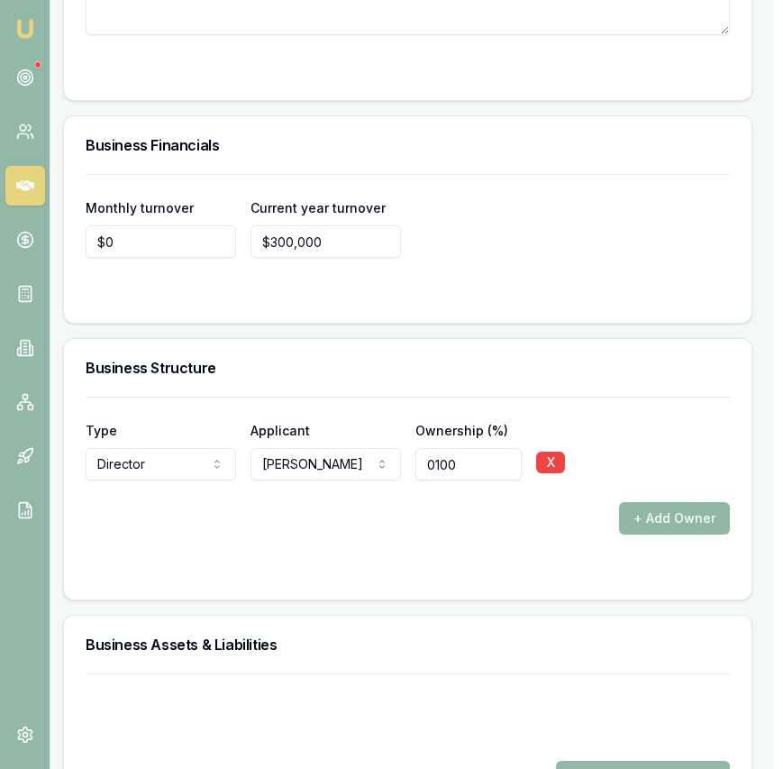
click at [504, 506] on div "+ Add Owner" at bounding box center [408, 518] width 644 height 32
click at [665, 508] on button "+ Add Owner" at bounding box center [674, 518] width 111 height 32
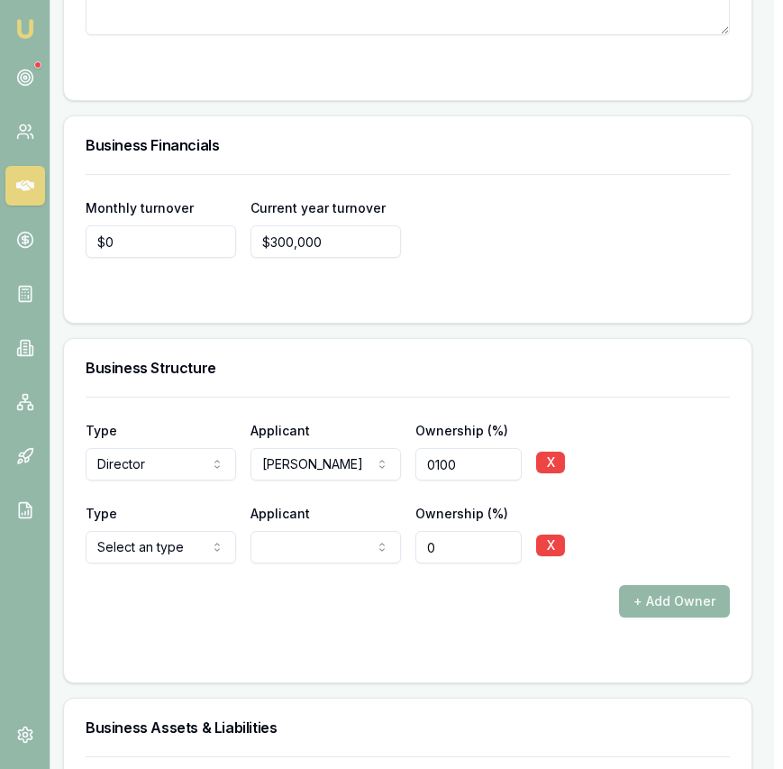
select select "SHAREHOLDER"
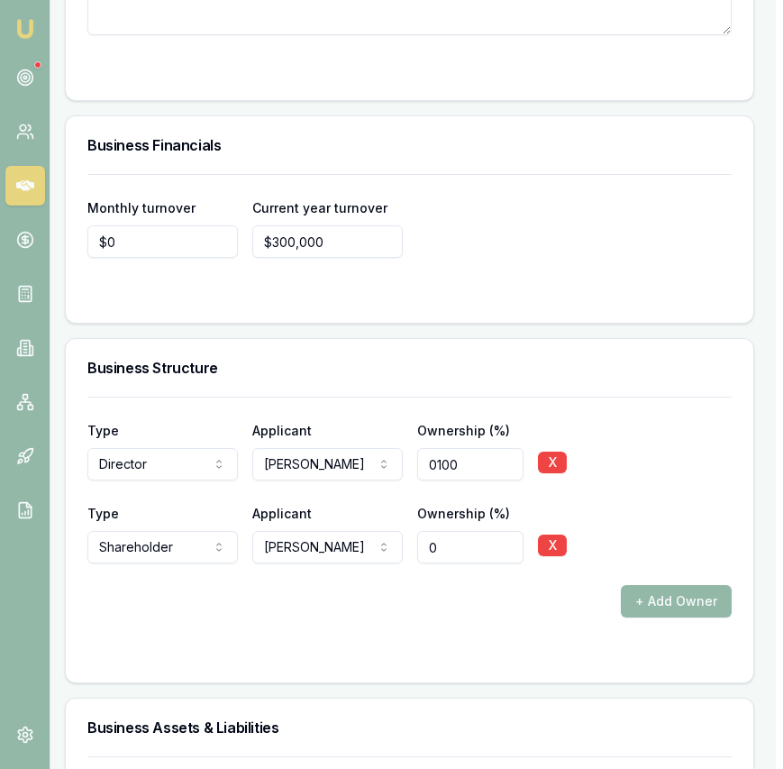
click at [436, 535] on input "0" at bounding box center [470, 547] width 107 height 32
type input "0100"
click at [469, 665] on div "Type Director Director Shareholder Company Trust Other Applicant Lakhwinder Sin…" at bounding box center [410, 540] width 688 height 286
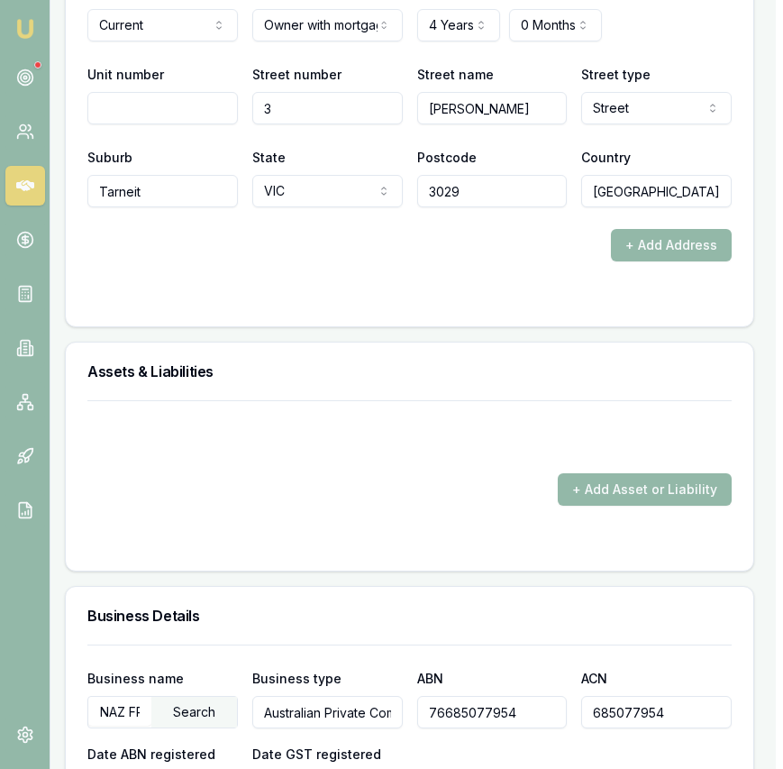
scroll to position [2473, 7]
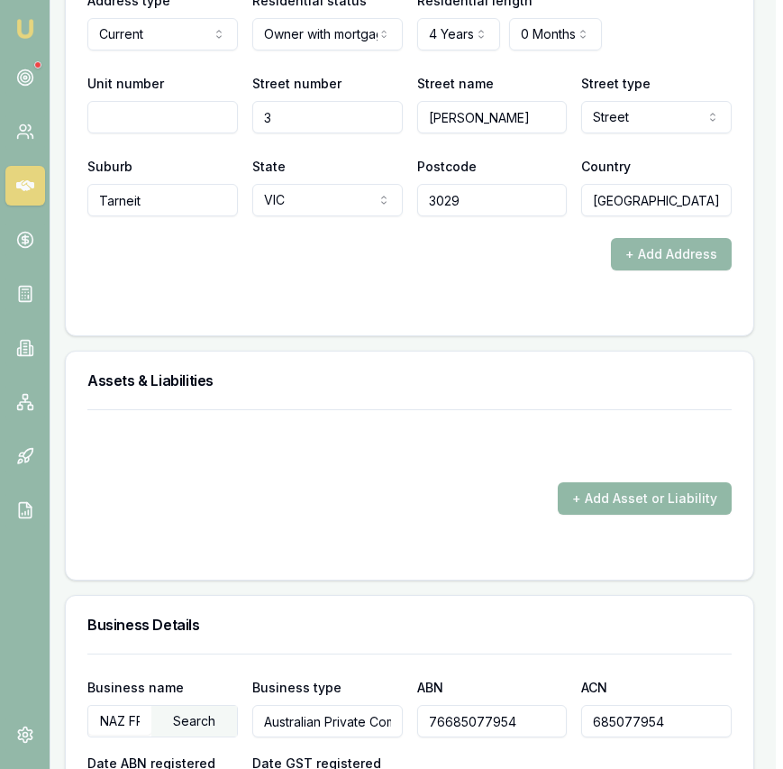
click at [628, 492] on button "+ Add Asset or Liability" at bounding box center [645, 498] width 174 height 32
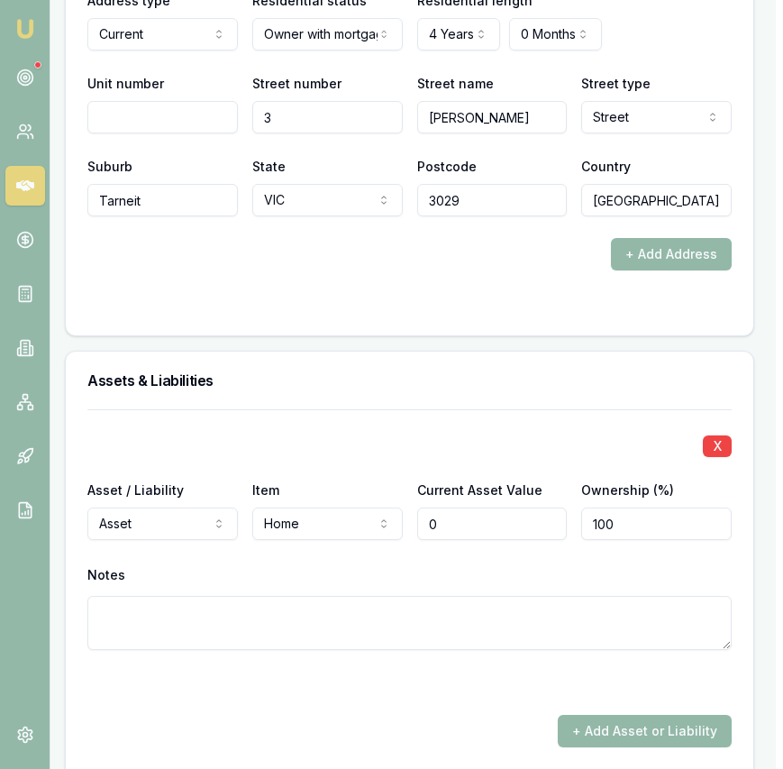
click at [473, 526] on input "0" at bounding box center [492, 523] width 150 height 32
type input "$900,000"
click at [422, 705] on div "X Asset / Liability Asset Asset Liability Item Home Home Car Boat Bike Caravan …" at bounding box center [409, 578] width 644 height 338
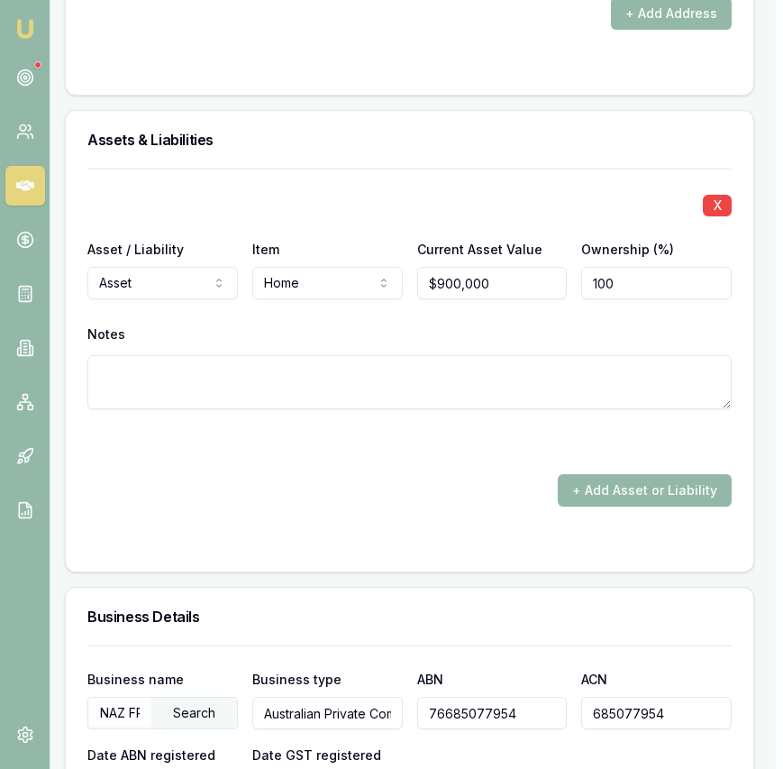
scroll to position [2730, 7]
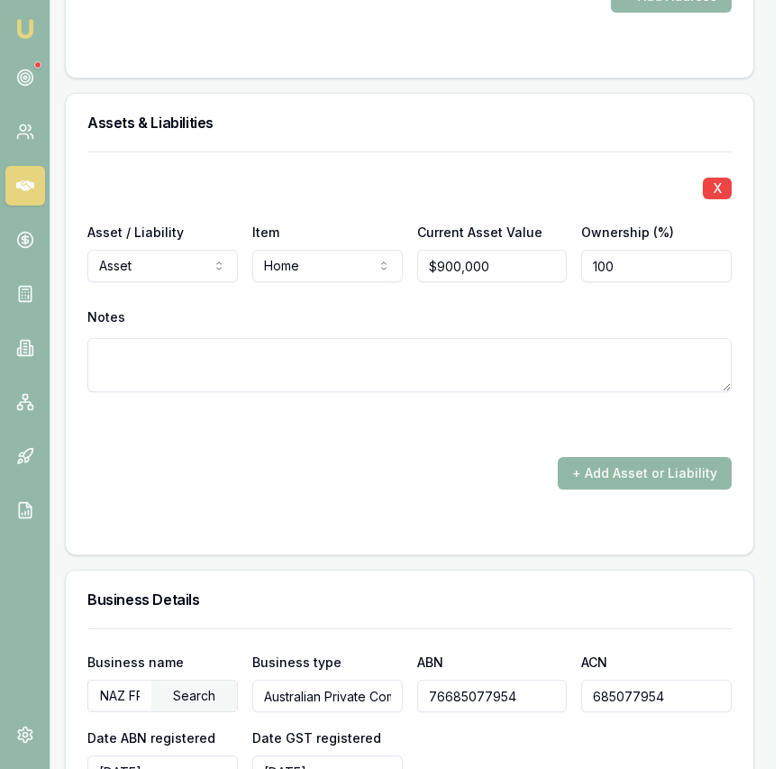
click at [646, 481] on button "+ Add Asset or Liability" at bounding box center [645, 473] width 174 height 32
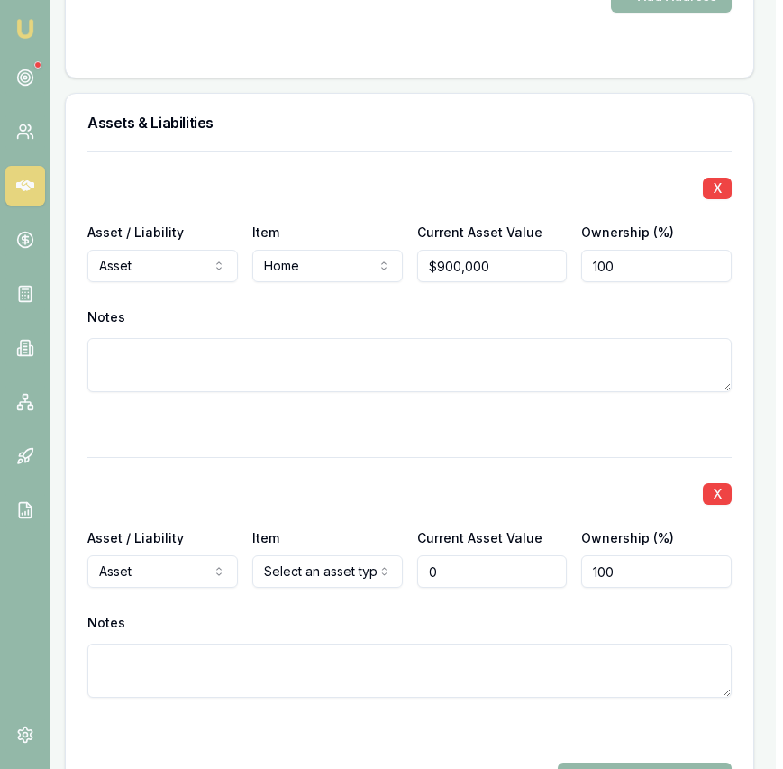
type input "$0"
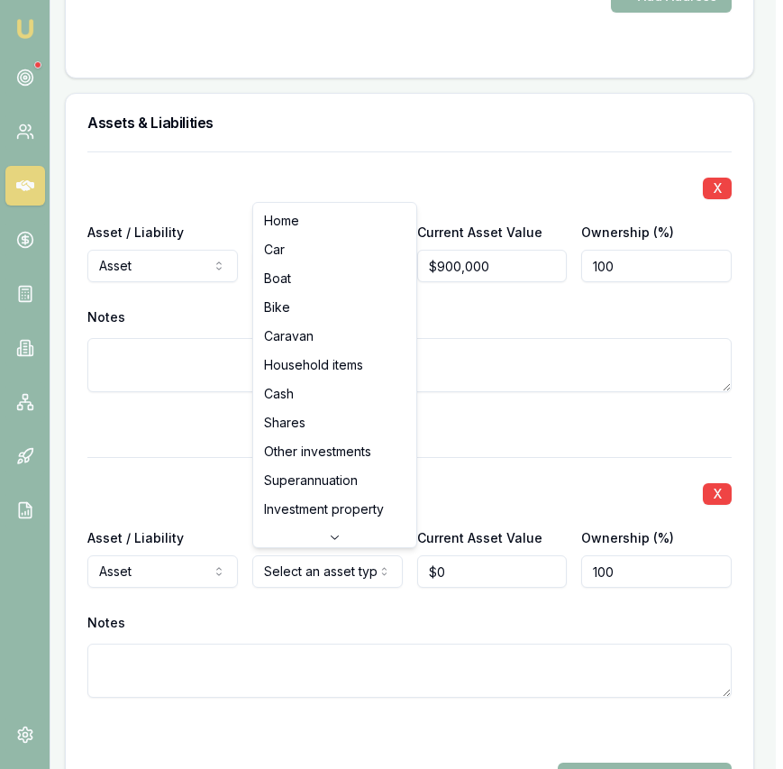
select select "HOUSEHOLD_ITEMS"
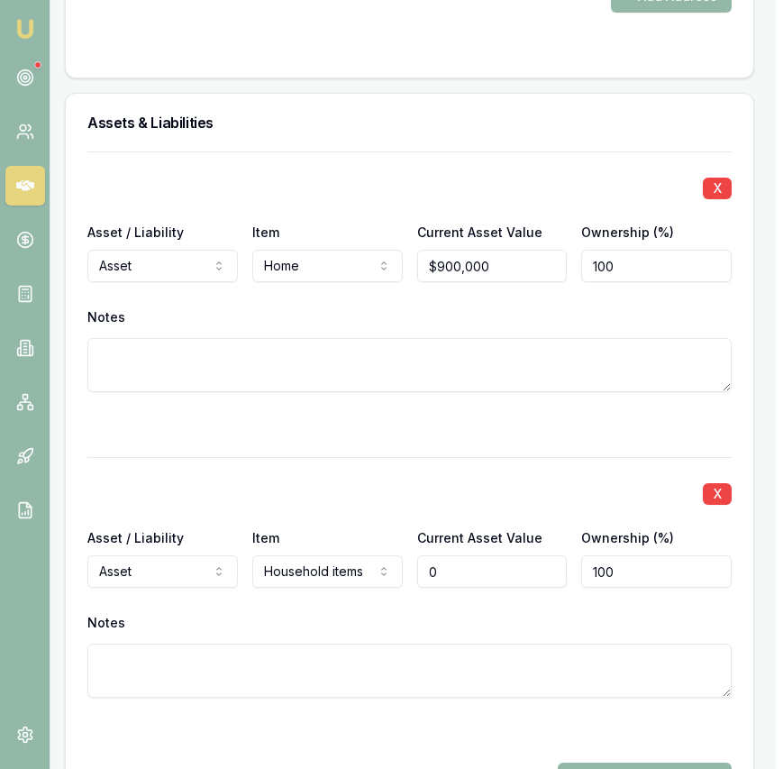
click at [482, 575] on input "0" at bounding box center [492, 571] width 150 height 32
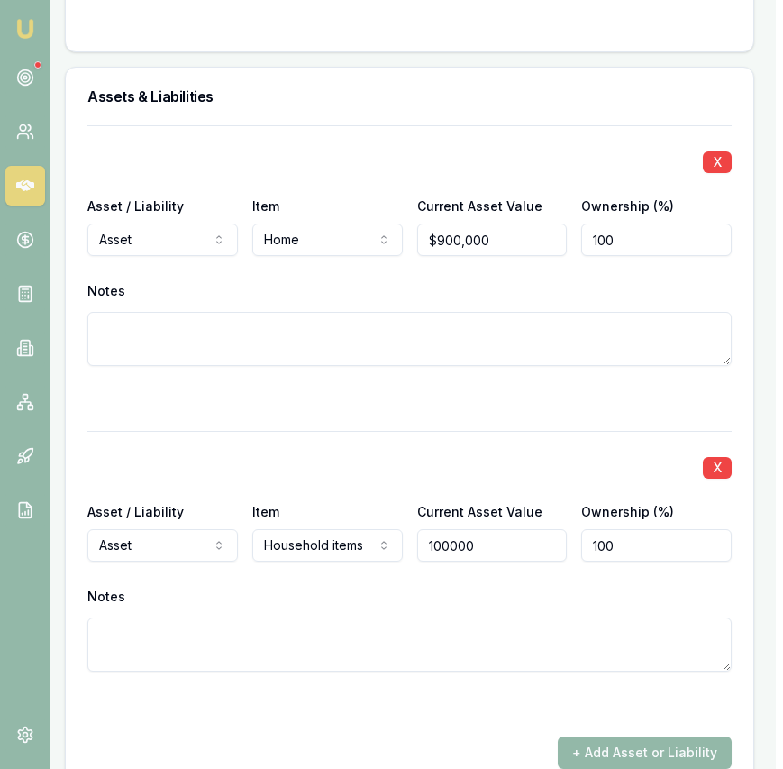
type input "$100,000"
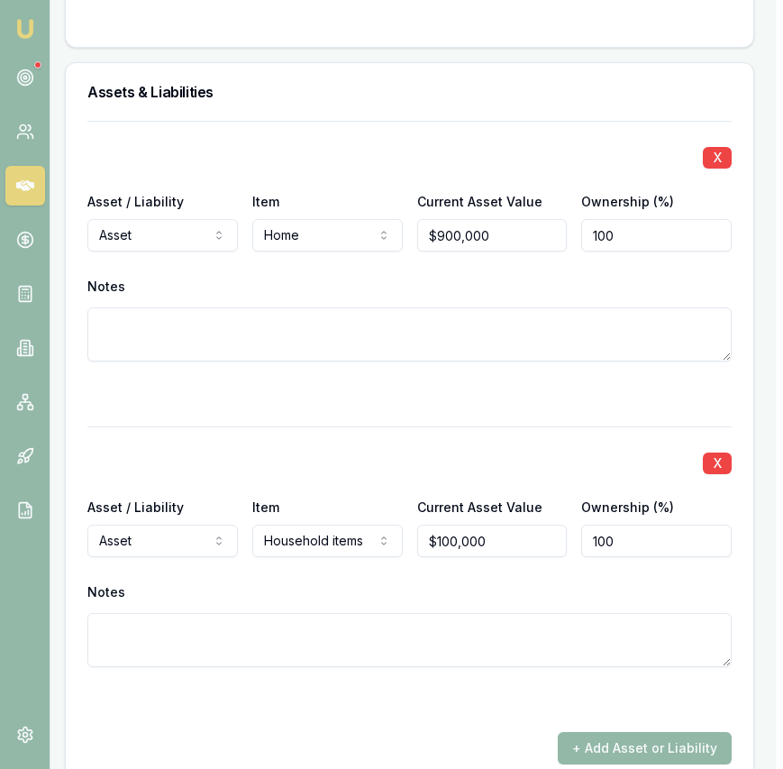
click at [453, 479] on div "X Asset / Liability Asset Asset Liability Item Household items Home Car Boat Bi…" at bounding box center [409, 568] width 644 height 284
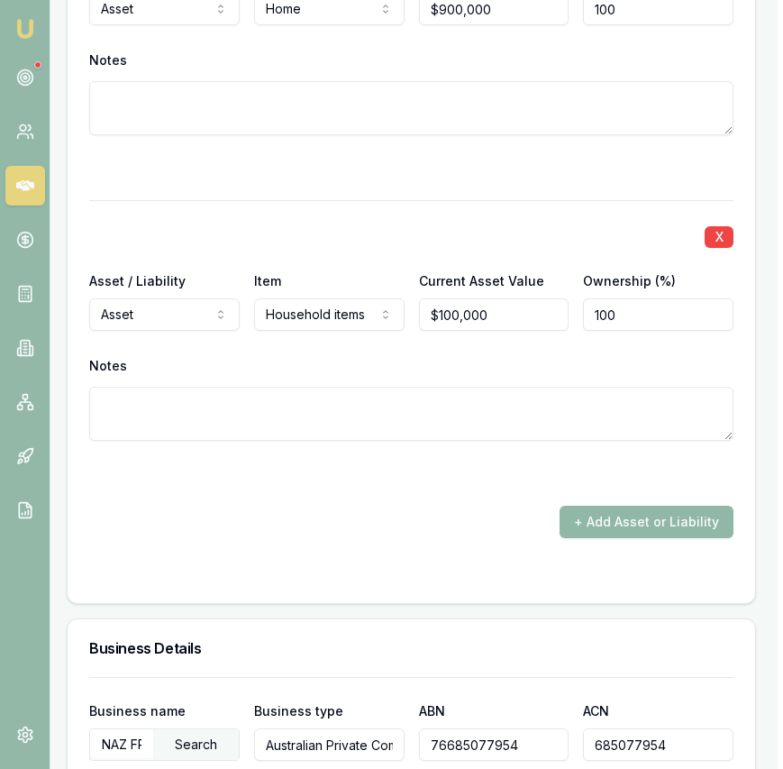
click at [617, 506] on button "+ Add Asset or Liability" at bounding box center [647, 522] width 174 height 32
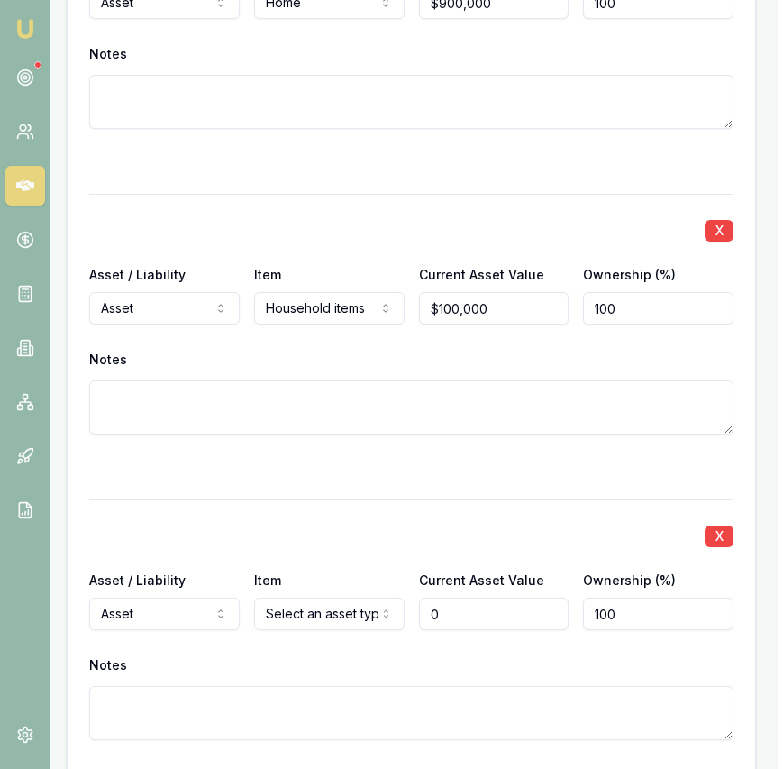
type input "$0"
click at [327, 591] on div "Item Select an asset type Home Car Boat Bike Caravan Household items Cash Share…" at bounding box center [329, 599] width 150 height 61
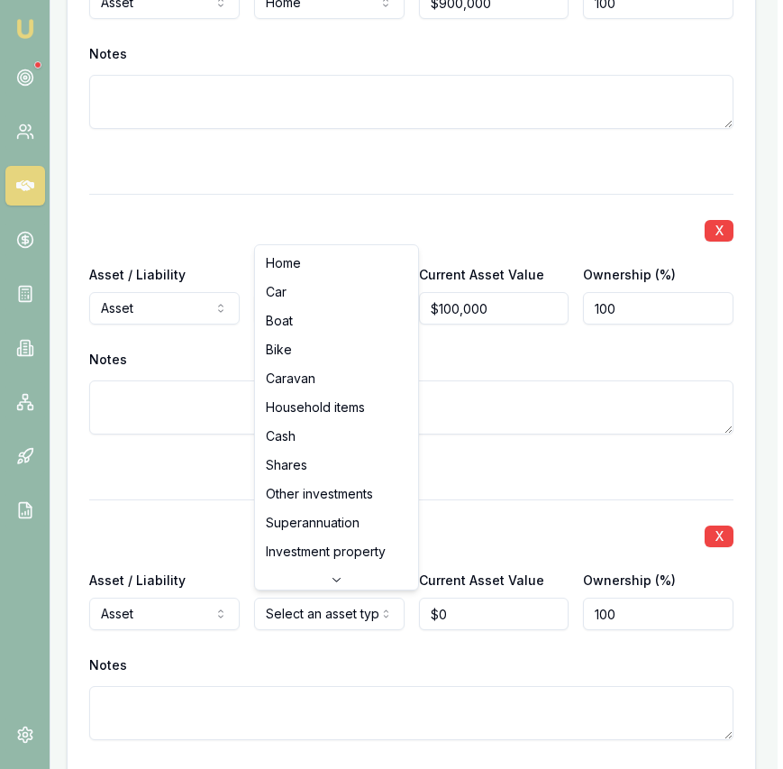
select select "CAR"
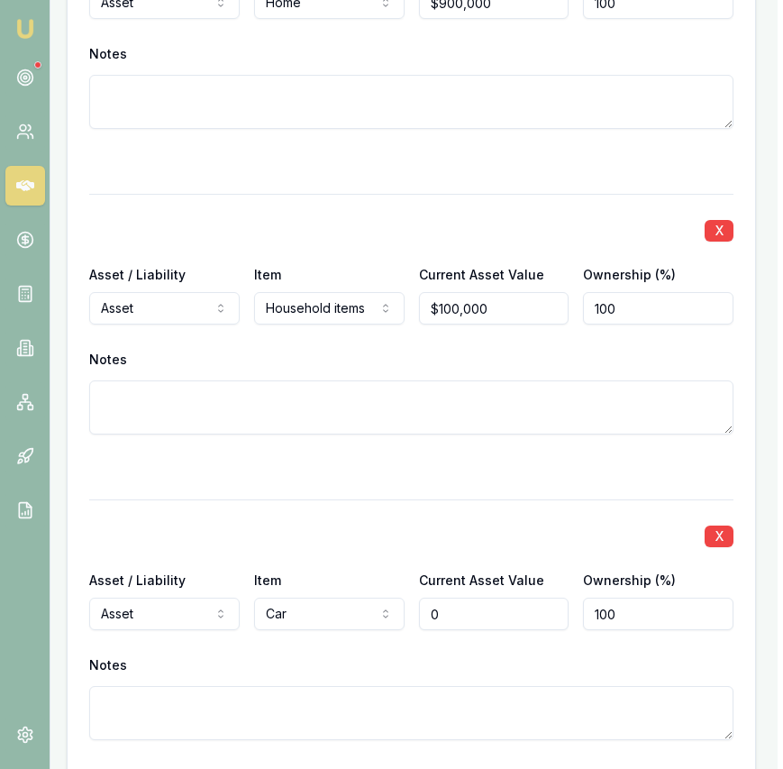
click at [506, 618] on input "0" at bounding box center [494, 613] width 150 height 32
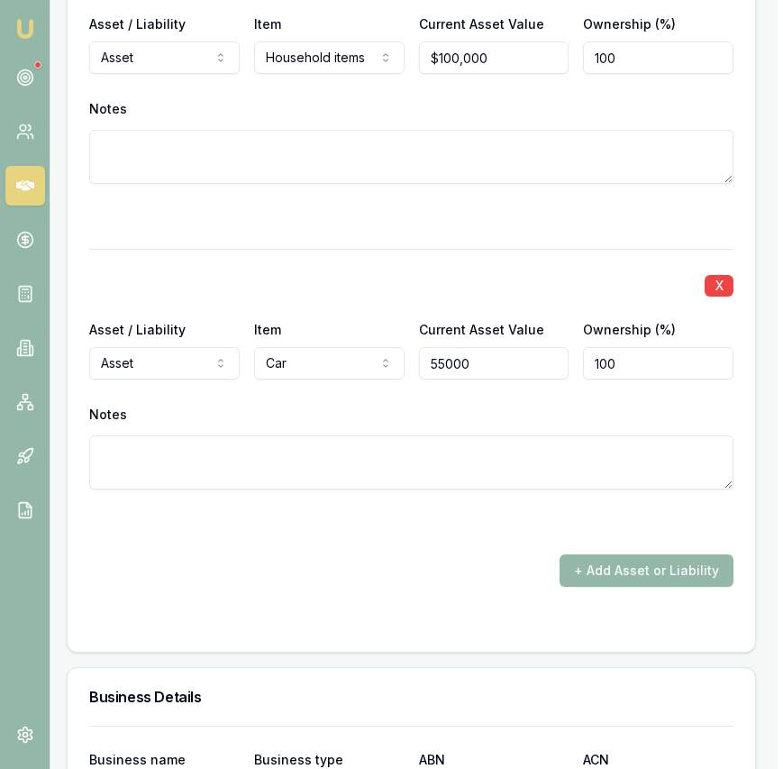
scroll to position [3256, 5]
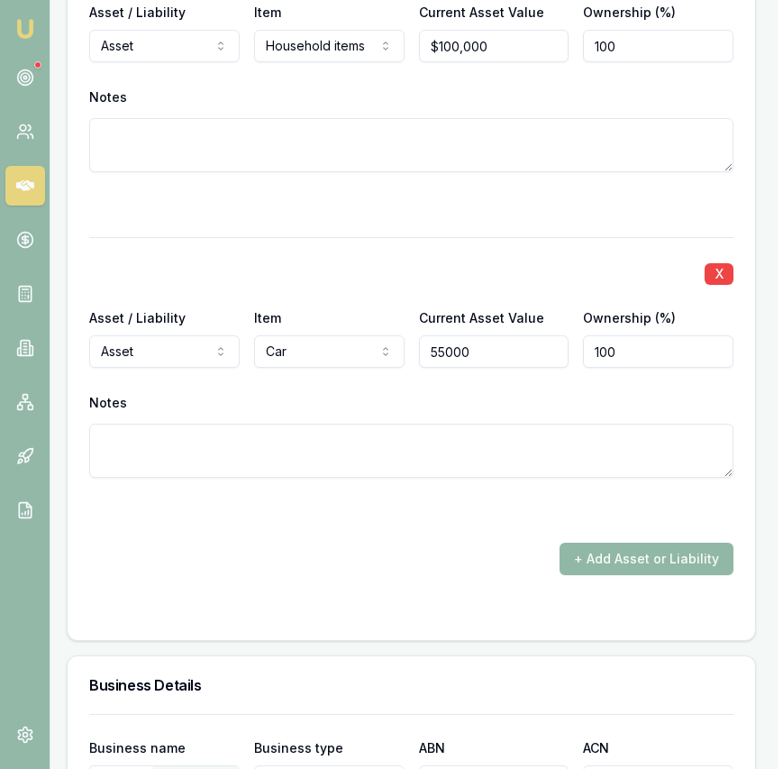
type input "$55,000"
click at [613, 568] on button "+ Add Asset or Liability" at bounding box center [647, 558] width 174 height 32
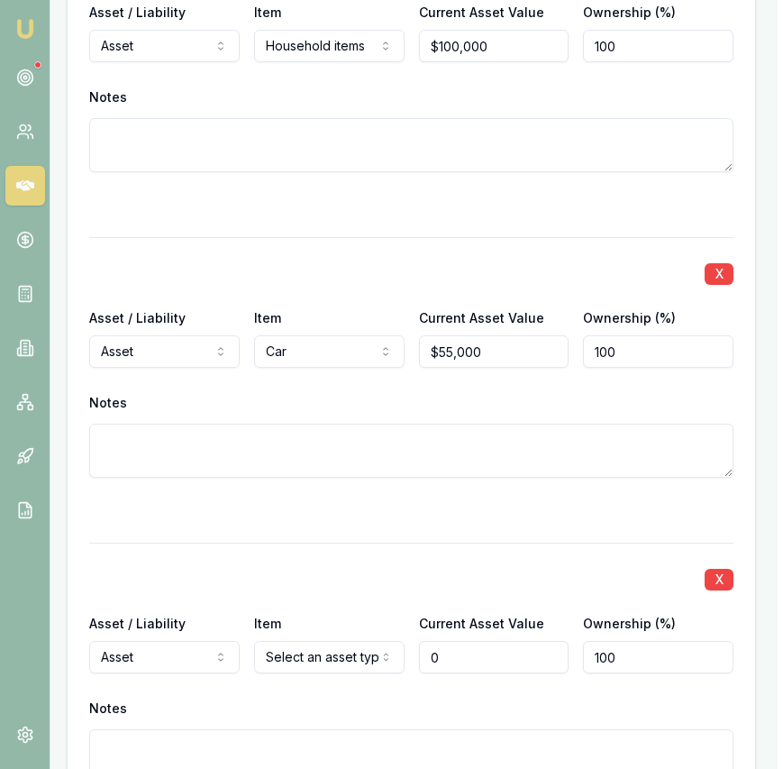
type input "$0"
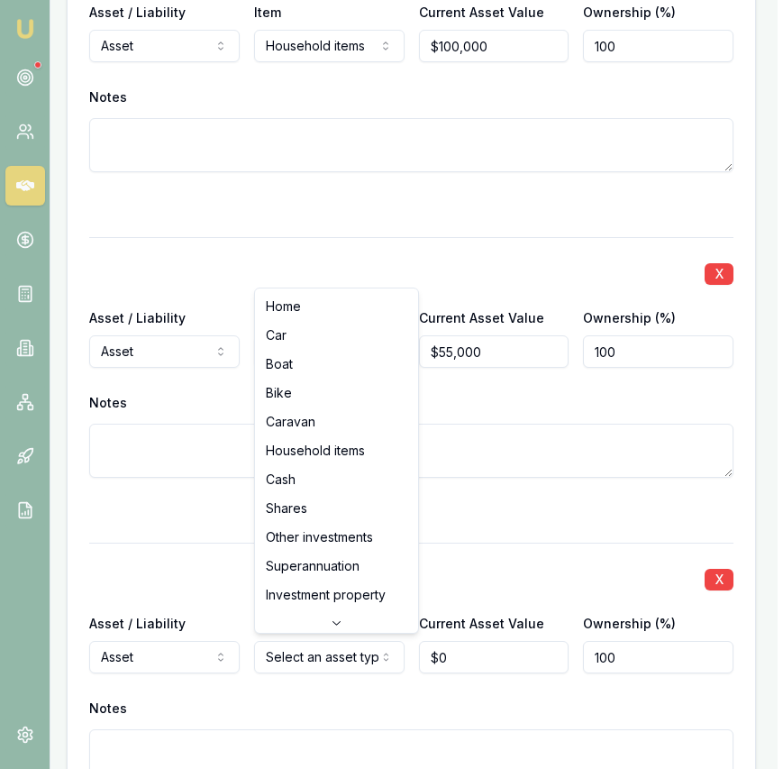
select select "SUPERANNUATION"
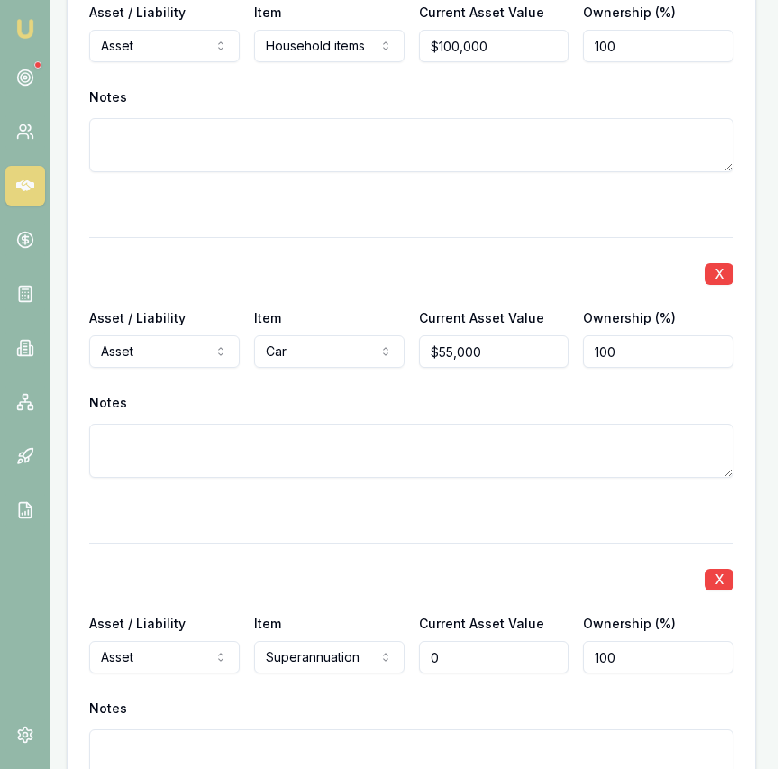
click at [469, 660] on input "0" at bounding box center [494, 657] width 150 height 32
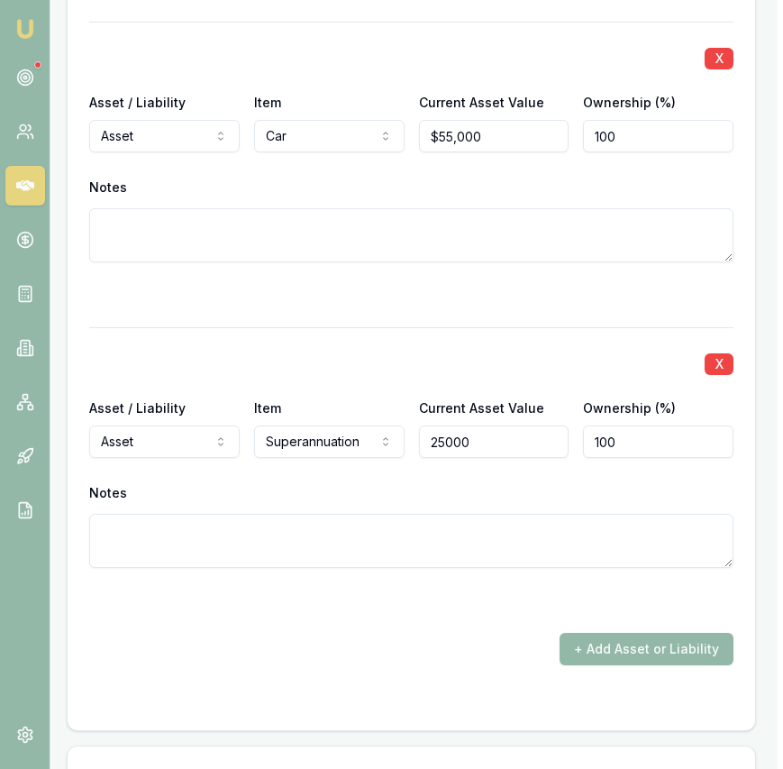
scroll to position [3497, 5]
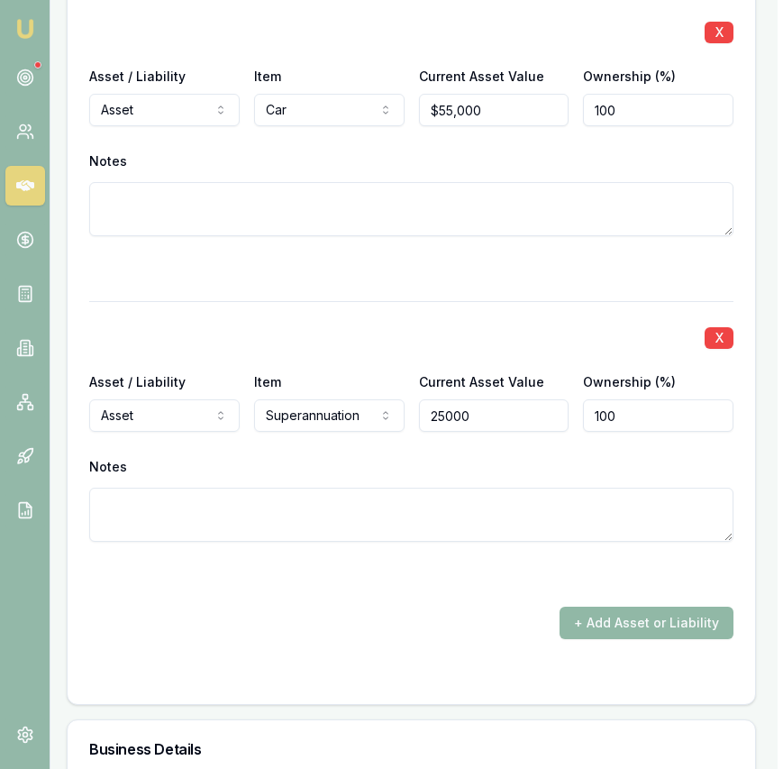
type input "$25,000"
click at [657, 615] on button "+ Add Asset or Liability" at bounding box center [647, 622] width 174 height 32
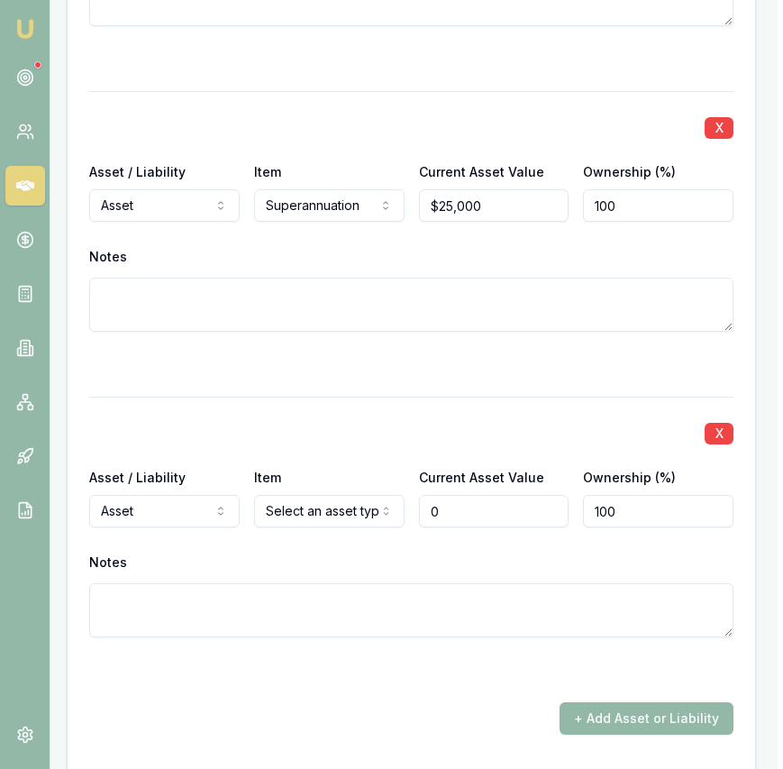
scroll to position [3708, 5]
type input "$0"
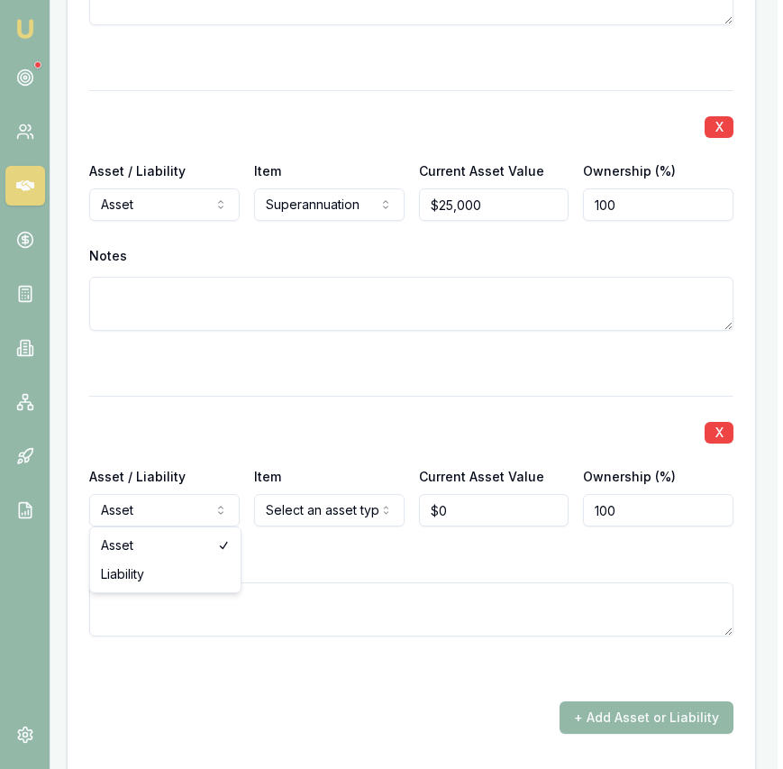
select select "LIABILITY"
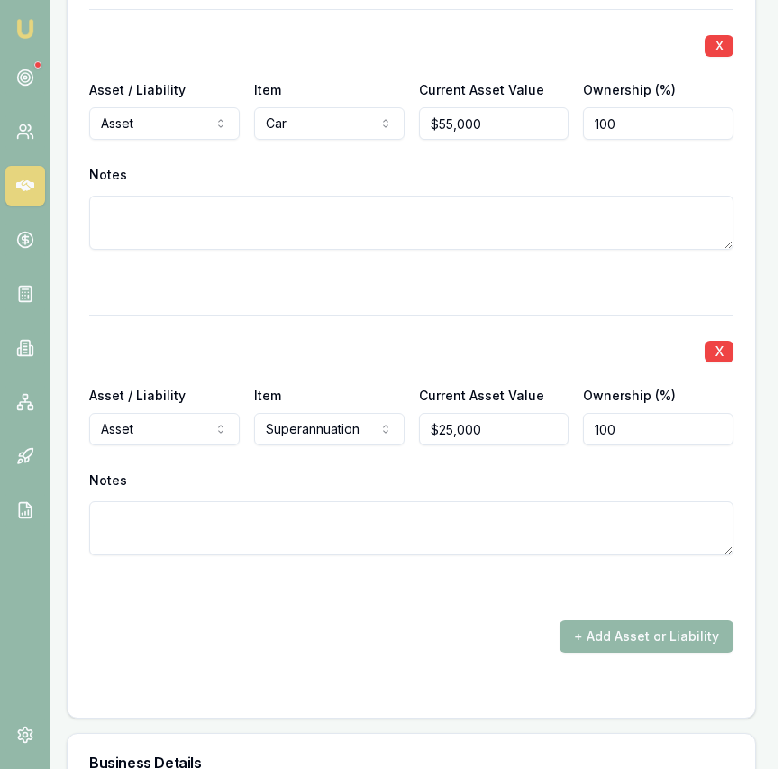
scroll to position [3933, 5]
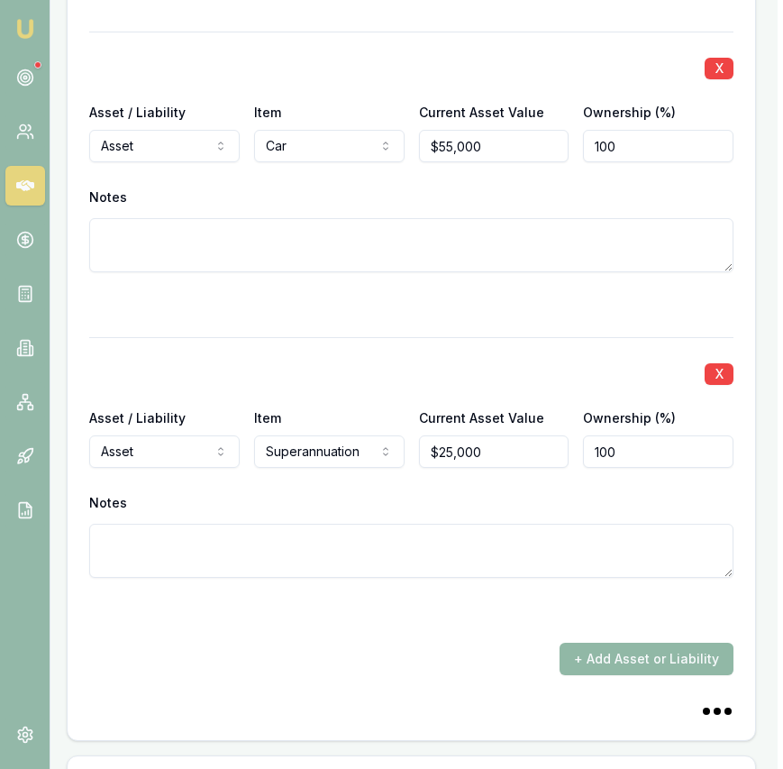
click at [617, 644] on button "+ Add Asset or Liability" at bounding box center [647, 659] width 174 height 32
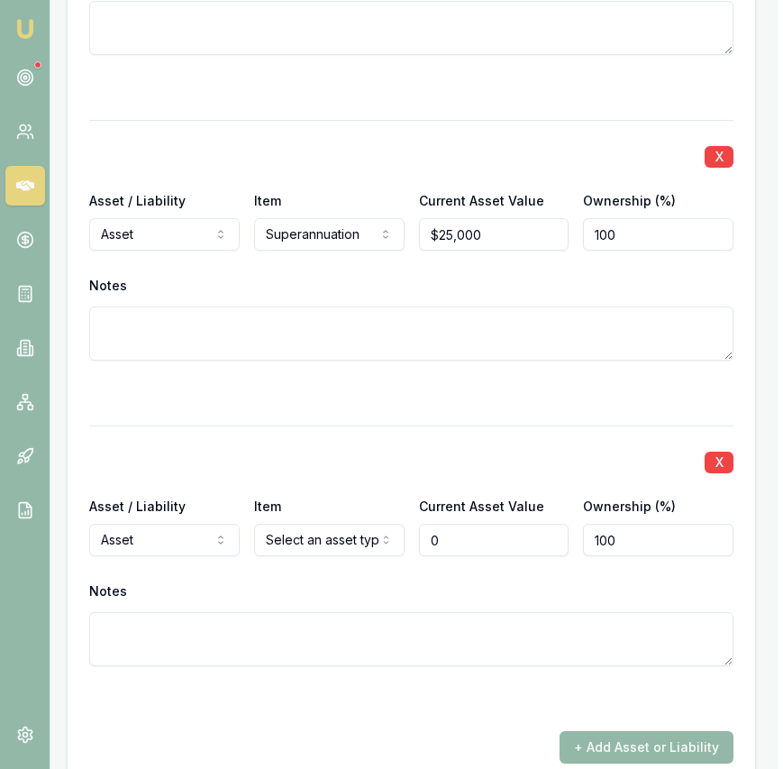
scroll to position [4182, 5]
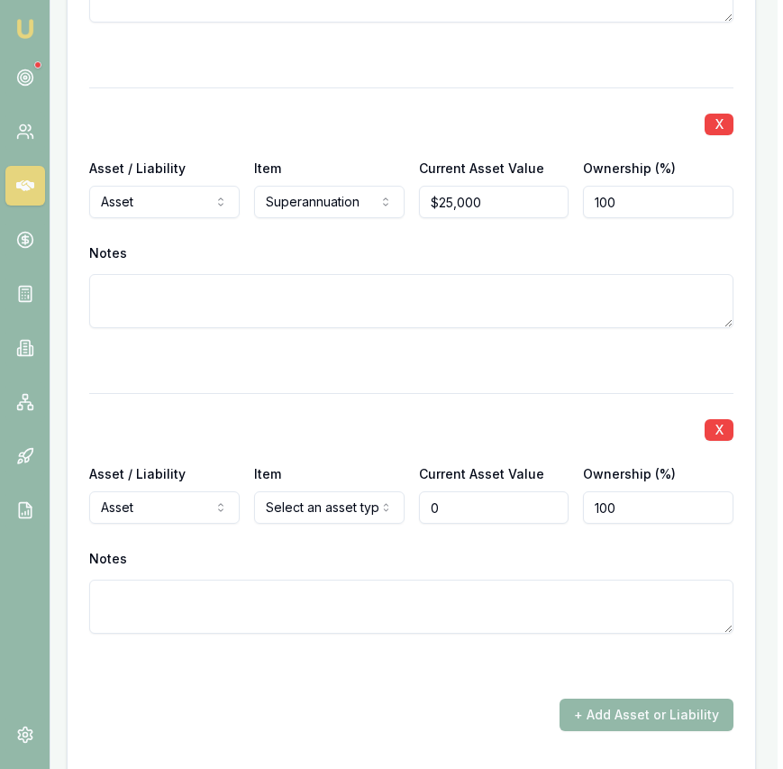
type input "$0"
select select "LIABILITY"
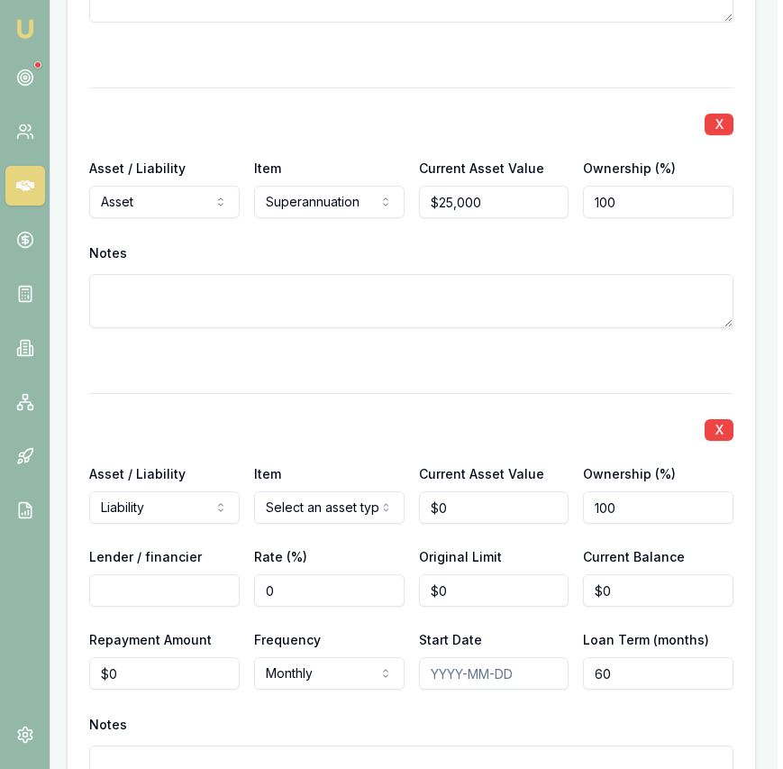
click at [475, 503] on input "0" at bounding box center [494, 507] width 150 height 32
type input "$900,000"
click at [152, 578] on input "Lender / financier" at bounding box center [164, 590] width 150 height 32
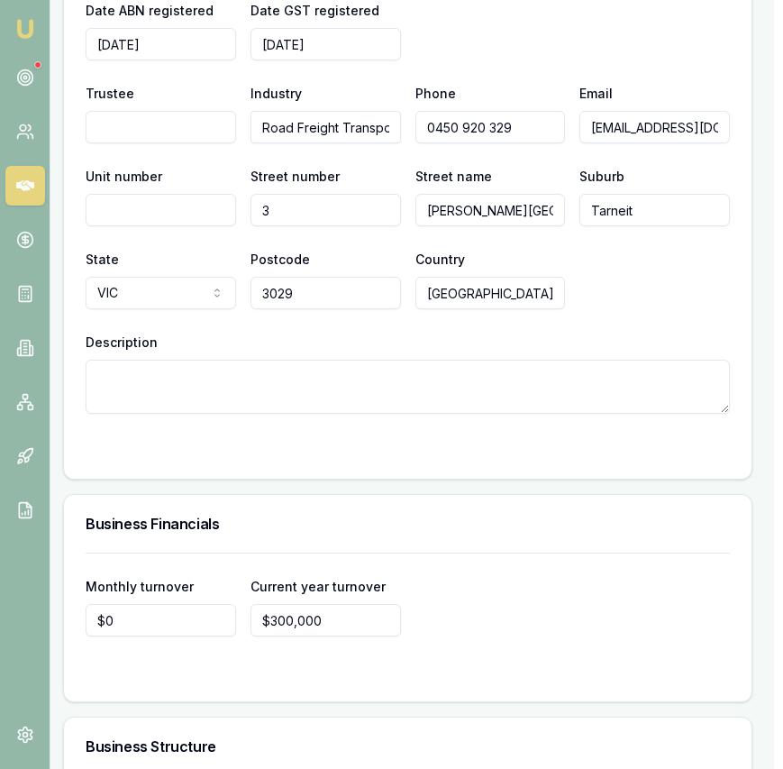
scroll to position [5314, 9]
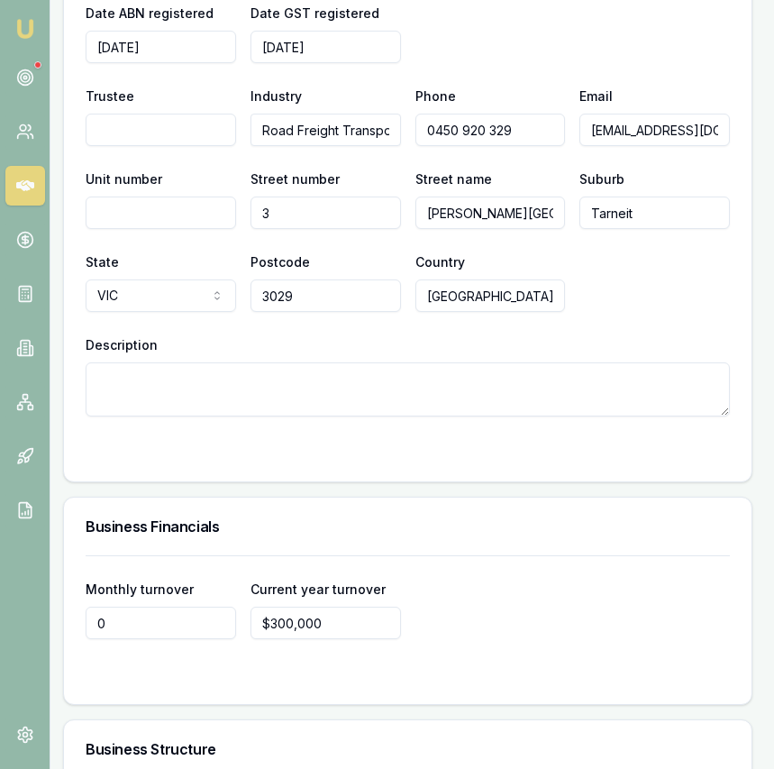
click at [155, 617] on input "0" at bounding box center [161, 622] width 150 height 32
click at [154, 617] on input "0" at bounding box center [161, 622] width 150 height 32
type input "$15,000"
click at [455, 475] on div "Business name NAZ FREIGHT TRANSPORT PTY LTD Search Business type Australian Pri…" at bounding box center [408, 193] width 688 height 578
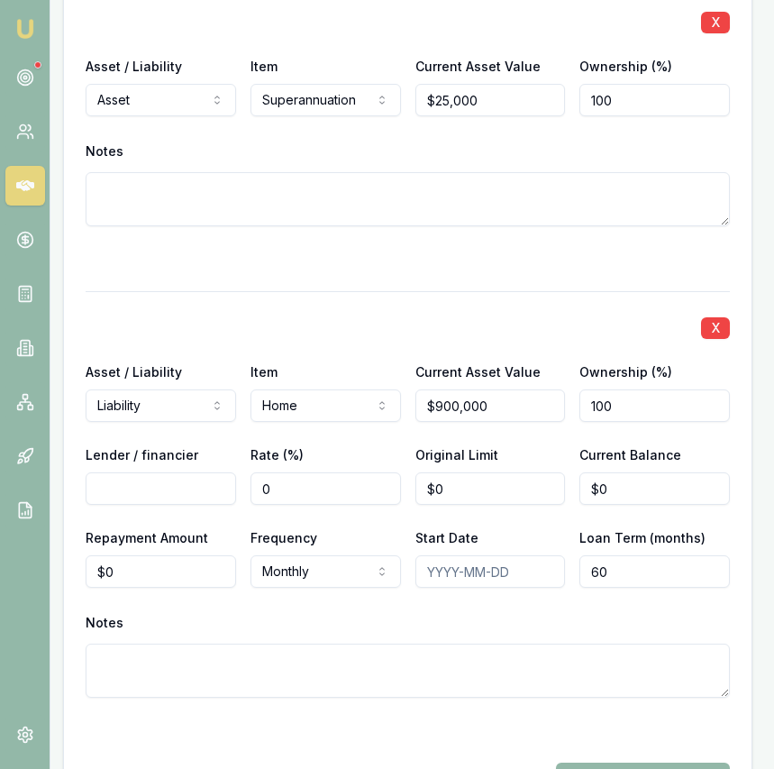
scroll to position [4287, 9]
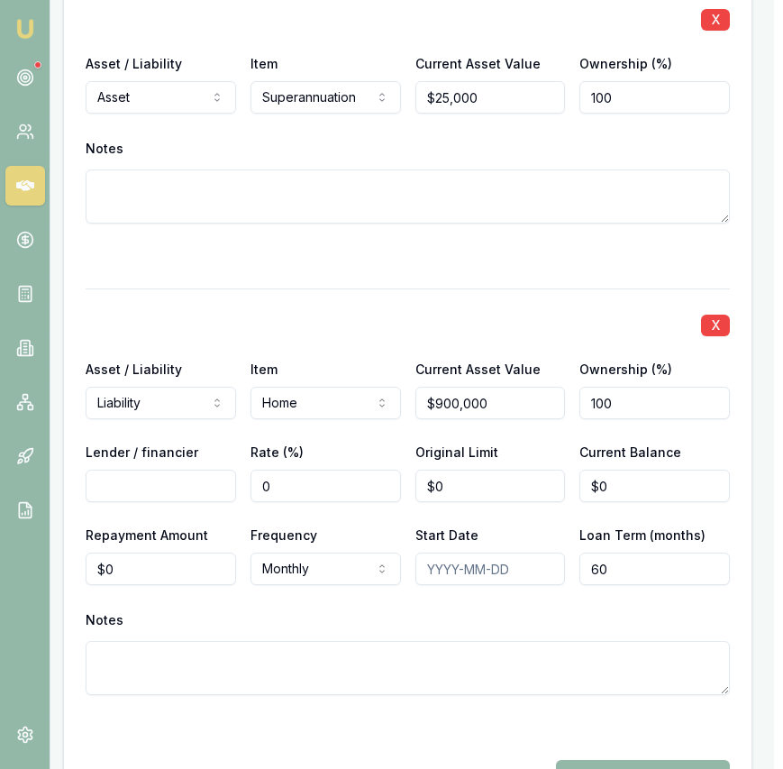
click at [211, 489] on input "Lender / financier" at bounding box center [161, 485] width 150 height 32
type input "CBA"
type input "0"
type input "$580,000"
type input "$531,000"
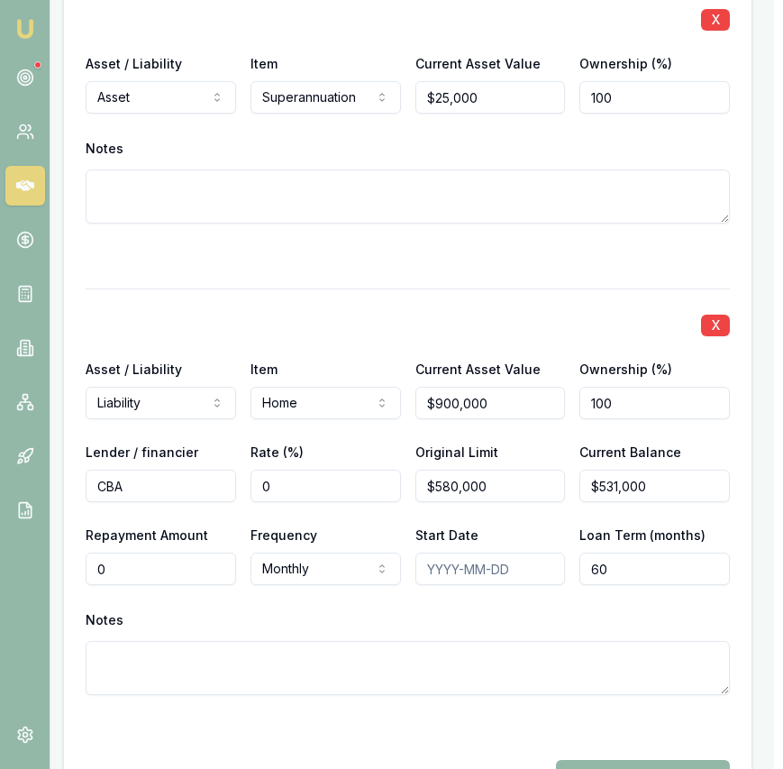
click at [183, 575] on input "0" at bounding box center [161, 568] width 150 height 32
click at [182, 575] on input "0" at bounding box center [161, 568] width 150 height 32
type input "2"
type input "$3,200"
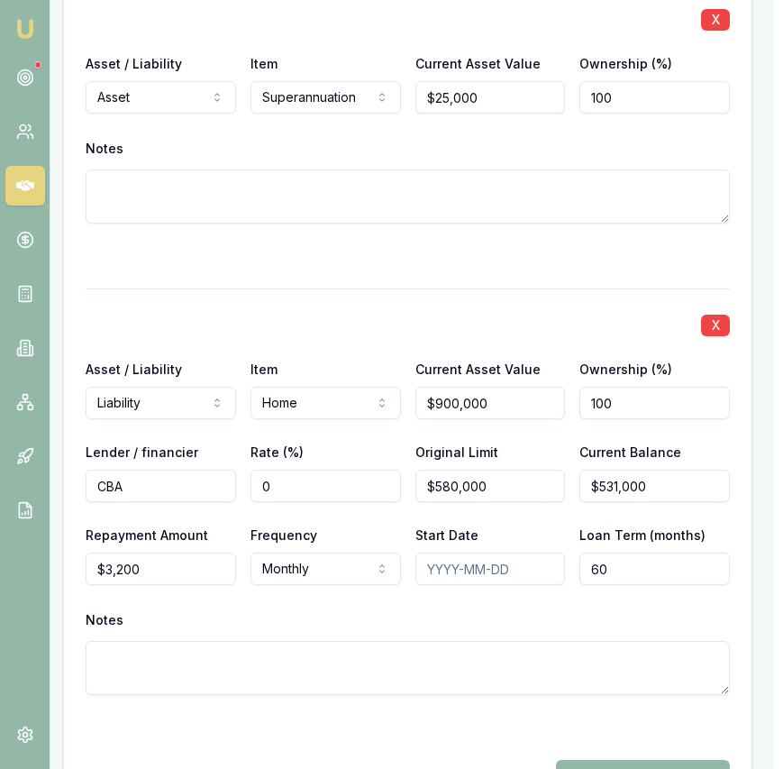
click at [594, 571] on input "60" at bounding box center [654, 568] width 150 height 32
type input "360"
click at [541, 725] on div at bounding box center [408, 727] width 644 height 22
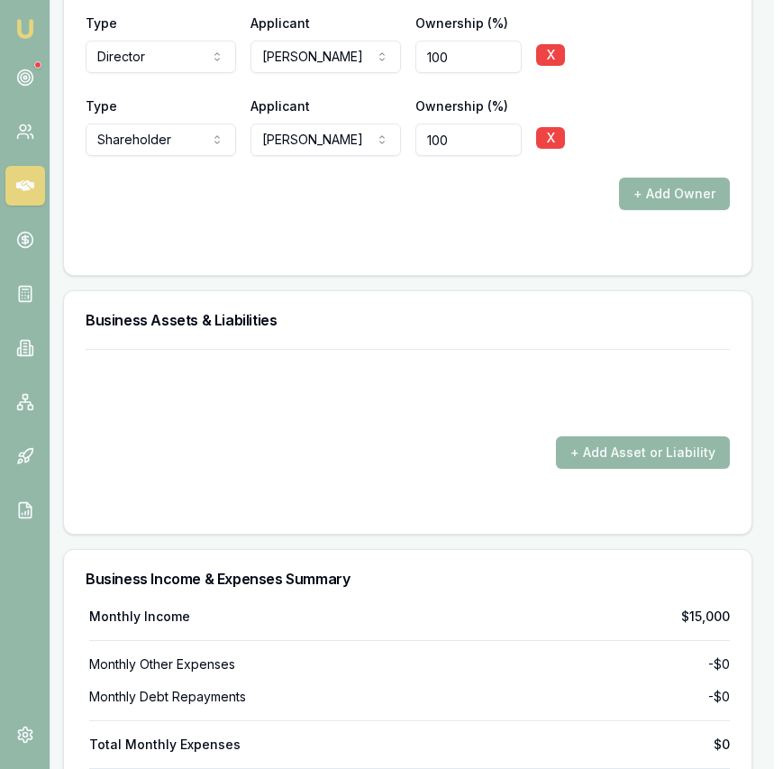
scroll to position [6137, 9]
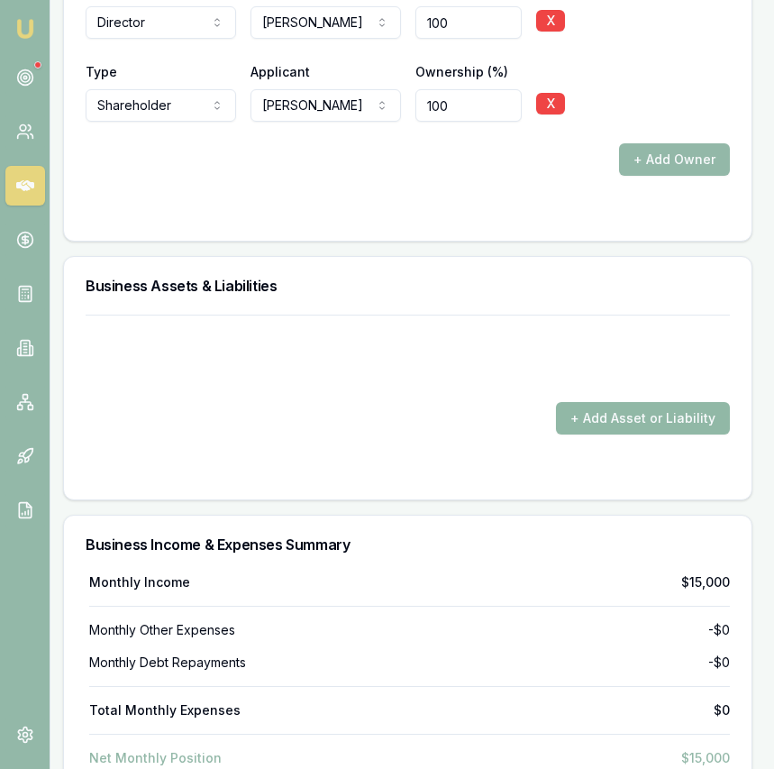
click at [637, 425] on button "+ Add Asset or Liability" at bounding box center [643, 418] width 174 height 32
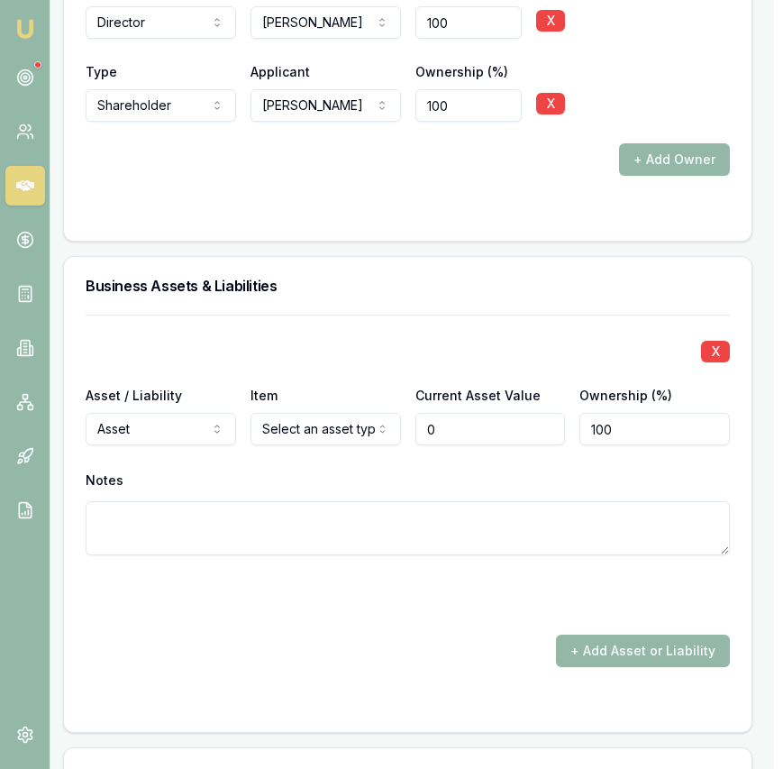
type input "$0"
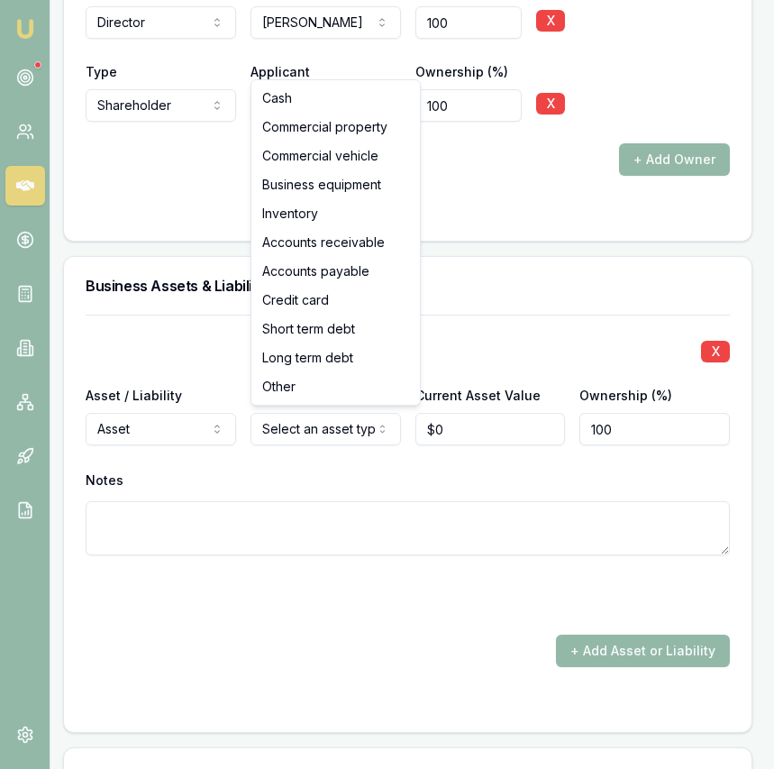
select select "COMMERCIAL_VEHICLE"
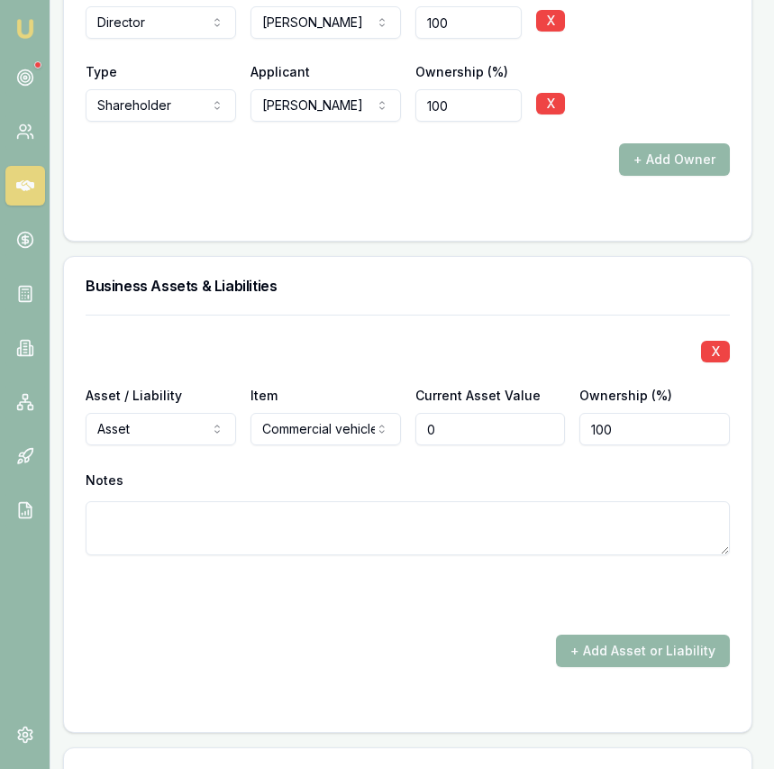
click at [448, 428] on input "0" at bounding box center [490, 429] width 150 height 32
type input "6"
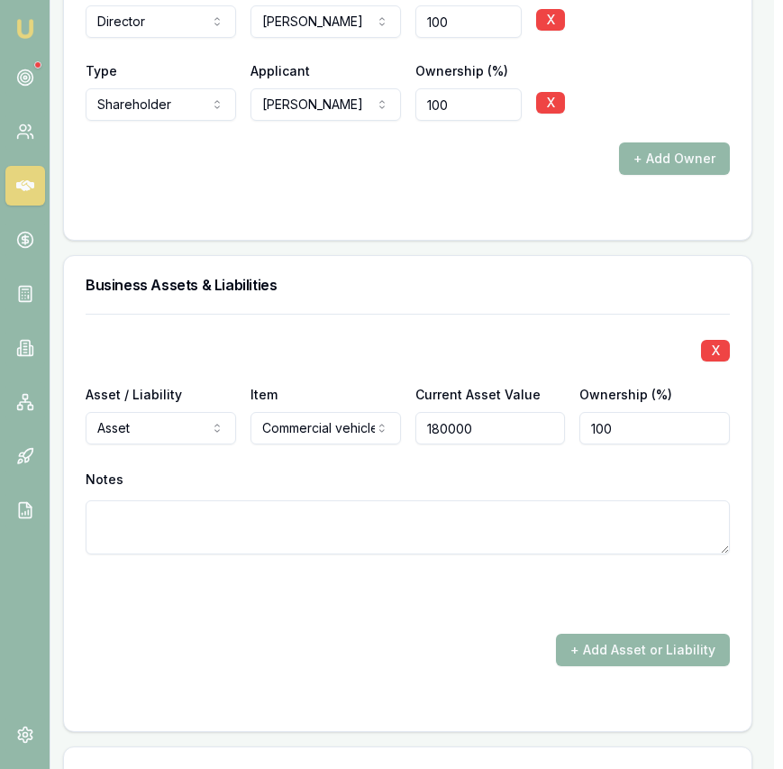
type input "$180,000"
click at [475, 634] on div "+ Add Asset or Liability" at bounding box center [408, 650] width 644 height 32
click at [585, 639] on button "+ Add Asset or Liability" at bounding box center [643, 650] width 174 height 32
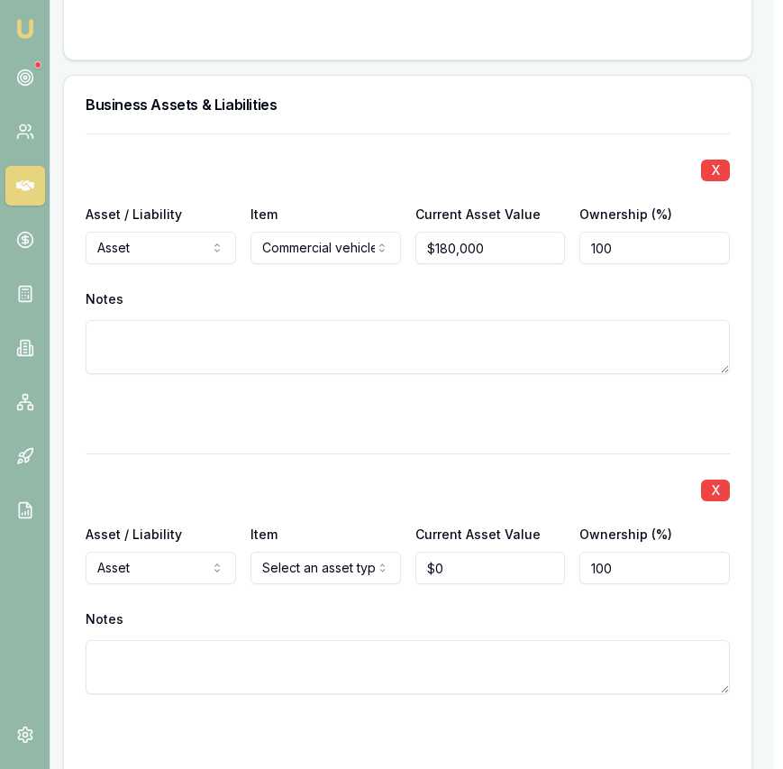
click at [325, 598] on div "X Asset / Liability Asset Asset Liability Item Select an asset type Cash Commer…" at bounding box center [408, 598] width 644 height 291
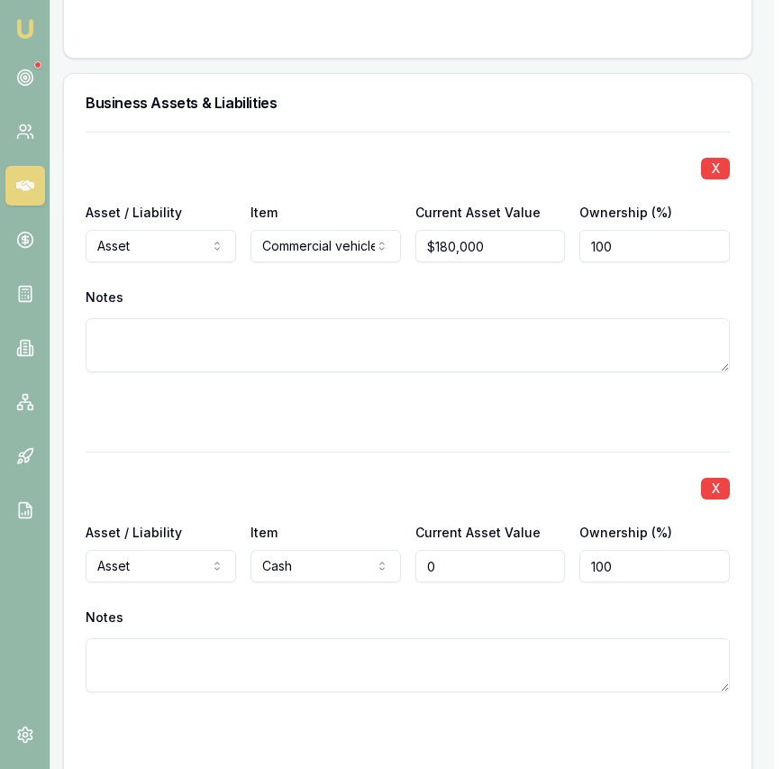
click at [455, 568] on input "0" at bounding box center [490, 566] width 150 height 32
click at [457, 568] on input "0" at bounding box center [490, 566] width 150 height 32
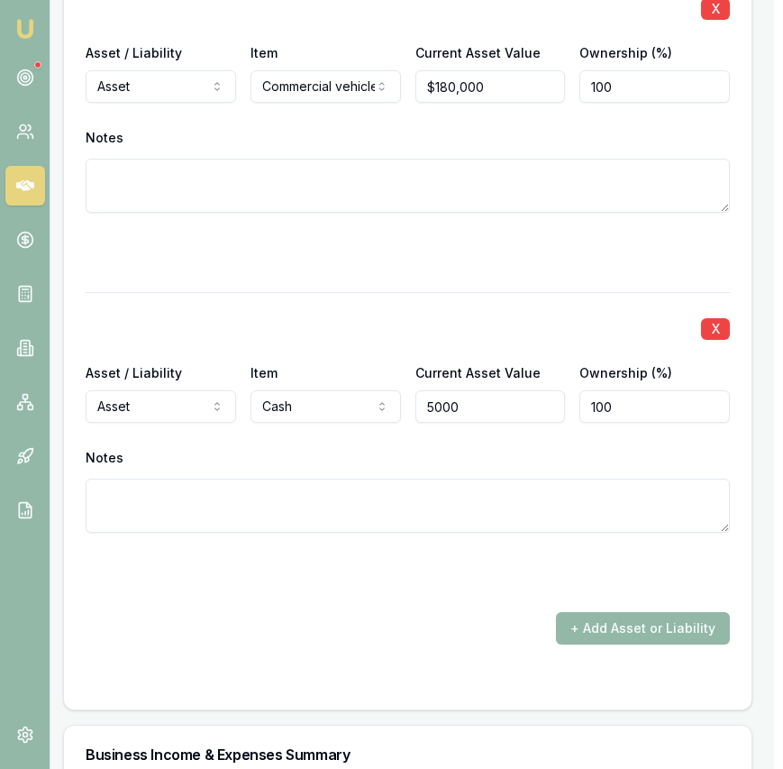
scroll to position [6540, 6]
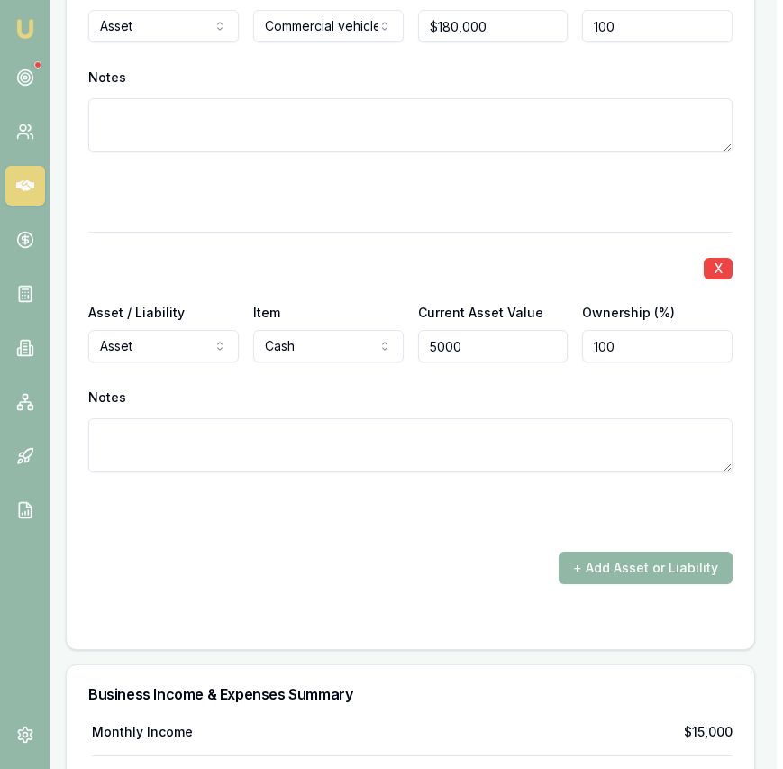
type input "$5,000"
click at [621, 561] on button "+ Add Asset or Liability" at bounding box center [646, 567] width 174 height 32
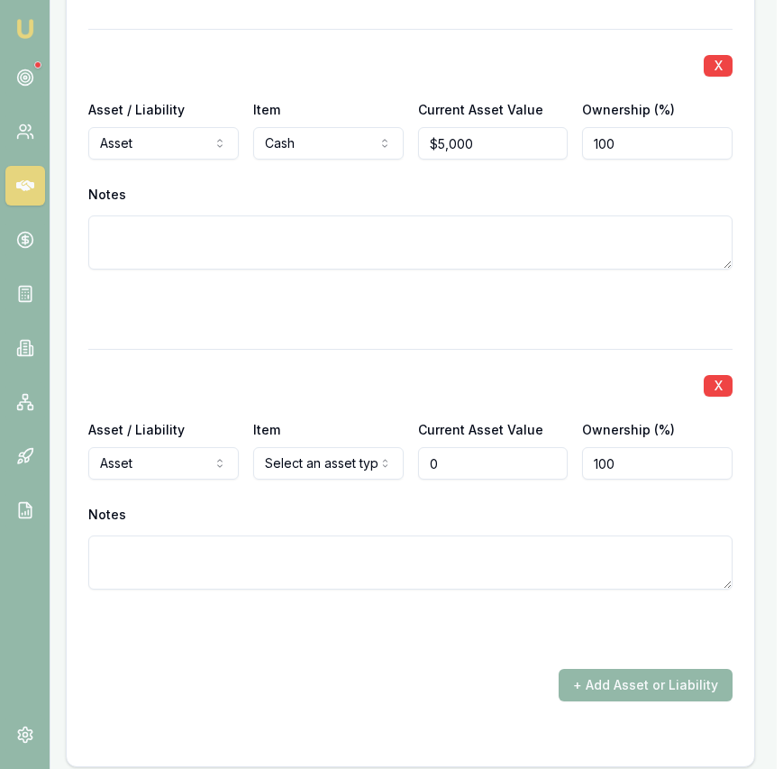
scroll to position [6763, 6]
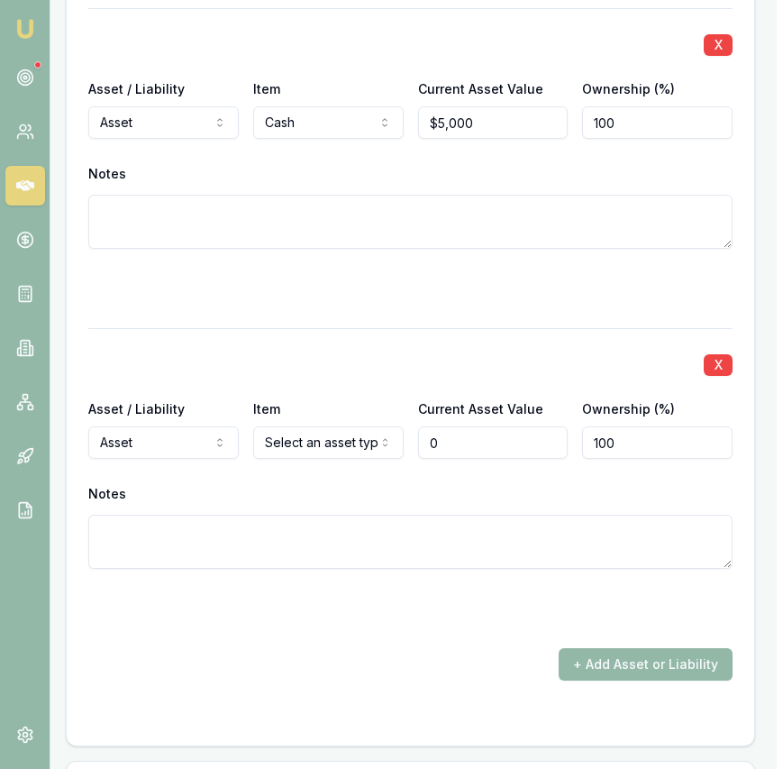
type input "$0"
select select "LIABILITY"
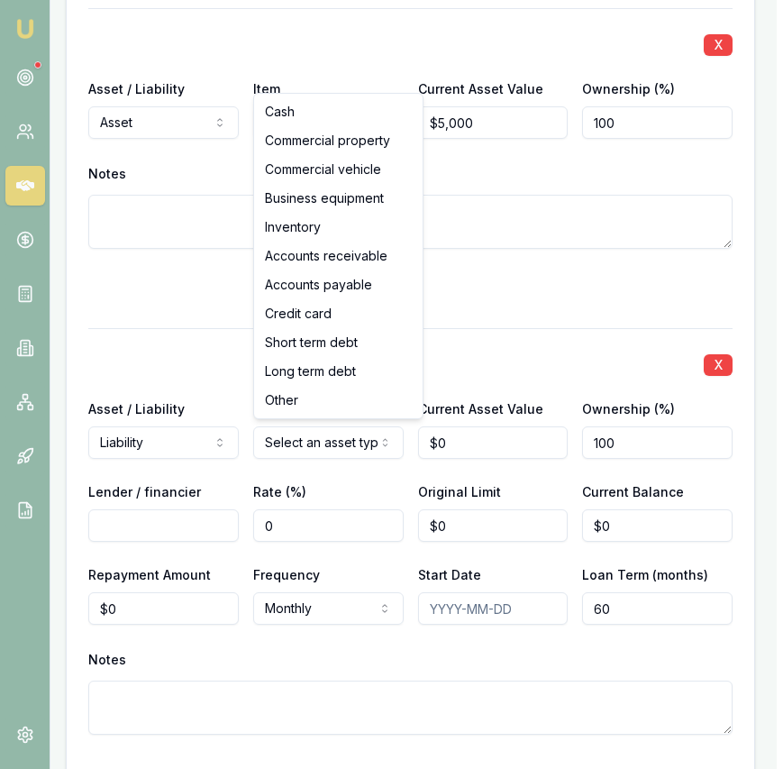
select select "COMMERCIAL_VEHICLE"
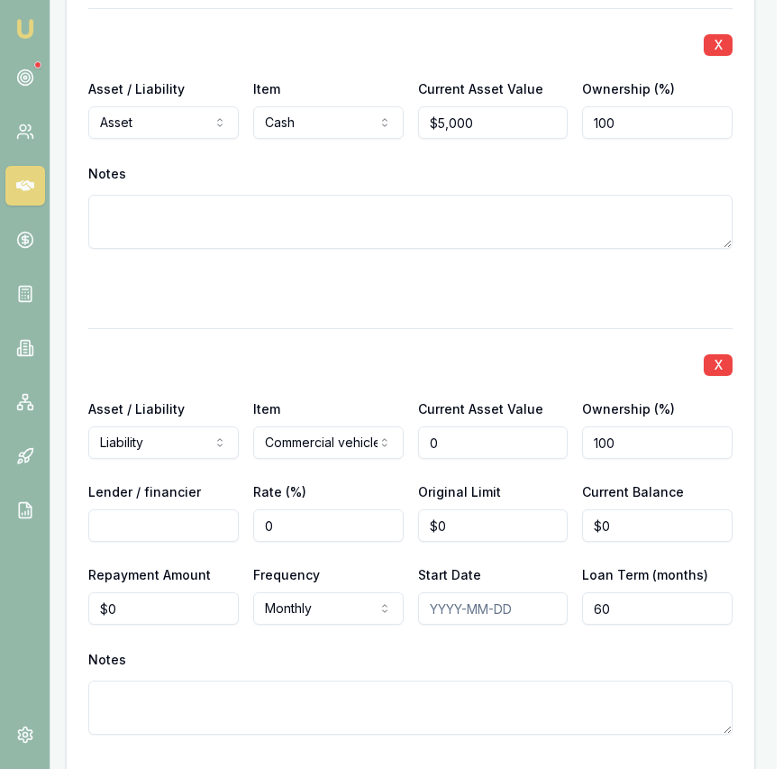
click at [461, 433] on input "0" at bounding box center [493, 442] width 150 height 32
click at [461, 432] on input "0" at bounding box center [493, 442] width 150 height 32
type input "$40,000"
type input "Branded FInance"
type input "0"
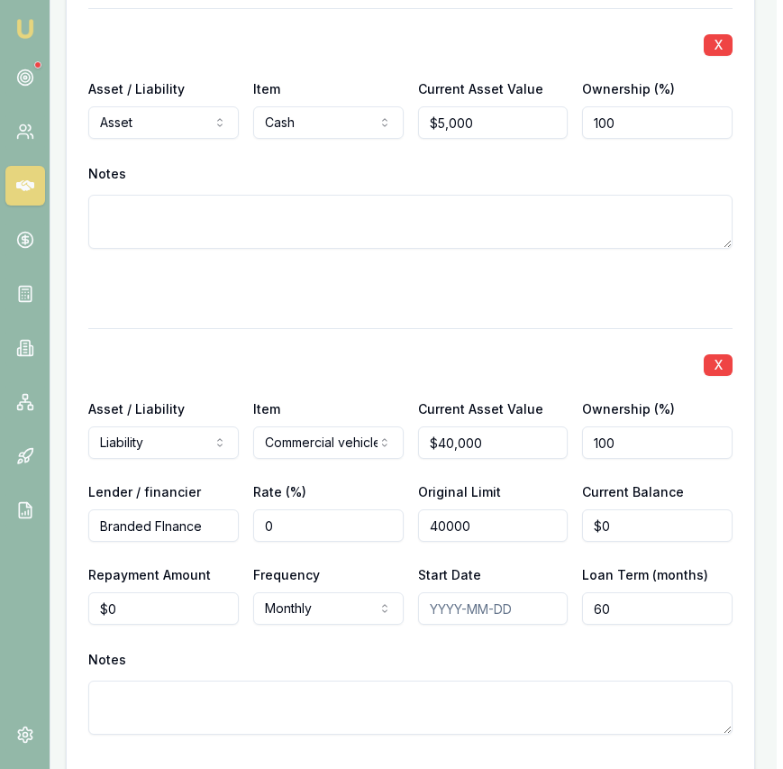
type input "$40,000"
type input "$30,000"
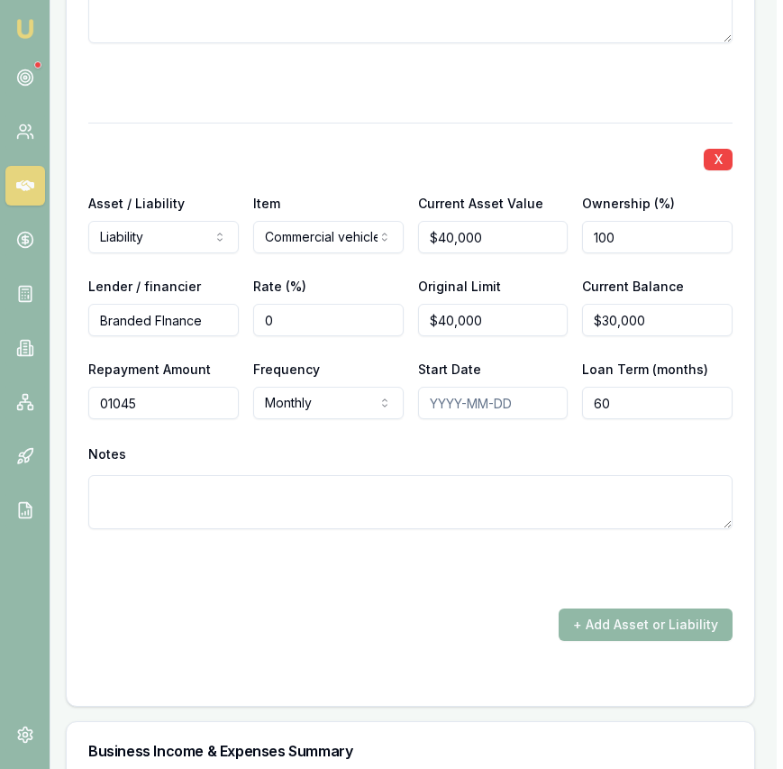
type input "$1,045"
click at [612, 623] on button "+ Add Asset or Liability" at bounding box center [646, 624] width 174 height 32
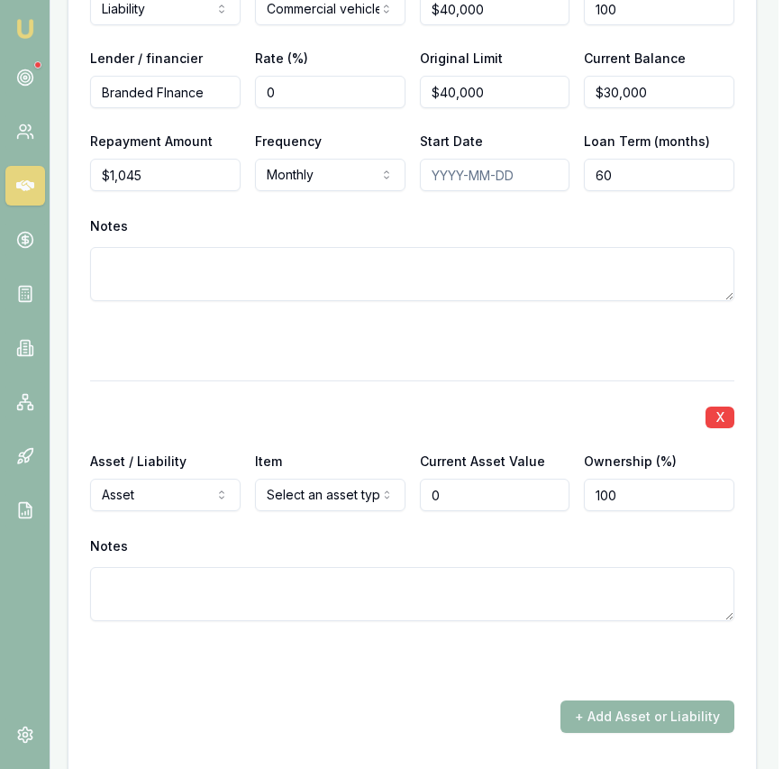
scroll to position [7223, 5]
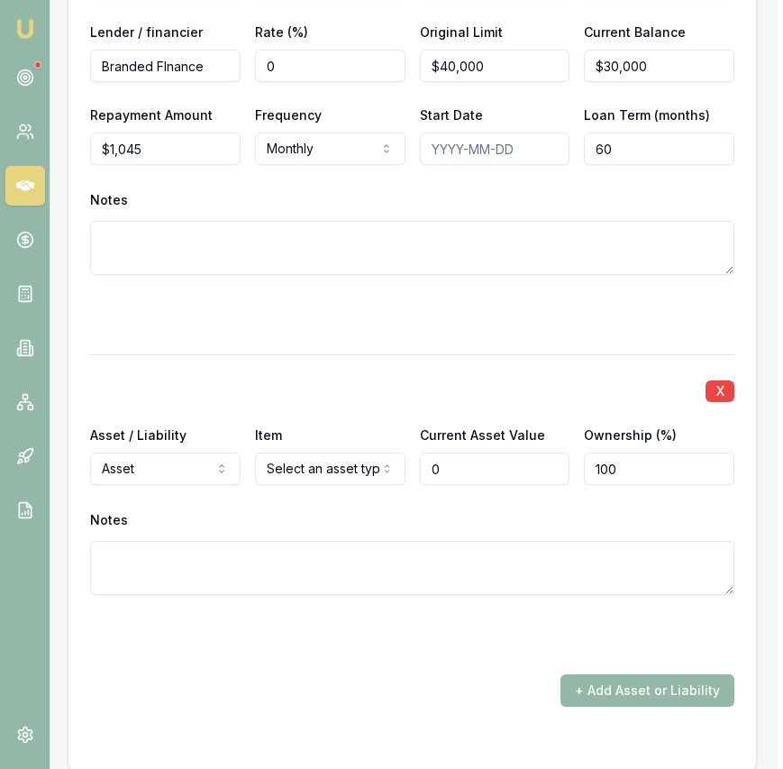
type input "$0"
select select "LIABILITY"
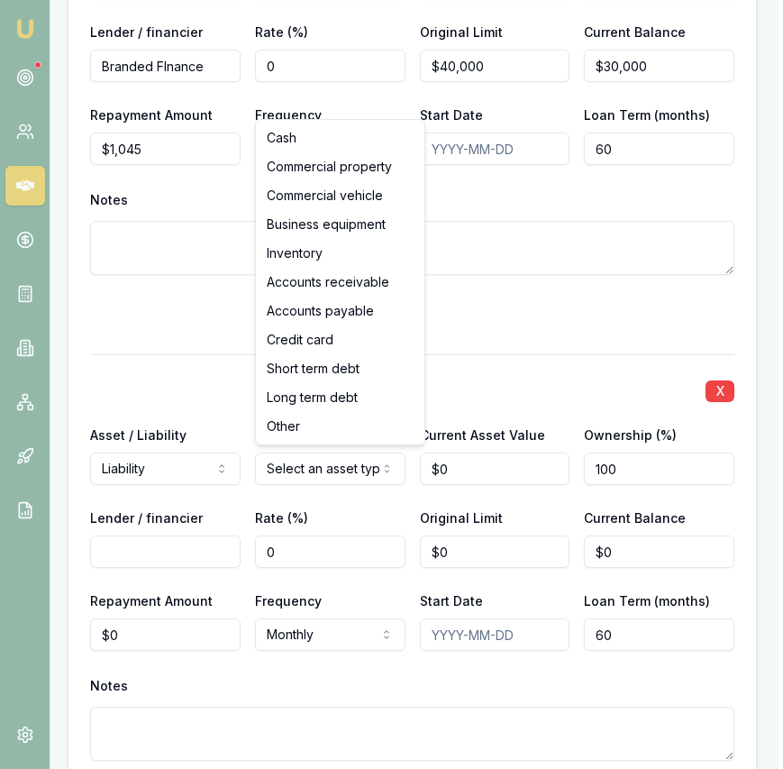
select select "COMMERCIAL_VEHICLE"
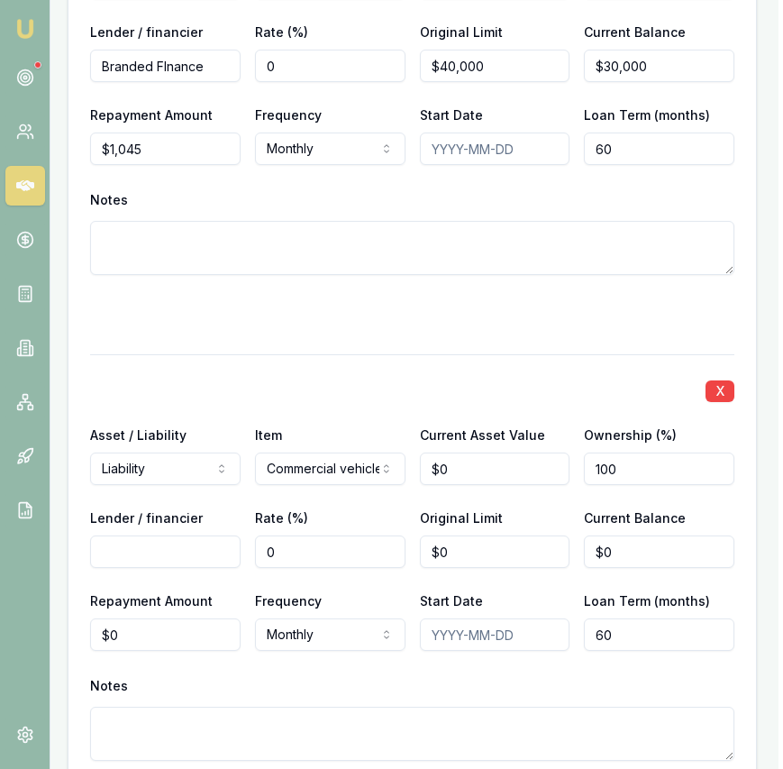
type input "0"
click at [488, 466] on input "0" at bounding box center [495, 468] width 150 height 32
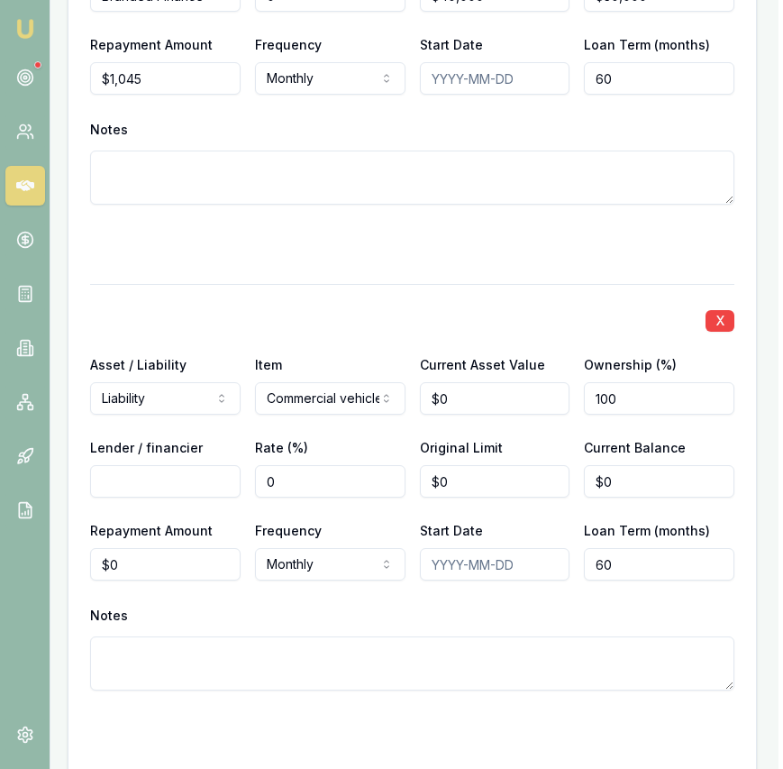
scroll to position [7280, 5]
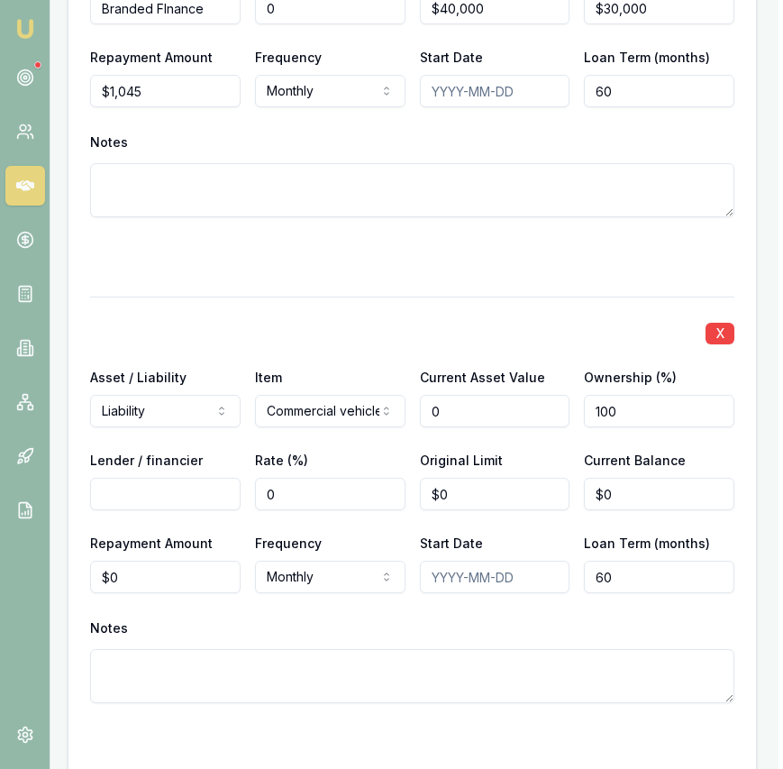
click at [450, 406] on input "0" at bounding box center [495, 411] width 150 height 32
type input "$30,000"
type input "Automotive finance"
type input "$25,000"
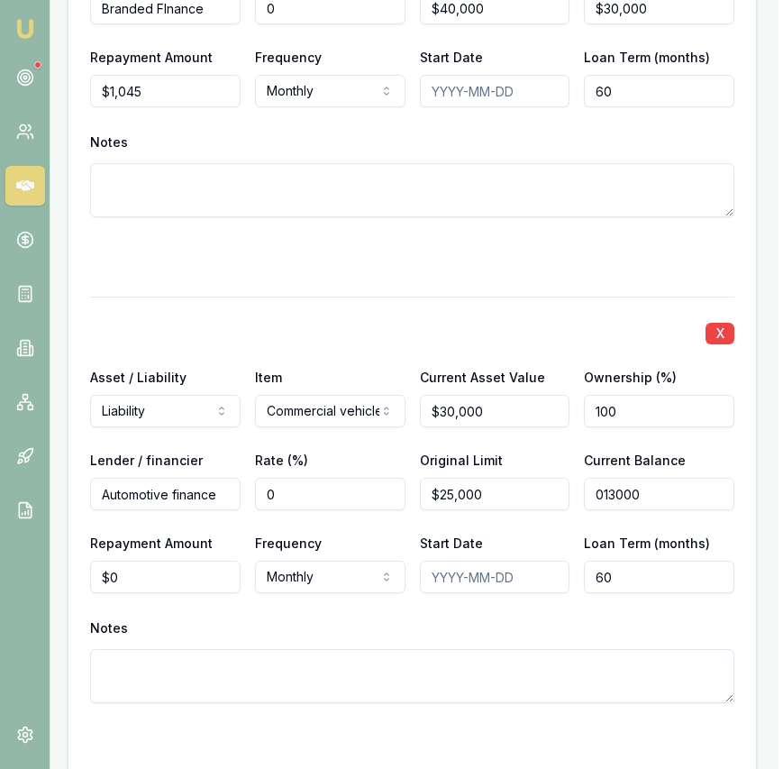
type input "$13,000"
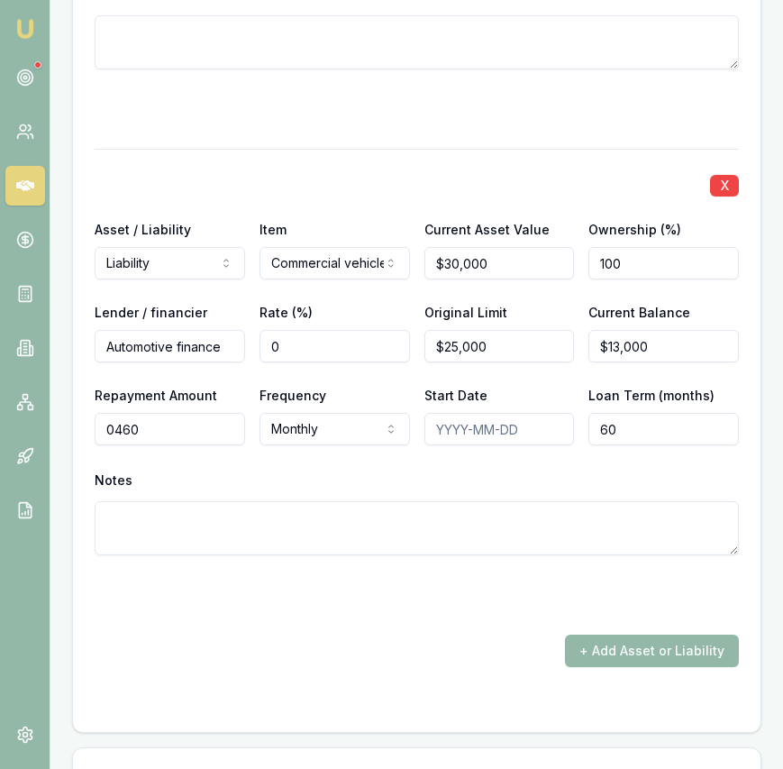
scroll to position [7558, 0]
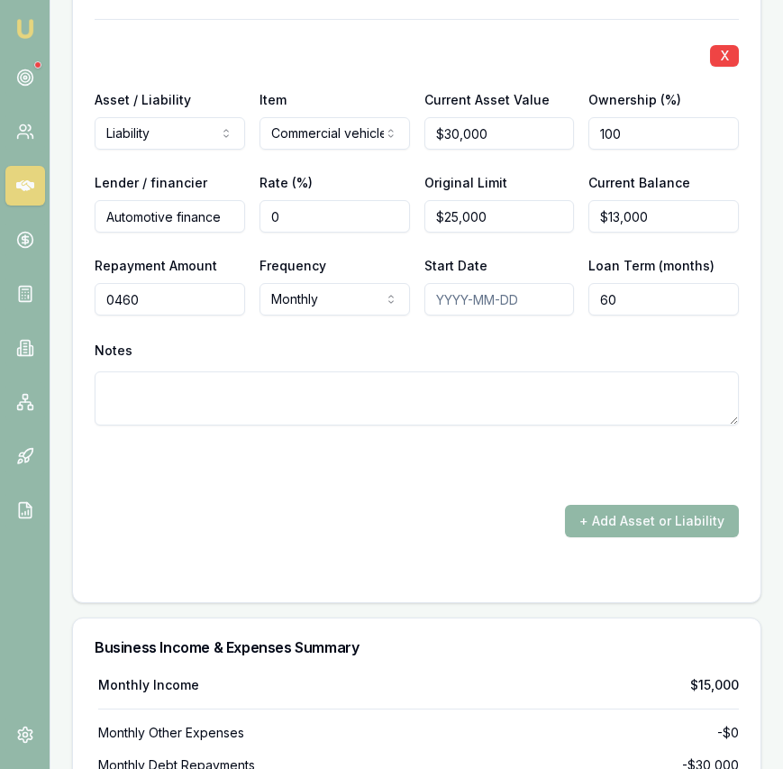
type input "$460"
click at [597, 515] on button "+ Add Asset or Liability" at bounding box center [652, 521] width 174 height 32
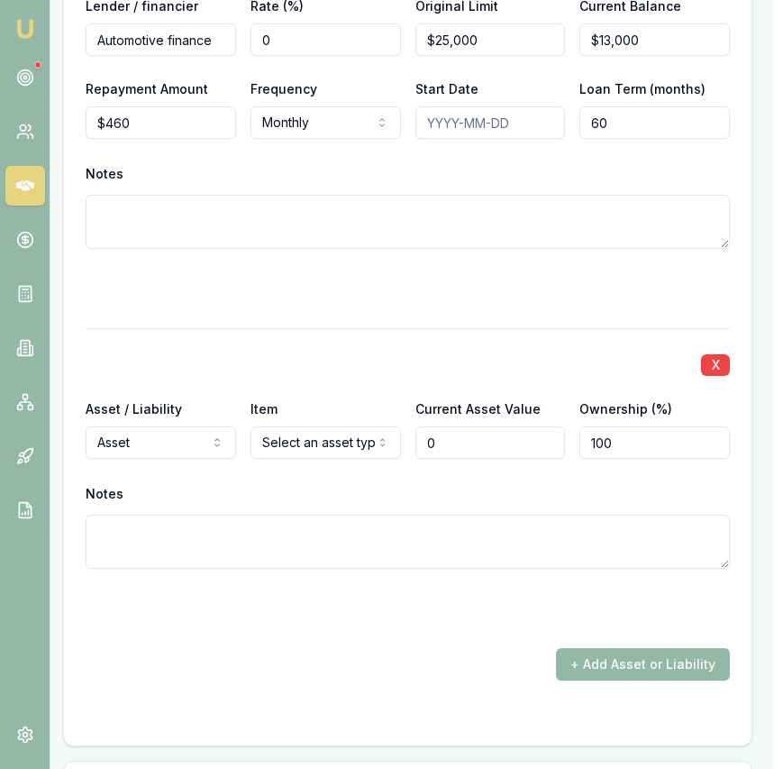
scroll to position [7747, 9]
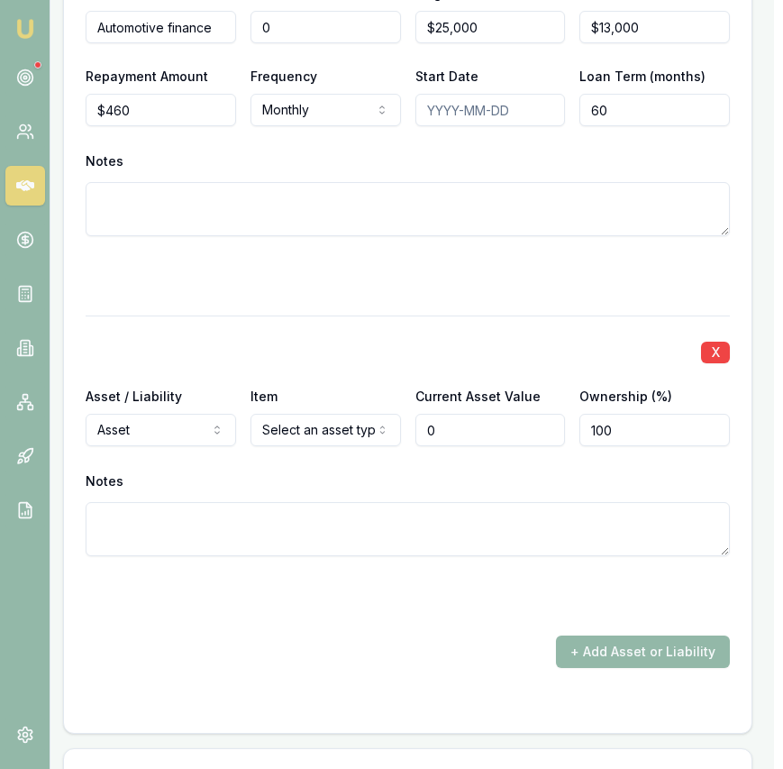
type input "$0"
select select "LIABILITY"
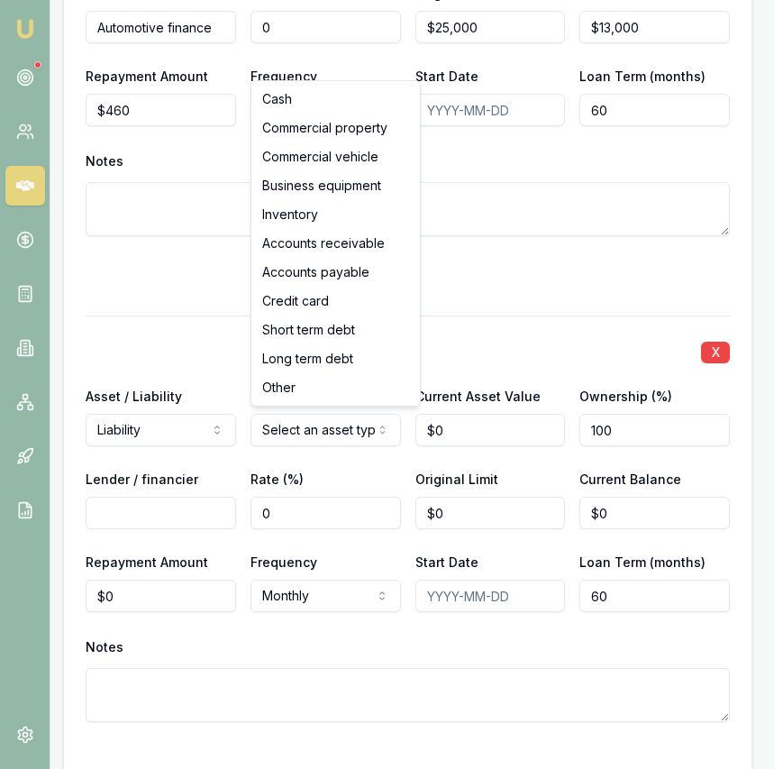
select select "COMMERCIAL_VEHICLE"
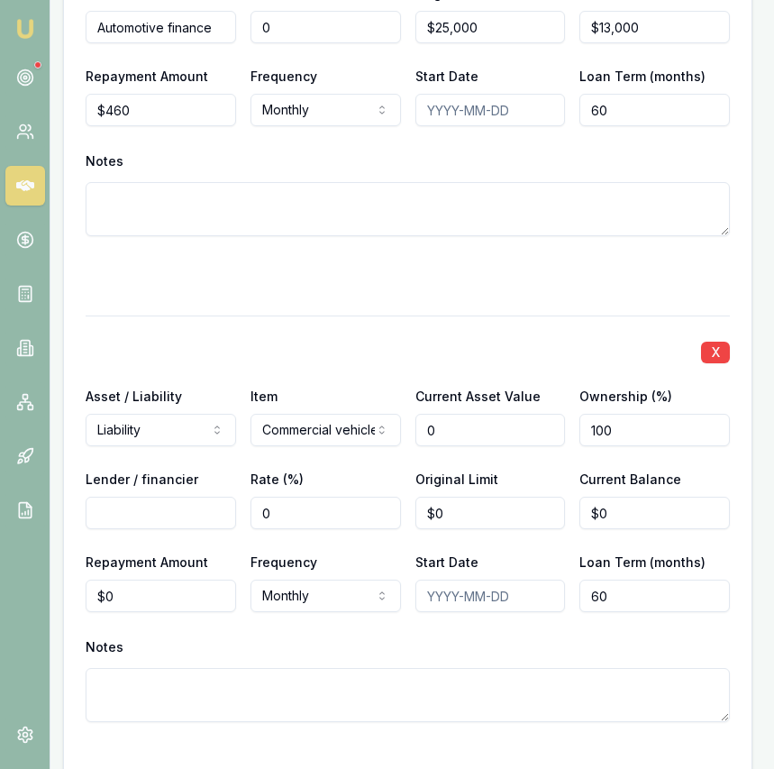
click at [451, 431] on input "0" at bounding box center [490, 430] width 150 height 32
type input "$110,000"
click at [161, 510] on input "Lender / financier" at bounding box center [161, 513] width 150 height 32
type input "Flexi COmmercial"
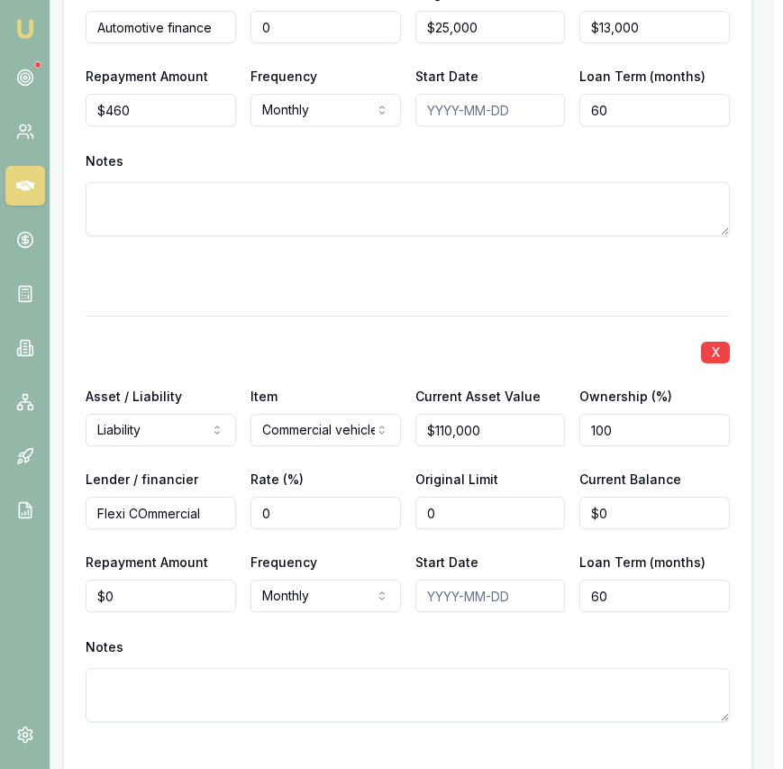
click at [512, 513] on input "0" at bounding box center [490, 513] width 150 height 32
click at [511, 513] on input "0" at bounding box center [490, 513] width 150 height 32
type input "1"
type input "$100,000"
type input "$98,000"
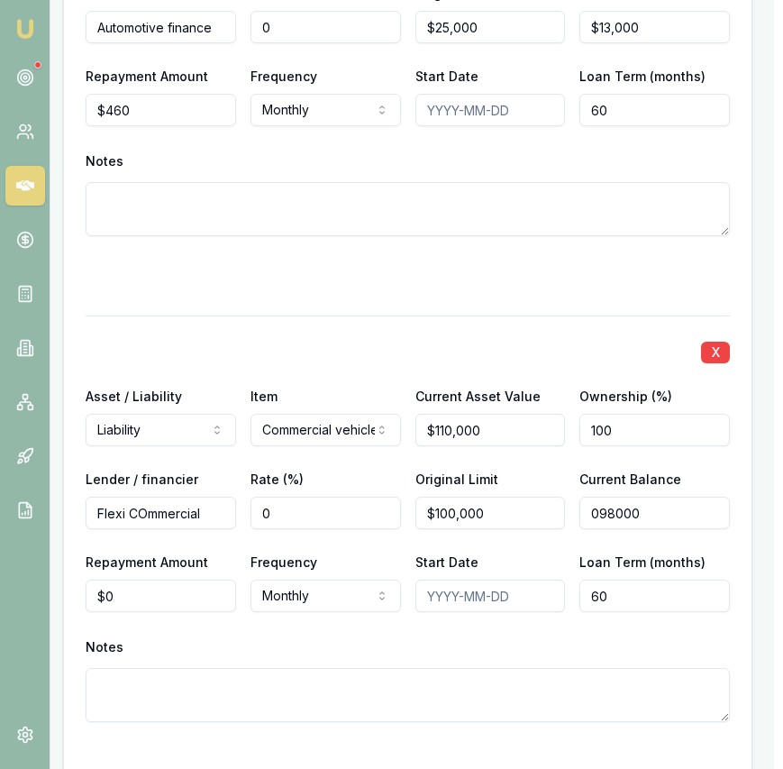
type input "0"
type input "2500"
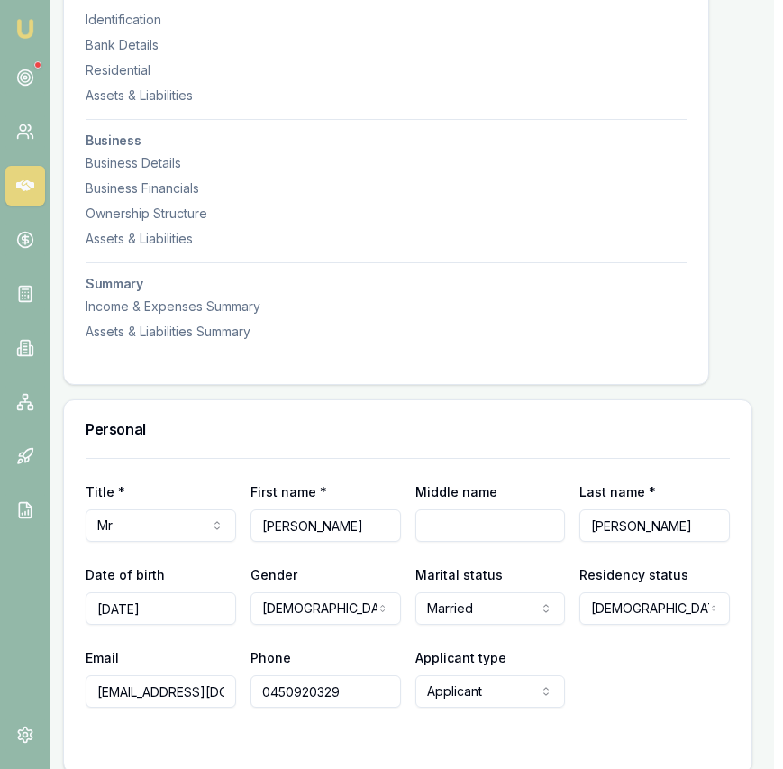
scroll to position [0, 9]
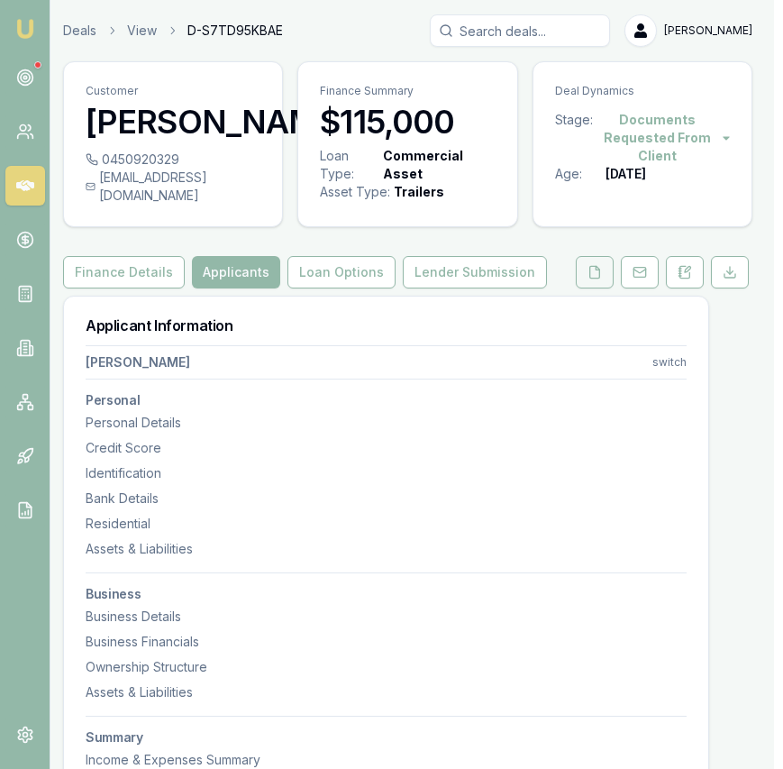
click at [594, 288] on button at bounding box center [595, 272] width 38 height 32
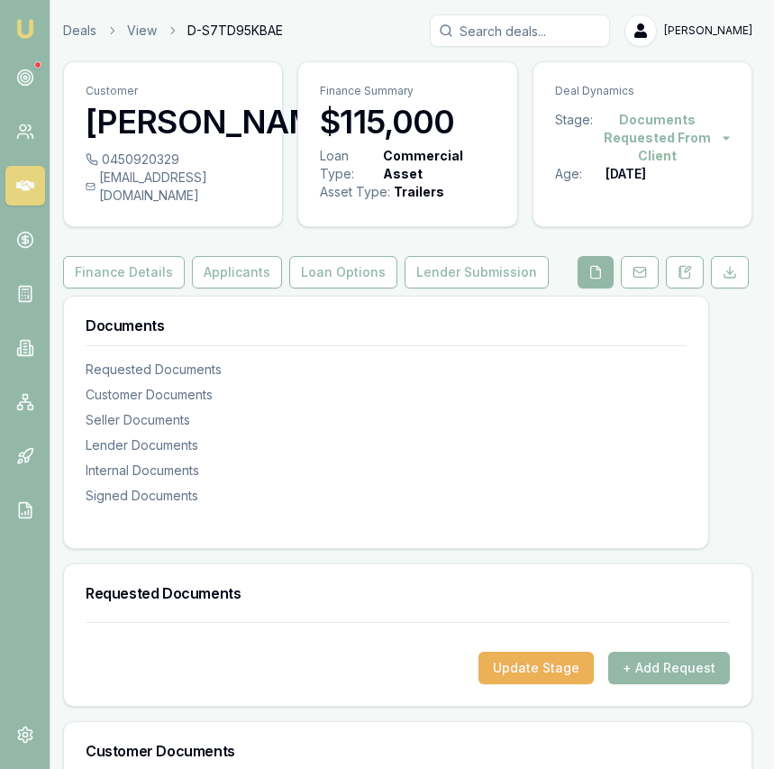
scroll to position [0, 14]
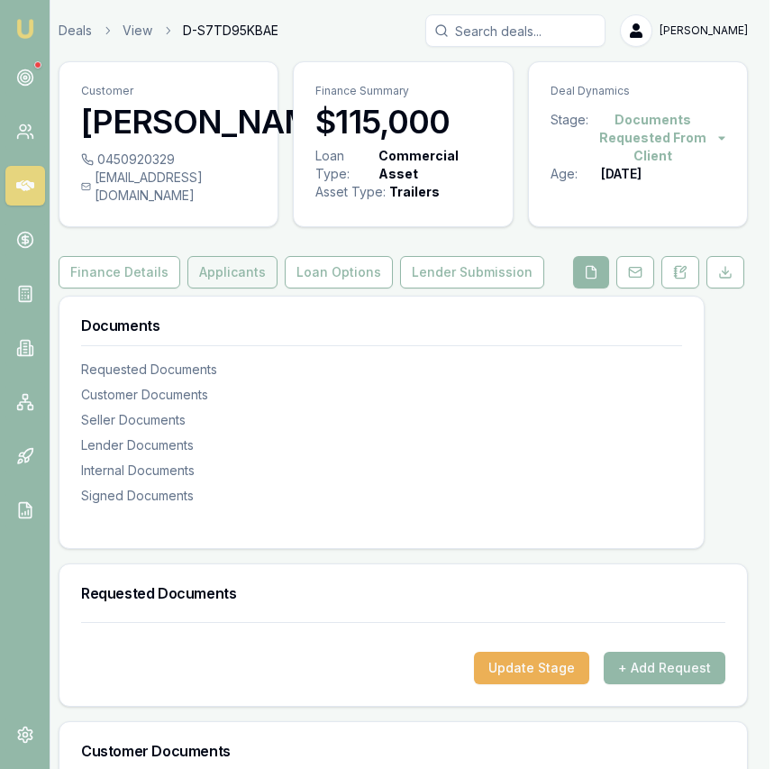
click at [210, 288] on button "Applicants" at bounding box center [232, 272] width 90 height 32
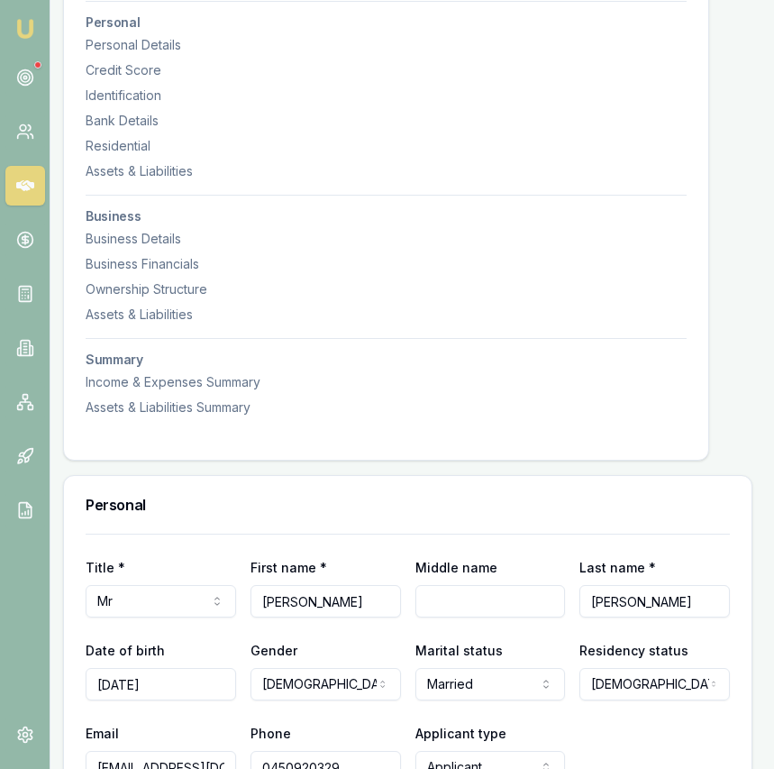
scroll to position [0, 9]
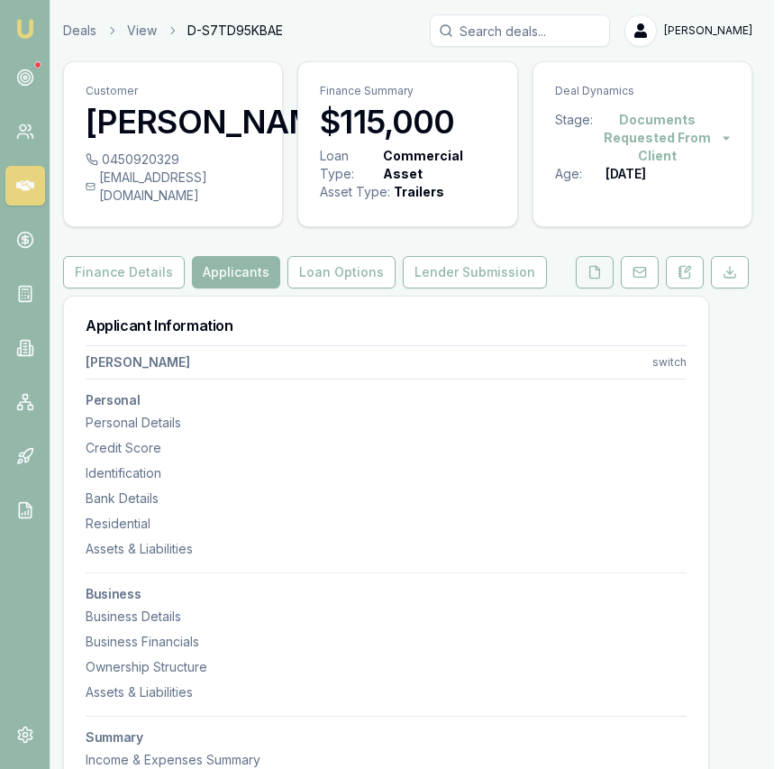
click at [580, 288] on button at bounding box center [595, 272] width 38 height 32
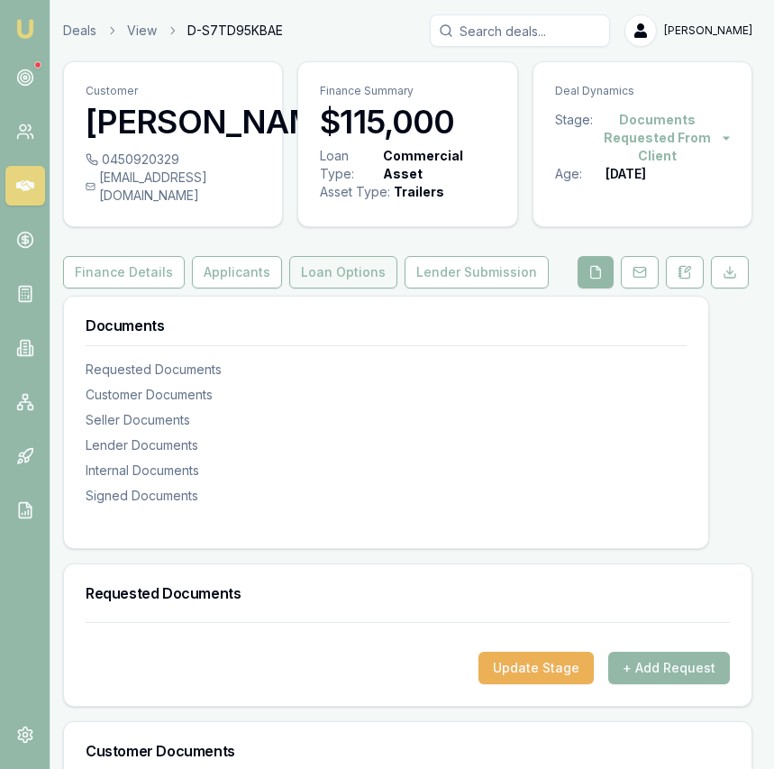
click at [325, 288] on button "Loan Options" at bounding box center [343, 272] width 108 height 32
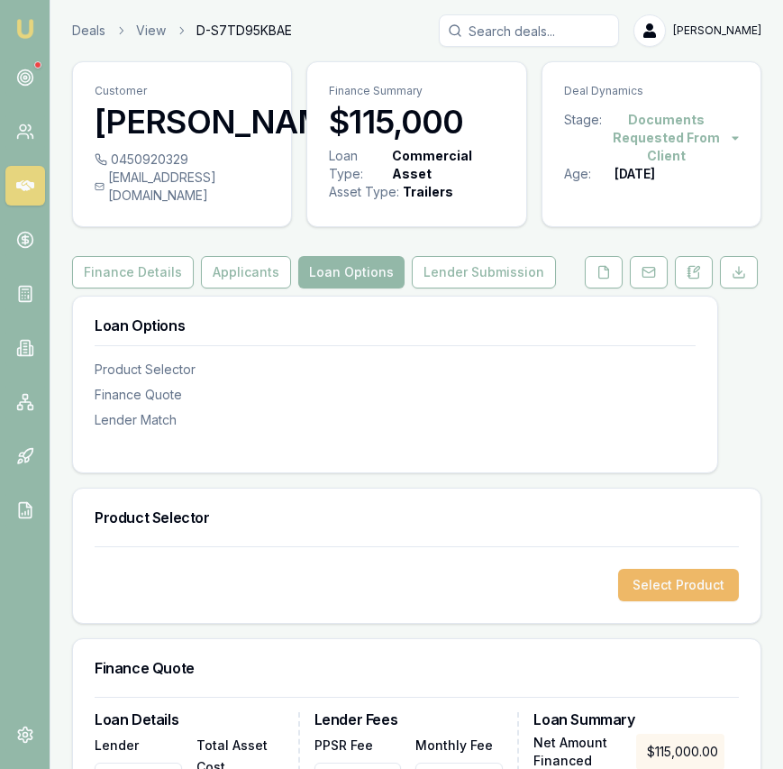
click at [665, 592] on button "Select Product" at bounding box center [678, 585] width 121 height 32
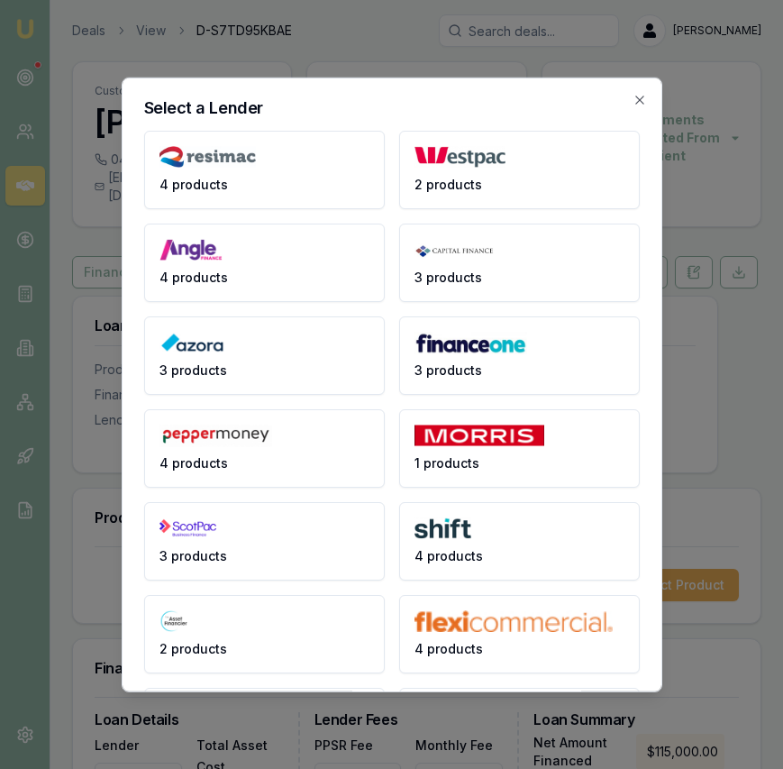
click at [636, 95] on icon "button" at bounding box center [640, 99] width 14 height 14
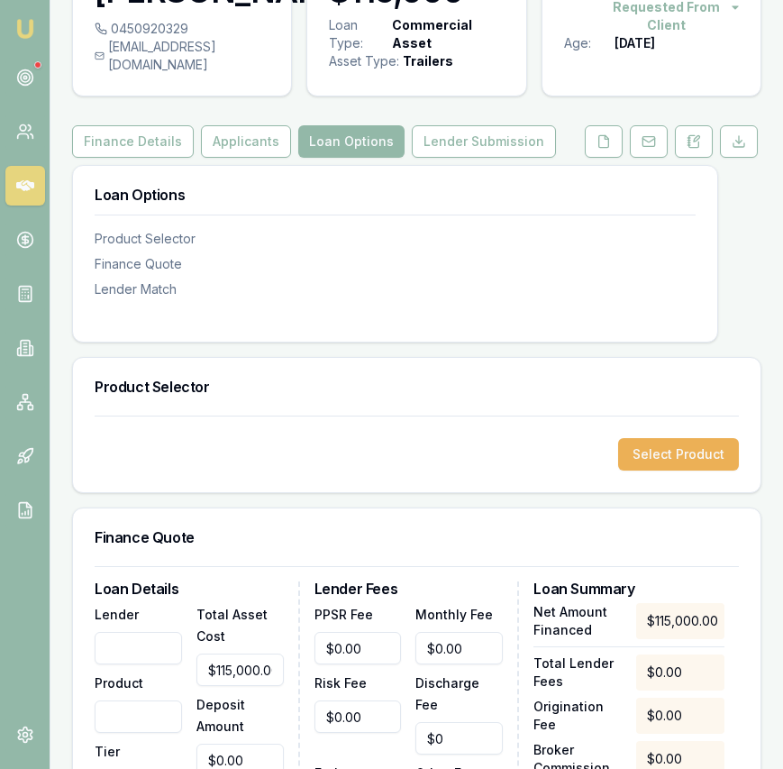
scroll to position [137, 0]
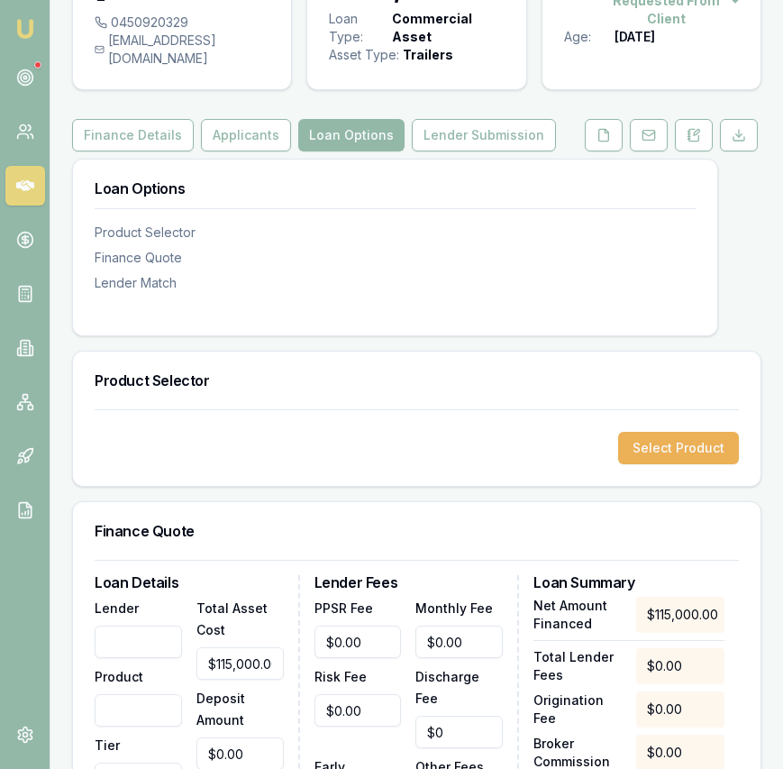
click at [138, 658] on input "Lender" at bounding box center [138, 641] width 87 height 32
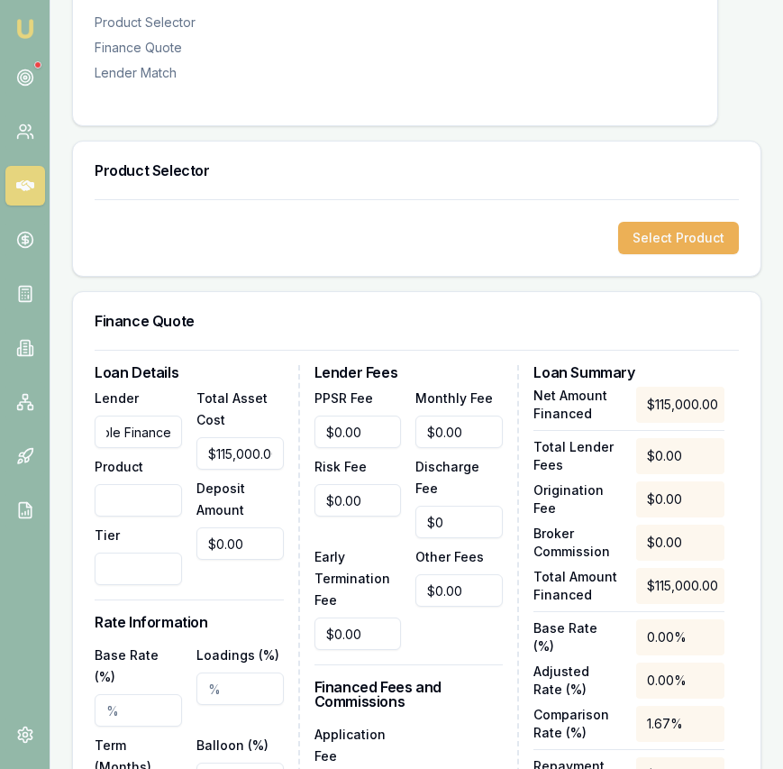
scroll to position [360, 0]
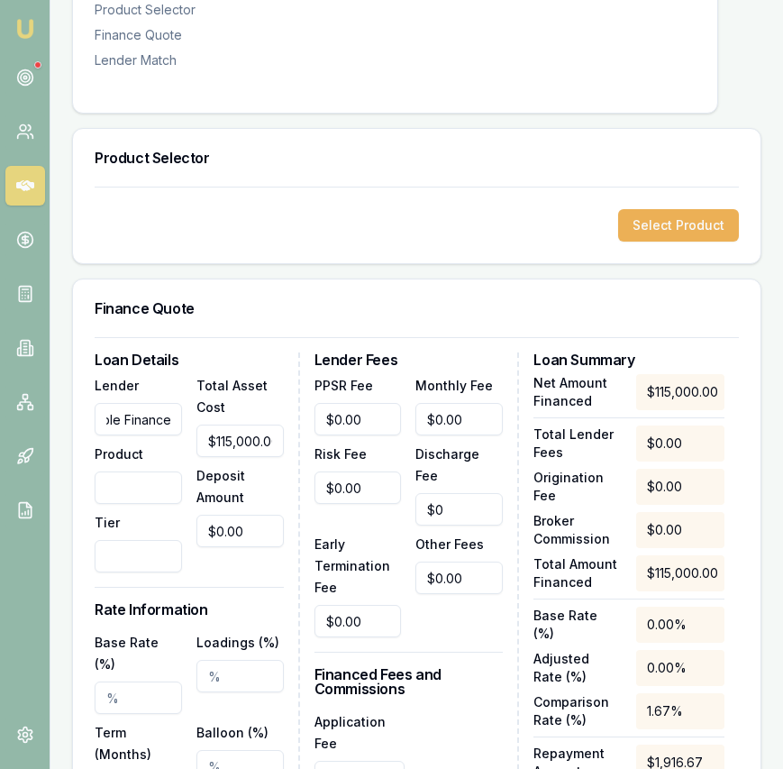
type input "Maple Finance"
click at [142, 504] on input "Product" at bounding box center [138, 487] width 87 height 32
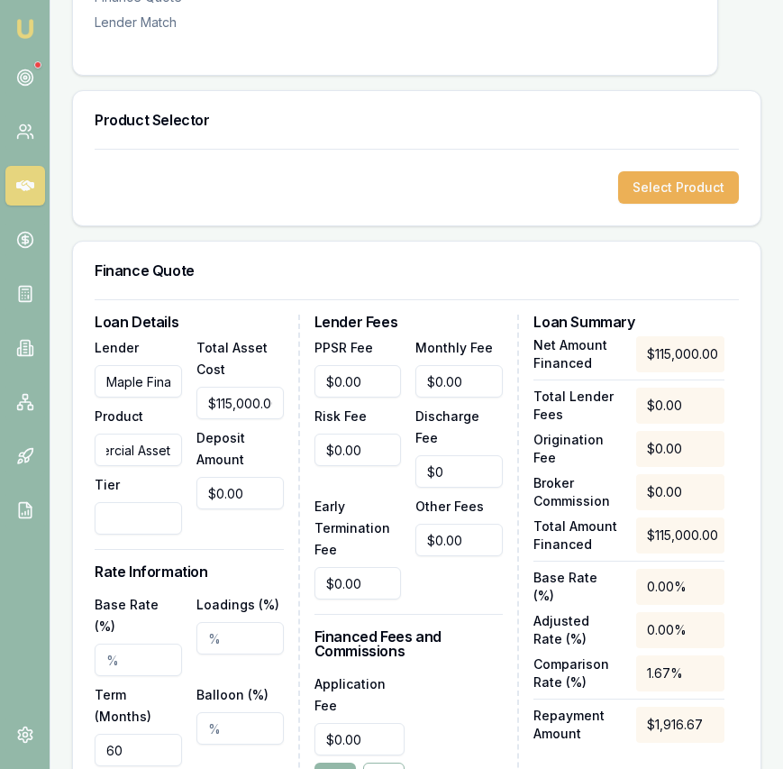
type input "Commercial Asset"
click at [139, 534] on input "Tier" at bounding box center [138, 518] width 87 height 32
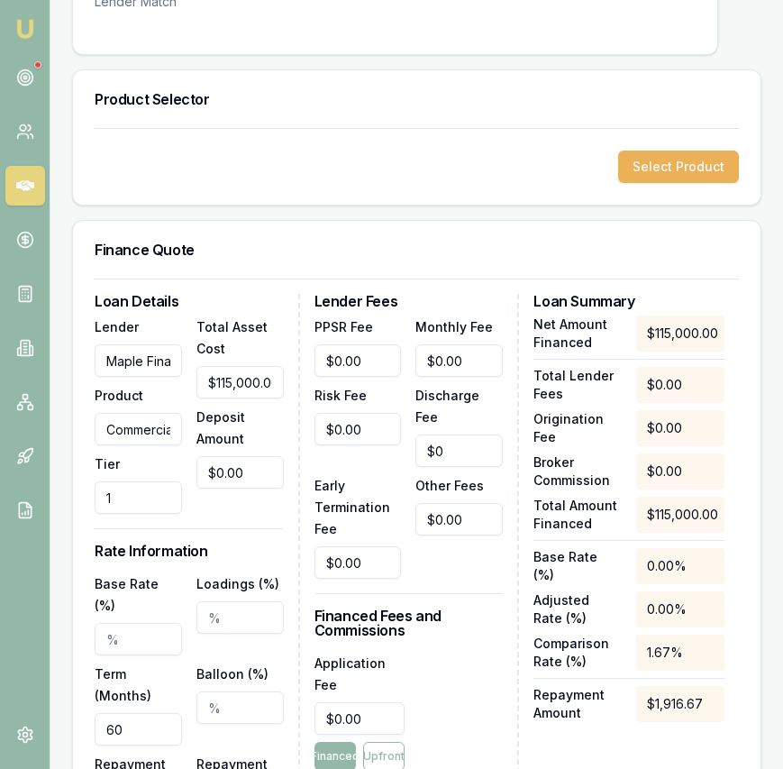
scroll to position [421, 0]
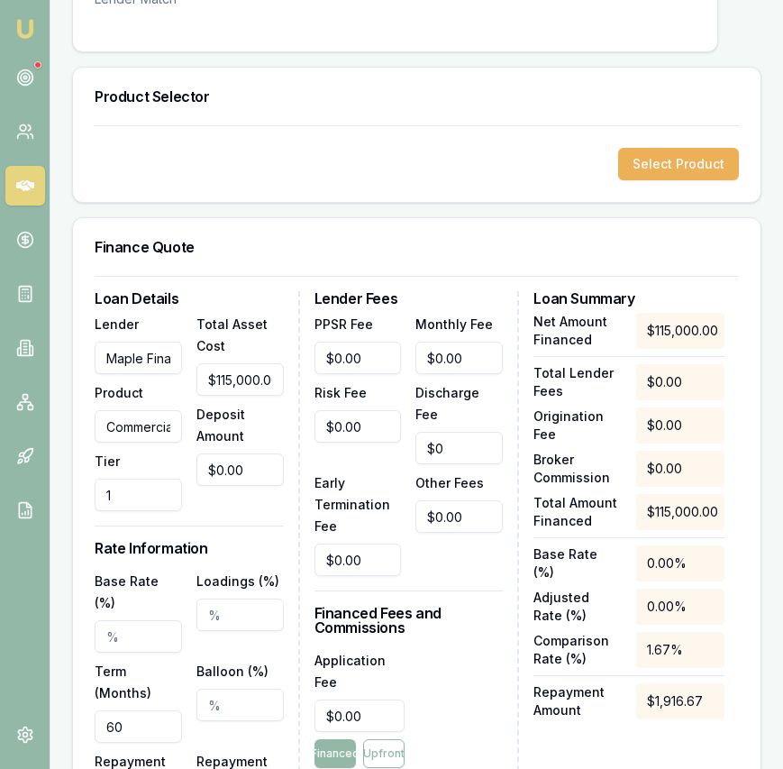
type input "1"
click at [253, 544] on div "Loan Details Lender Maple Finance Product Commercial Asset Tier 1 Total Asset C…" at bounding box center [197, 607] width 205 height 632
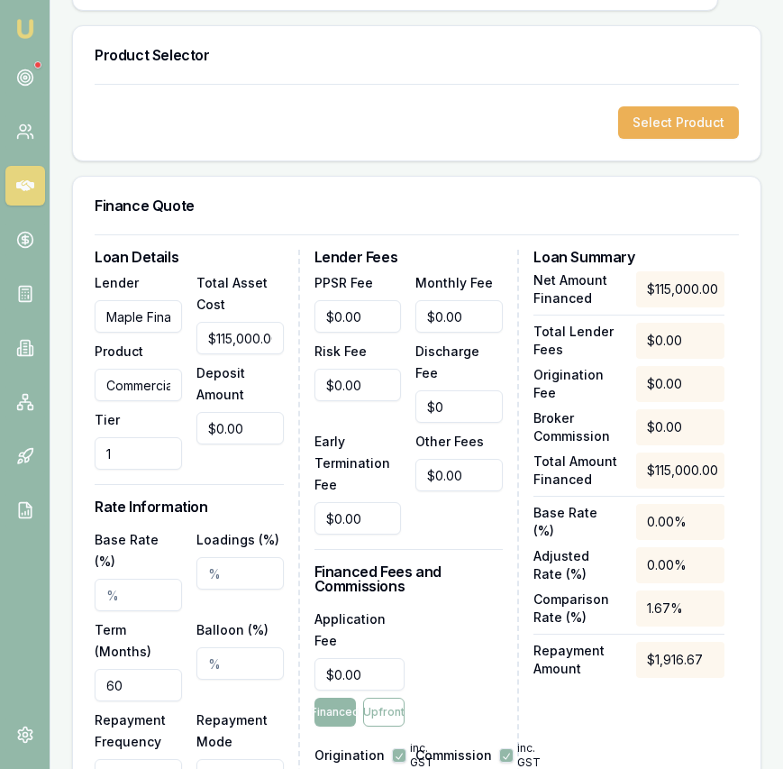
scroll to position [487, 0]
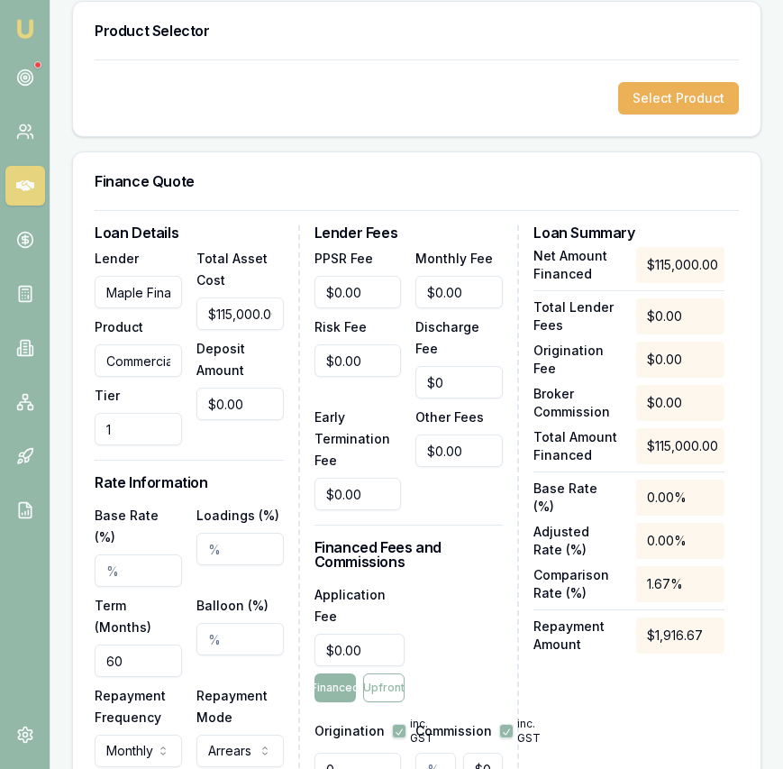
click at [110, 566] on input "Base Rate (%)" at bounding box center [138, 570] width 87 height 32
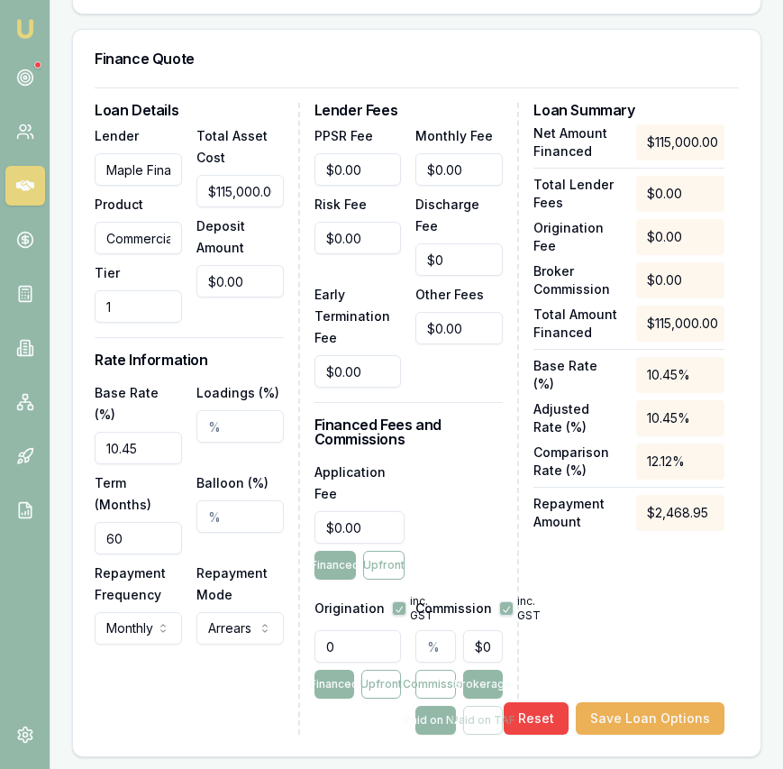
scroll to position [621, 0]
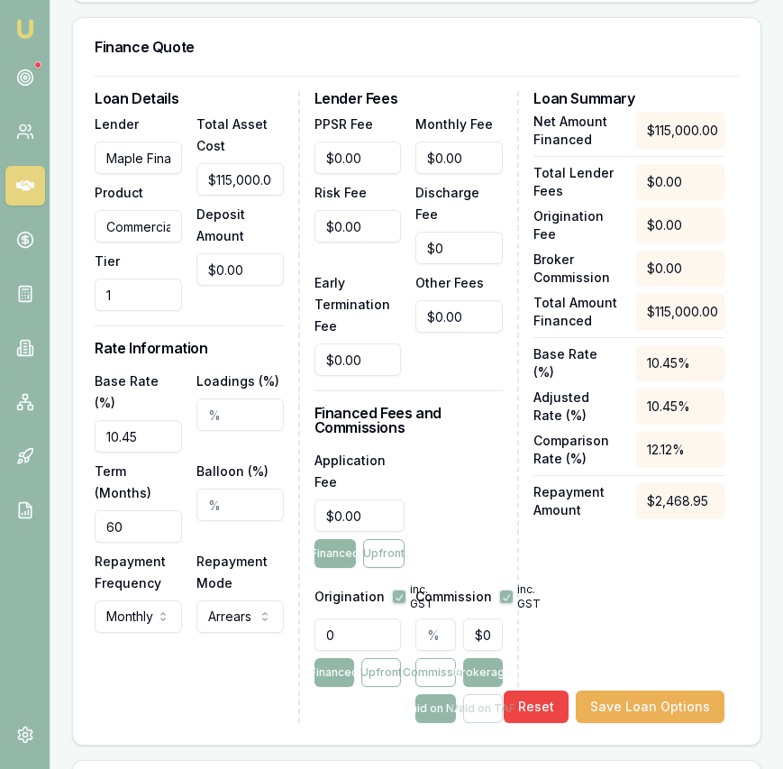
type input "10.45%"
type input "0"
click at [486, 634] on input "0" at bounding box center [483, 634] width 40 height 32
click at [485, 635] on input "0" at bounding box center [483, 634] width 40 height 32
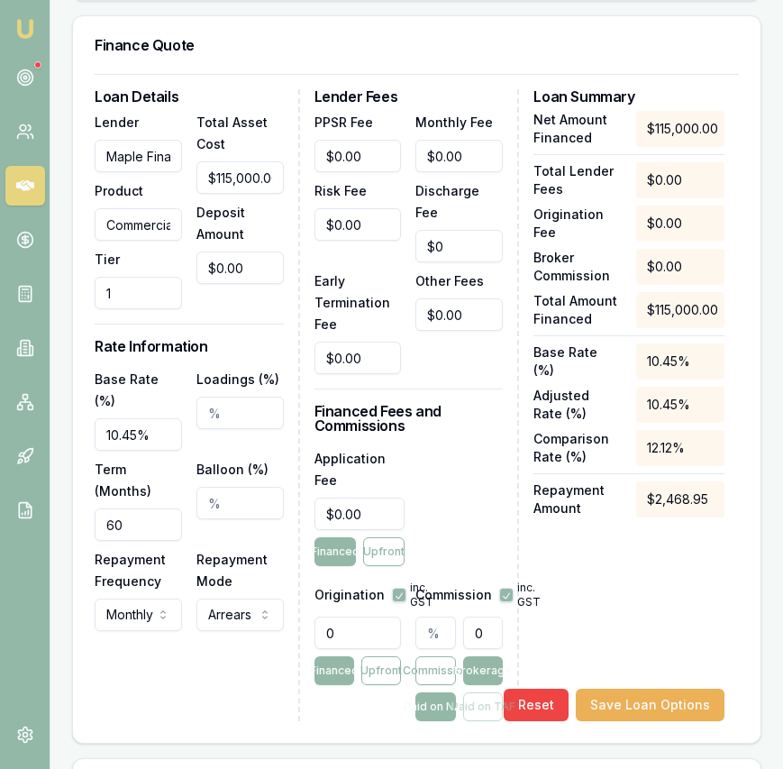
type input "0.003478260869565217"
type input "4"
type input "0.0391304347826087"
type input "45"
type input "0.003478260869565217"
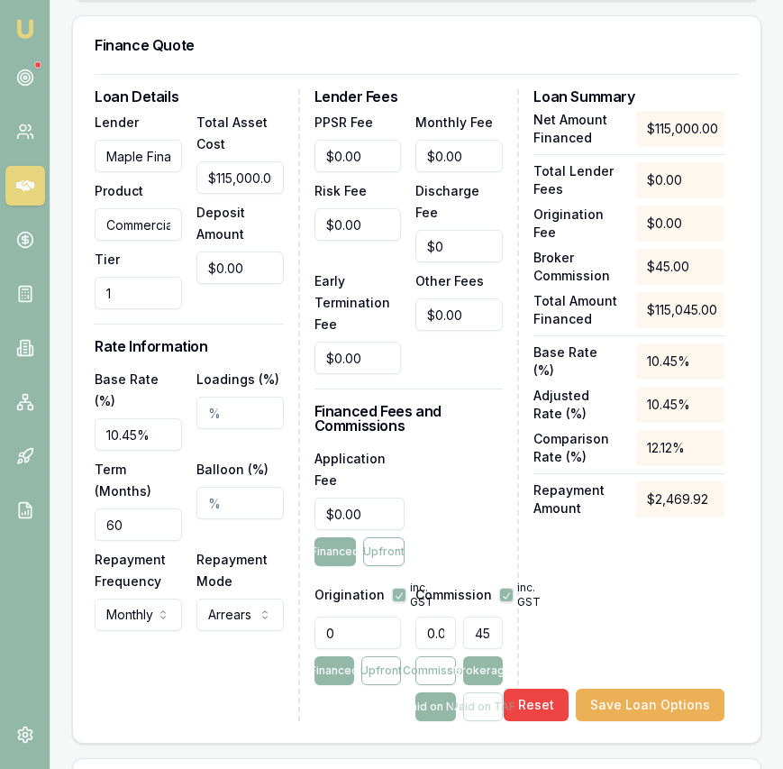
type input "4"
type input "0.04"
type input "46"
type input "0.4"
type input "460"
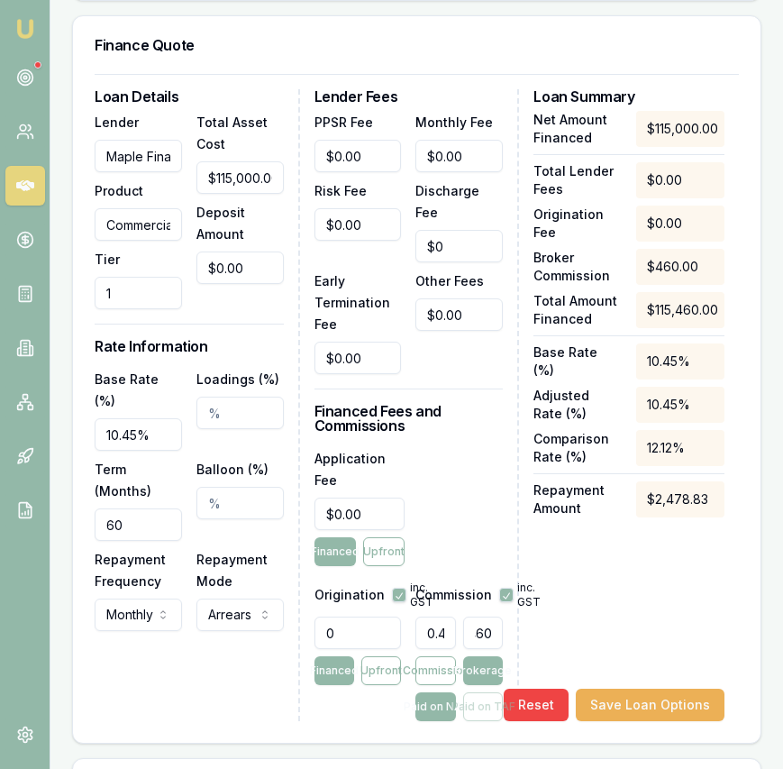
type input "4"
type input "$4,600.00"
click at [351, 634] on input "0" at bounding box center [357, 632] width 87 height 32
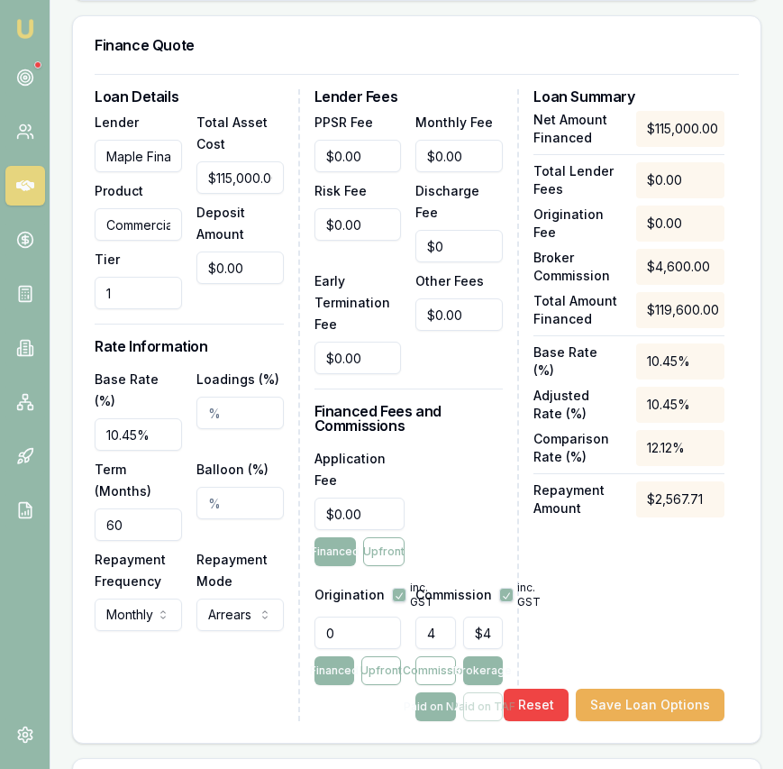
click at [350, 634] on input "0" at bounding box center [357, 632] width 87 height 32
type input "990.00"
click at [369, 511] on input "$0.00" at bounding box center [359, 513] width 91 height 32
click at [369, 511] on input "0" at bounding box center [359, 513] width 91 height 32
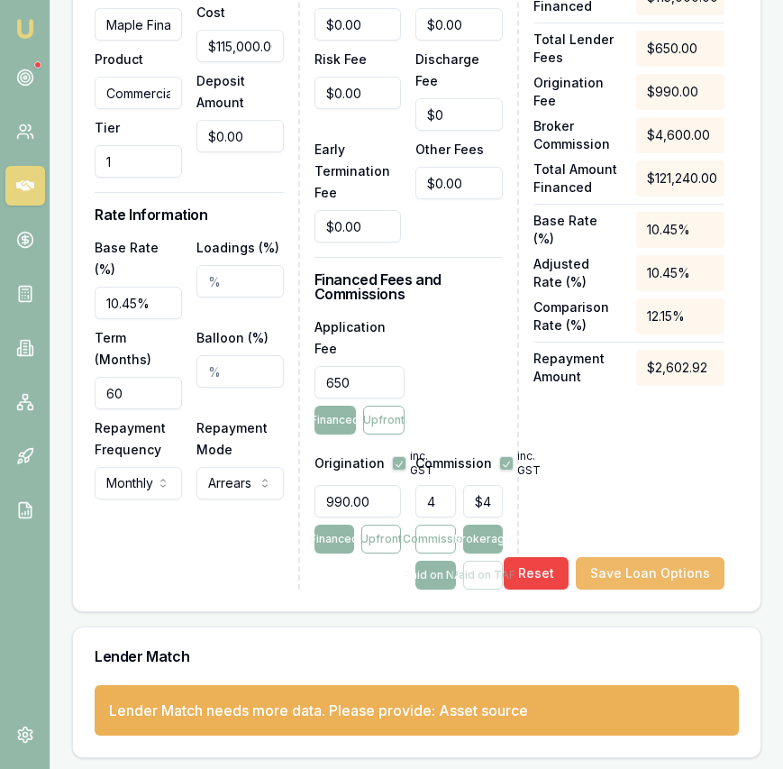
type input "$650.00"
click at [649, 567] on button "Save Loan Options" at bounding box center [650, 573] width 149 height 32
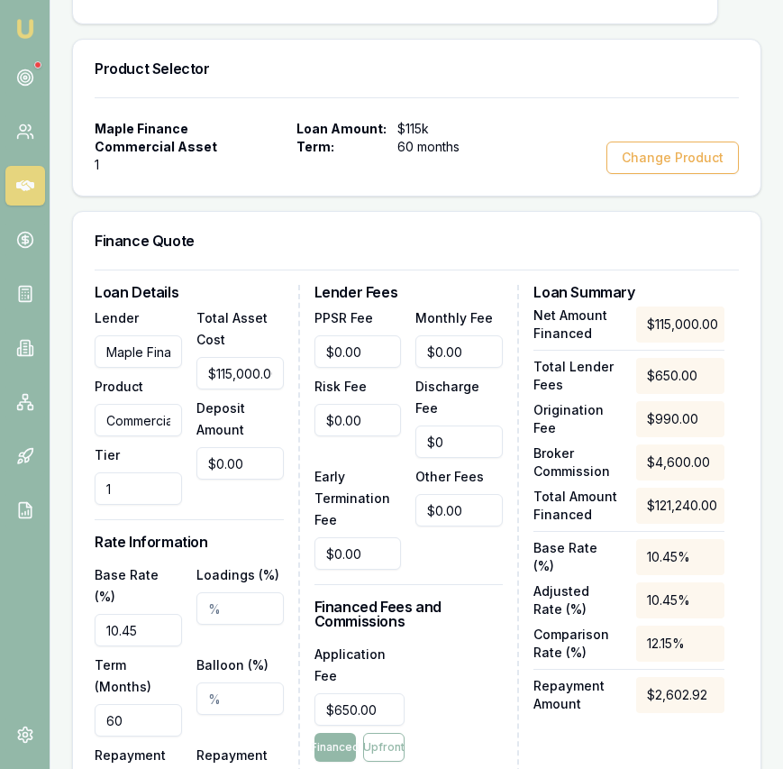
scroll to position [0, 0]
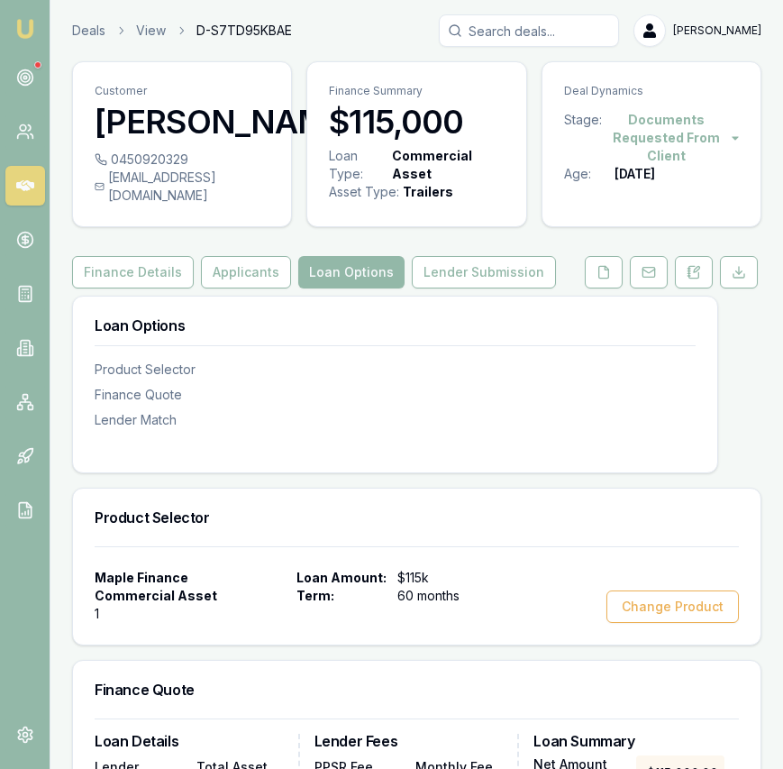
click at [159, 288] on button "Finance Details" at bounding box center [133, 272] width 122 height 32
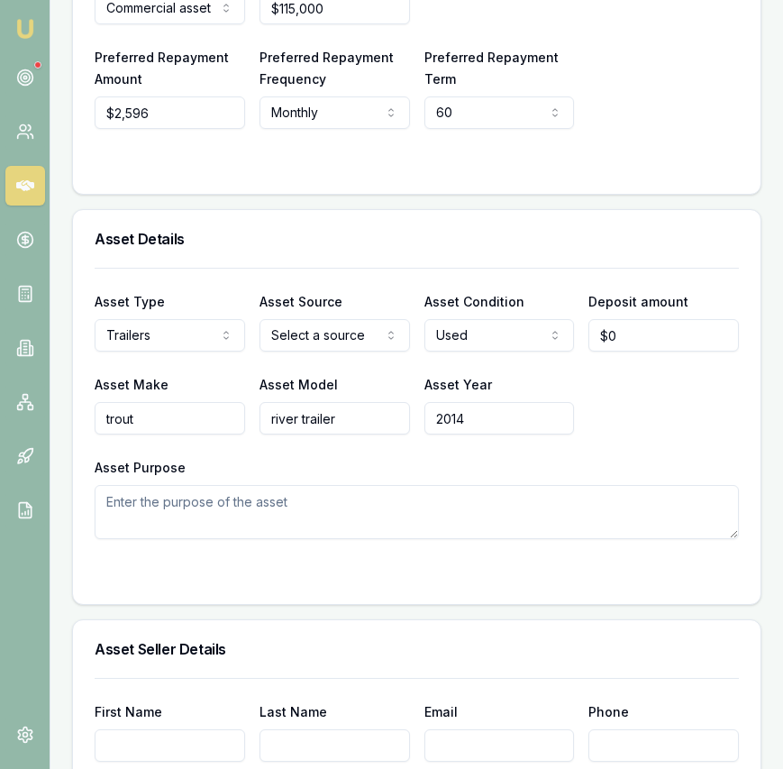
scroll to position [646, 0]
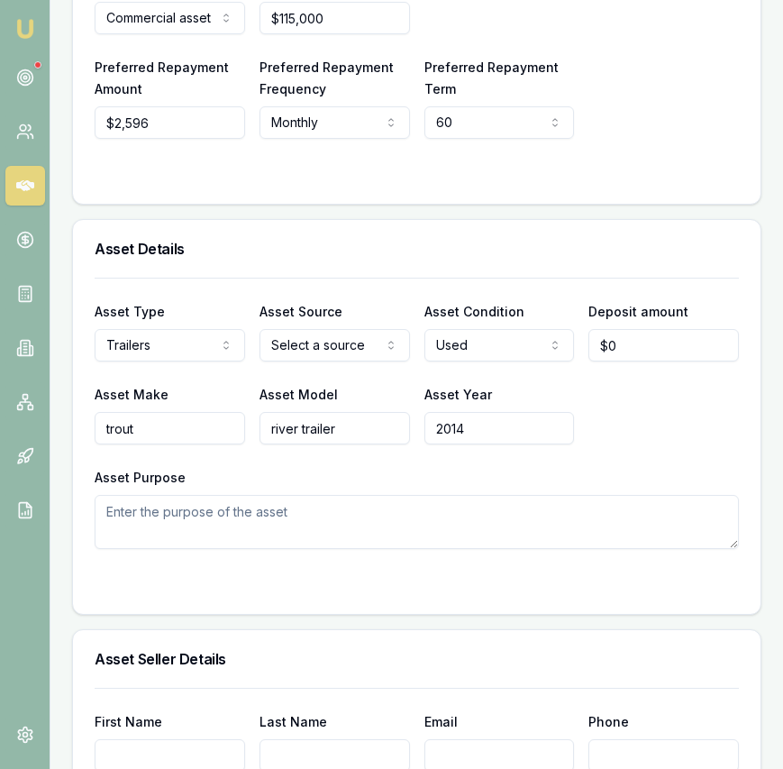
select select "PRIVATE"
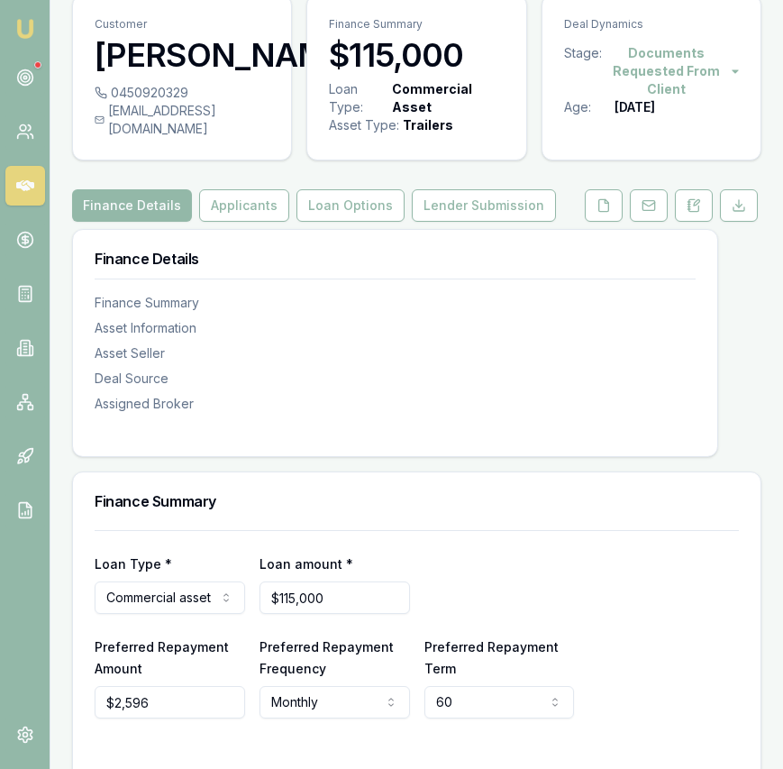
scroll to position [0, 0]
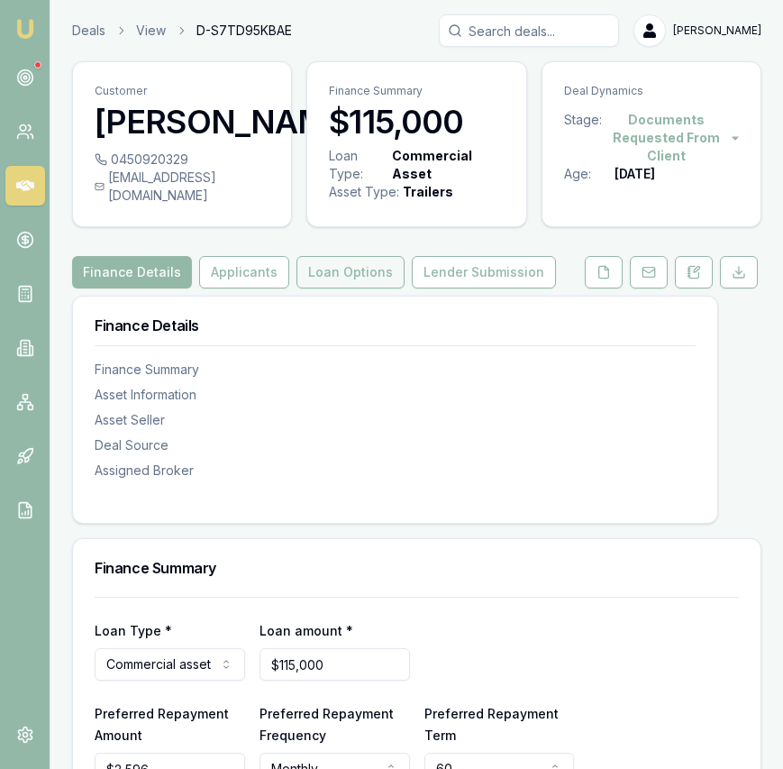
click at [309, 287] on button "Loan Options" at bounding box center [350, 272] width 108 height 32
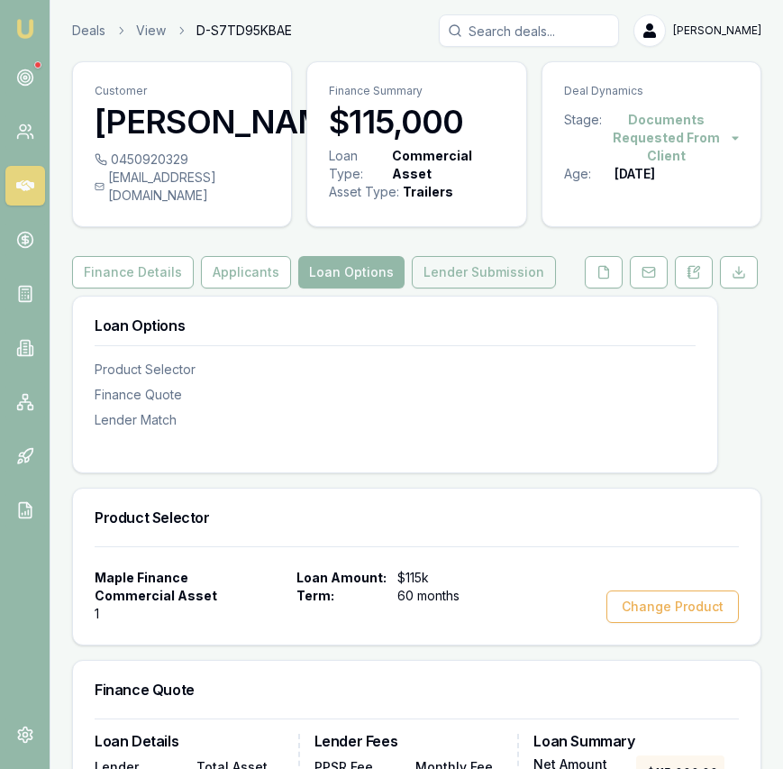
click at [441, 288] on button "Lender Submission" at bounding box center [484, 272] width 144 height 32
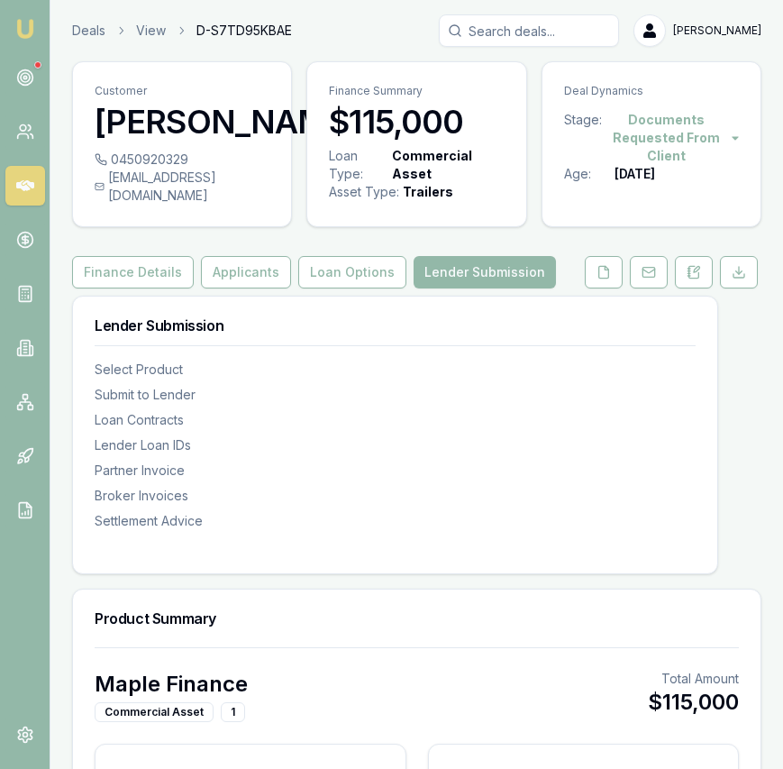
type input "$446"
type input "$2,070"
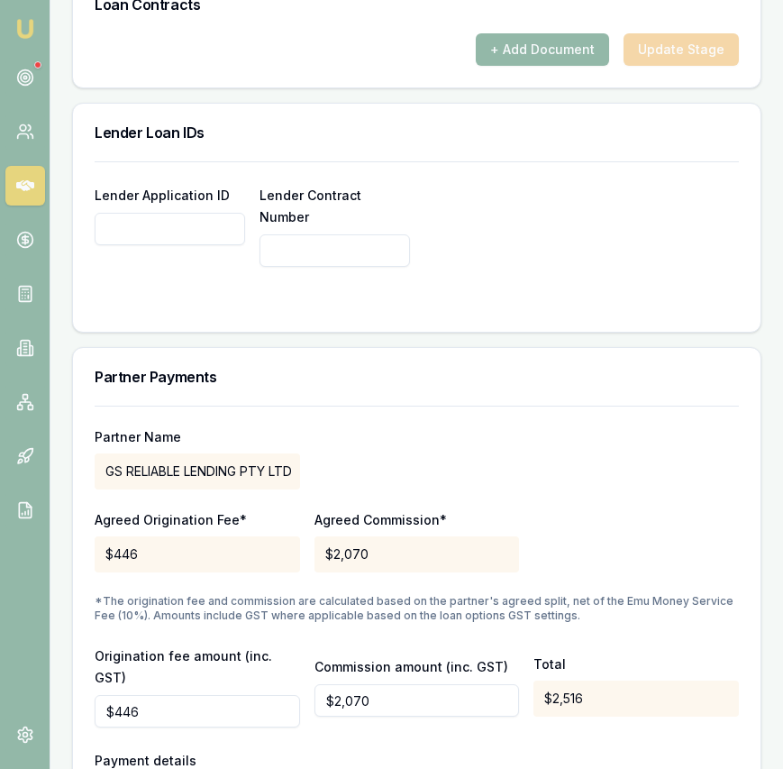
scroll to position [1509, 0]
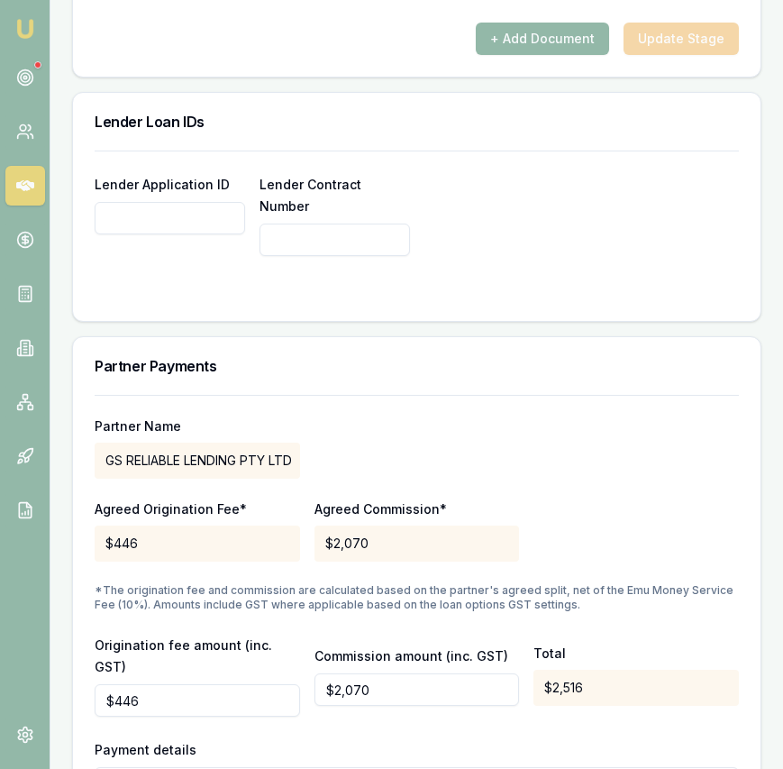
click at [205, 234] on input "Lender Application ID" at bounding box center [170, 218] width 150 height 32
type input "MA004273"
click at [615, 530] on div "Agreed Origination Fee* $446 Agreed Commission* $2,070" at bounding box center [417, 530] width 644 height 61
click at [153, 684] on input "445.5" at bounding box center [197, 700] width 205 height 32
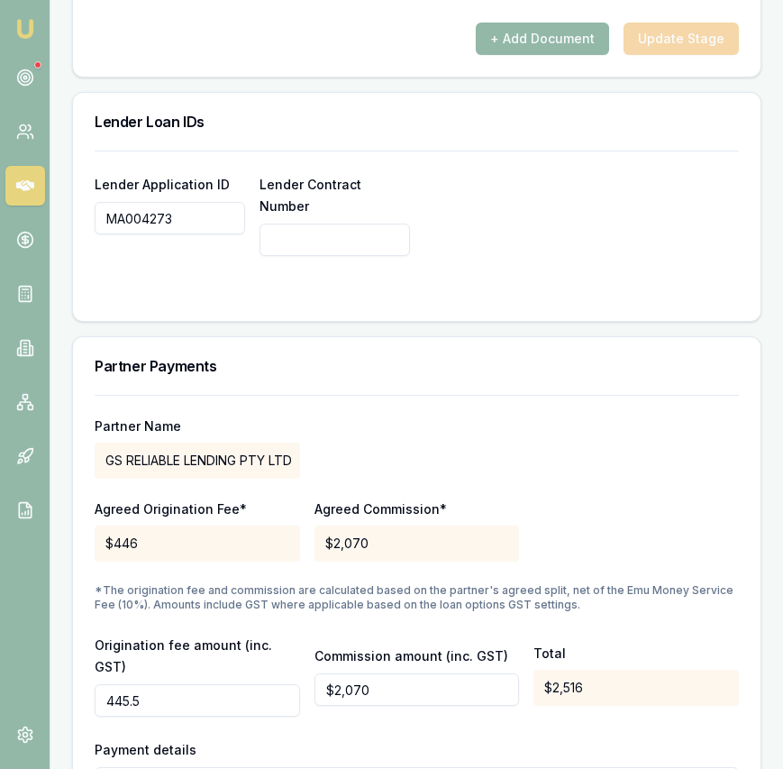
click at [153, 684] on input "445.5" at bounding box center [197, 700] width 205 height 32
click at [482, 609] on div "Partner Name GS RELIABLE LENDING PTY LTD Agreed Origination Fee* $446 Agreed Co…" at bounding box center [417, 608] width 644 height 426
click at [168, 684] on input "445.5" at bounding box center [197, 700] width 205 height 32
type input "$0"
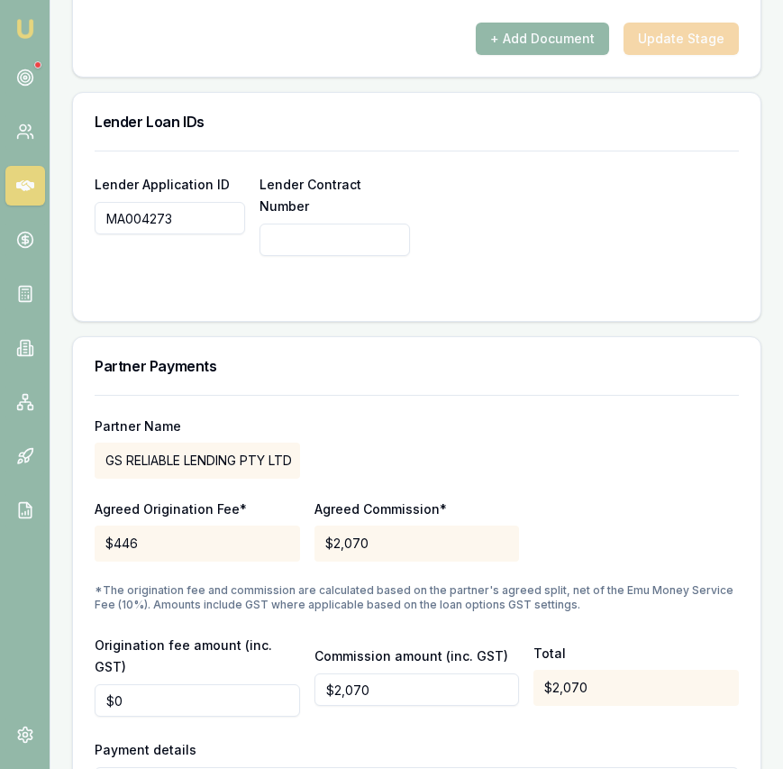
click at [322, 738] on div "Payment details D-S7TD95KBAE / $115000 / Lakhwinder Singh" at bounding box center [417, 779] width 644 height 83
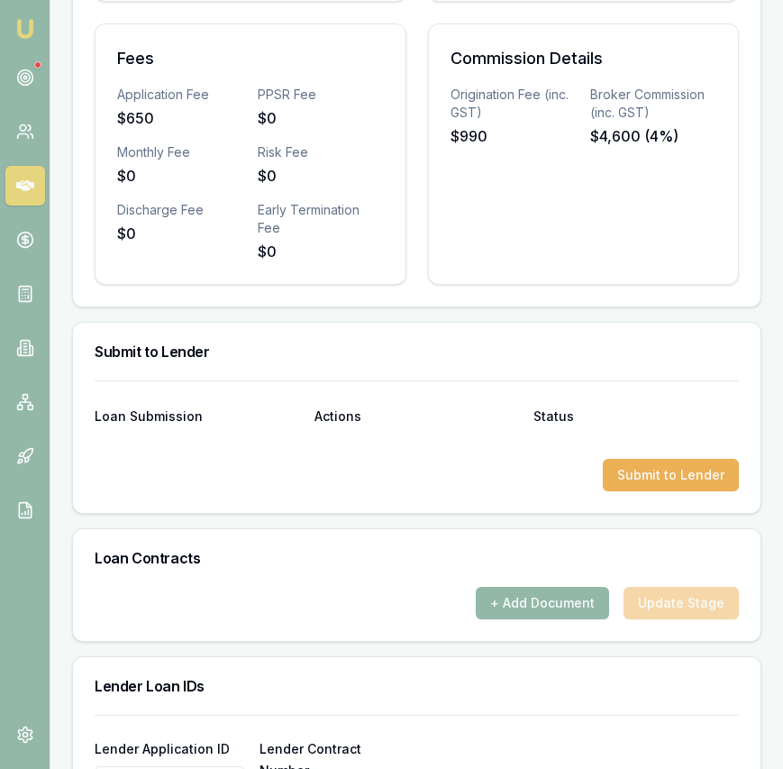
scroll to position [953, 0]
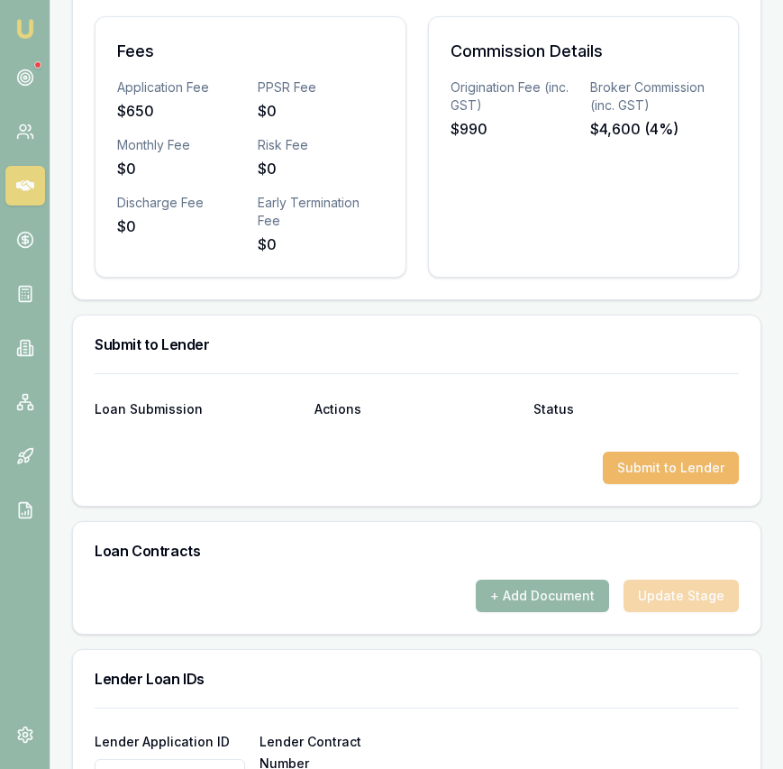
click at [689, 479] on button "Submit to Lender" at bounding box center [671, 467] width 136 height 32
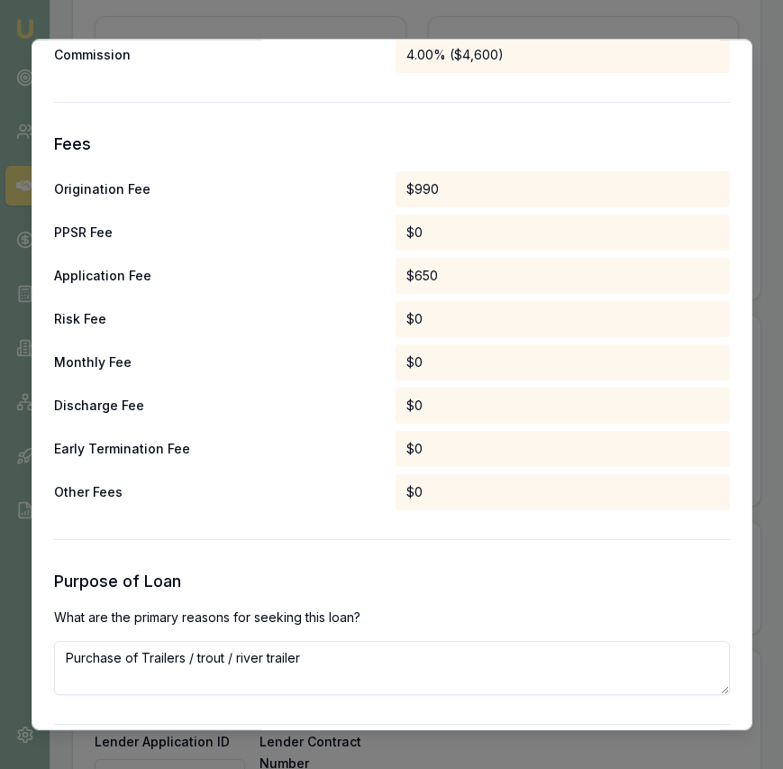
scroll to position [889, 0]
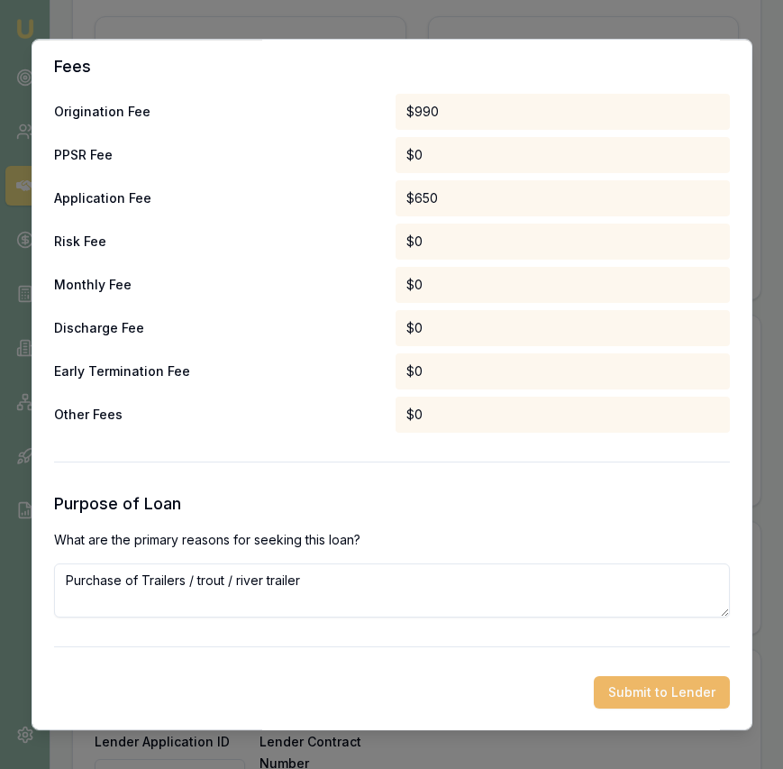
click at [632, 693] on button "Submit to Lender" at bounding box center [662, 692] width 136 height 32
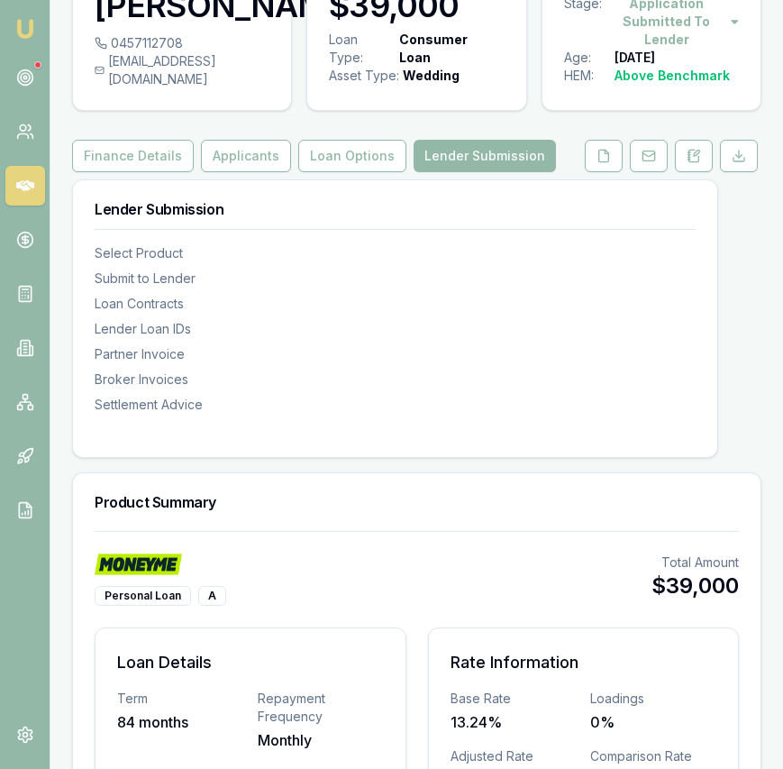
scroll to position [115, 0]
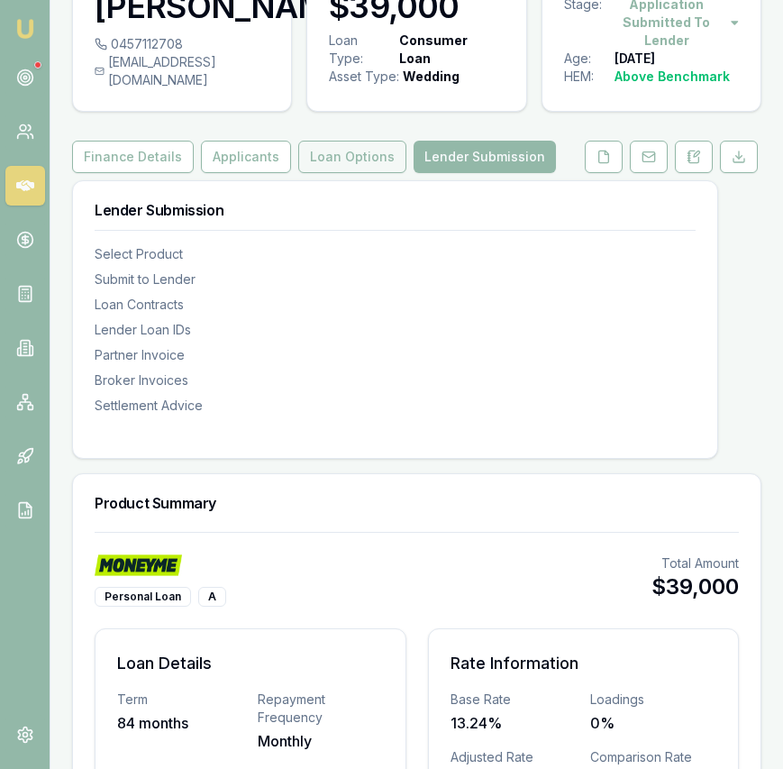
click at [356, 146] on button "Loan Options" at bounding box center [352, 157] width 108 height 32
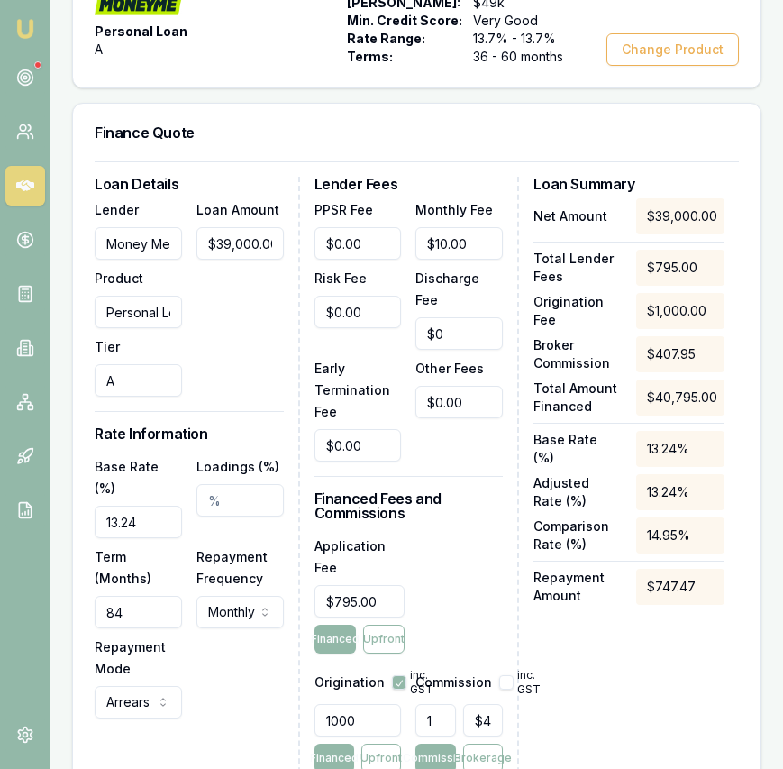
scroll to position [583, 0]
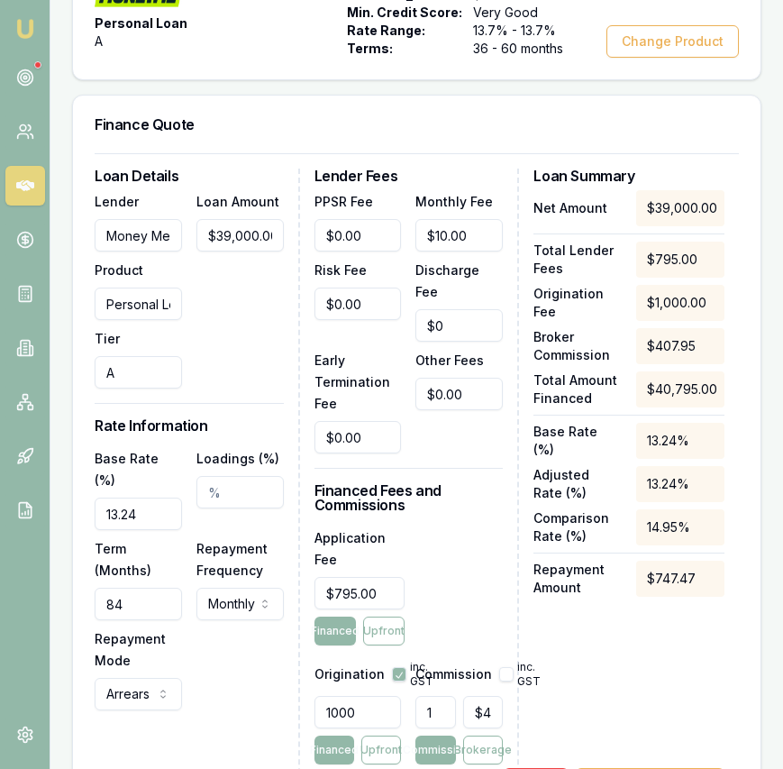
click at [506, 667] on button "button" at bounding box center [506, 674] width 14 height 14
checkbox input "true"
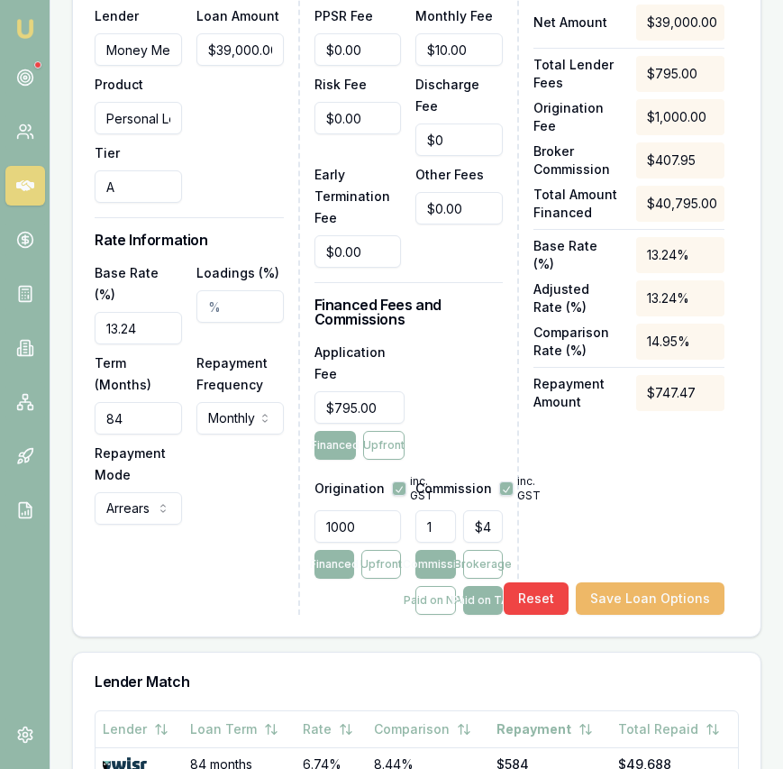
scroll to position [774, 0]
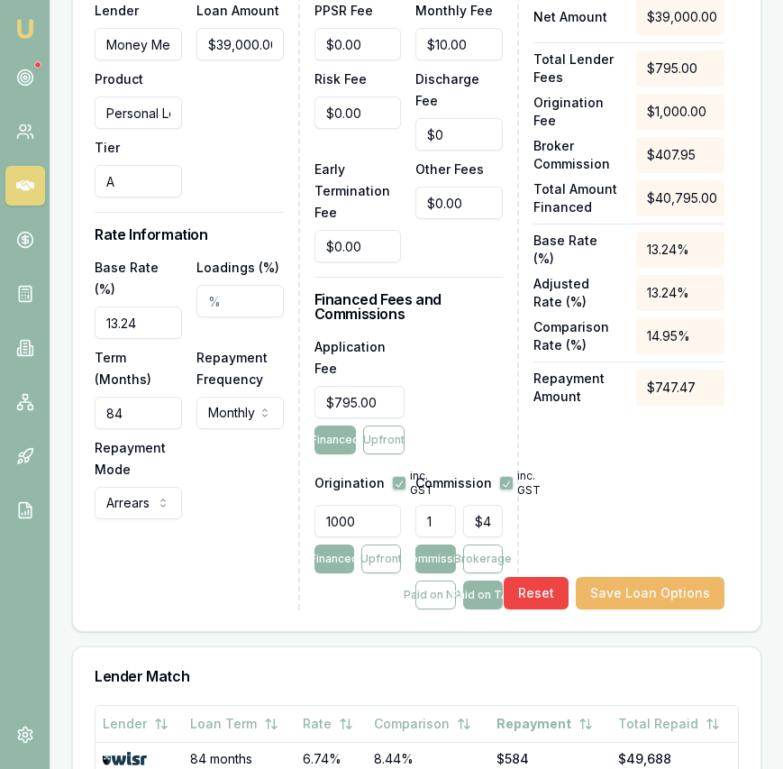
click at [638, 577] on button "Save Loan Options" at bounding box center [650, 593] width 149 height 32
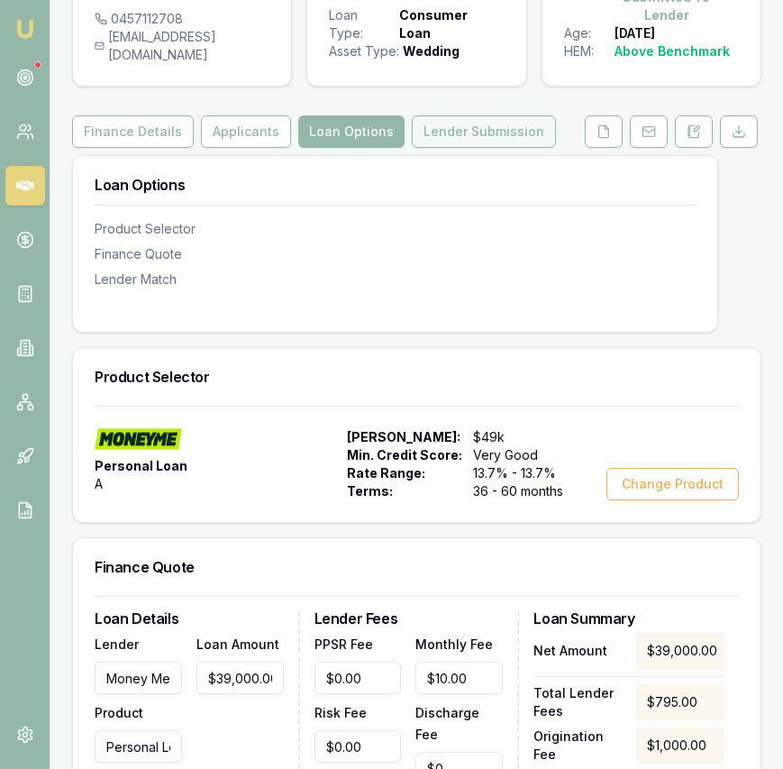
scroll to position [138, 0]
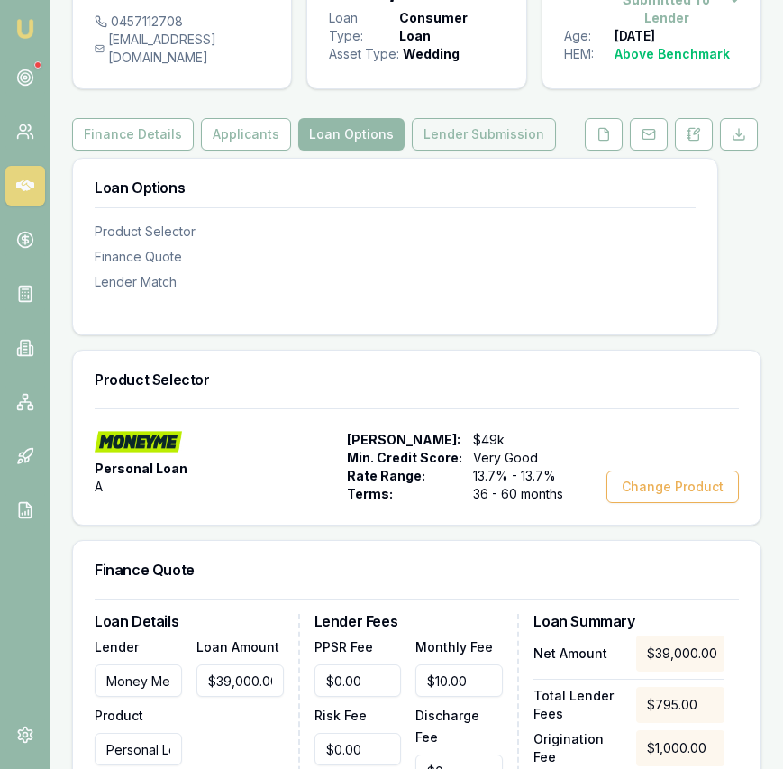
click at [453, 118] on button "Lender Submission" at bounding box center [484, 134] width 144 height 32
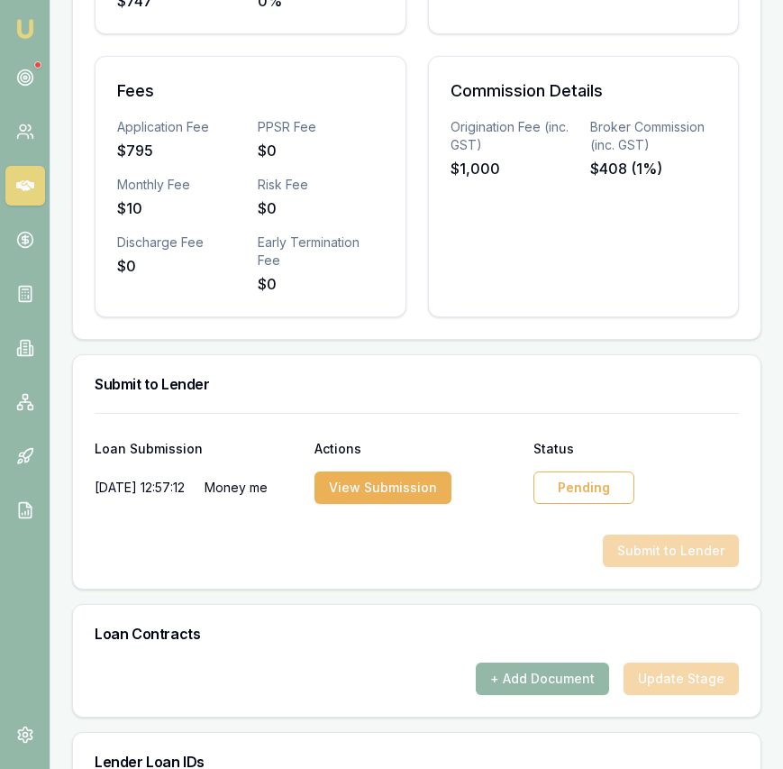
scroll to position [904, 0]
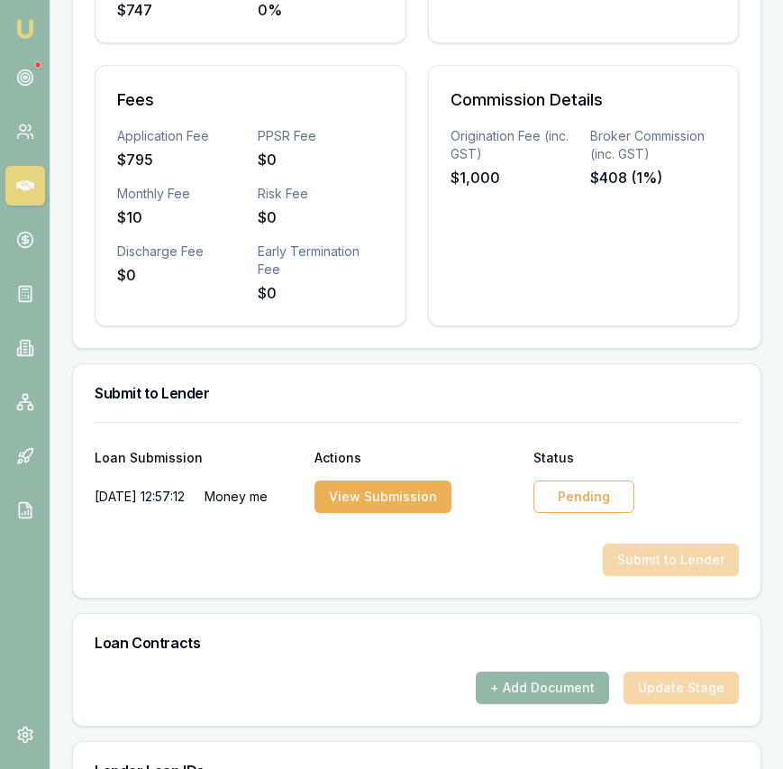
click at [607, 491] on div "Pending" at bounding box center [583, 496] width 101 height 32
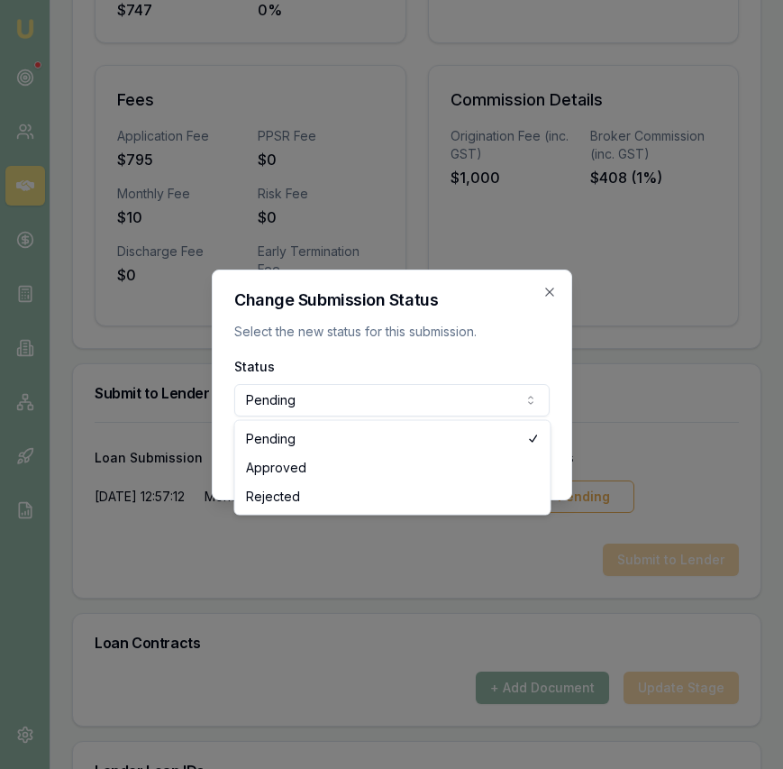
select select "APPROVED"
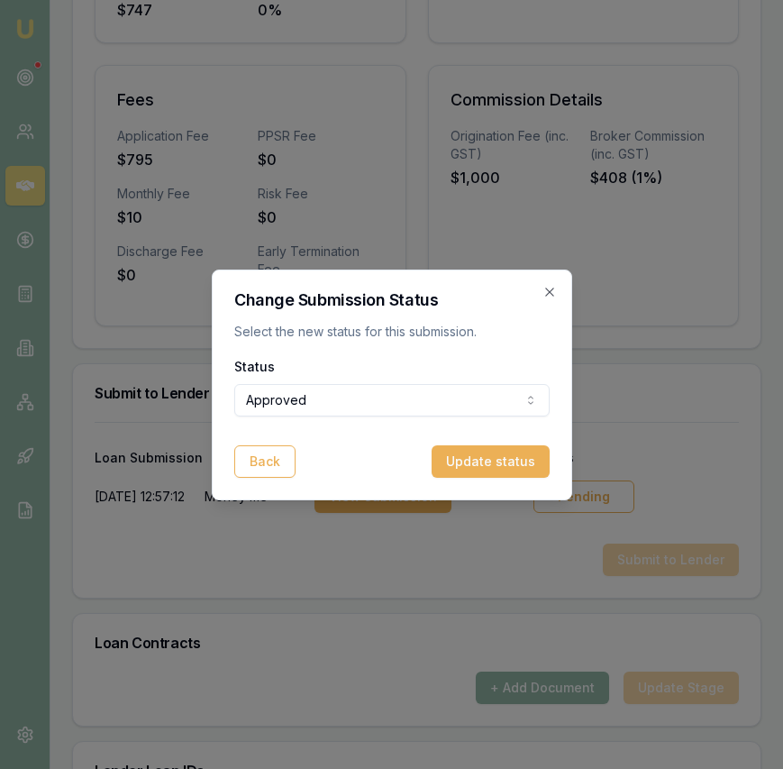
click at [506, 471] on button "Update status" at bounding box center [491, 461] width 118 height 32
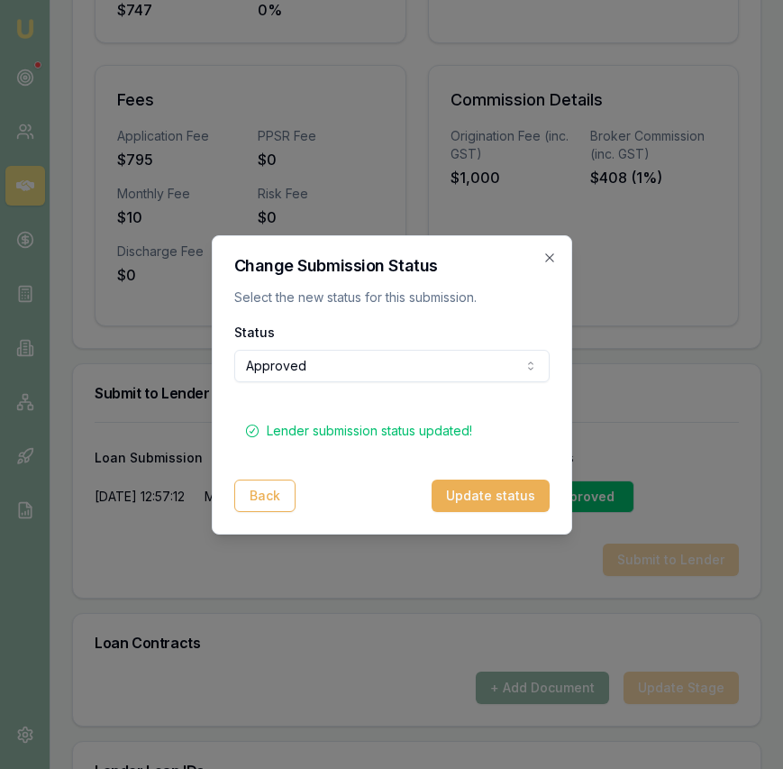
click at [555, 260] on icon "button" at bounding box center [549, 258] width 14 height 14
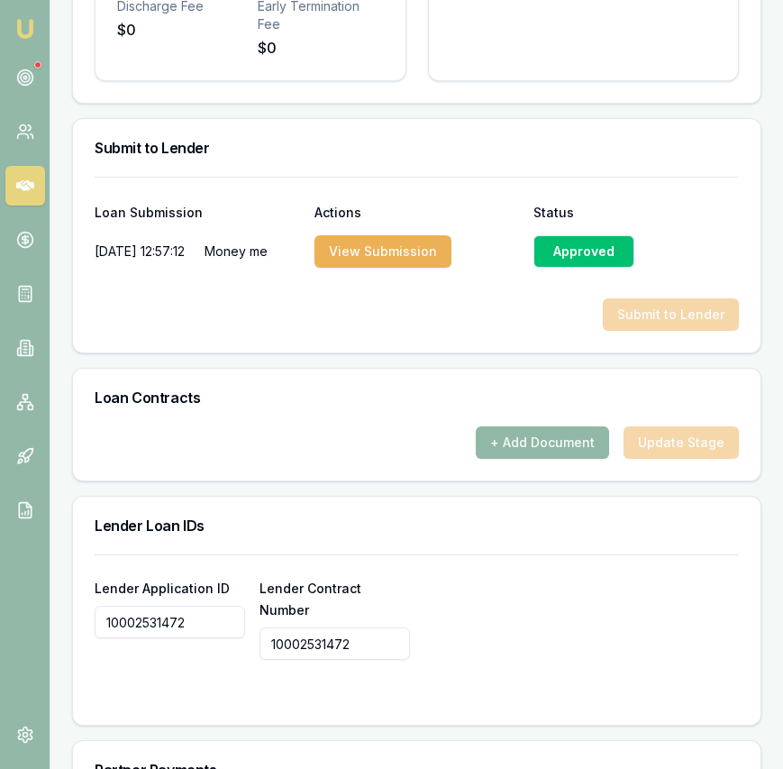
click at [552, 427] on button "+ Add Document" at bounding box center [542, 442] width 133 height 32
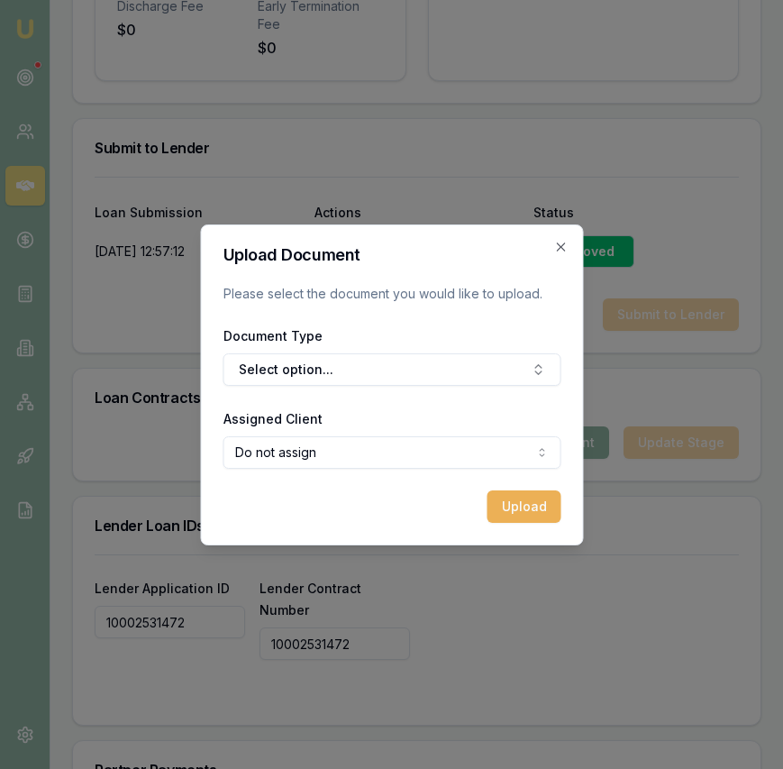
scroll to position [1153, 0]
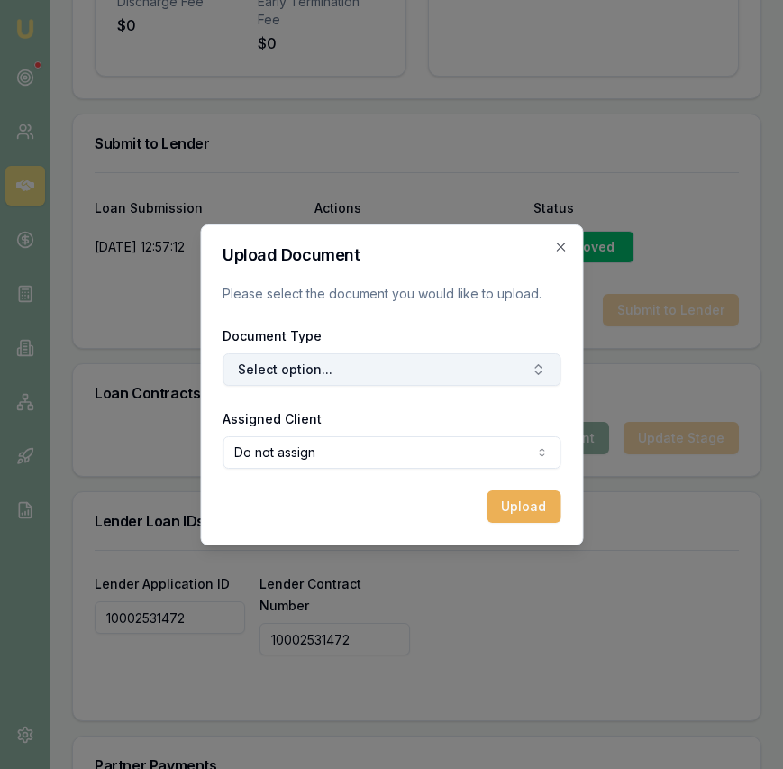
click at [442, 368] on button "Select option..." at bounding box center [392, 369] width 338 height 32
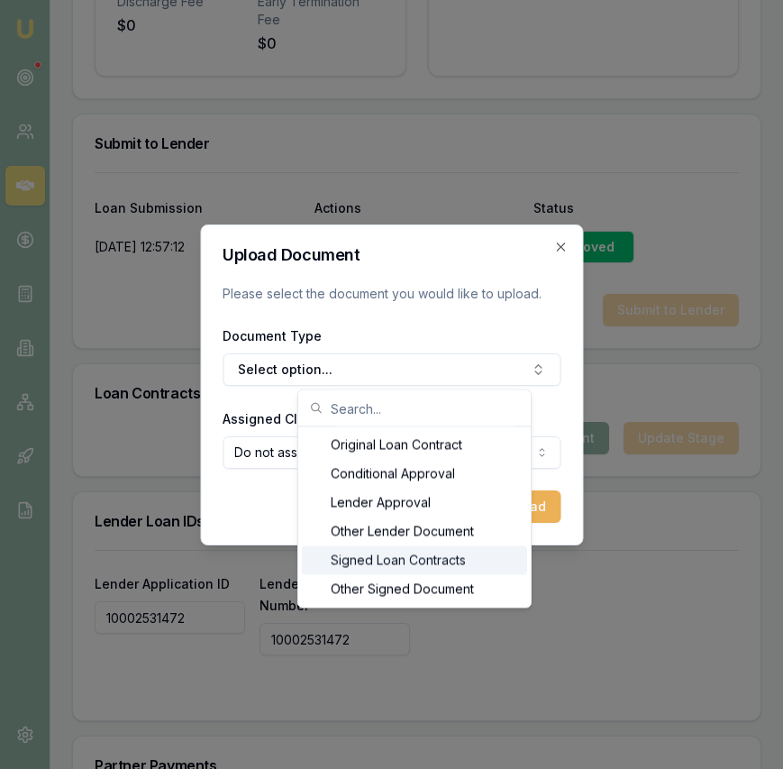
click at [411, 551] on div "Signed Loan Contracts" at bounding box center [414, 560] width 225 height 29
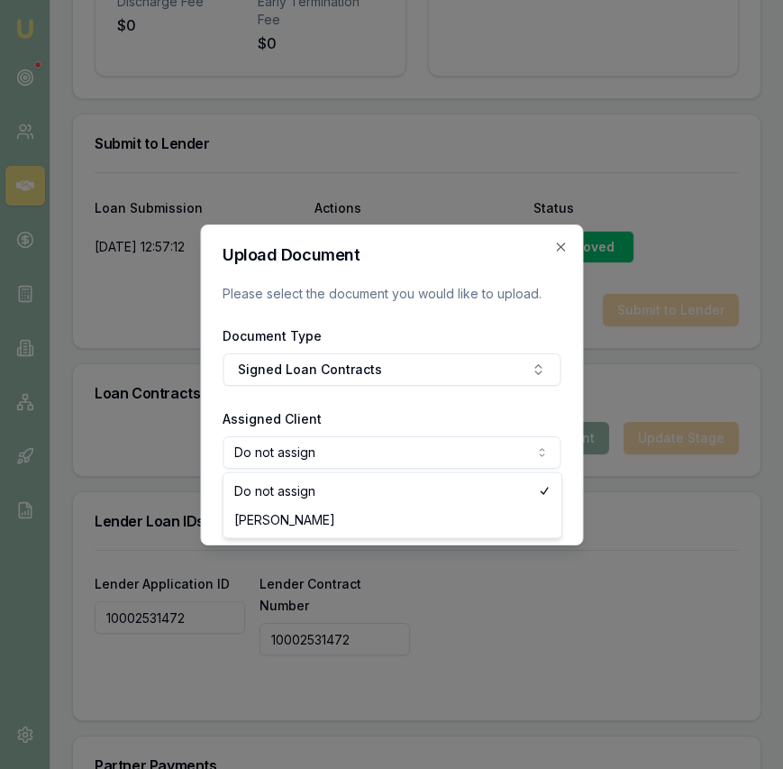
select select "U-CO3FPP197Z"
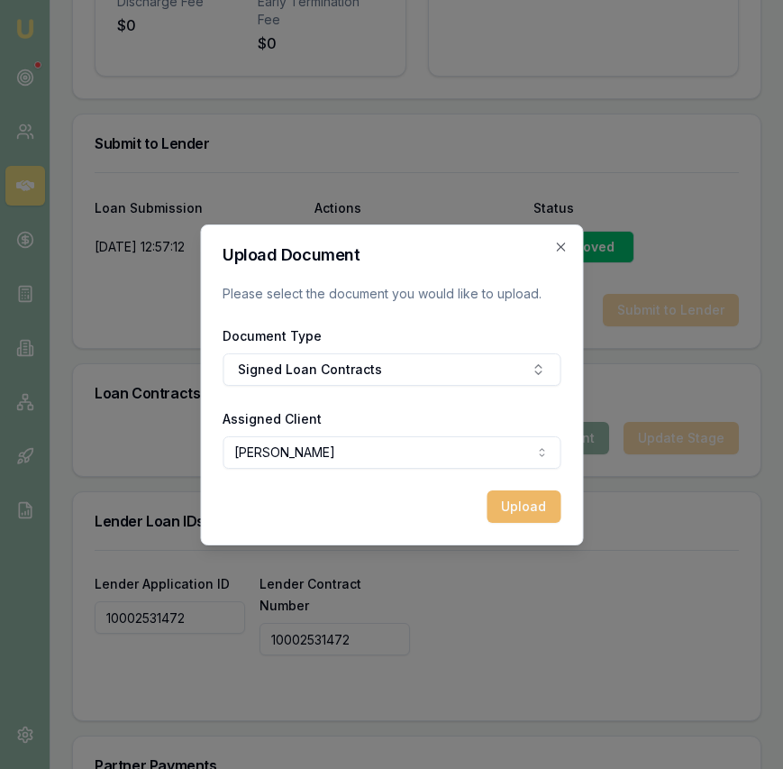
click at [499, 506] on button "Upload" at bounding box center [524, 506] width 74 height 32
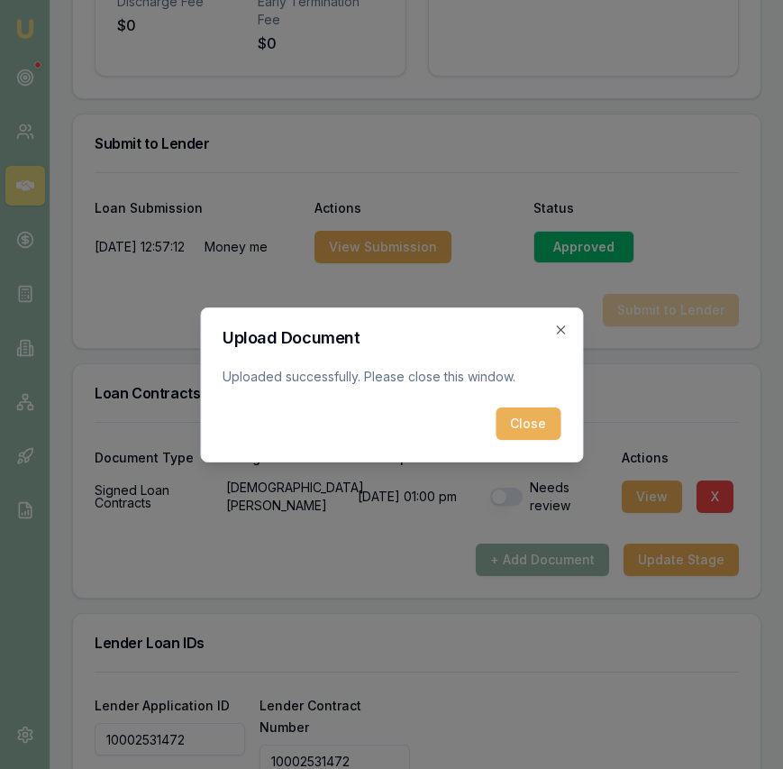
click at [525, 414] on button "Close" at bounding box center [528, 423] width 65 height 32
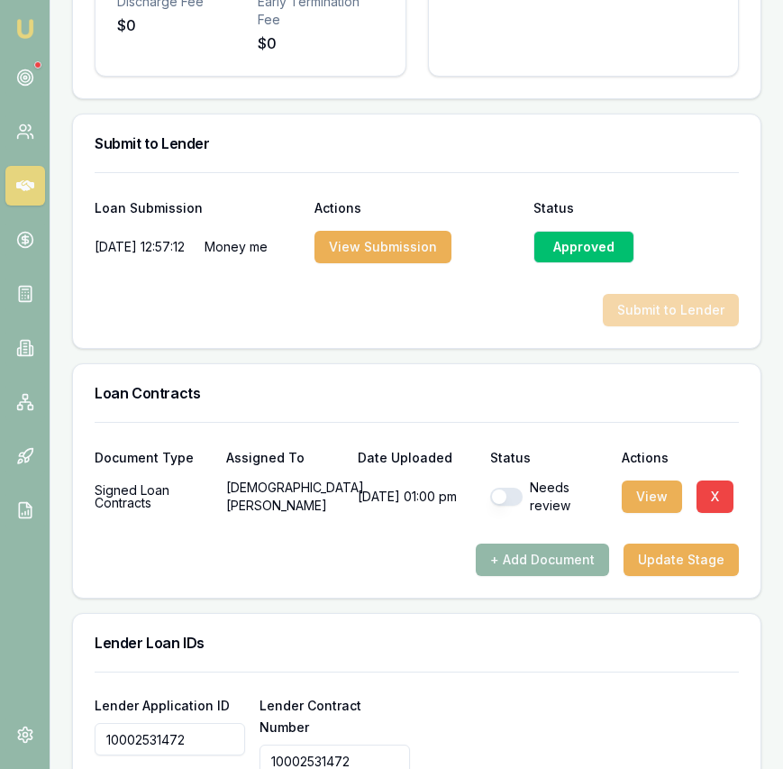
click at [509, 488] on button "button" at bounding box center [506, 497] width 32 height 18
checkbox input "true"
click at [673, 544] on button "Update Stage" at bounding box center [681, 559] width 115 height 32
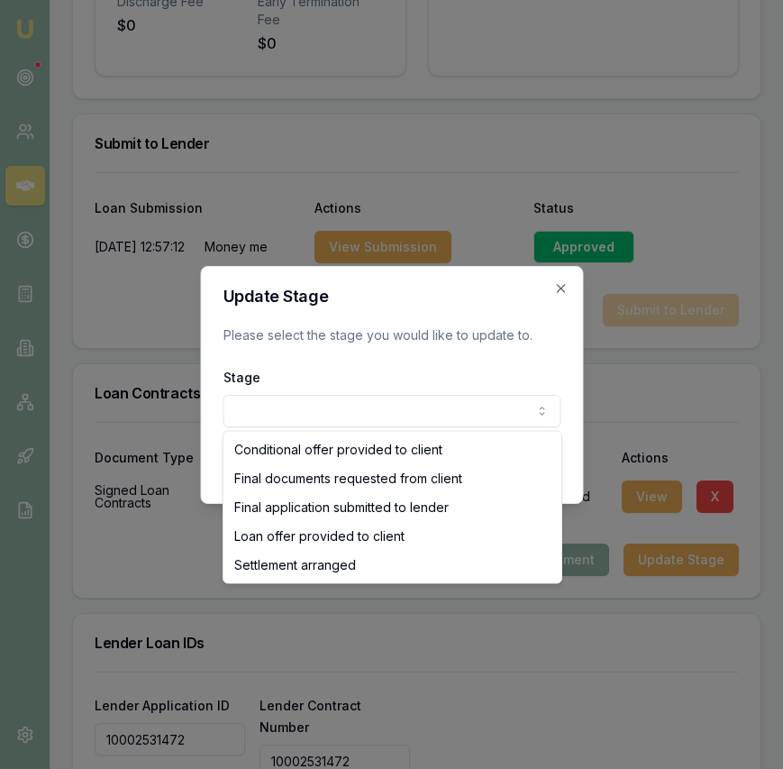
select select "SETTLEMENT_ARRANGED"
drag, startPoint x: 393, startPoint y: 565, endPoint x: 447, endPoint y: 563, distance: 54.1
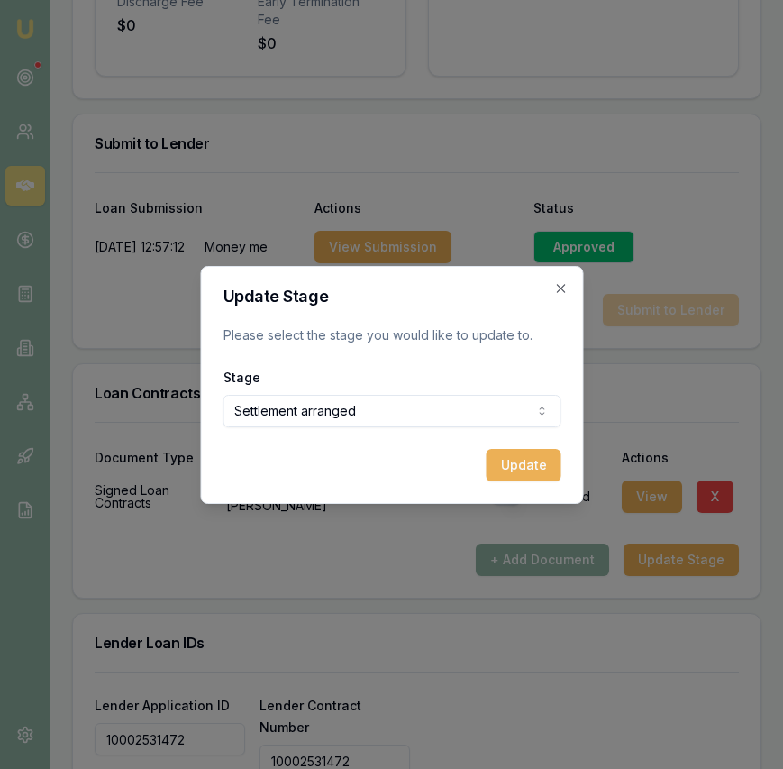
click at [551, 453] on button "Update" at bounding box center [523, 465] width 75 height 32
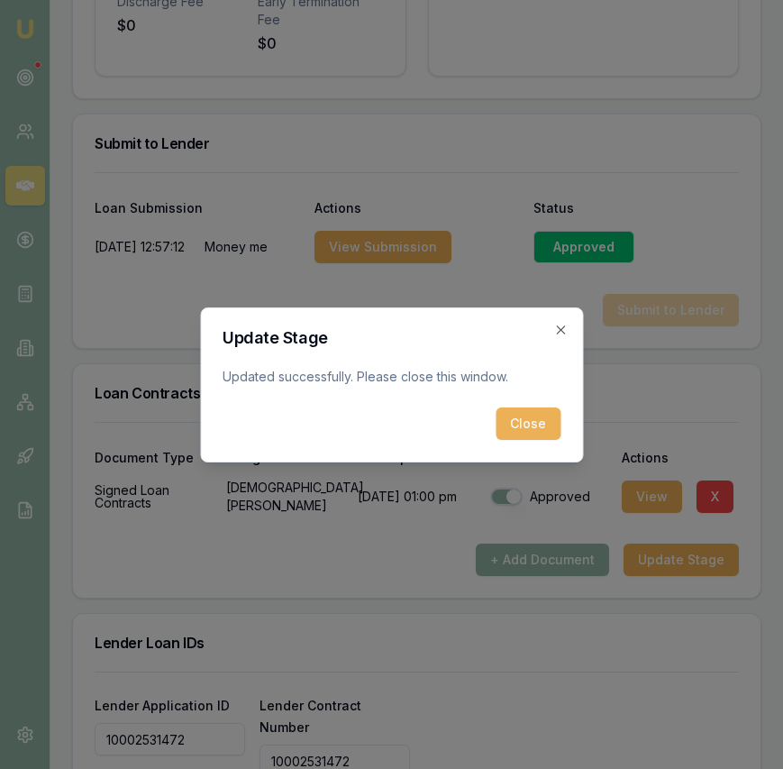
click at [546, 431] on button "Close" at bounding box center [528, 423] width 65 height 32
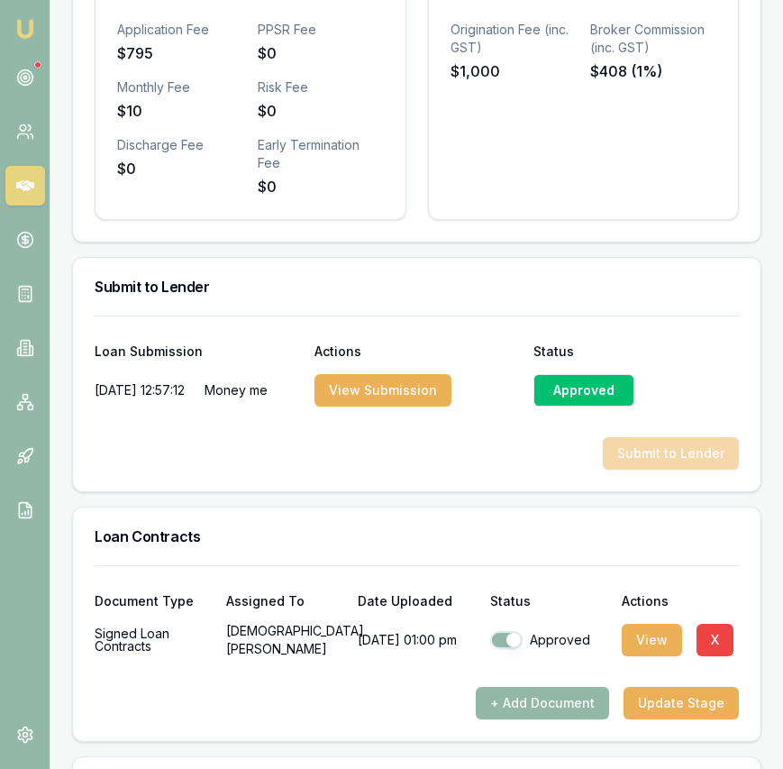
scroll to position [0, 0]
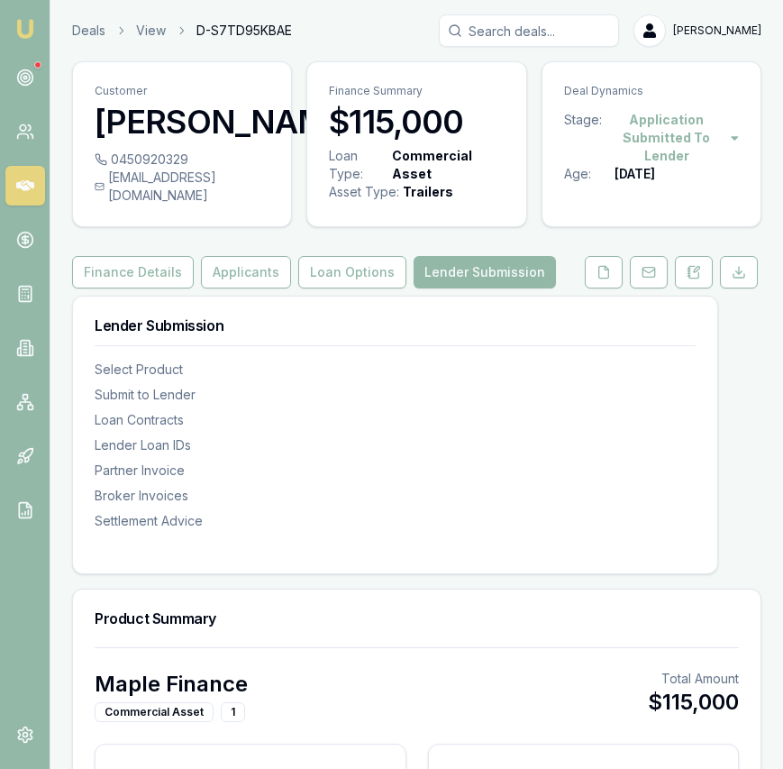
drag, startPoint x: 22, startPoint y: 34, endPoint x: 198, endPoint y: 221, distance: 256.9
click at [21, 34] on img at bounding box center [25, 29] width 22 height 22
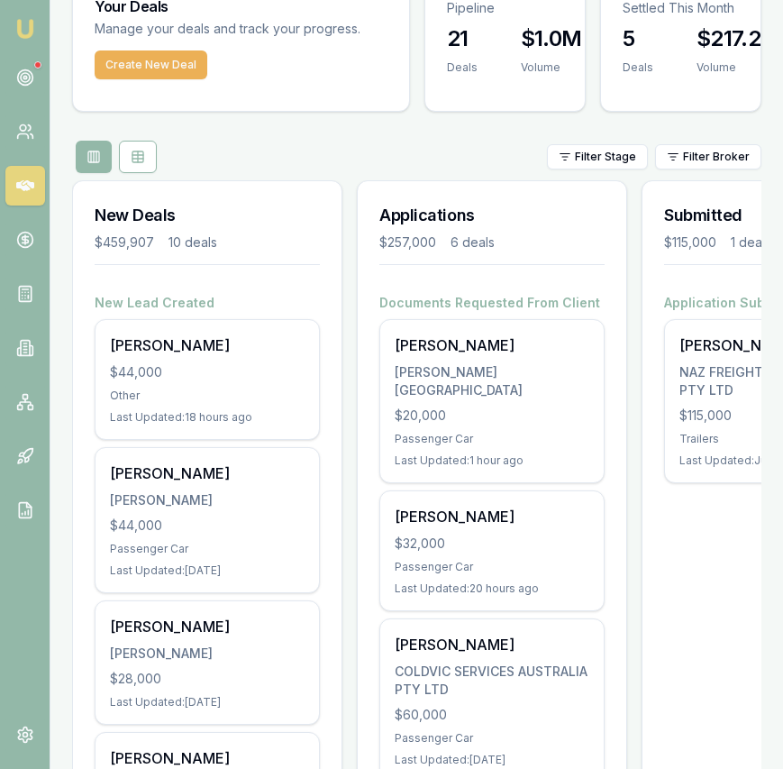
scroll to position [86, 0]
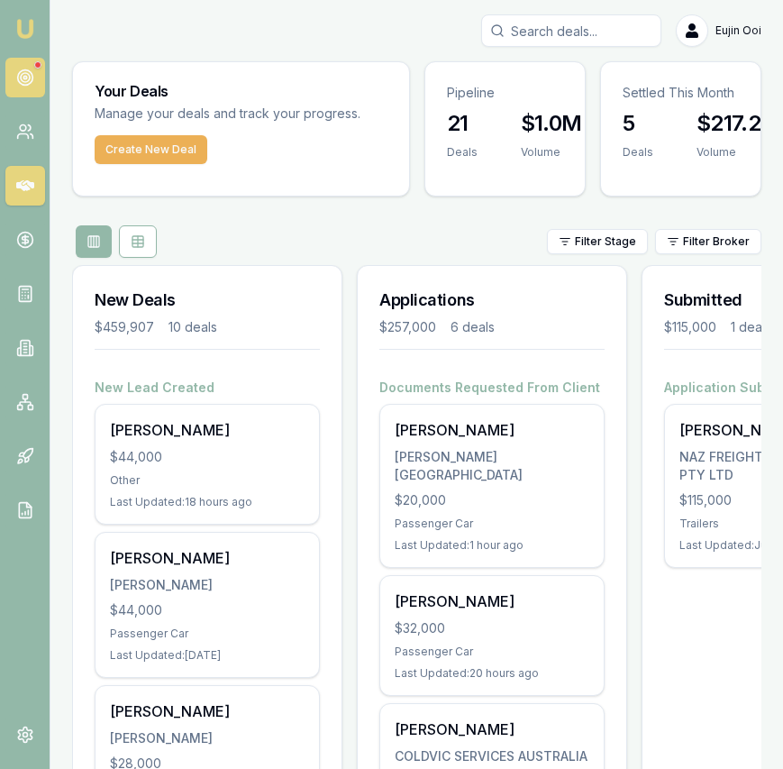
click at [16, 77] on icon at bounding box center [25, 77] width 18 height 18
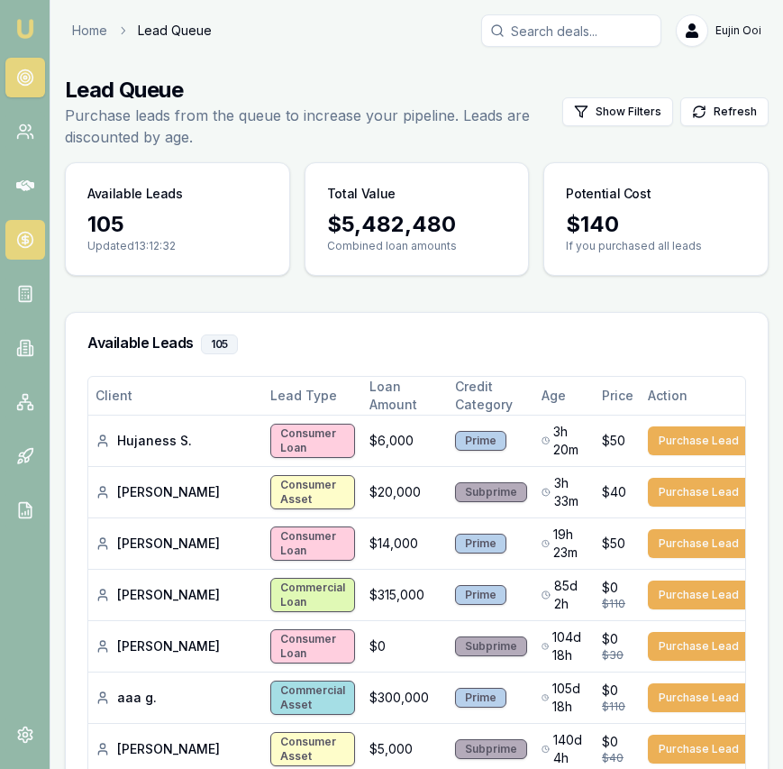
click at [25, 235] on icon at bounding box center [25, 239] width 0 height 9
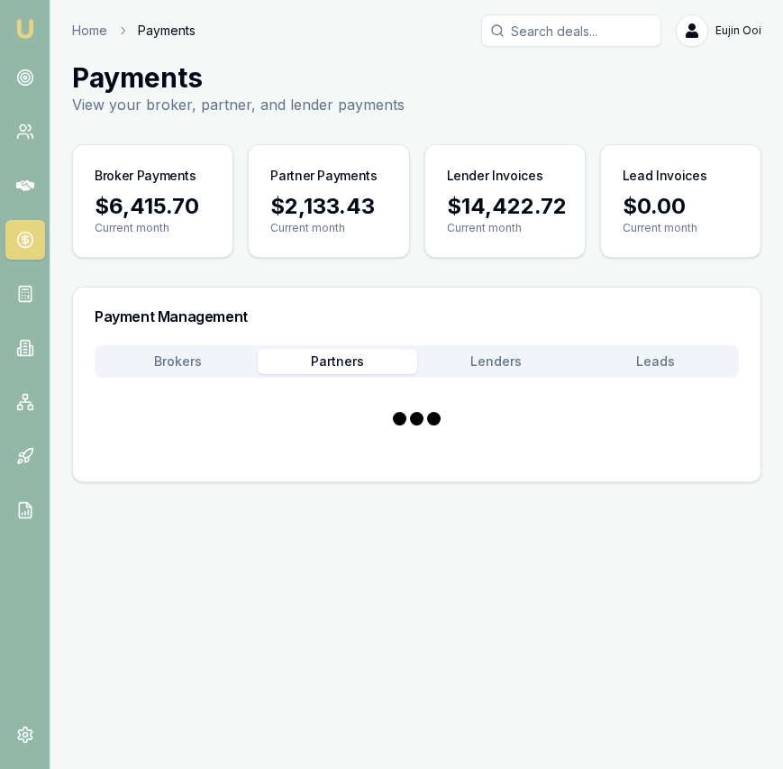
click at [331, 350] on button "Partners" at bounding box center [338, 361] width 160 height 25
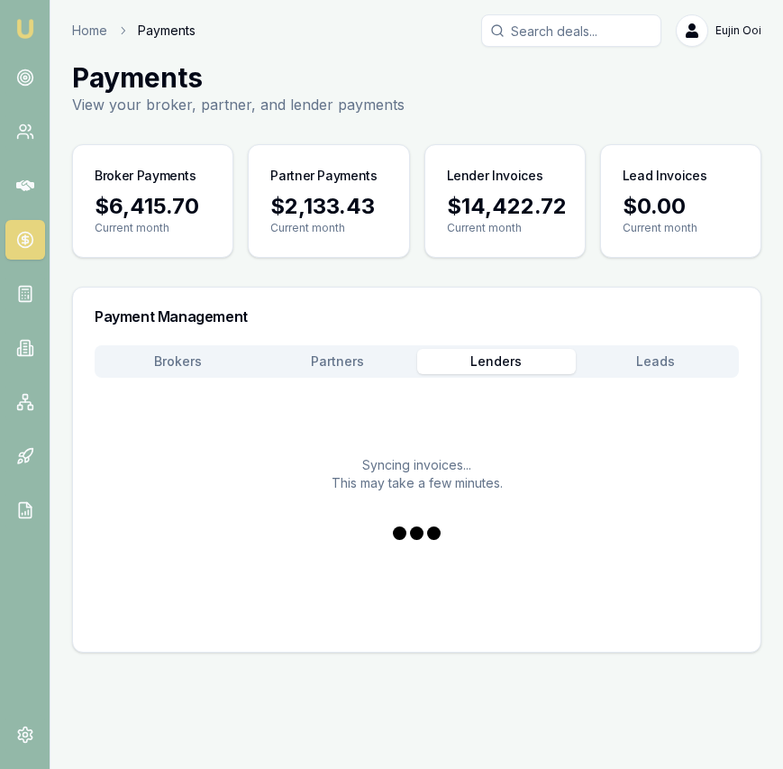
click at [510, 334] on div "Payment Management Brokers Partners Lenders Leads Syncing invoices... This may …" at bounding box center [416, 470] width 689 height 366
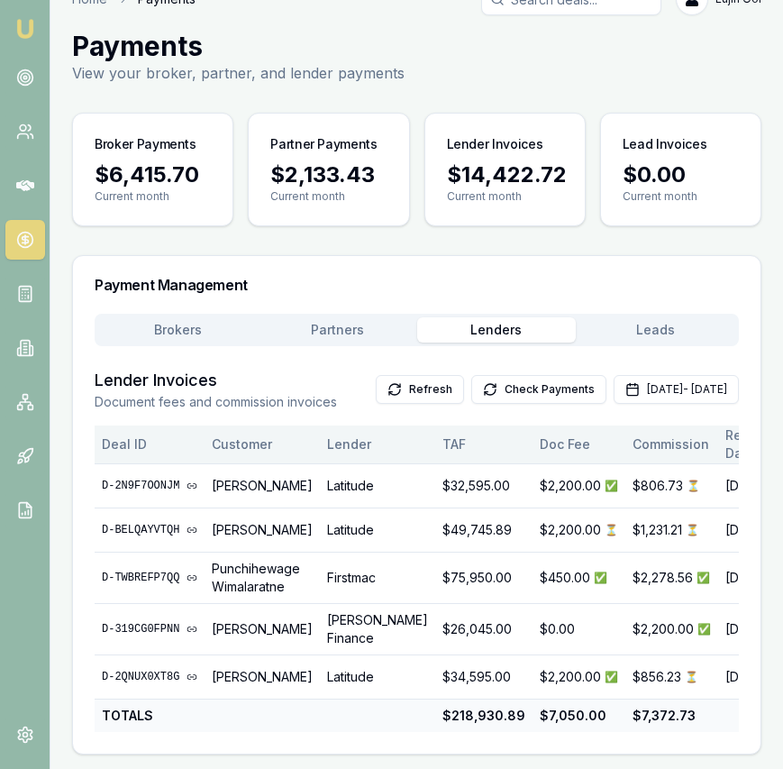
scroll to position [66, 0]
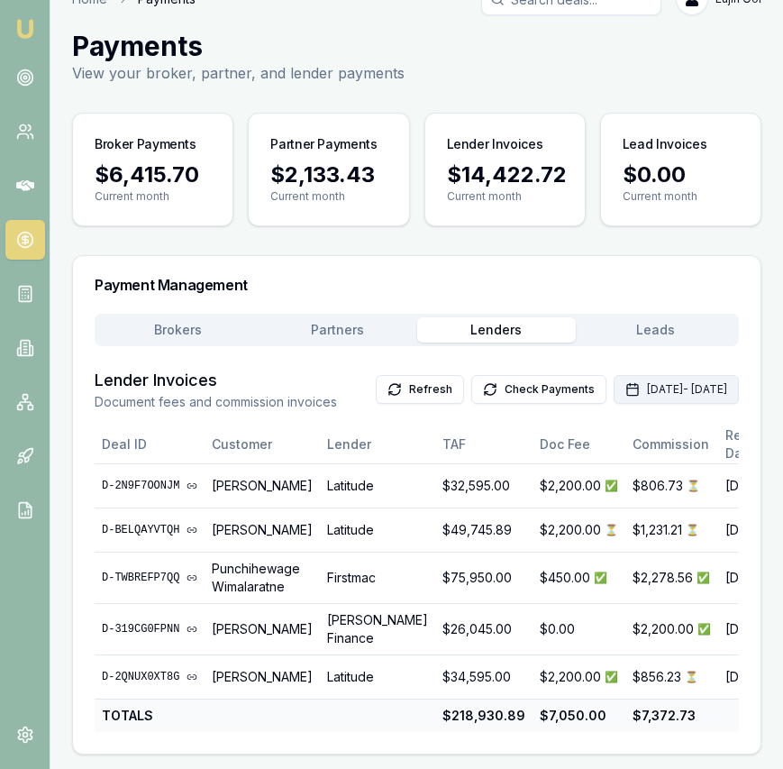
click at [616, 375] on button "Aug 01, 2025 - Aug 31, 2025" at bounding box center [676, 389] width 125 height 29
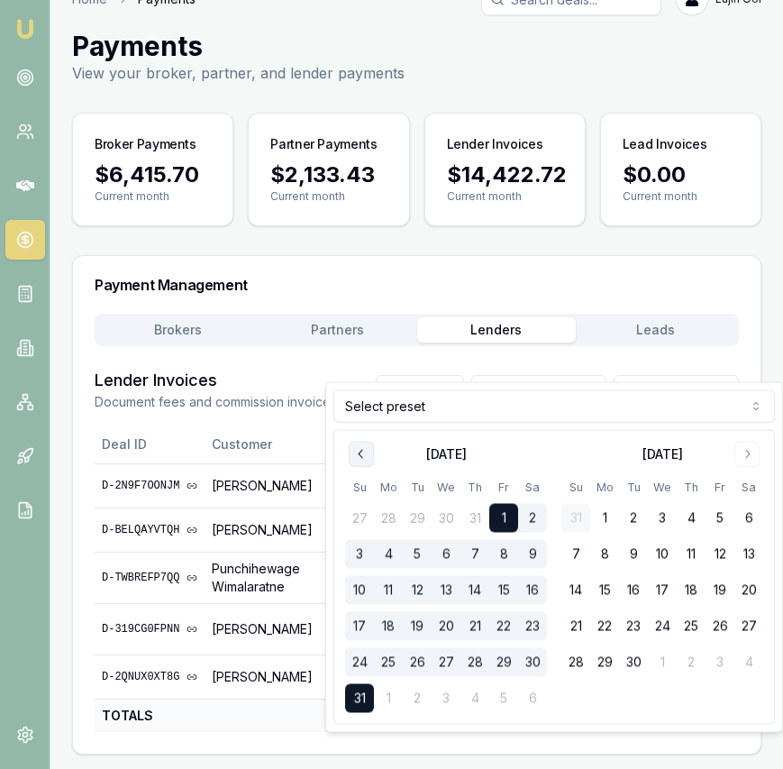
click at [354, 451] on icon "Go to previous month" at bounding box center [361, 454] width 14 height 14
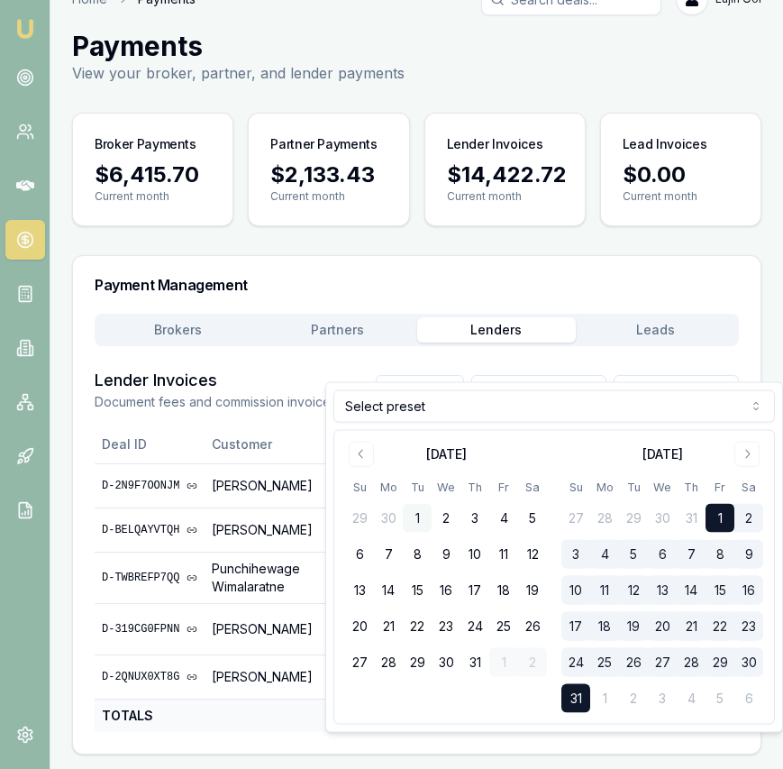
click at [410, 512] on button "1" at bounding box center [417, 518] width 29 height 29
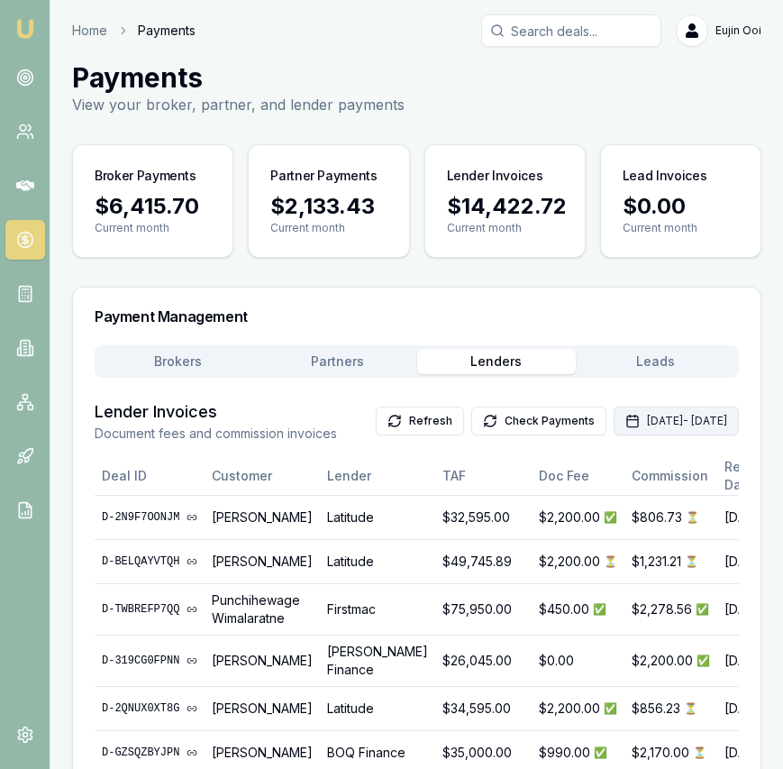
click at [621, 430] on button "Aug 01, 2025 - Aug 31, 2025" at bounding box center [676, 420] width 125 height 29
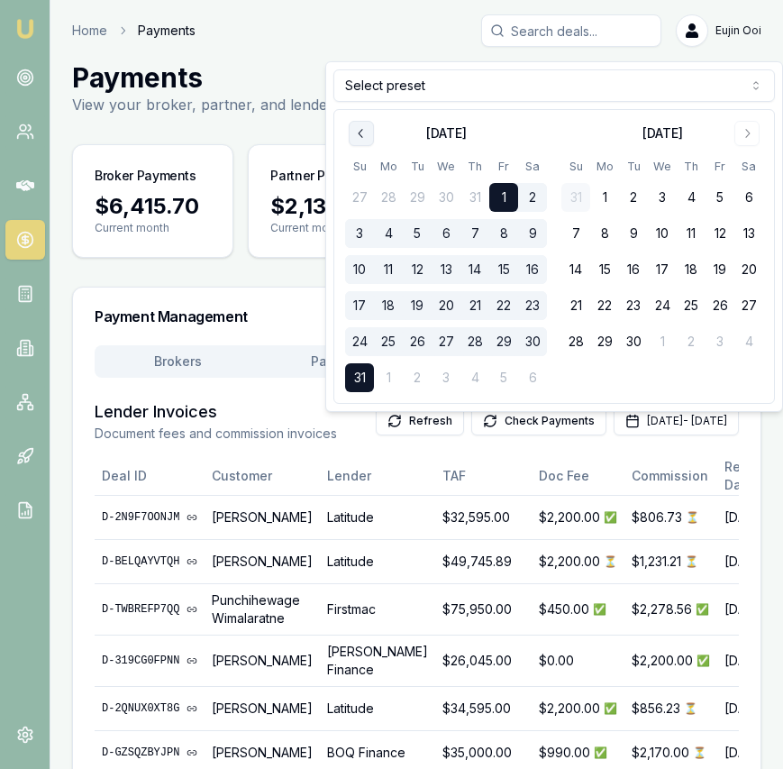
click at [355, 137] on icon "Go to previous month" at bounding box center [361, 133] width 14 height 14
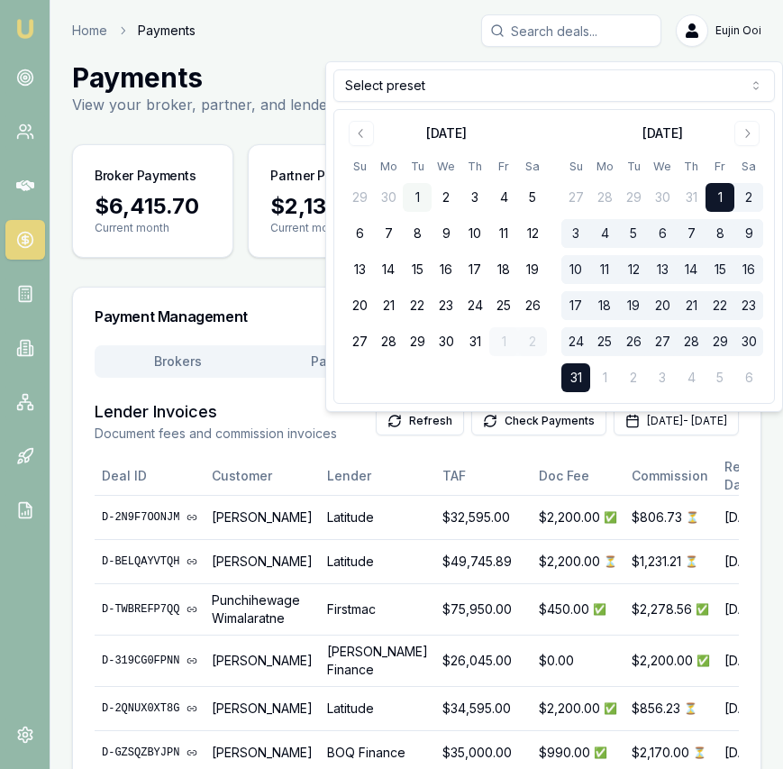
click at [416, 195] on button "1" at bounding box center [417, 197] width 29 height 29
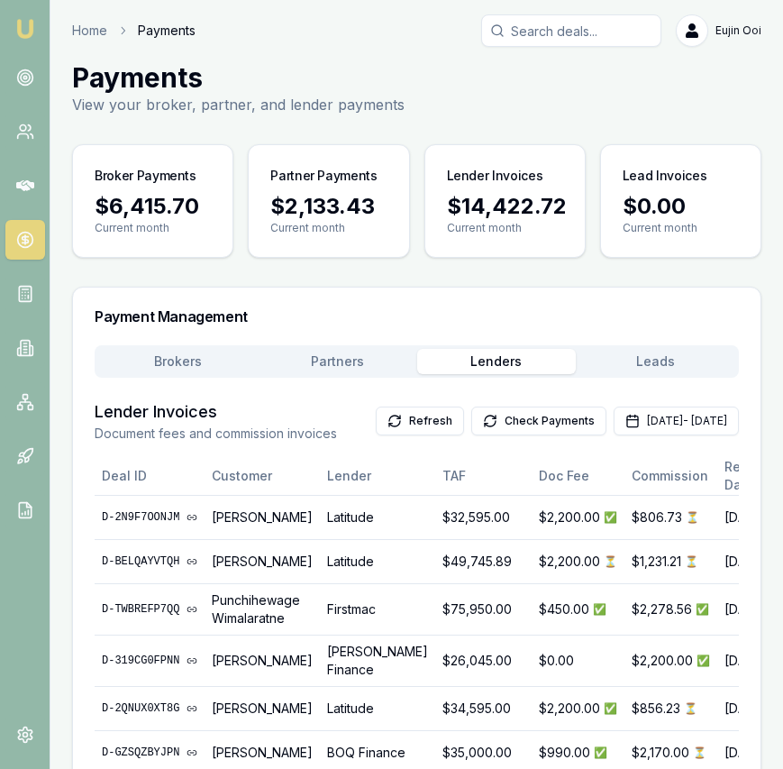
click at [661, 370] on button "Leads" at bounding box center [656, 361] width 160 height 25
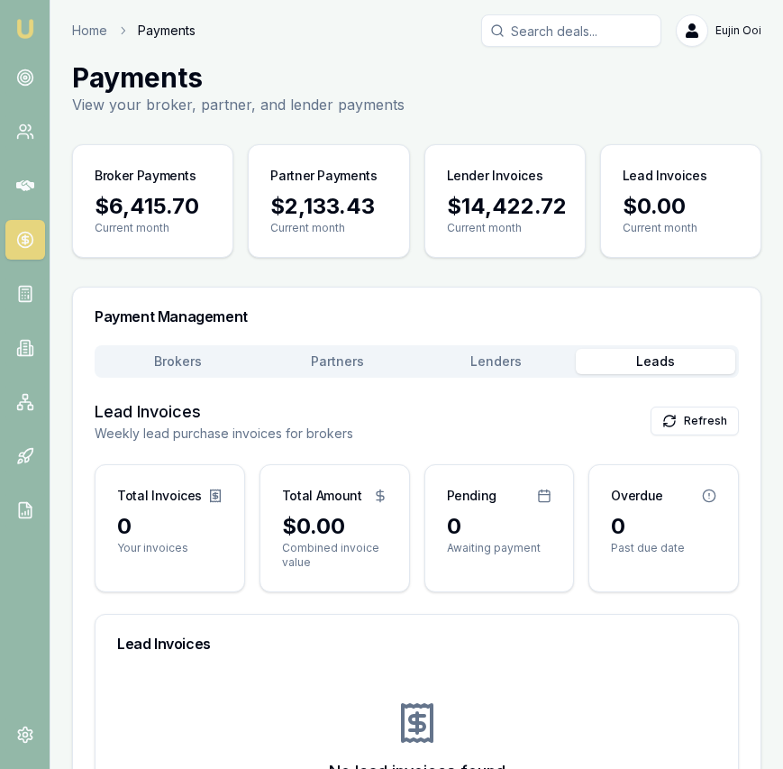
click at [346, 367] on button "Partners" at bounding box center [338, 361] width 160 height 25
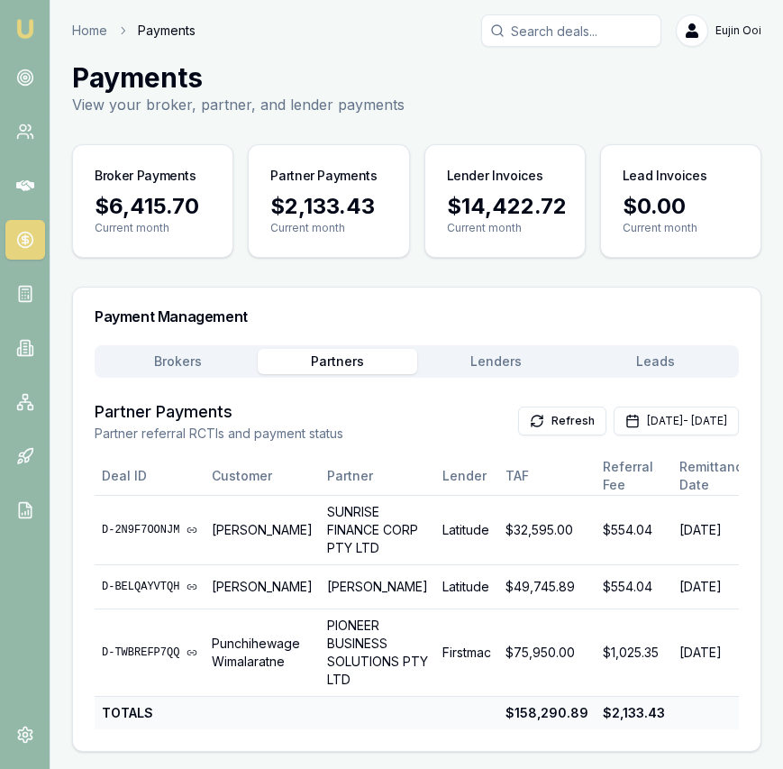
click at [193, 369] on button "Brokers" at bounding box center [178, 361] width 160 height 25
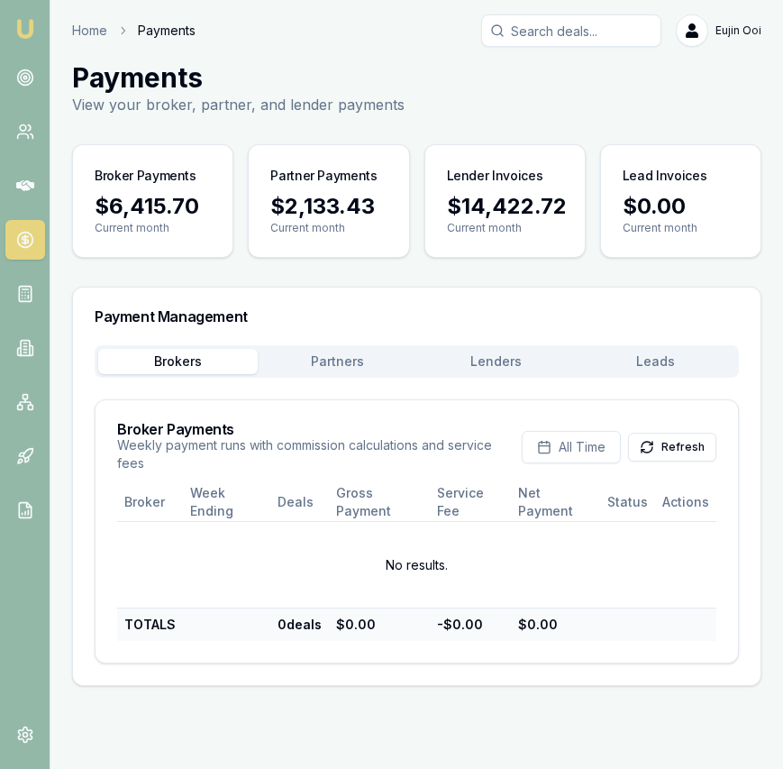
click at [29, 23] on img at bounding box center [25, 29] width 22 height 22
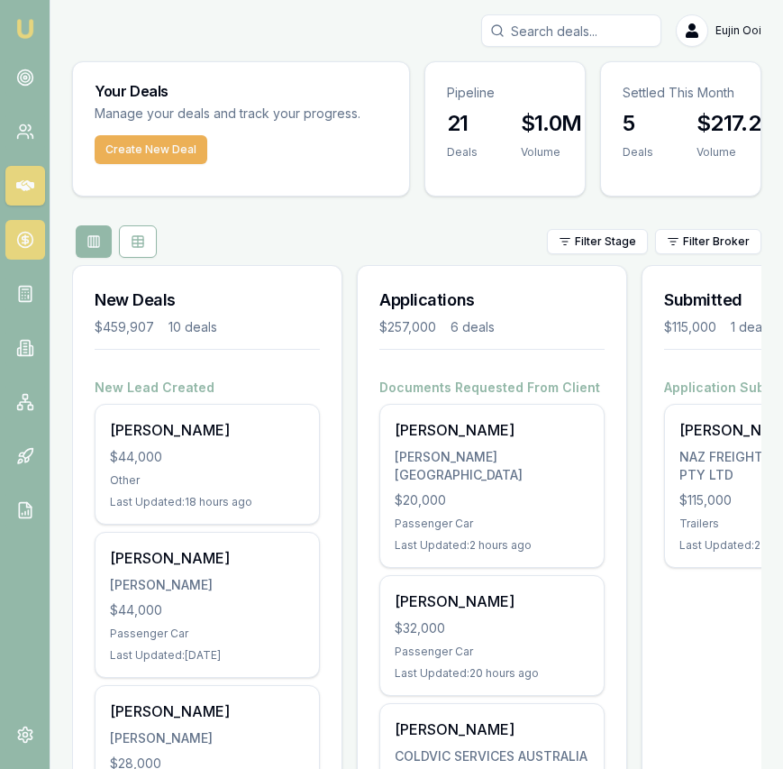
click at [23, 242] on icon at bounding box center [25, 240] width 18 height 18
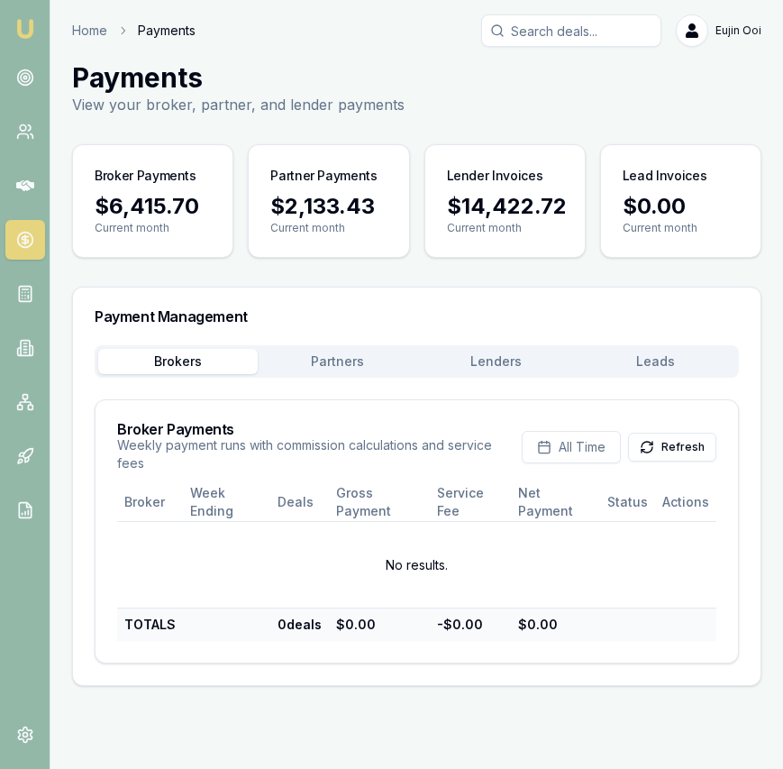
click at [21, 27] on img at bounding box center [25, 29] width 22 height 22
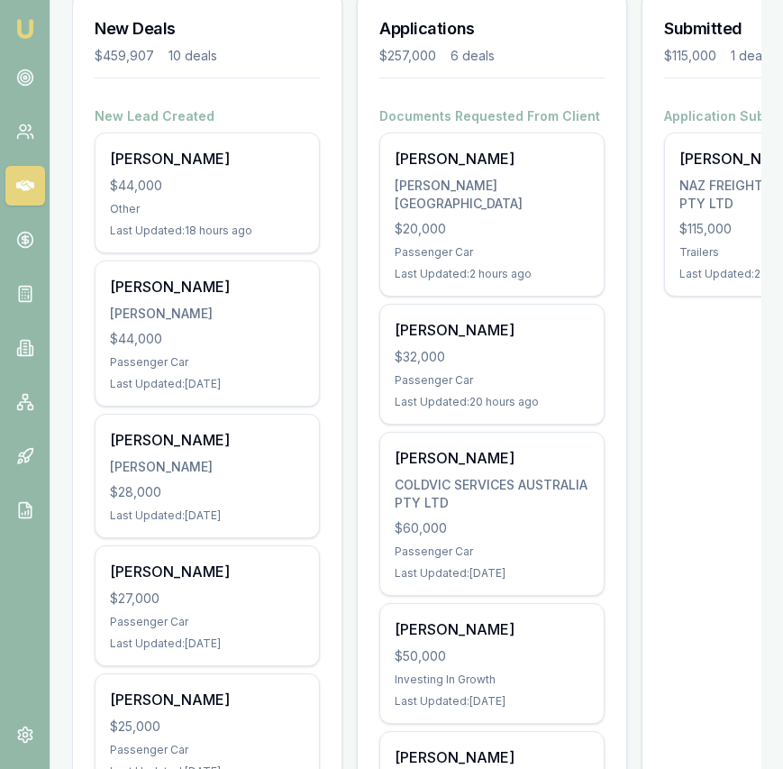
scroll to position [287, 0]
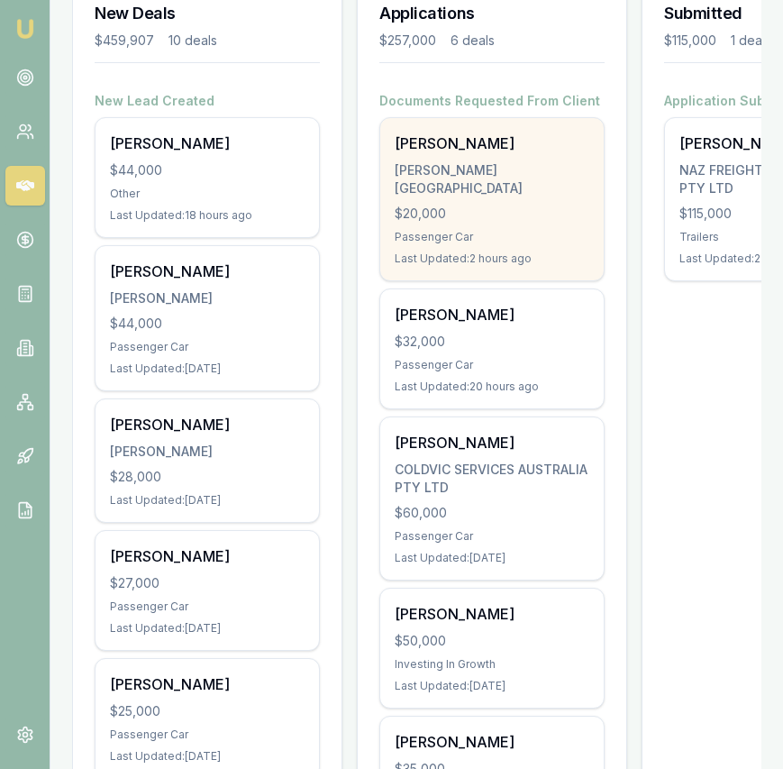
click at [453, 207] on div "Amritpal Singh SINGH, AMRITPAL $20,000 Passenger Car Last Updated: 2 hours ago" at bounding box center [491, 199] width 223 height 162
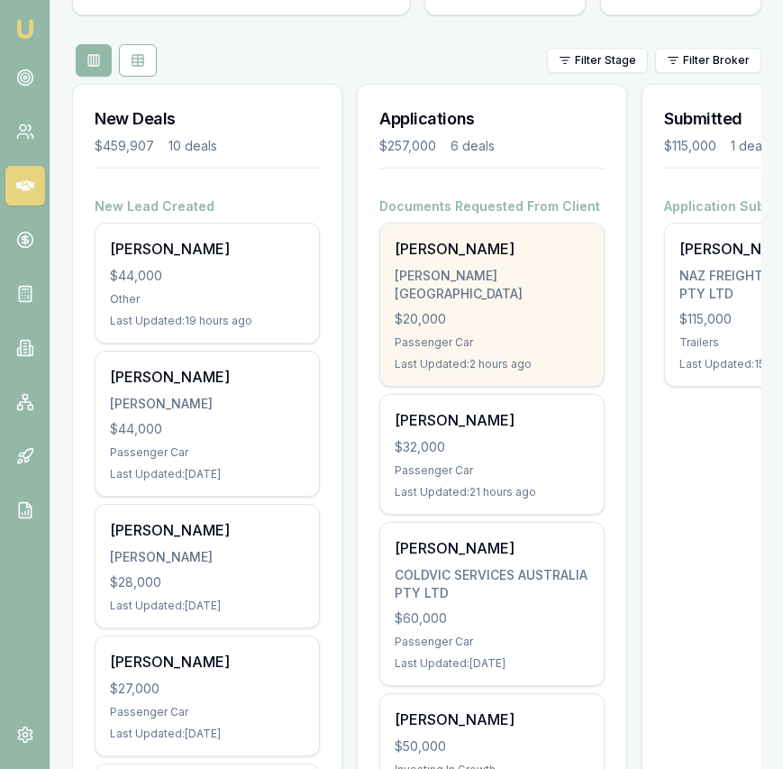
scroll to position [0, 3]
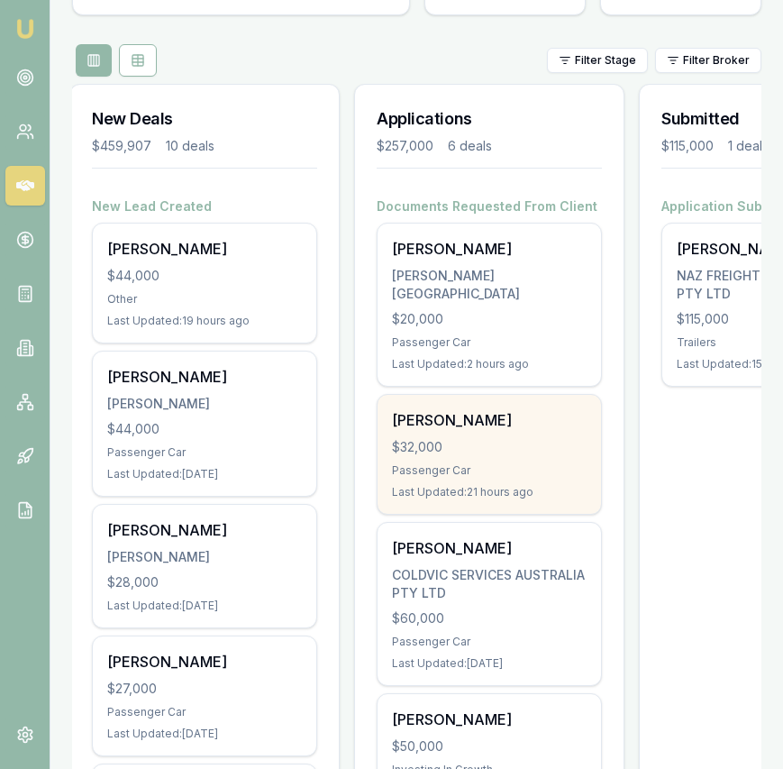
click at [473, 409] on div "Vipin Patel" at bounding box center [489, 420] width 195 height 22
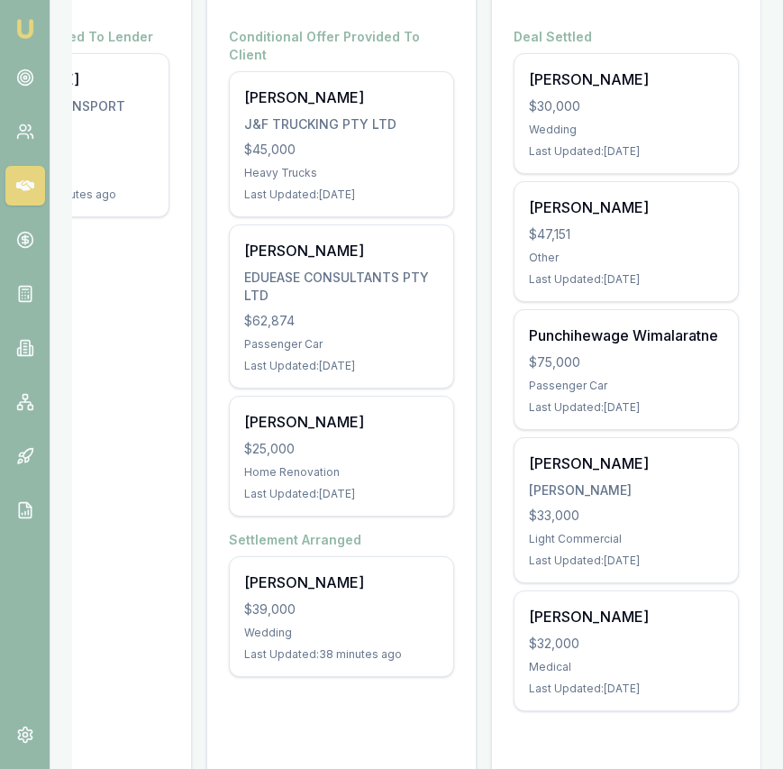
scroll to position [352, 0]
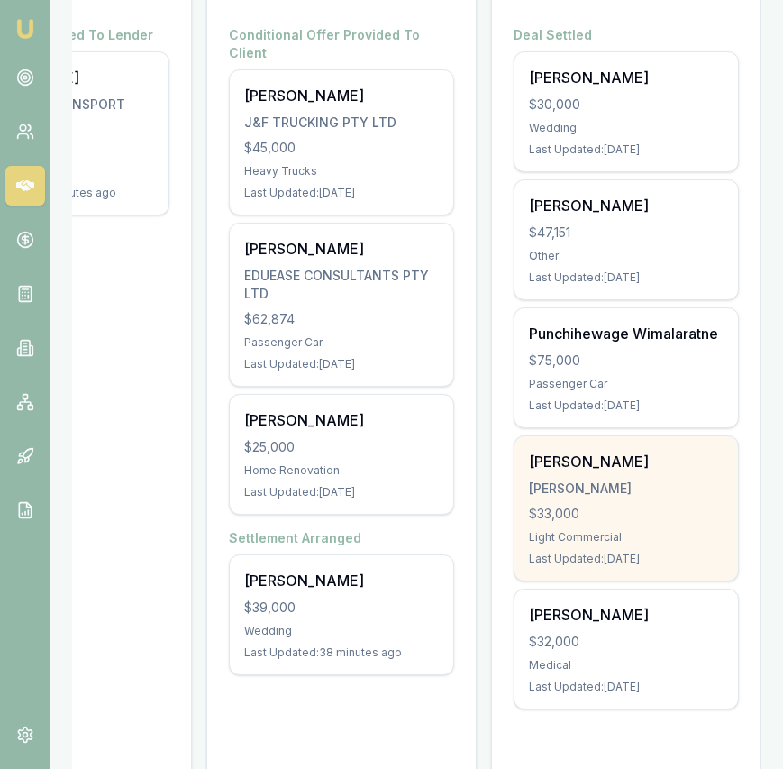
click at [634, 498] on div "Muzammil Shaheen SHAHEEN, MUZAMMIL $33,000 Light Commercial Last Updated: 4 day…" at bounding box center [626, 508] width 223 height 144
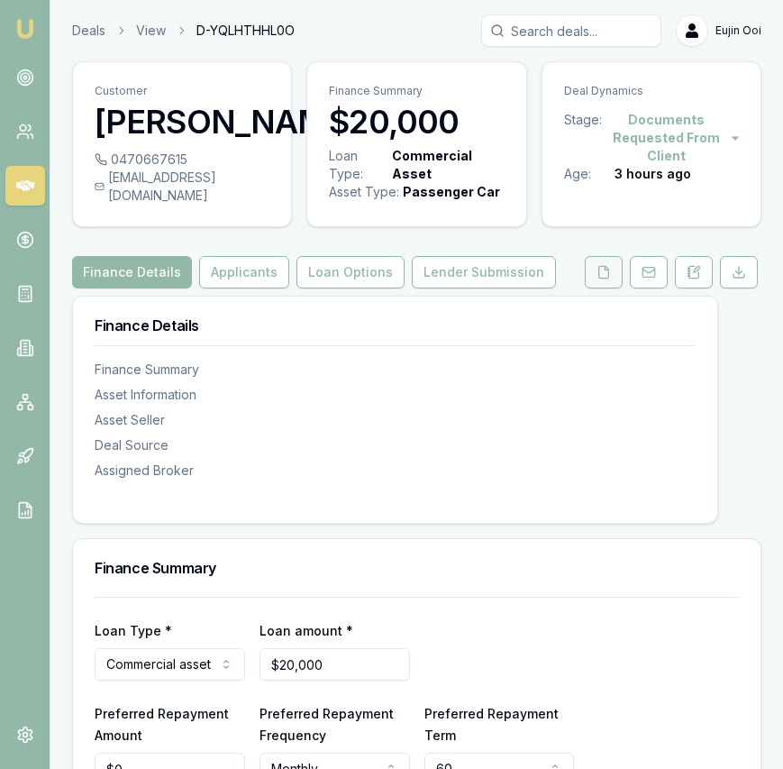
click at [593, 288] on button at bounding box center [604, 272] width 38 height 32
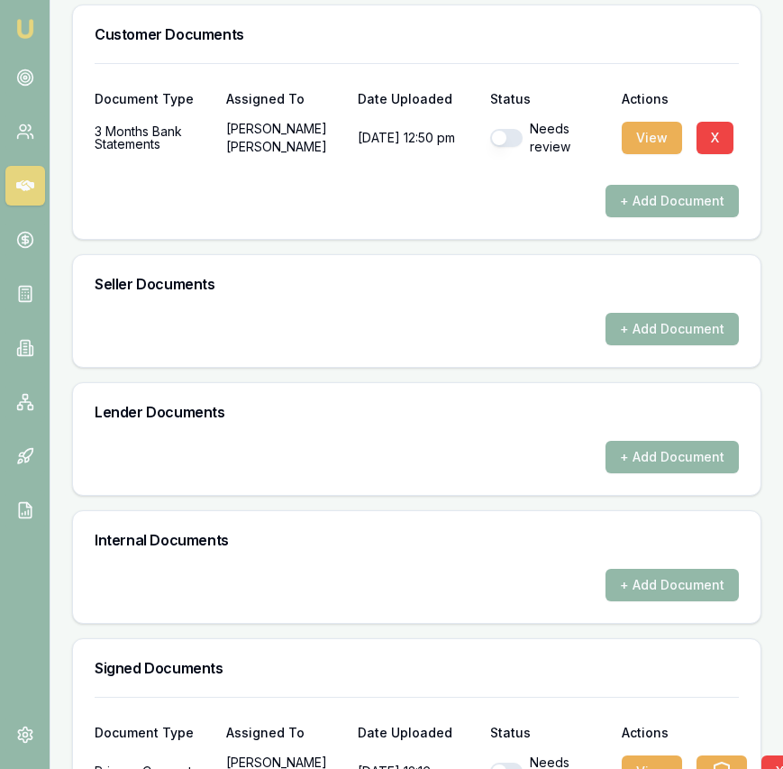
scroll to position [716, 0]
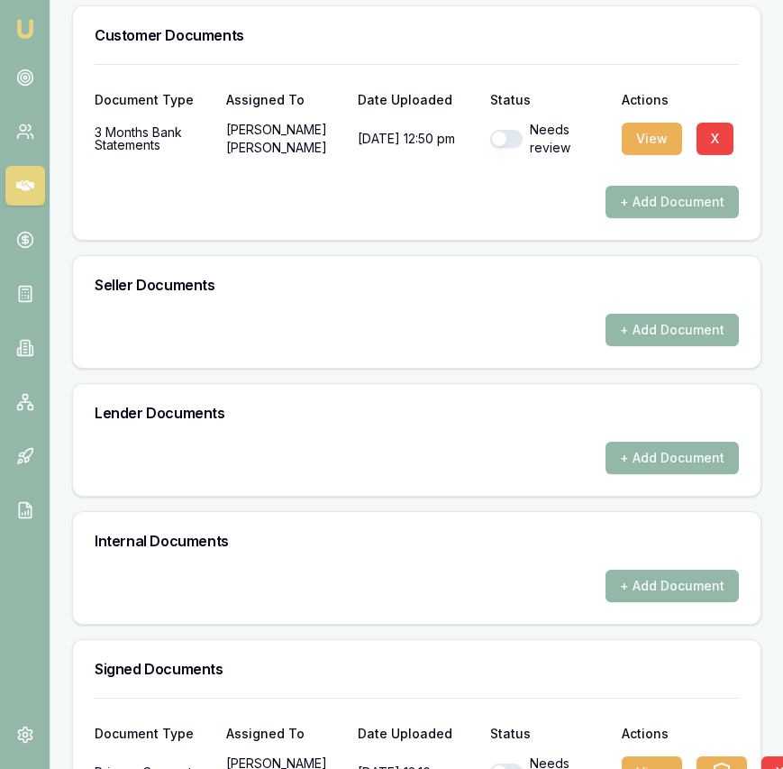
click at [488, 143] on div "3 Months Bank Statements [PERSON_NAME] [DATE] 12:50 pm Needs review View X" at bounding box center [417, 139] width 644 height 36
click at [511, 148] on button "button" at bounding box center [506, 139] width 32 height 18
checkbox input "true"
click at [632, 155] on button "View" at bounding box center [652, 139] width 60 height 32
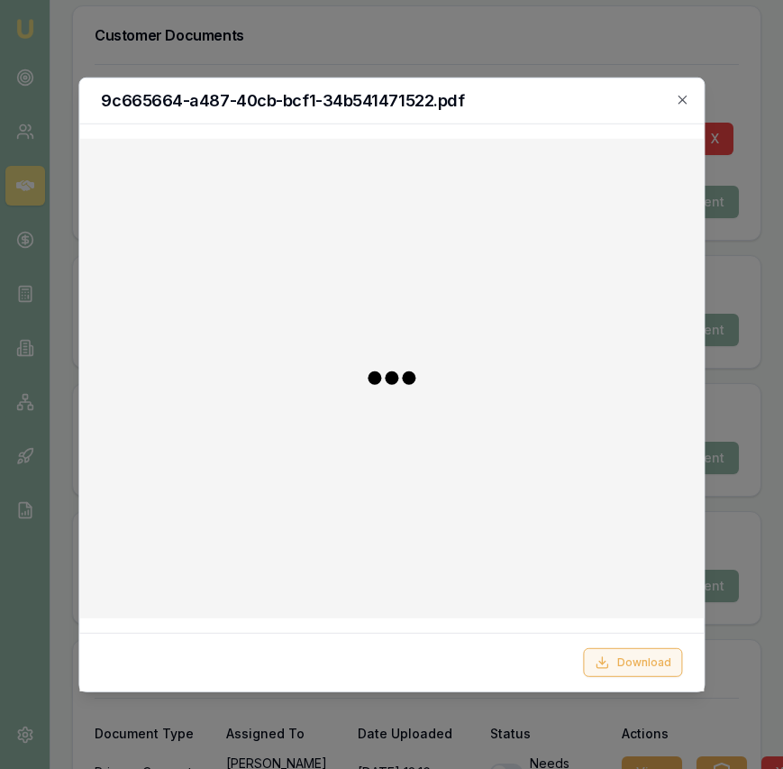
click at [620, 662] on button "Download" at bounding box center [632, 662] width 99 height 29
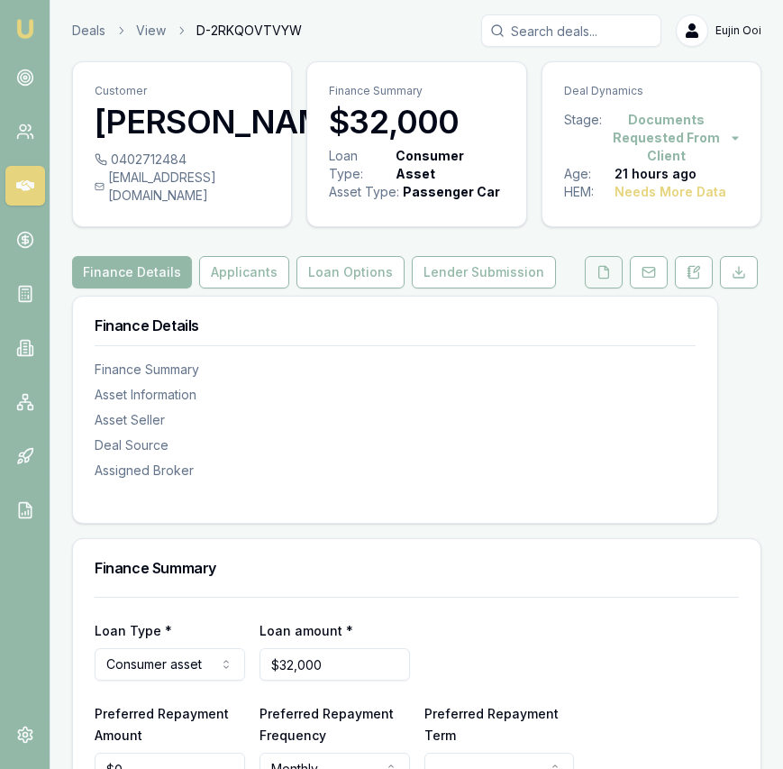
scroll to position [3, 0]
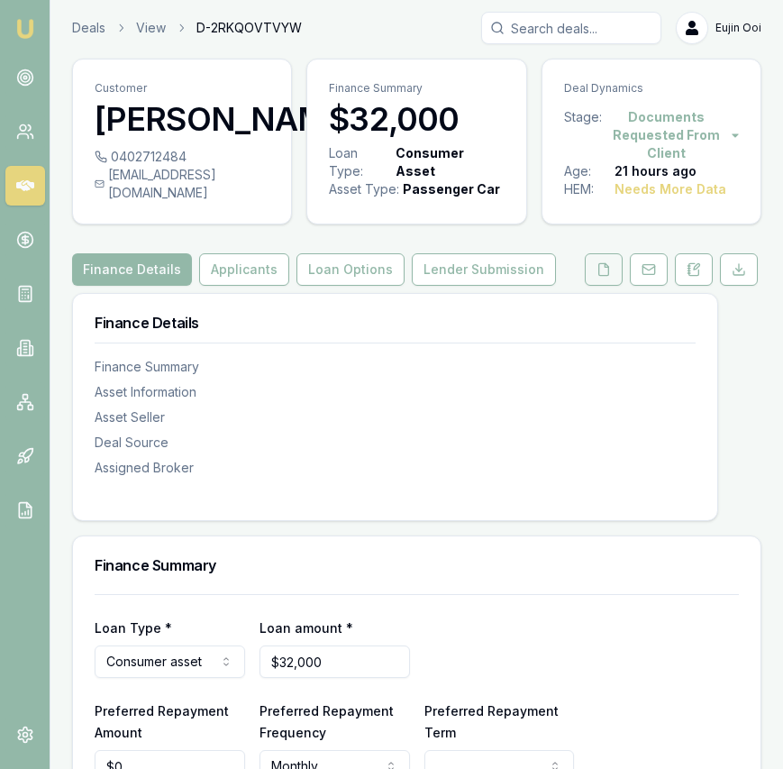
click at [608, 269] on icon at bounding box center [604, 269] width 10 height 12
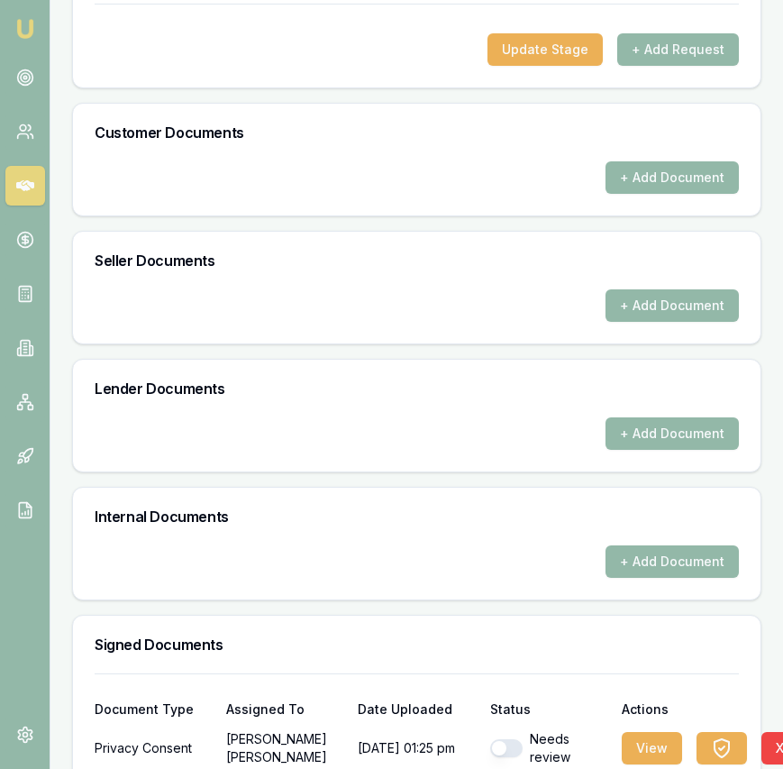
scroll to position [753, 0]
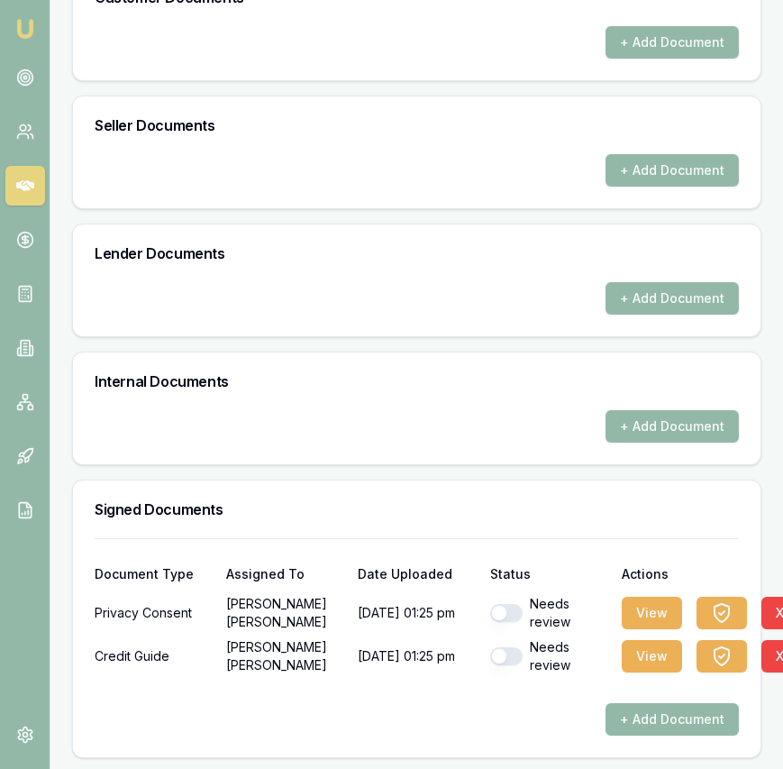
click at [508, 613] on button "button" at bounding box center [506, 613] width 32 height 18
checkbox input "true"
drag, startPoint x: 500, startPoint y: 659, endPoint x: 493, endPoint y: 634, distance: 26.2
click at [499, 659] on button "button" at bounding box center [506, 656] width 32 height 18
checkbox input "true"
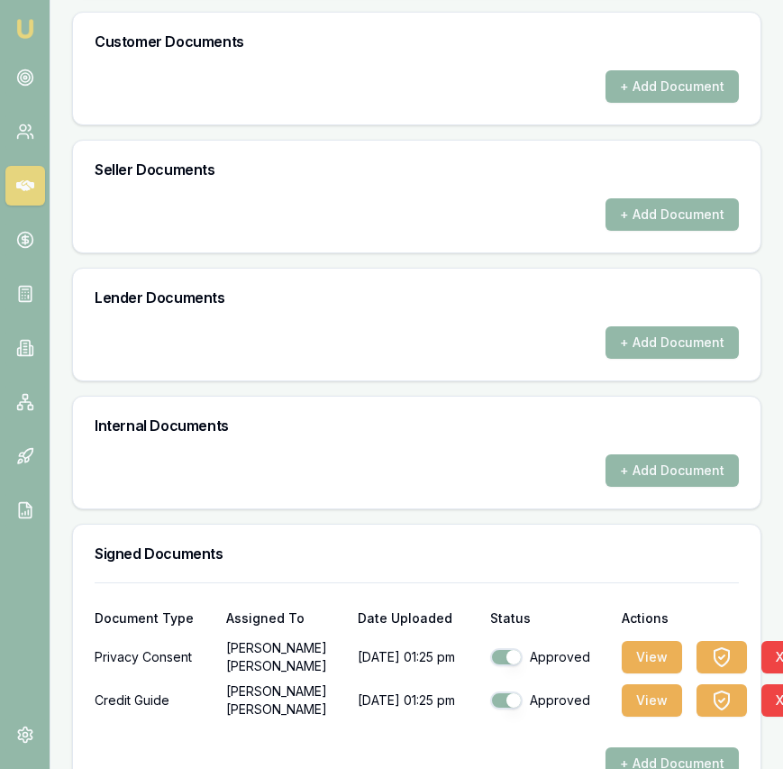
scroll to position [0, 0]
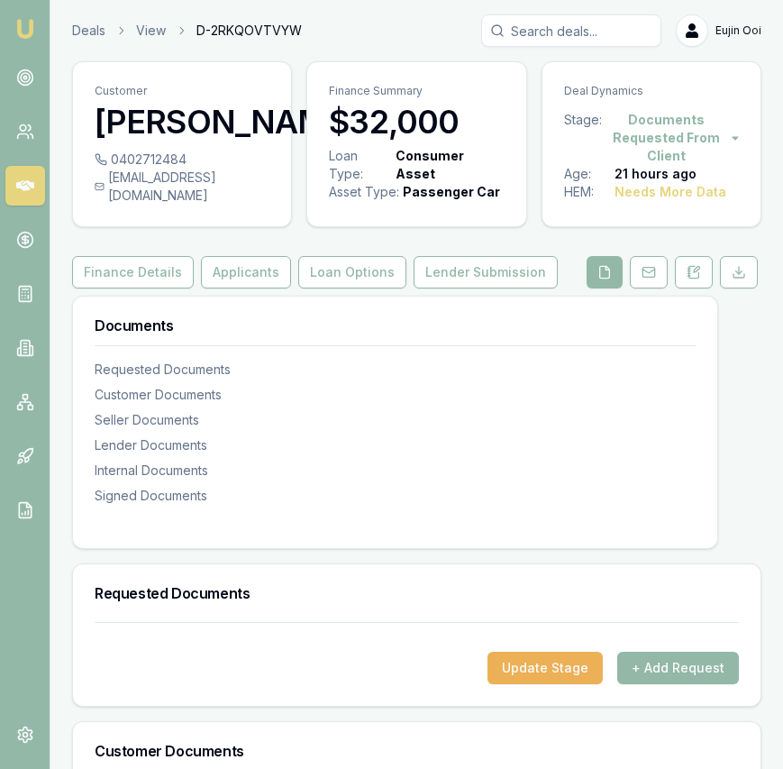
click at [236, 276] on button "Applicants" at bounding box center [246, 272] width 90 height 32
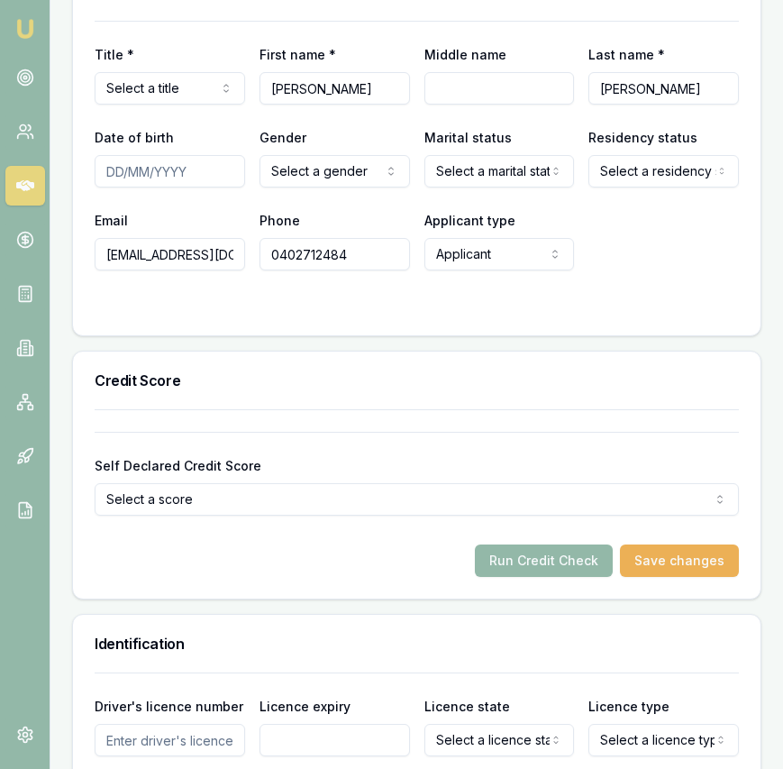
scroll to position [857, 0]
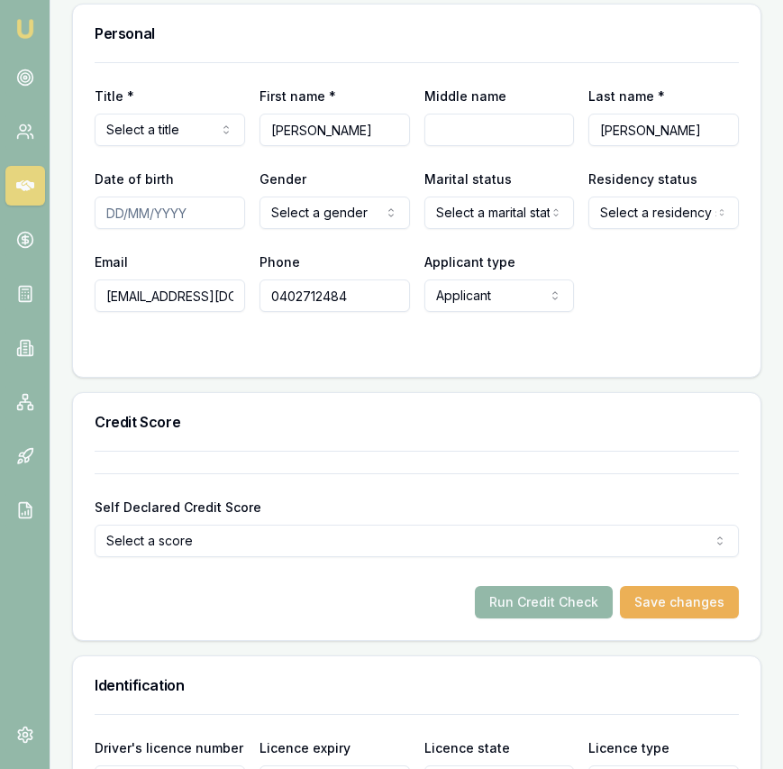
click at [192, 144] on div "Title * Select a title Mr Mrs Miss Ms Dr Prof First name * [PERSON_NAME] Middle…" at bounding box center [417, 187] width 644 height 250
drag, startPoint x: 168, startPoint y: 207, endPoint x: 157, endPoint y: 210, distance: 11.1
click at [168, 207] on input "Date of birth" at bounding box center [170, 212] width 150 height 32
type input "[DATE]"
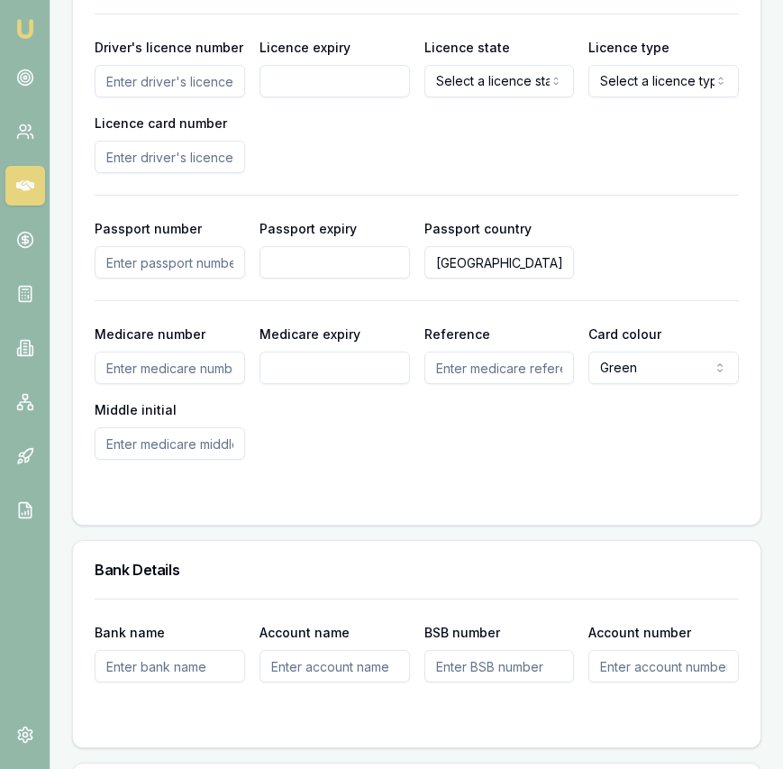
scroll to position [1563, 0]
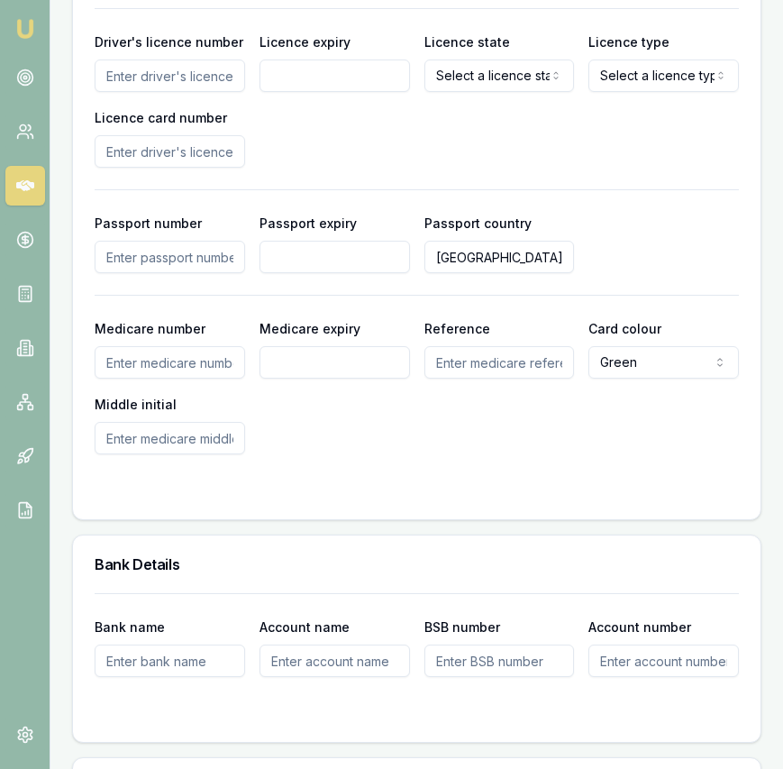
click at [187, 81] on input "Driver's licence number" at bounding box center [170, 75] width 150 height 32
type input "052817213"
click at [305, 81] on input "Licence expiry" at bounding box center [335, 75] width 150 height 32
type input "[DATE]"
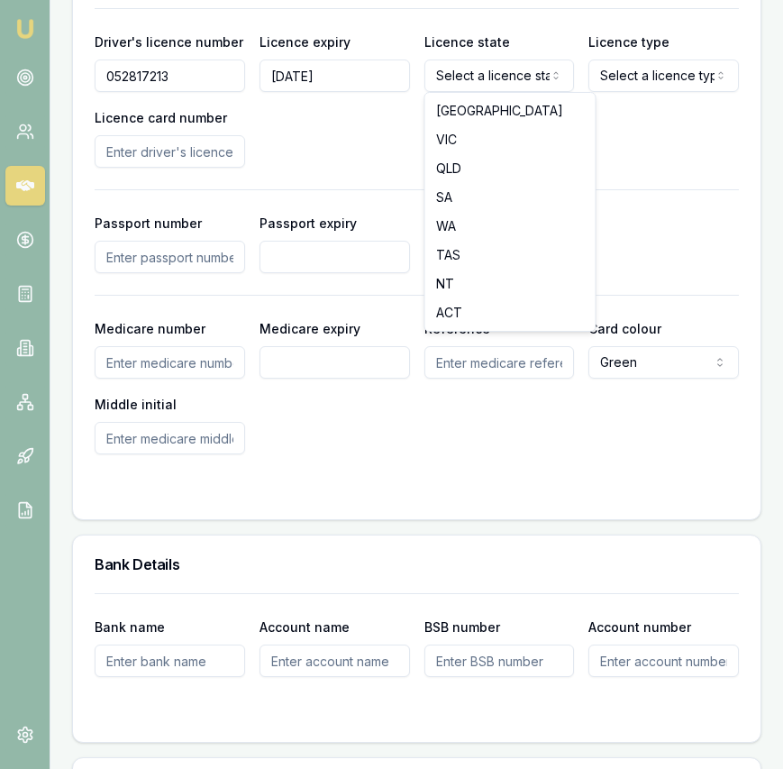
select select "VIC"
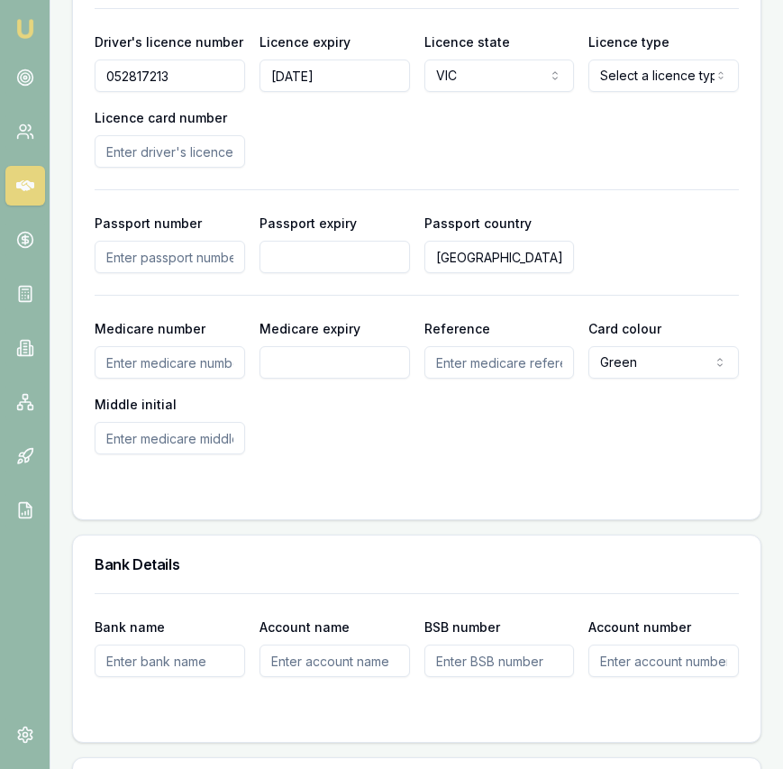
select select "OPEN_LICENCE"
click at [203, 152] on input "Licence card number" at bounding box center [170, 151] width 150 height 32
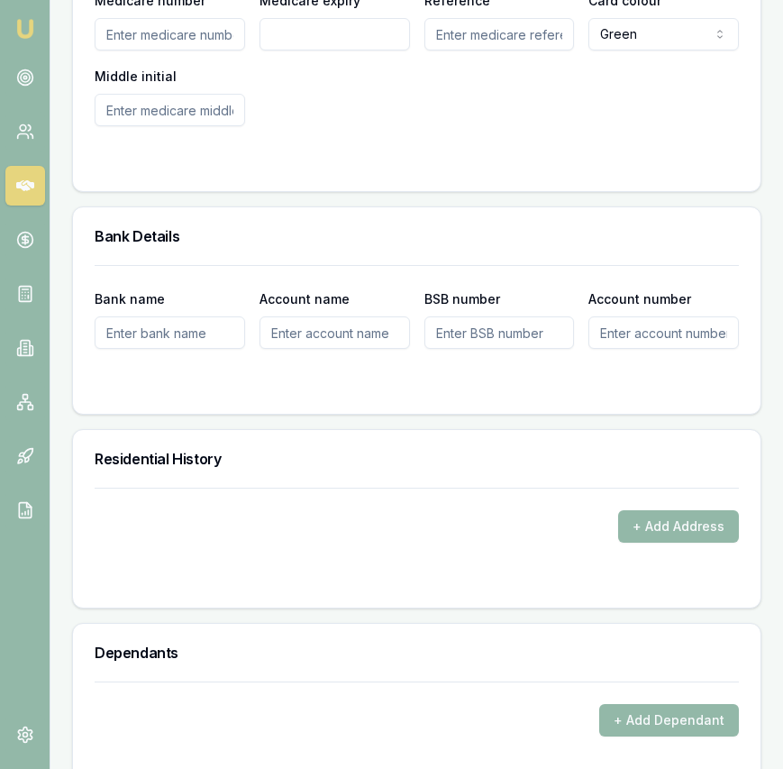
scroll to position [2036, 0]
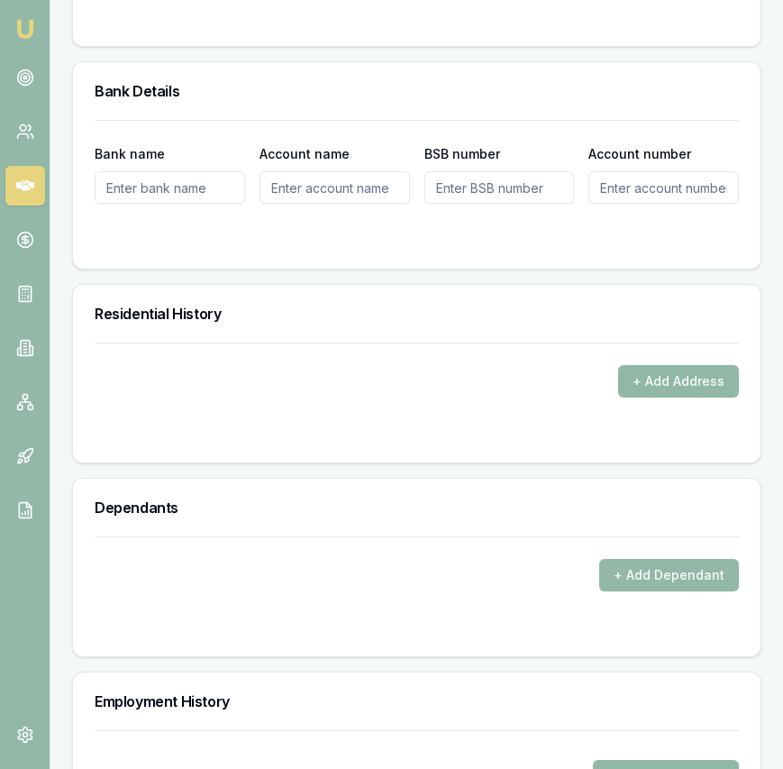
click at [654, 384] on button "+ Add Address" at bounding box center [678, 381] width 121 height 32
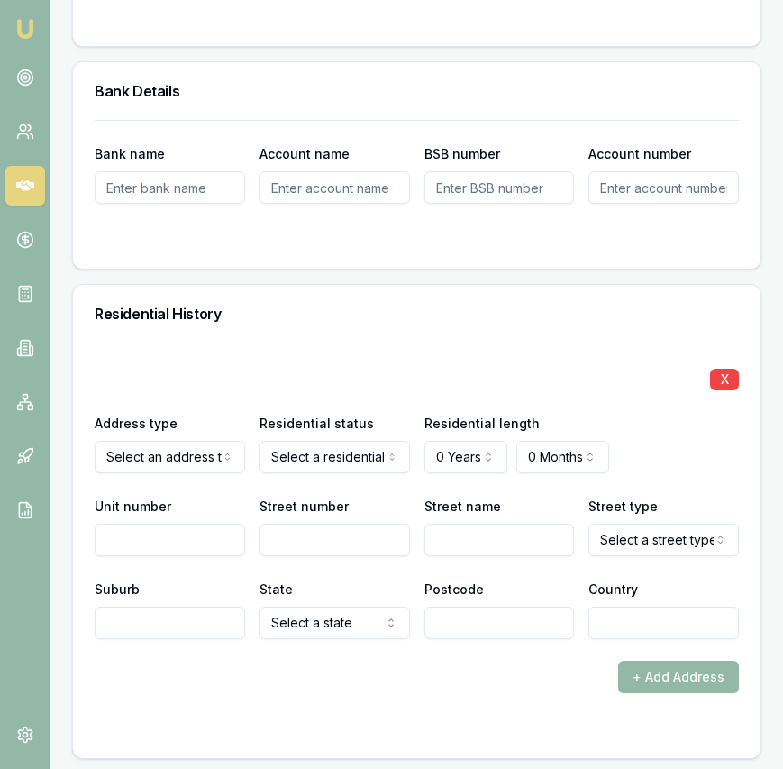
drag, startPoint x: 188, startPoint y: 492, endPoint x: 224, endPoint y: 475, distance: 39.9
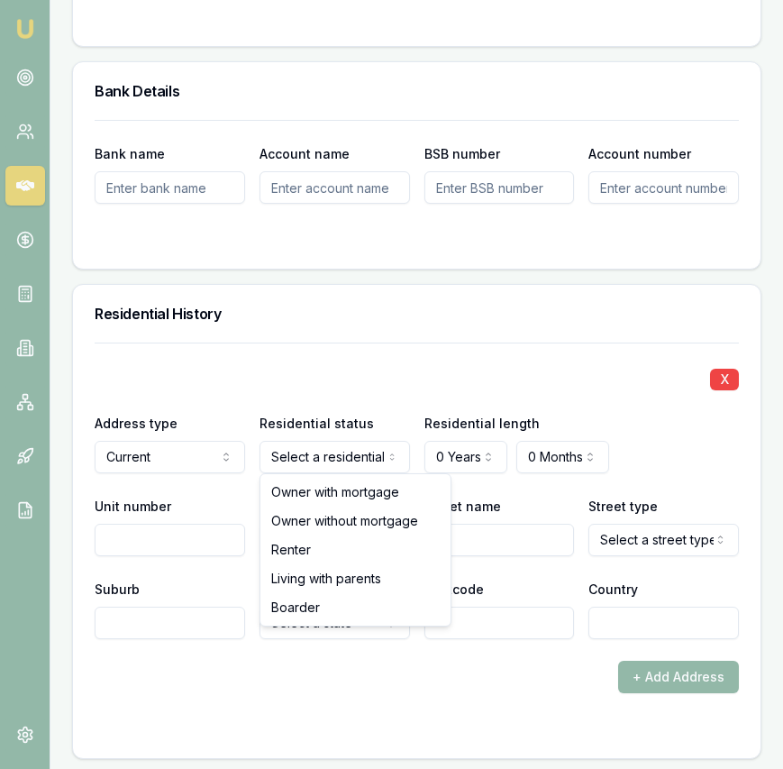
select select "BOARDER"
drag, startPoint x: 314, startPoint y: 602, endPoint x: 324, endPoint y: 595, distance: 11.5
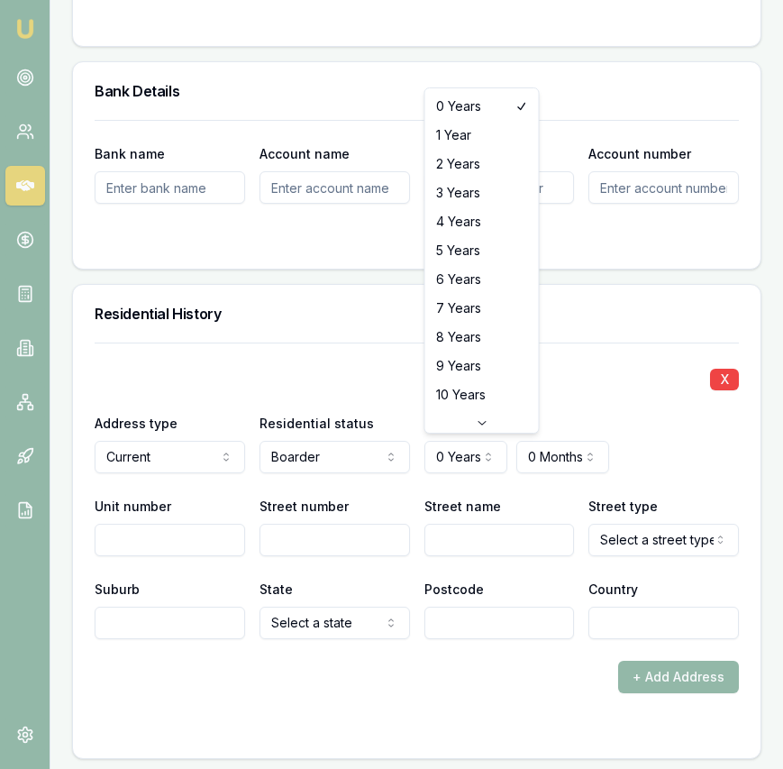
select select "6"
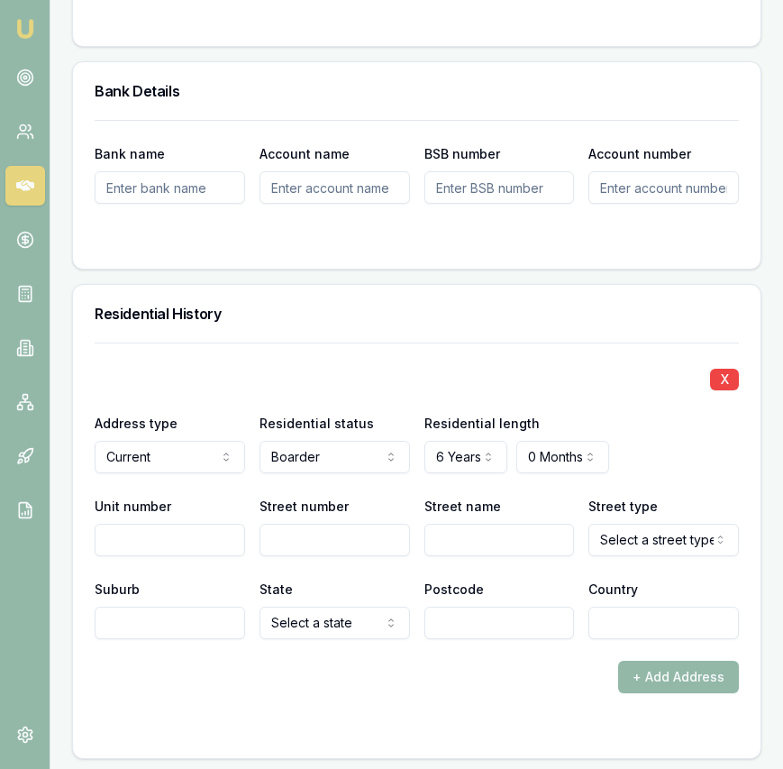
click at [290, 528] on input "Street number" at bounding box center [335, 540] width 150 height 32
type input "6"
type input "[PERSON_NAME]"
select select "Service"
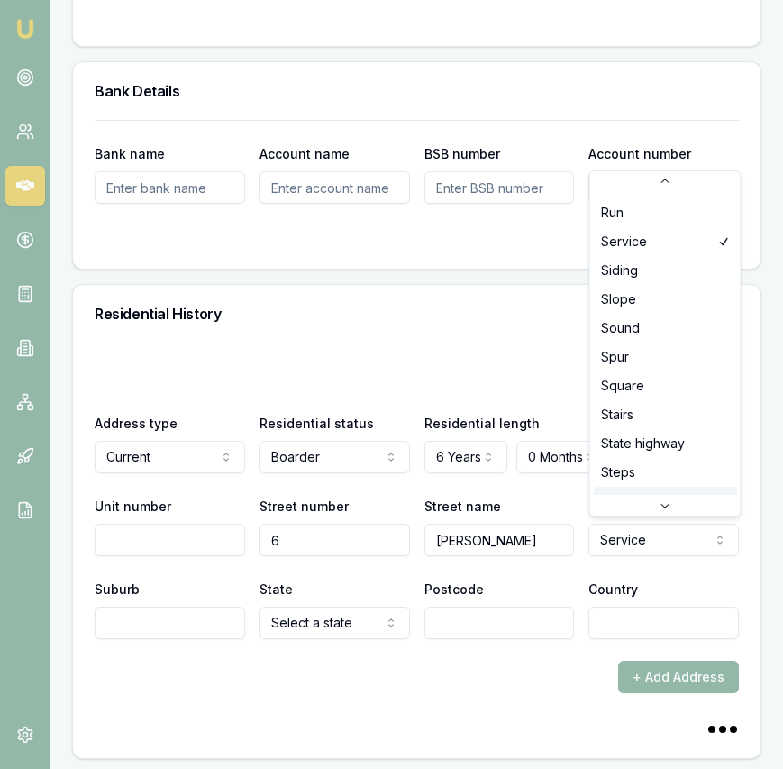
scroll to position [4647, 0]
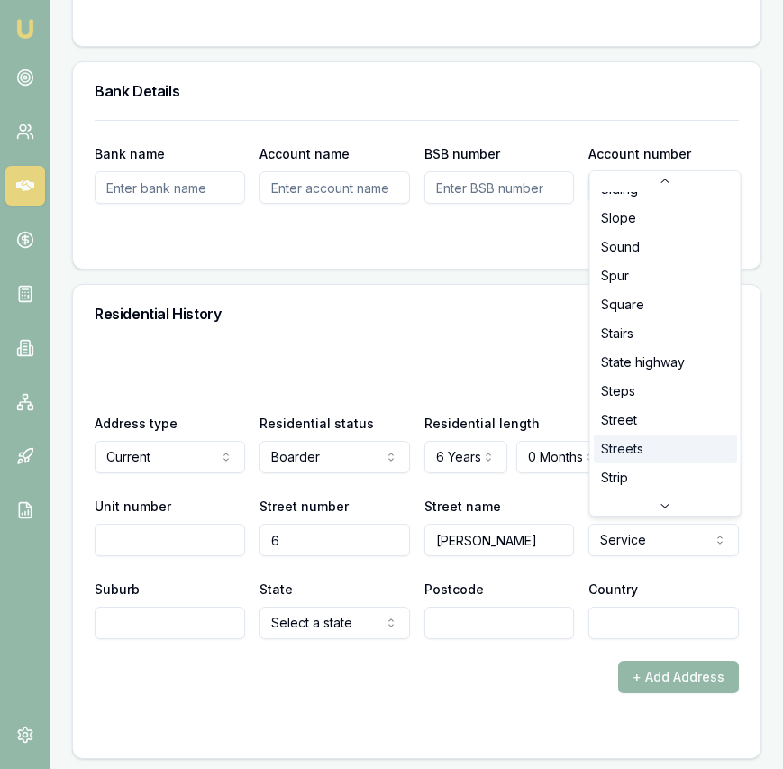
scroll to position [4726, 0]
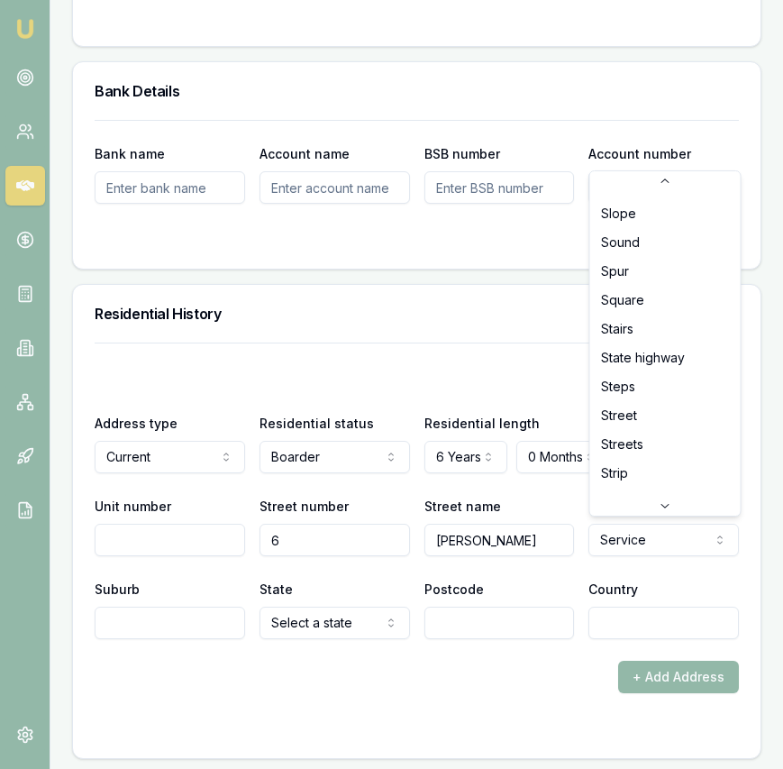
select select "Street"
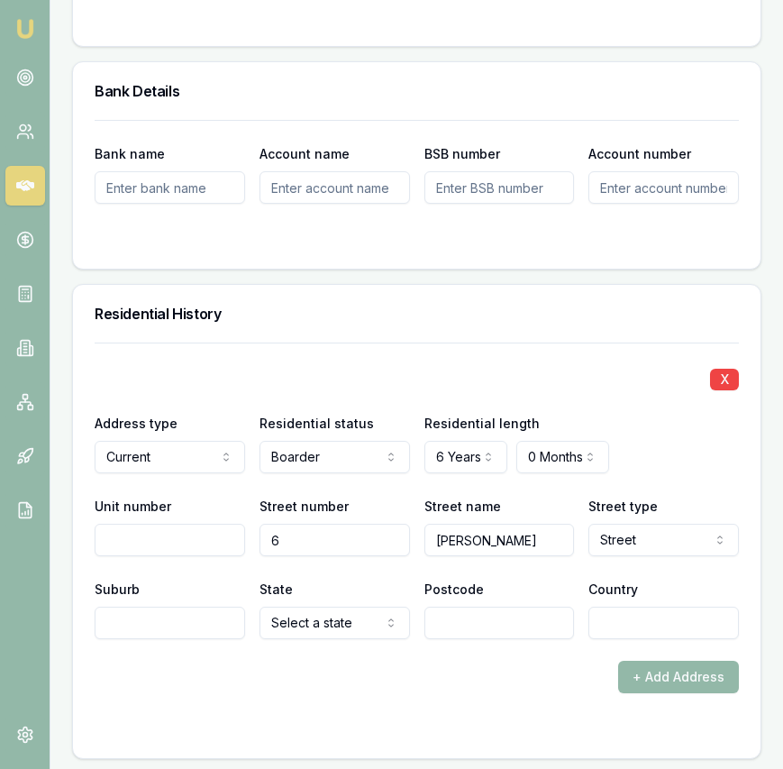
click at [206, 637] on div "X Address type Current Current Previous Residential status Boarder Owner with m…" at bounding box center [417, 517] width 644 height 351
click at [205, 625] on input "Suburb" at bounding box center [170, 622] width 150 height 32
type input "S"
click at [157, 624] on input "Suburb" at bounding box center [170, 622] width 150 height 32
type input "Springvale"
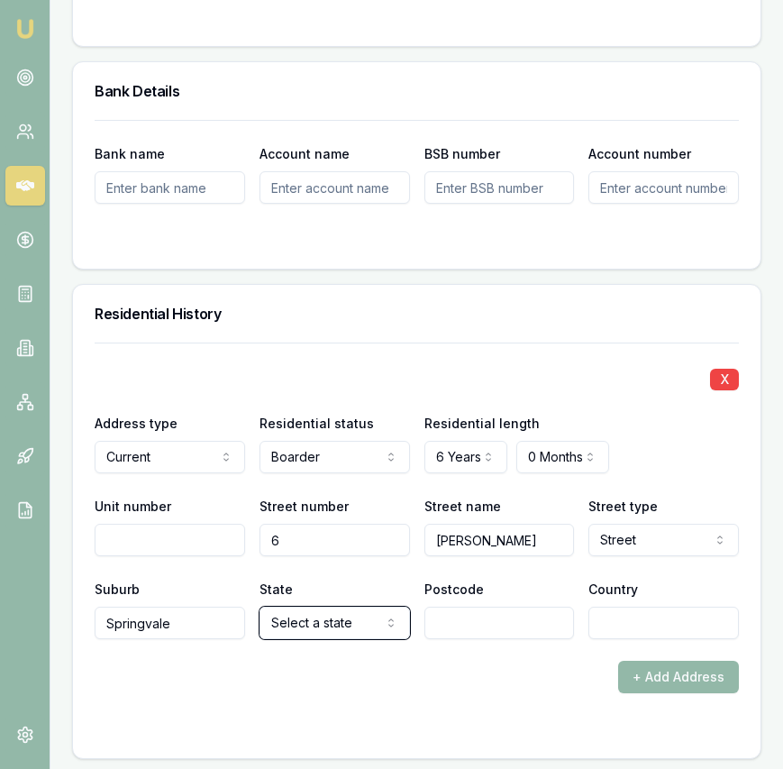
select select "VIC"
type input "3171"
click at [650, 630] on input "Country" at bounding box center [663, 622] width 150 height 32
type input "[GEOGRAPHIC_DATA]"
click at [563, 691] on form "X Address type Current Current Previous Residential status Boarder Owner with m…" at bounding box center [417, 539] width 644 height 394
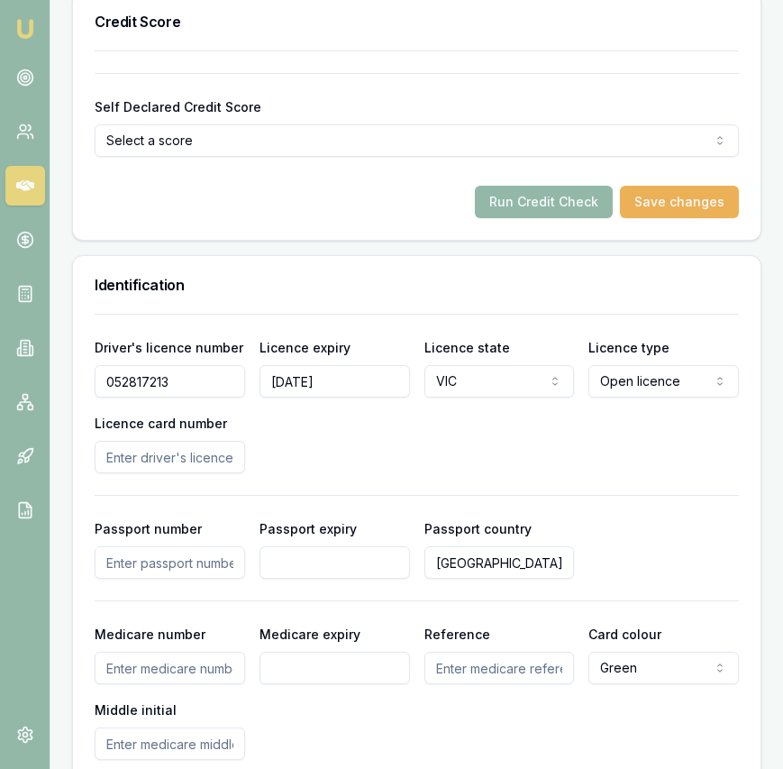
scroll to position [1259, 0]
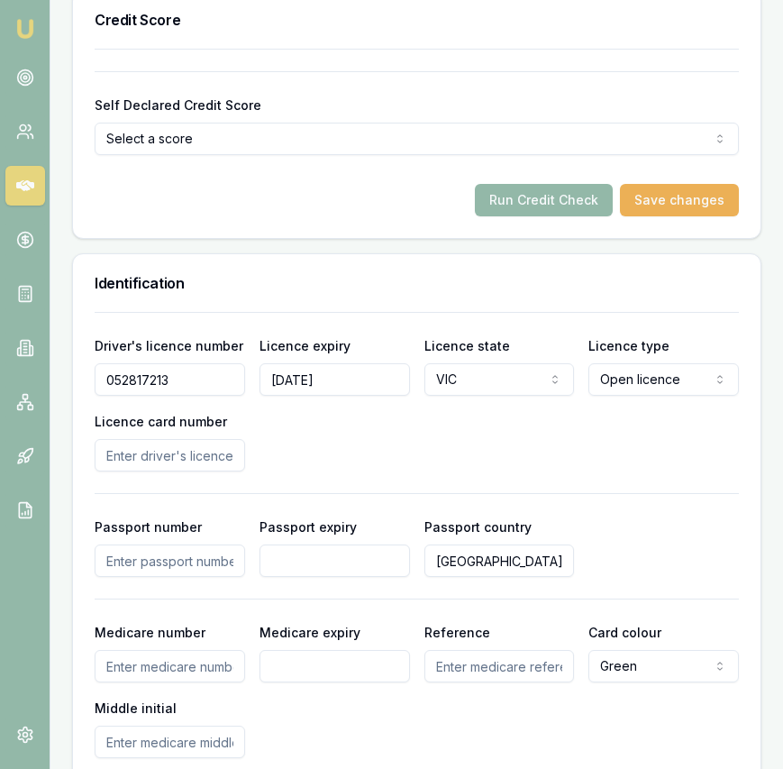
click at [181, 447] on input "Licence card number" at bounding box center [170, 455] width 150 height 32
type input "P3078501"
click at [504, 464] on div "Driver's licence number [DRIVERS_LICENSE_NUMBER] Licence expiry [DATE] Licence …" at bounding box center [417, 402] width 644 height 137
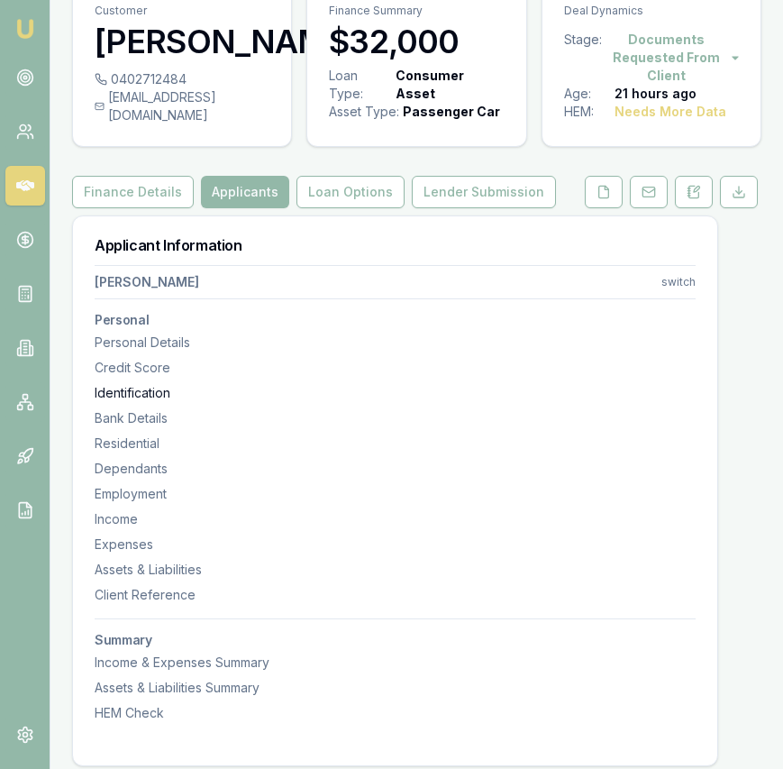
scroll to position [0, 0]
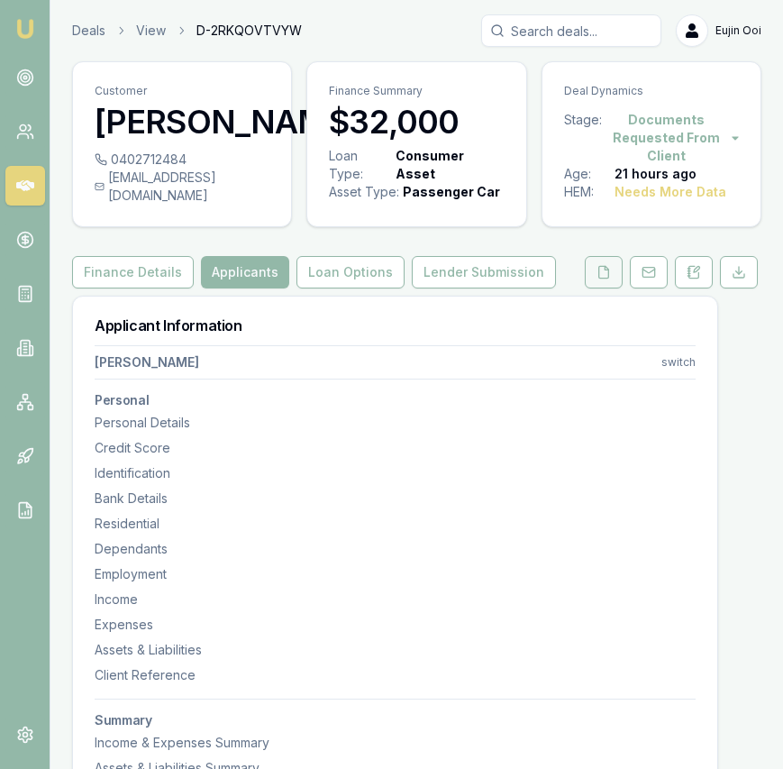
click at [599, 270] on icon at bounding box center [604, 272] width 10 height 12
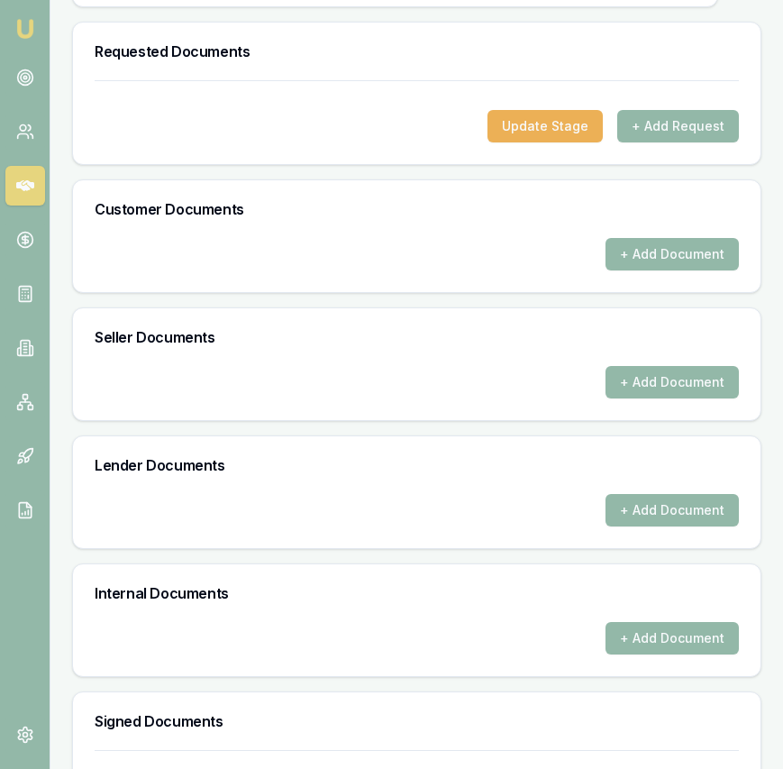
scroll to position [543, 0]
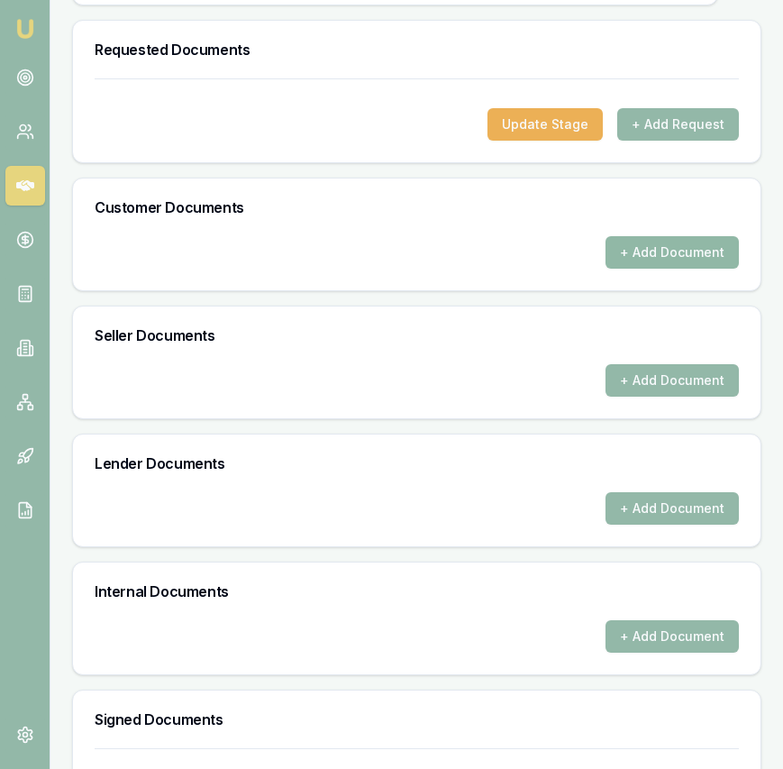
click at [701, 241] on button "+ Add Document" at bounding box center [672, 252] width 133 height 32
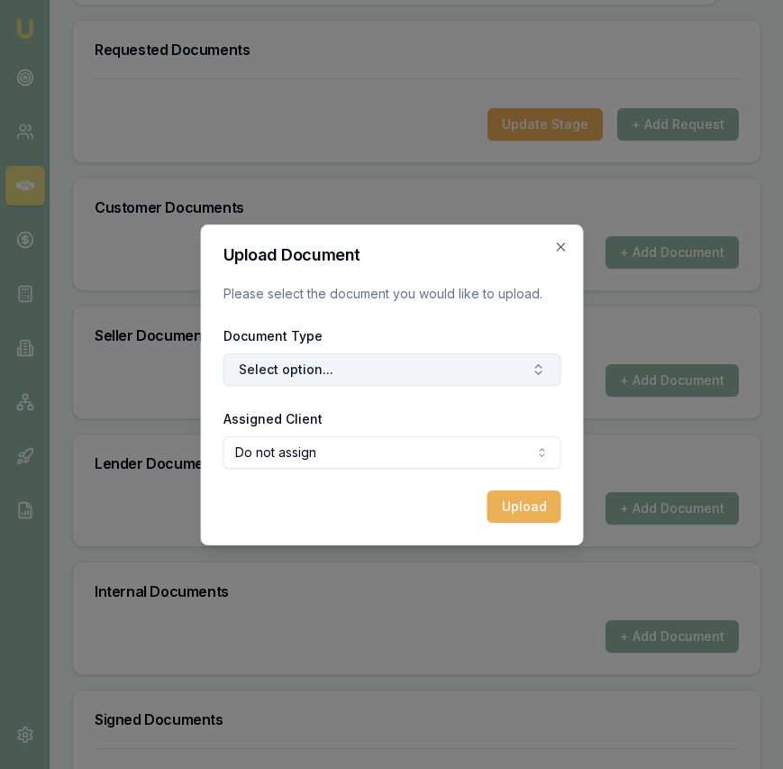
click at [393, 380] on button "Select option..." at bounding box center [392, 369] width 338 height 32
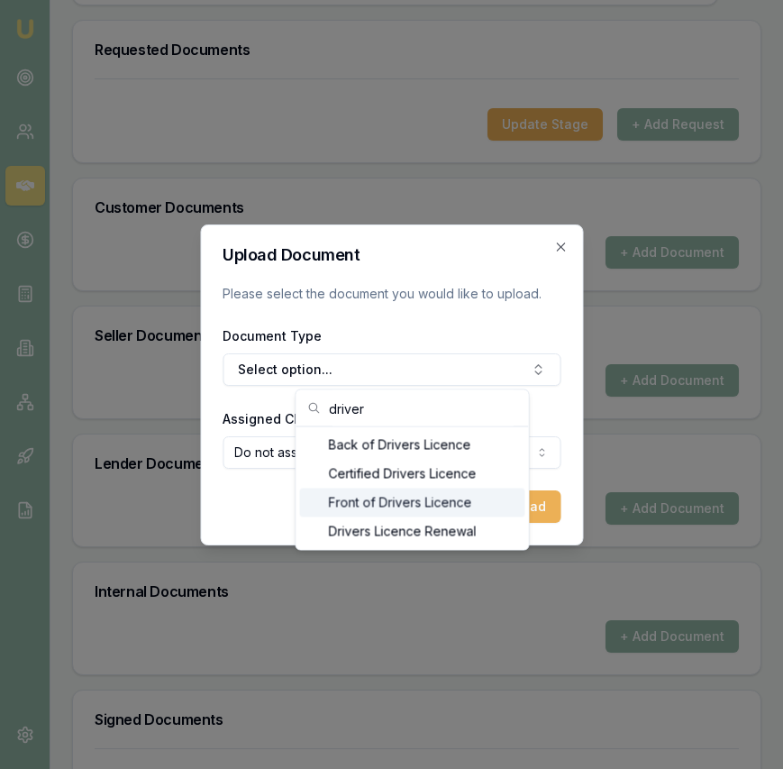
type input "driver"
click at [370, 493] on div "Front of Drivers Licence" at bounding box center [412, 502] width 225 height 29
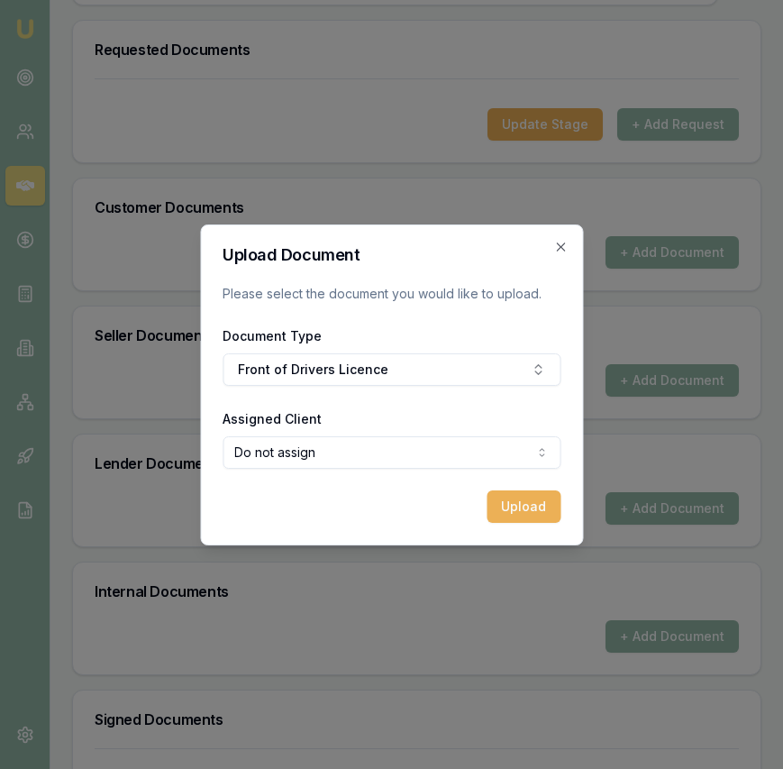
select select "U-2MWFF8KX49"
click at [525, 515] on button "Upload" at bounding box center [524, 506] width 74 height 32
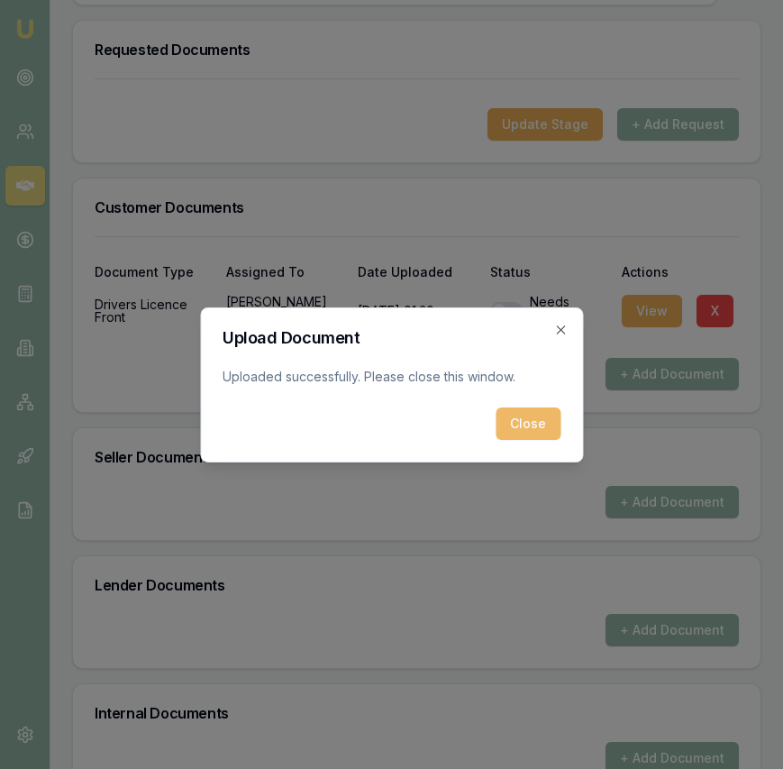
click at [515, 421] on button "Close" at bounding box center [528, 423] width 65 height 32
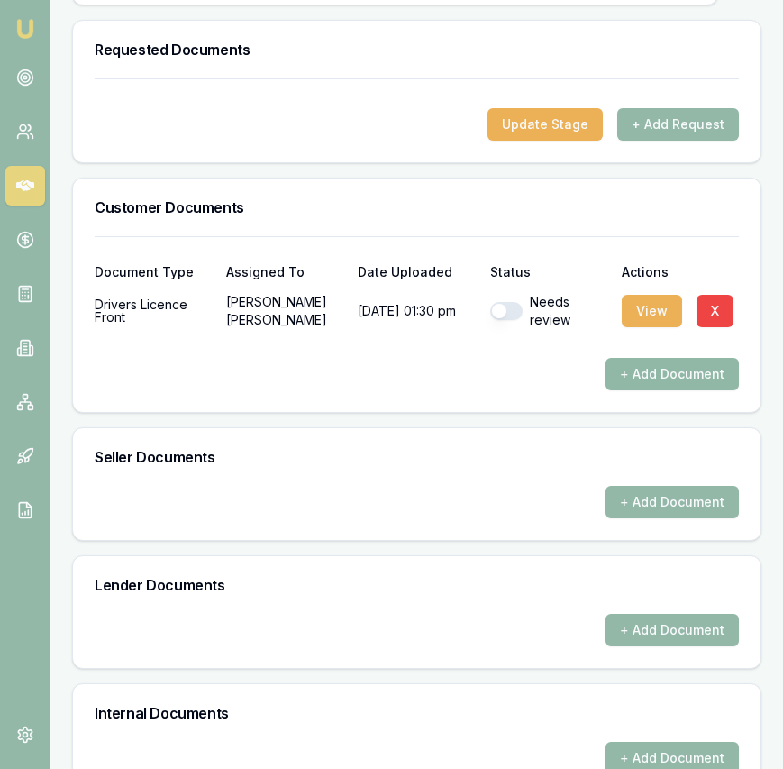
click at [658, 372] on button "+ Add Document" at bounding box center [672, 374] width 133 height 32
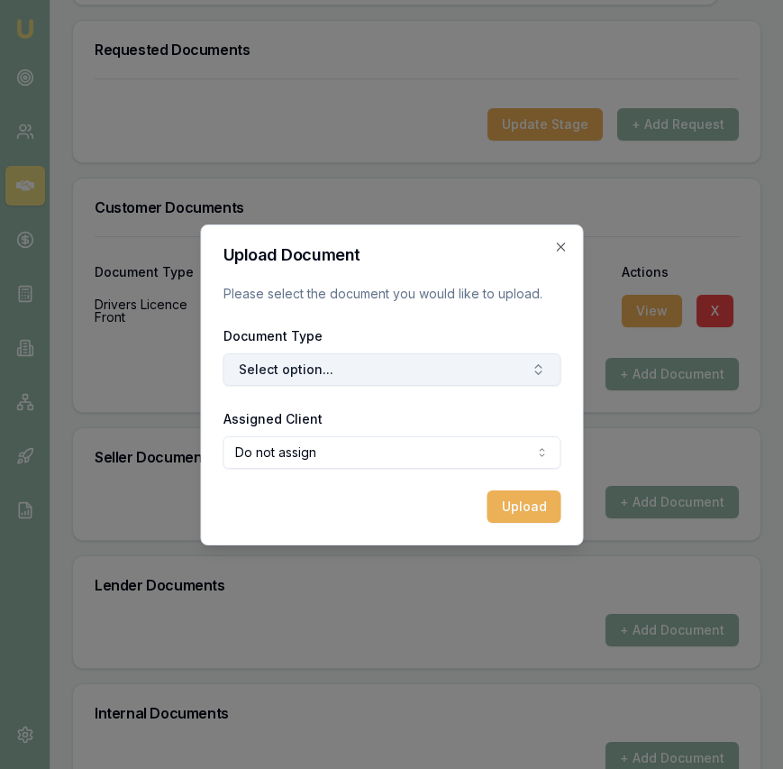
click at [390, 379] on button "Select option..." at bounding box center [392, 369] width 338 height 32
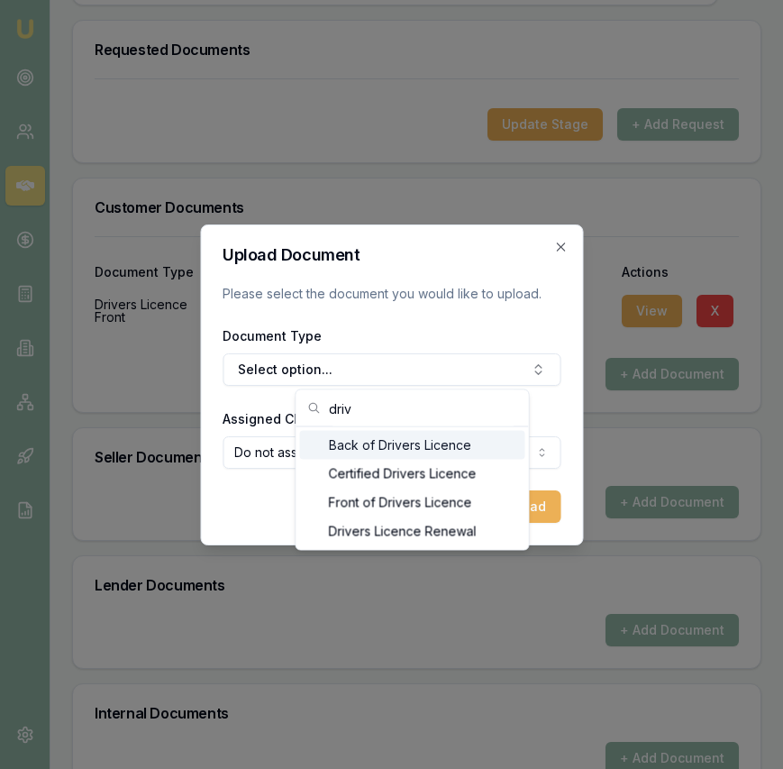
type input "driv"
click at [395, 443] on div "Back of Drivers Licence" at bounding box center [412, 445] width 225 height 29
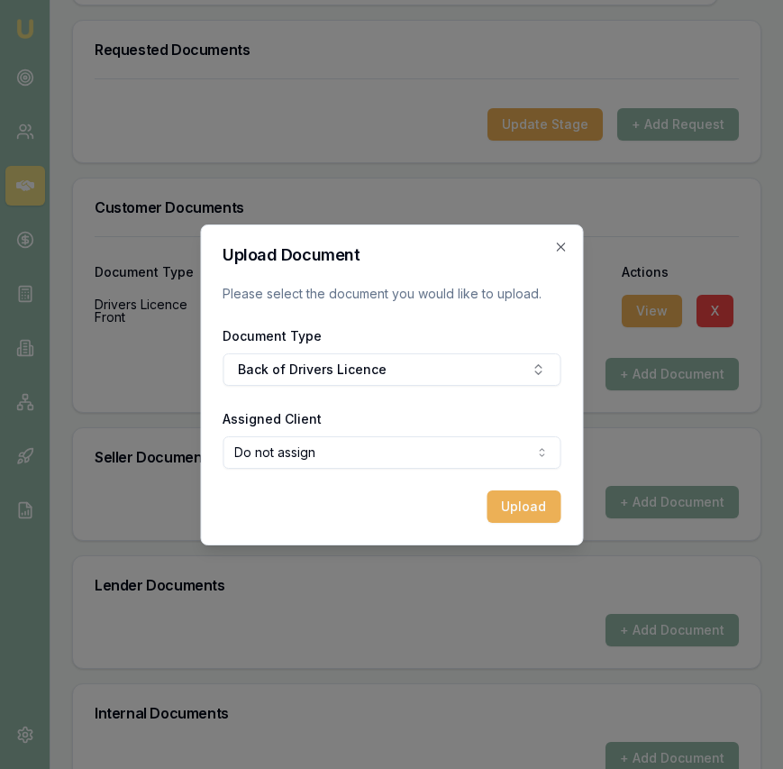
select select "U-2MWFF8KX49"
drag, startPoint x: 377, startPoint y: 517, endPoint x: 419, endPoint y: 516, distance: 42.4
click at [551, 506] on button "Upload" at bounding box center [524, 506] width 74 height 32
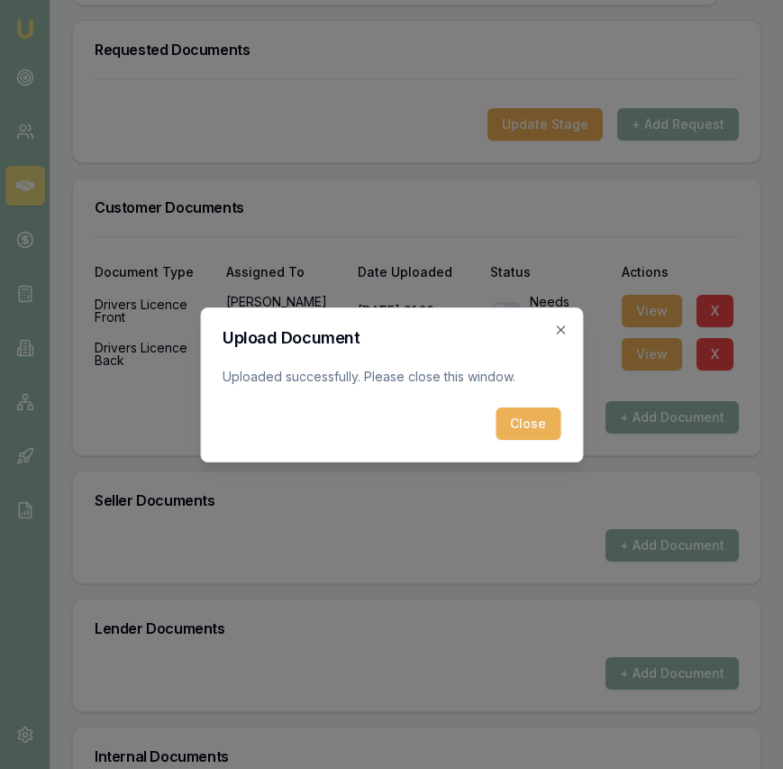
click at [545, 415] on button "Close" at bounding box center [528, 423] width 65 height 32
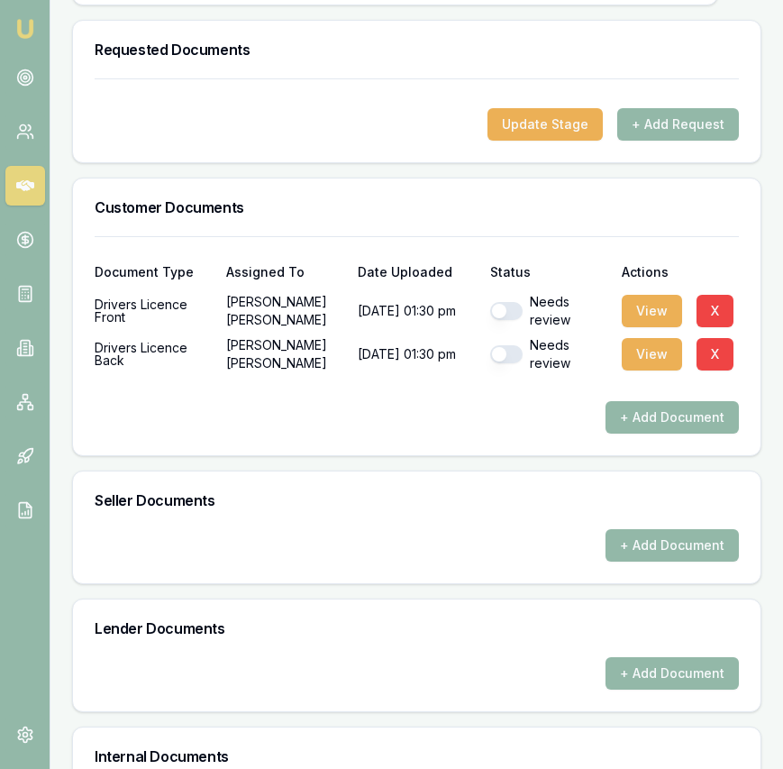
click at [515, 350] on button "button" at bounding box center [506, 354] width 32 height 18
checkbox input "true"
click at [514, 313] on button "button" at bounding box center [506, 311] width 32 height 18
checkbox input "true"
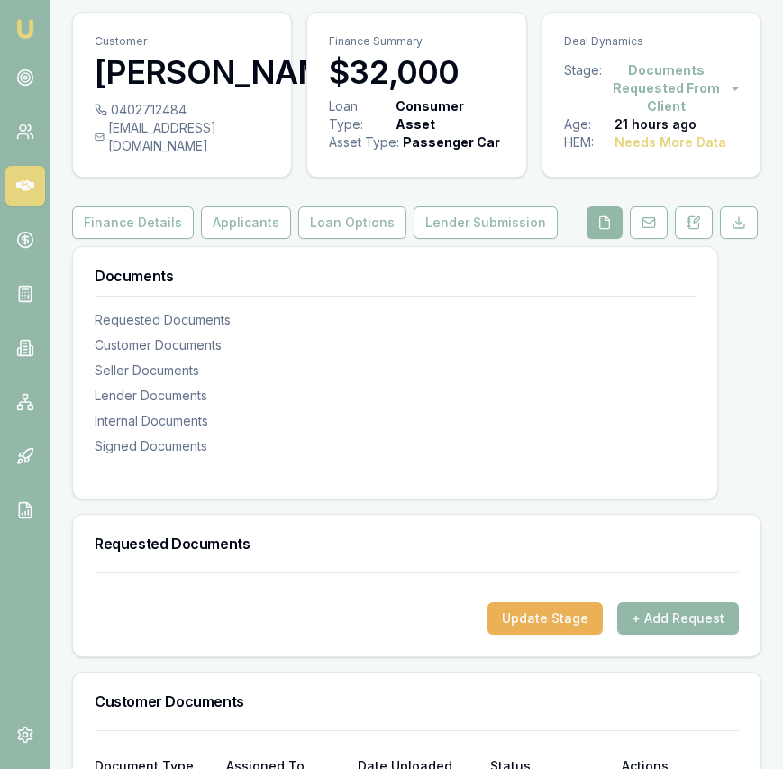
scroll to position [0, 0]
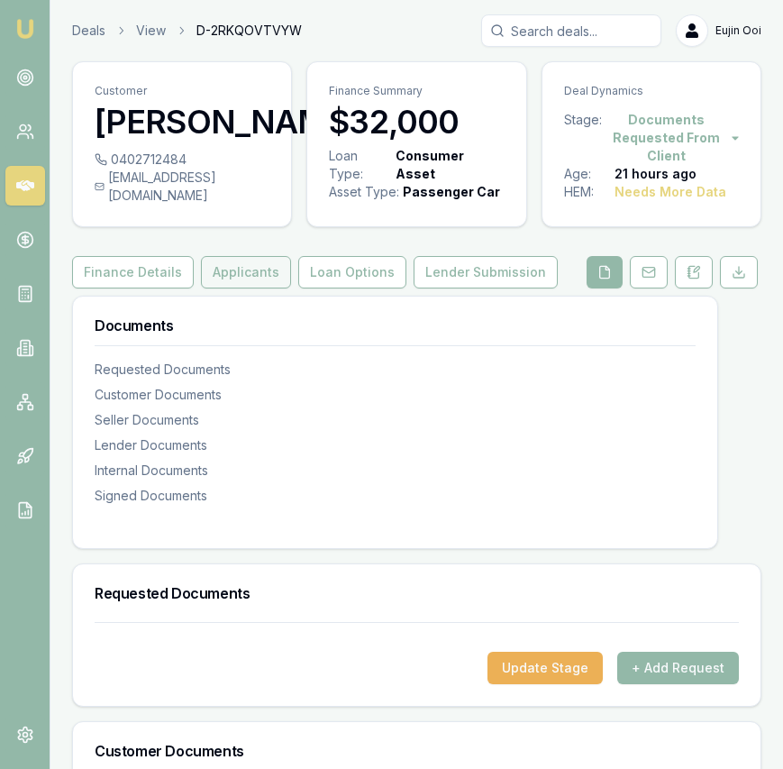
click at [221, 278] on button "Applicants" at bounding box center [246, 272] width 90 height 32
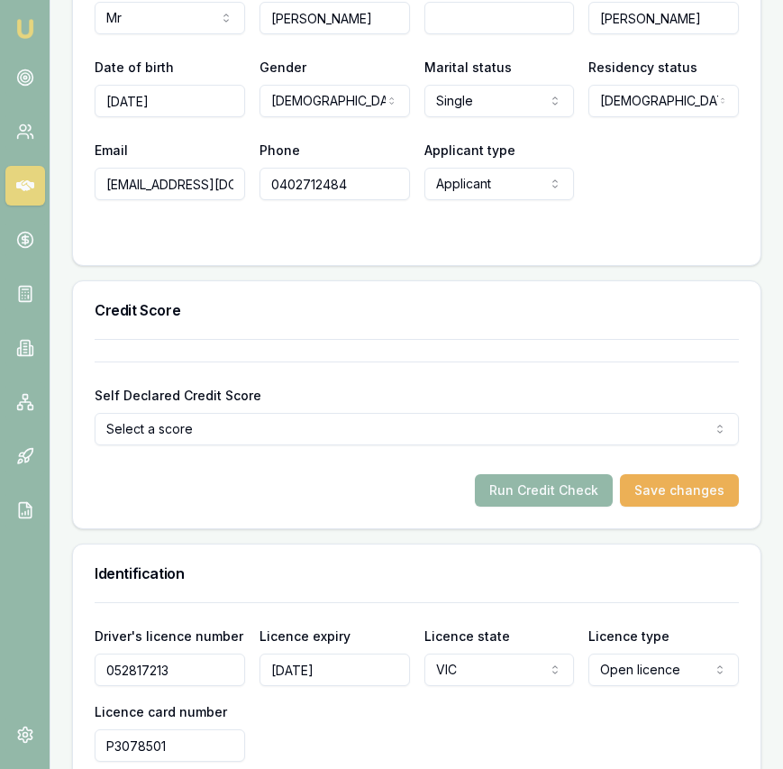
scroll to position [974, 0]
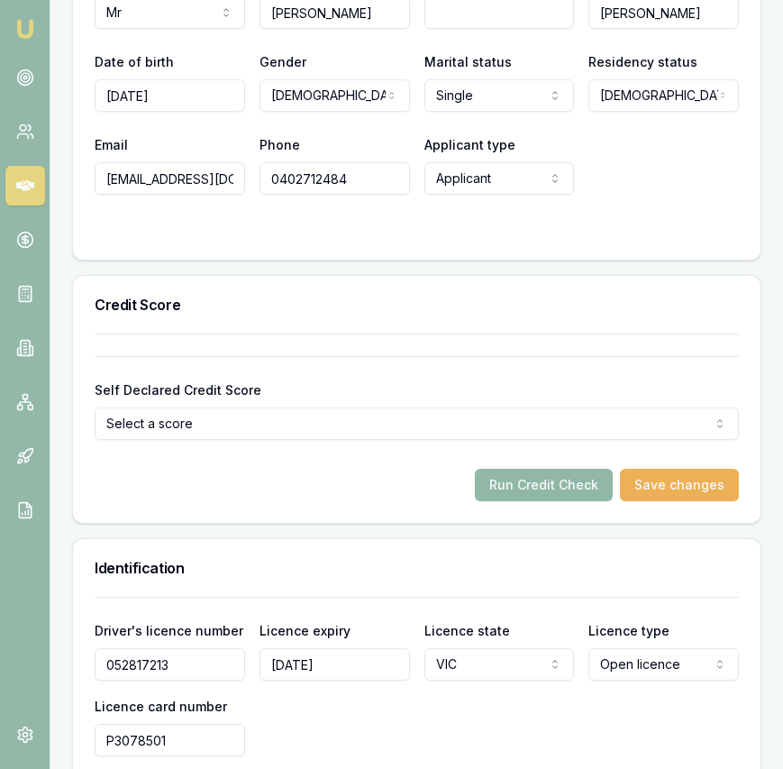
click at [563, 489] on button "Run Credit Check" at bounding box center [544, 485] width 138 height 32
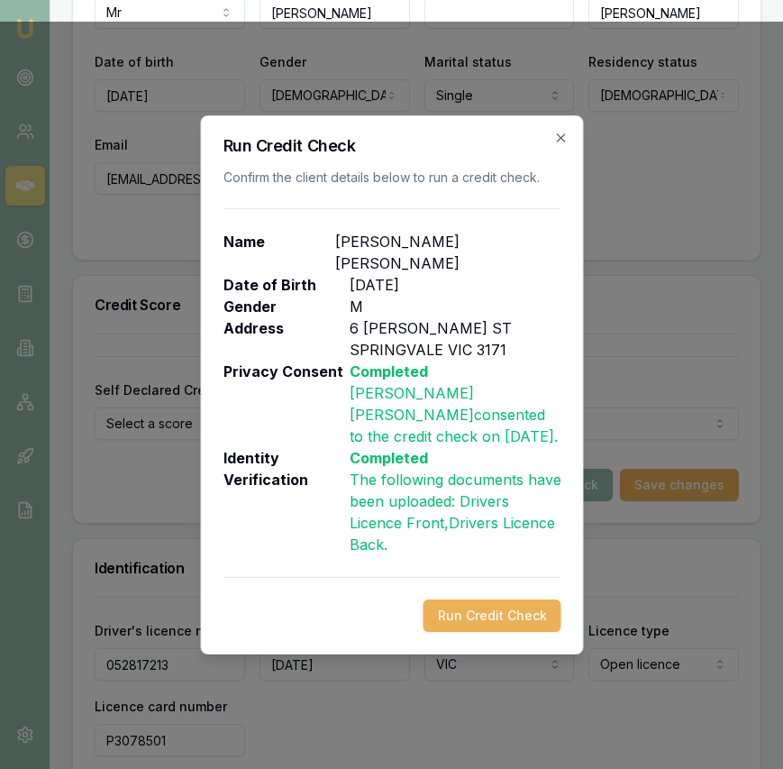
click at [499, 599] on button "Run Credit Check" at bounding box center [492, 615] width 138 height 32
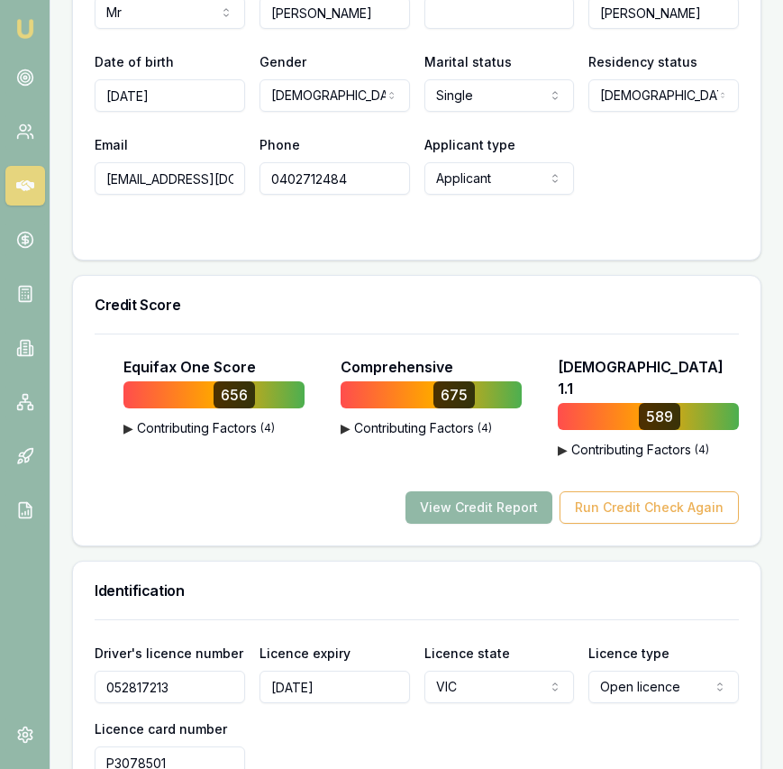
click at [478, 491] on button "View Credit Report" at bounding box center [479, 507] width 147 height 32
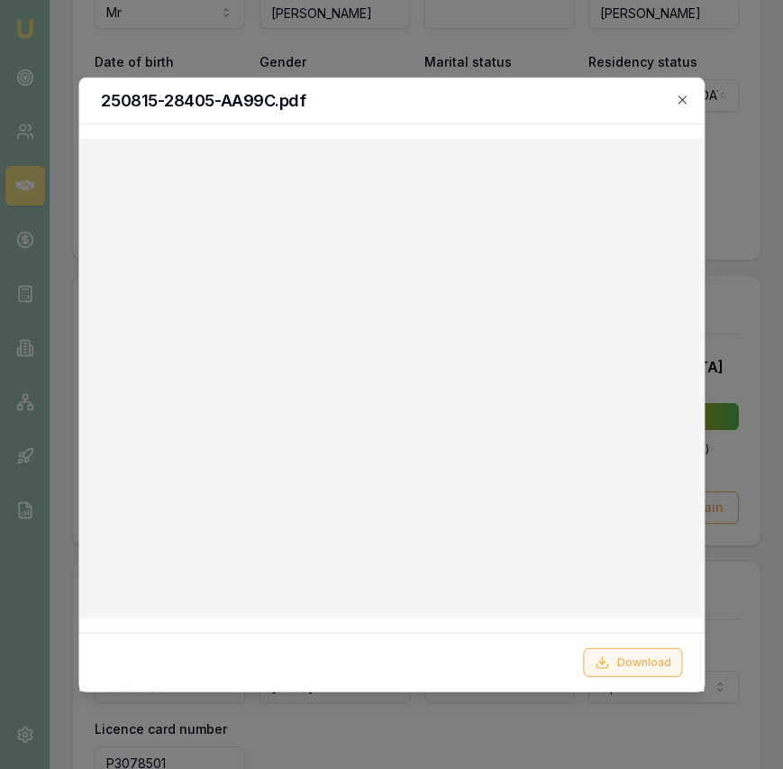
click at [600, 667] on icon at bounding box center [602, 666] width 11 height 4
click at [684, 101] on icon "button" at bounding box center [682, 100] width 8 height 8
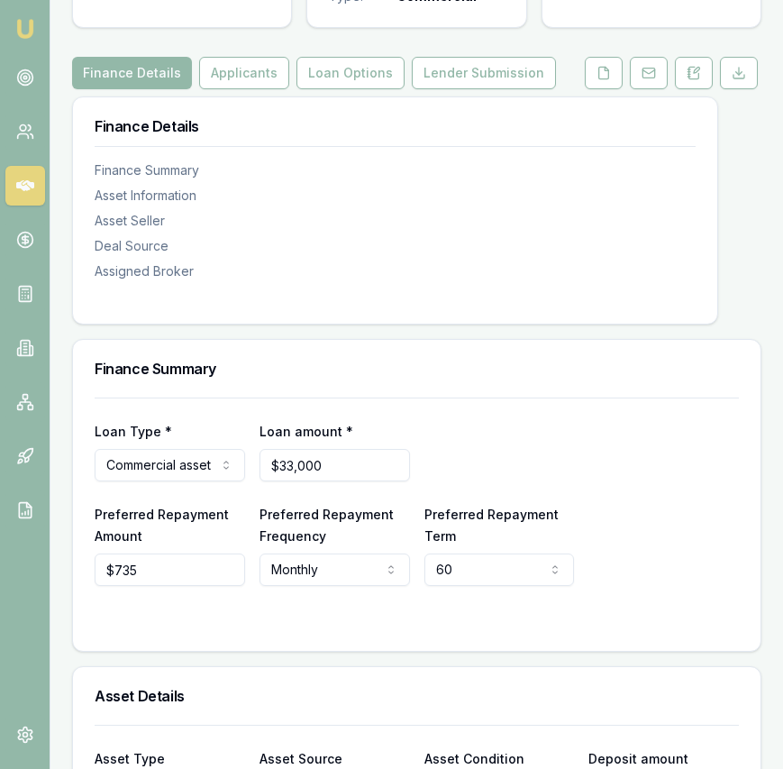
scroll to position [210, 0]
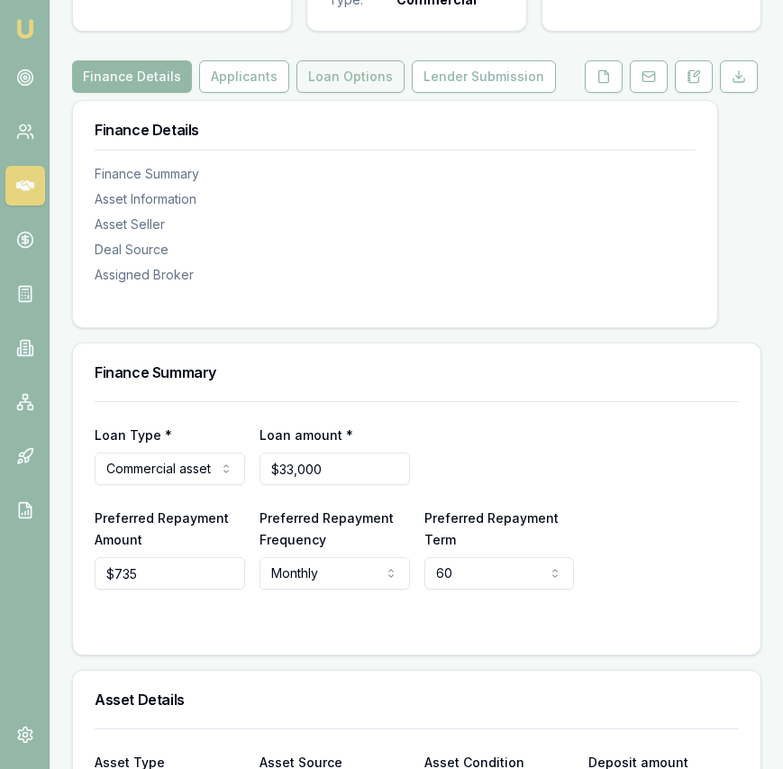
click at [312, 71] on button "Loan Options" at bounding box center [350, 76] width 108 height 32
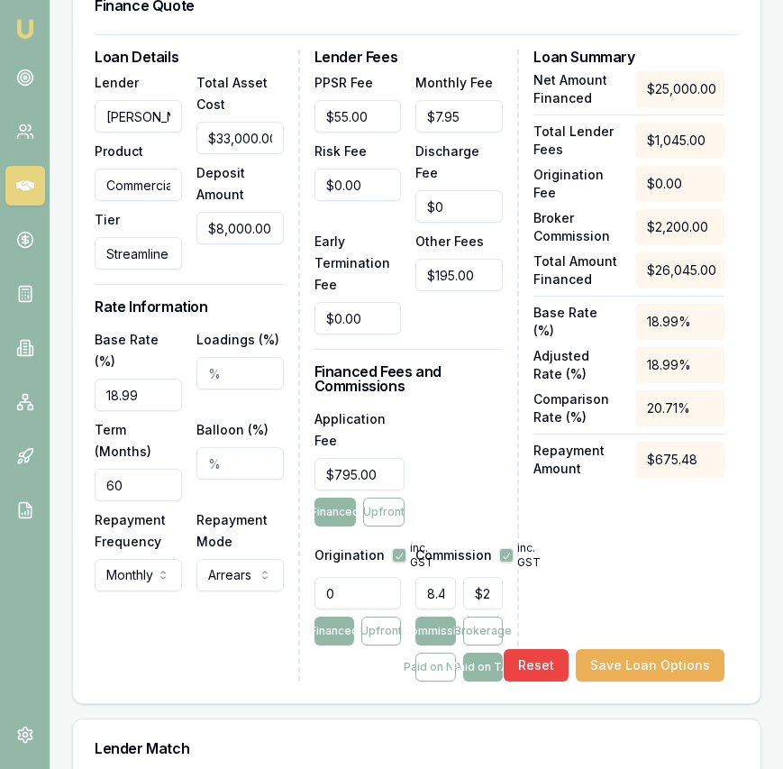
scroll to position [717, 0]
